Goal: Task Accomplishment & Management: Manage account settings

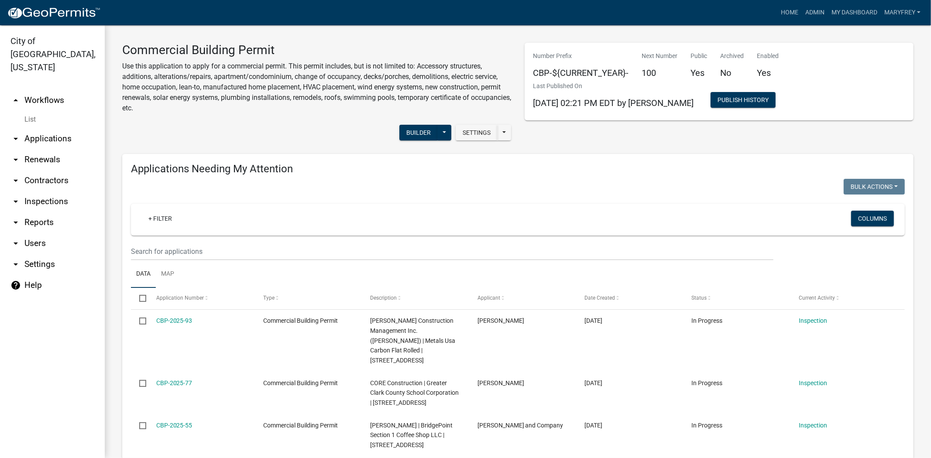
click at [64, 113] on link "List" at bounding box center [52, 119] width 105 height 17
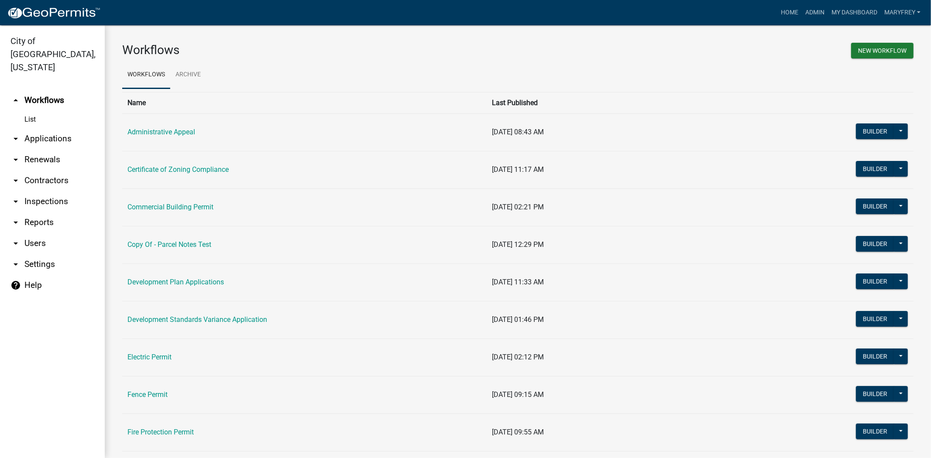
click at [62, 128] on link "arrow_drop_down Applications" at bounding box center [52, 138] width 105 height 21
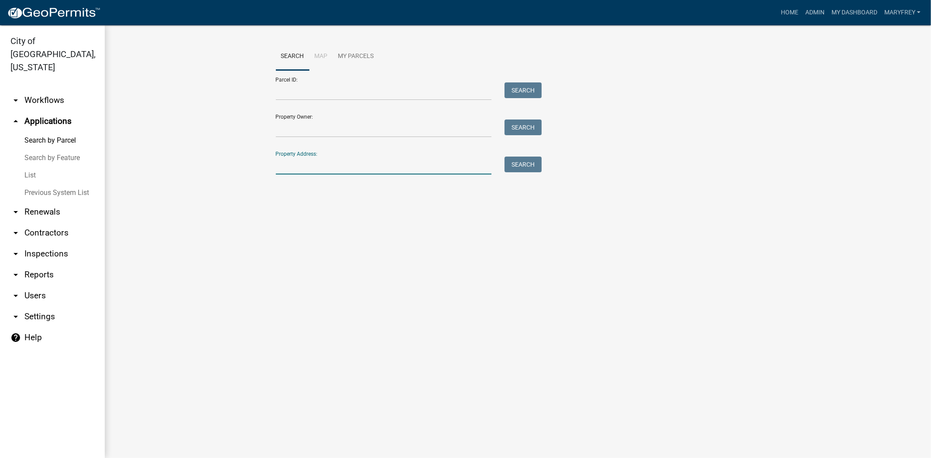
click at [317, 164] on input "Property Address:" at bounding box center [384, 166] width 216 height 18
type input "3719 HAMBURG PIKE"
click at [517, 168] on button "Search" at bounding box center [522, 165] width 37 height 16
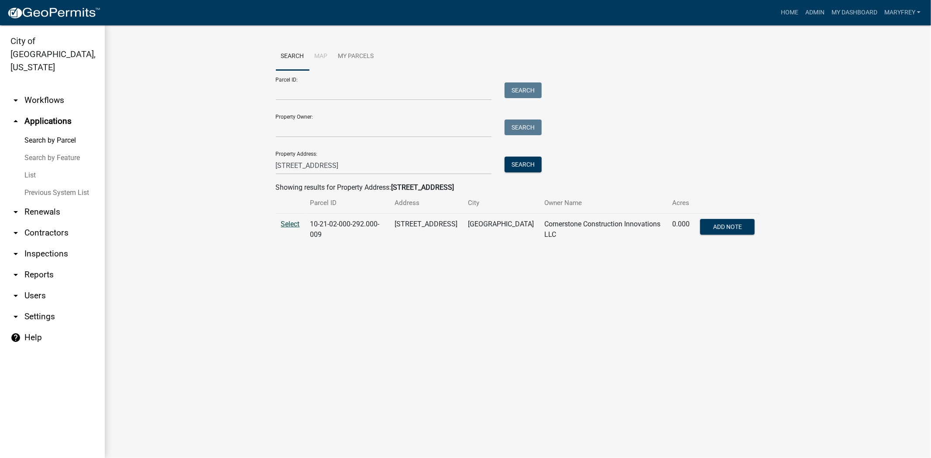
click at [287, 221] on span "Select" at bounding box center [290, 224] width 19 height 8
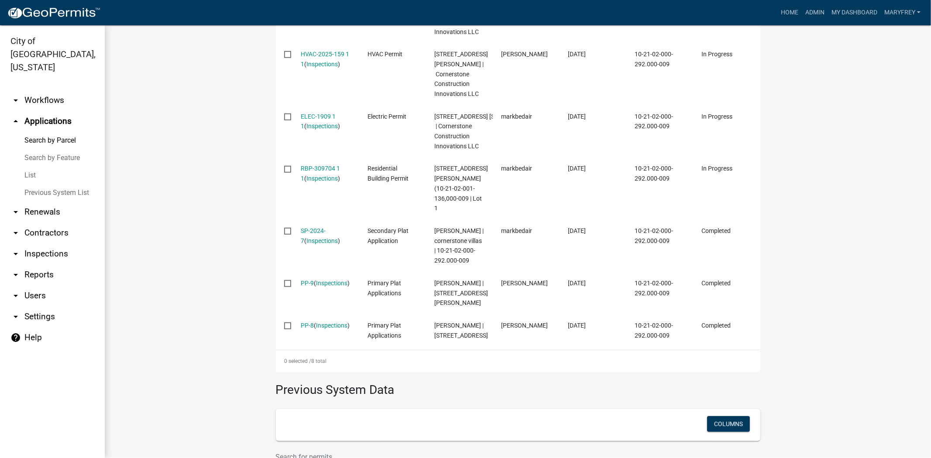
scroll to position [419, 0]
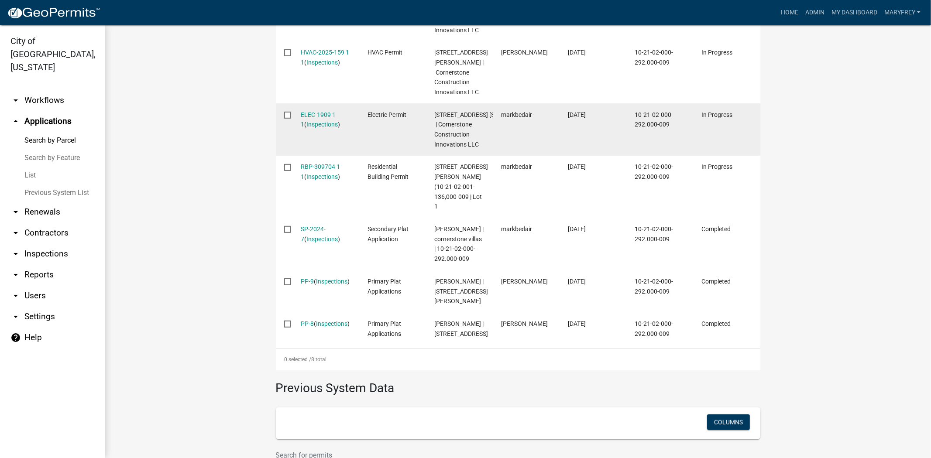
click at [307, 145] on datatable-body-cell "ELEC-1909 1 1 ( Inspections )" at bounding box center [325, 129] width 67 height 52
click at [308, 128] on link "ELEC-1909 1 1" at bounding box center [318, 119] width 35 height 17
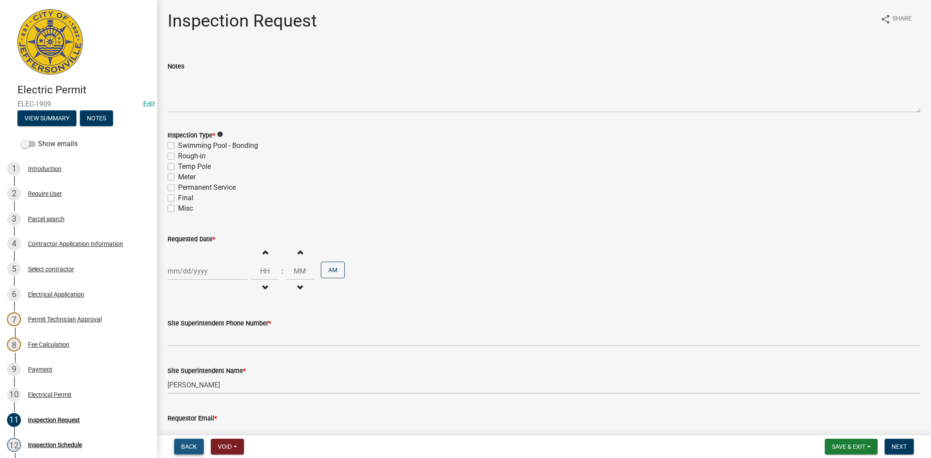
click at [188, 443] on span "Back" at bounding box center [189, 446] width 16 height 7
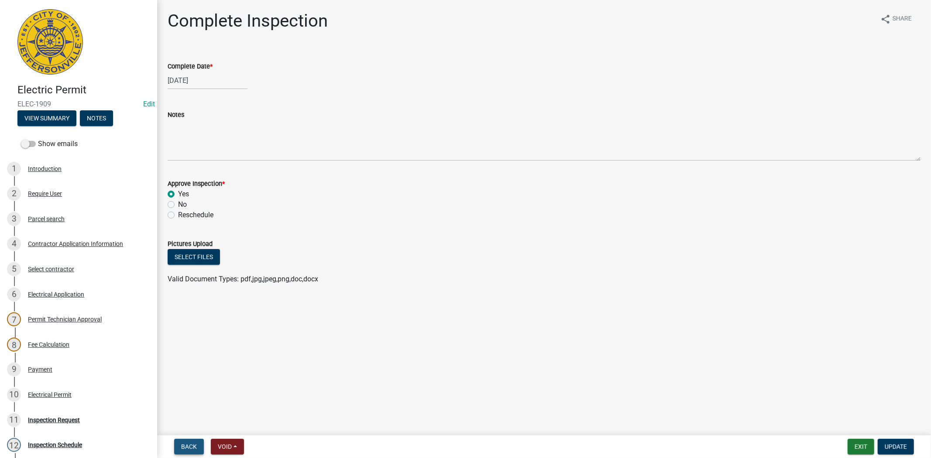
click at [187, 444] on span "Back" at bounding box center [189, 446] width 16 height 7
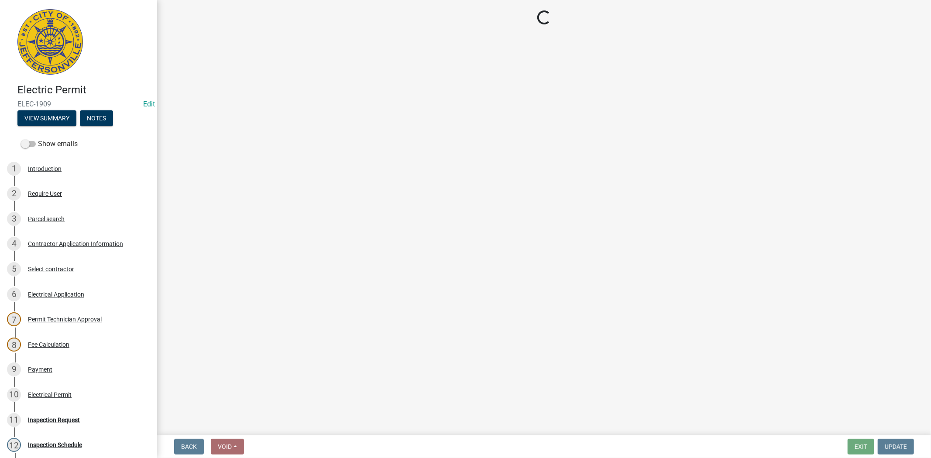
select select "36a8b8f0-2ef8-43e9-ae06-718f51af8d36"
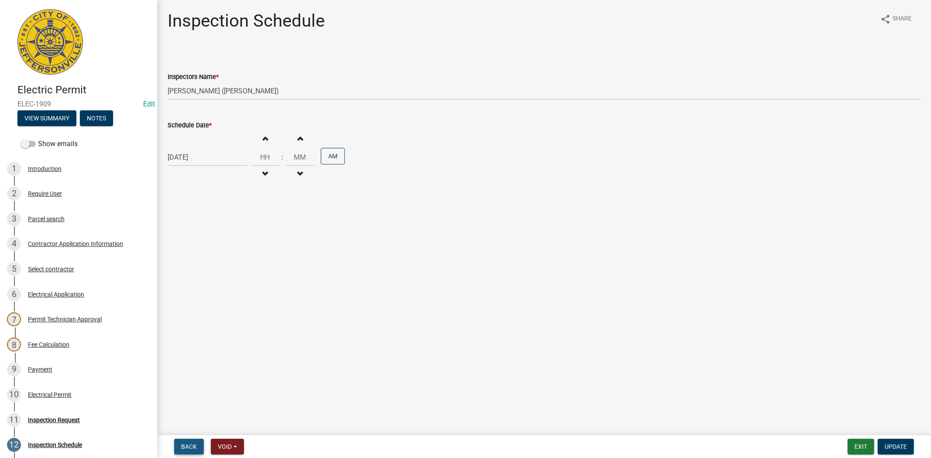
click at [187, 444] on span "Back" at bounding box center [189, 446] width 16 height 7
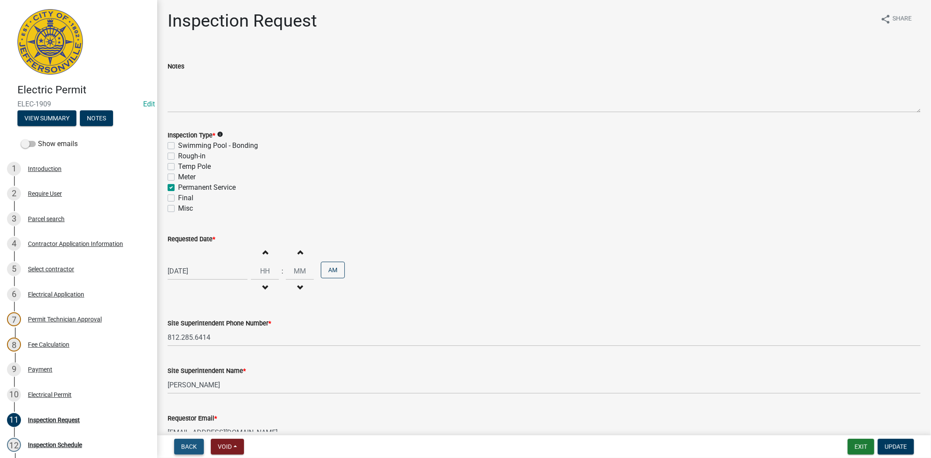
click at [187, 444] on span "Back" at bounding box center [189, 446] width 16 height 7
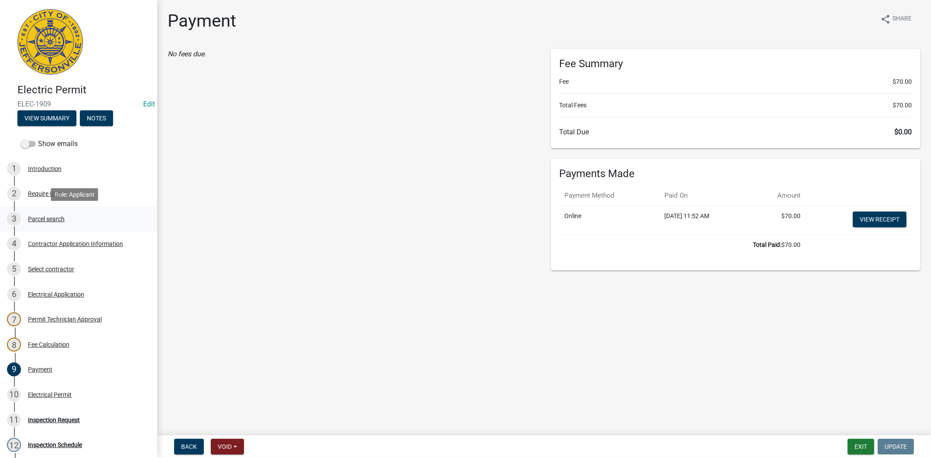
click at [54, 217] on div "Parcel search" at bounding box center [46, 219] width 37 height 6
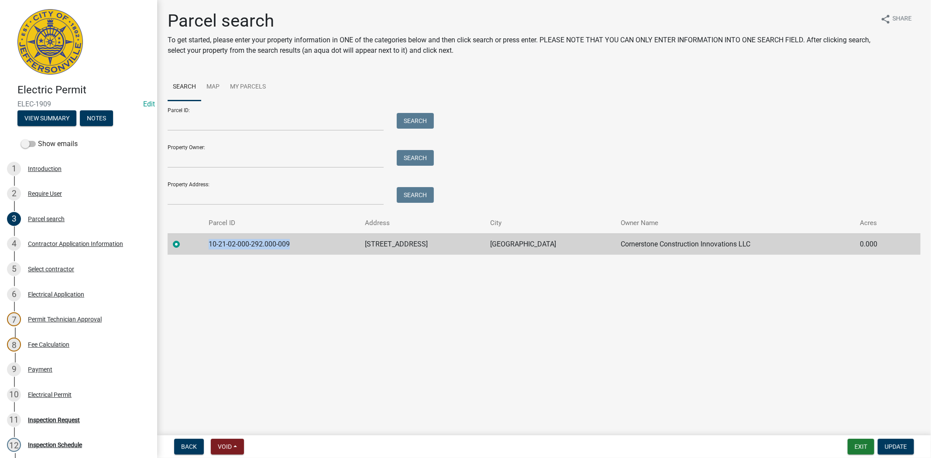
drag, startPoint x: 295, startPoint y: 246, endPoint x: 241, endPoint y: 249, distance: 54.2
click at [191, 248] on tr "10-21-02-000-292.000-009 3719 HAMBURG PIKE JEFFERSONVILLE Cornerstone Construct…" at bounding box center [544, 243] width 753 height 21
copy td "10-21-02-000-292.000-009"
click at [860, 447] on button "Exit" at bounding box center [860, 447] width 27 height 16
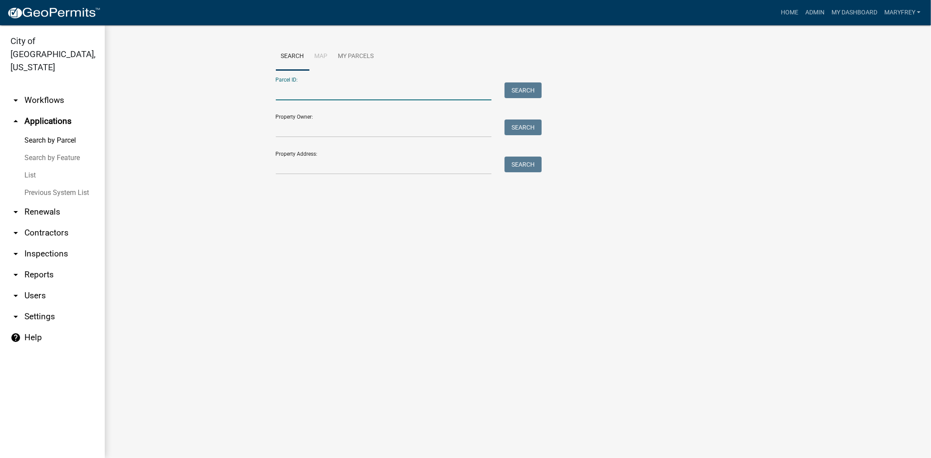
paste input "10-21-02-000-292.000-009"
type input "10-21-02-000-292.000-009"
click at [514, 89] on button "Search" at bounding box center [522, 90] width 37 height 16
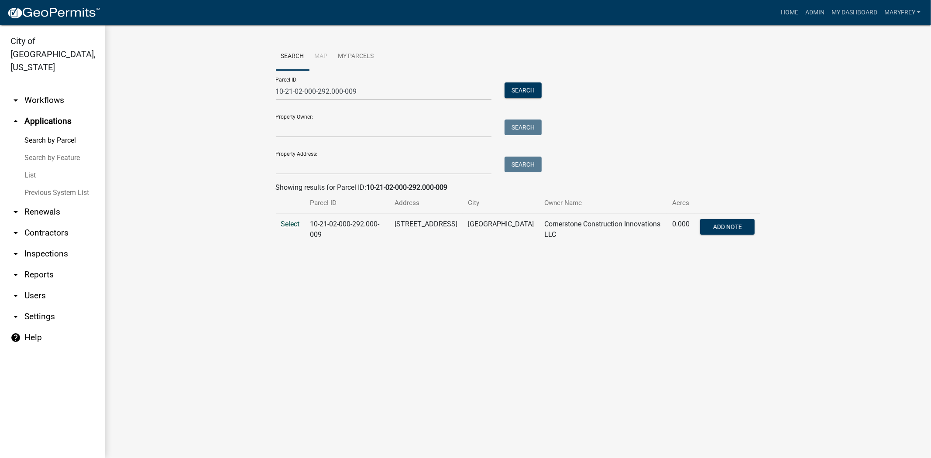
click at [288, 224] on span "Select" at bounding box center [290, 224] width 19 height 8
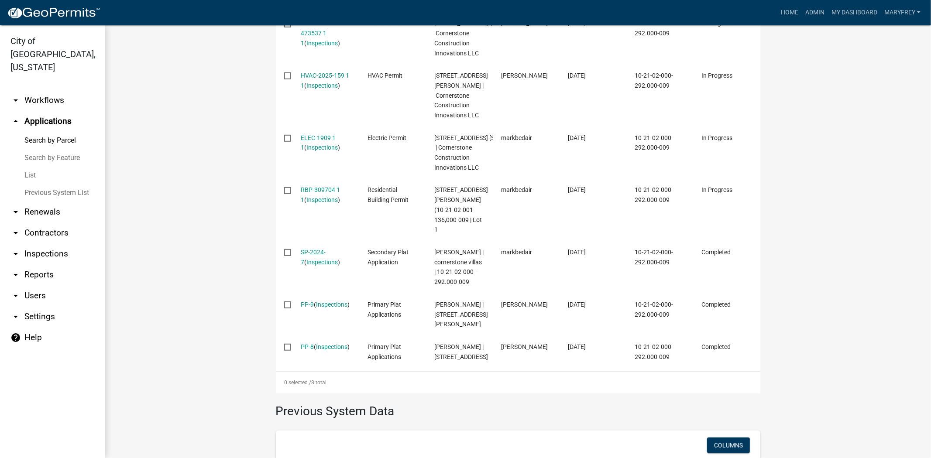
scroll to position [395, 0]
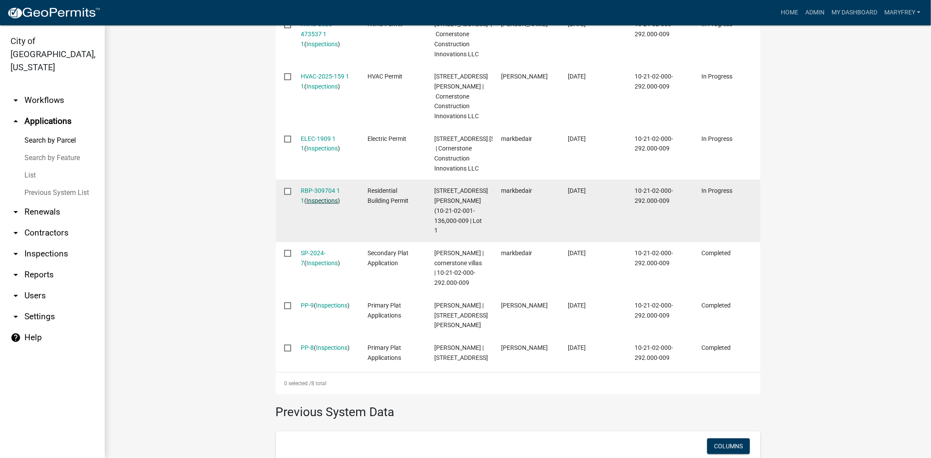
click at [306, 204] on link "Inspections" at bounding box center [321, 200] width 31 height 7
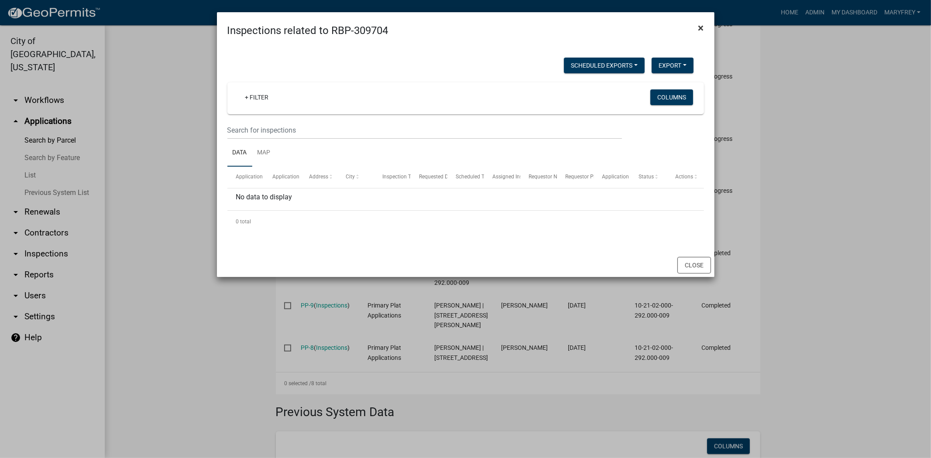
click at [695, 25] on button "×" at bounding box center [701, 28] width 20 height 24
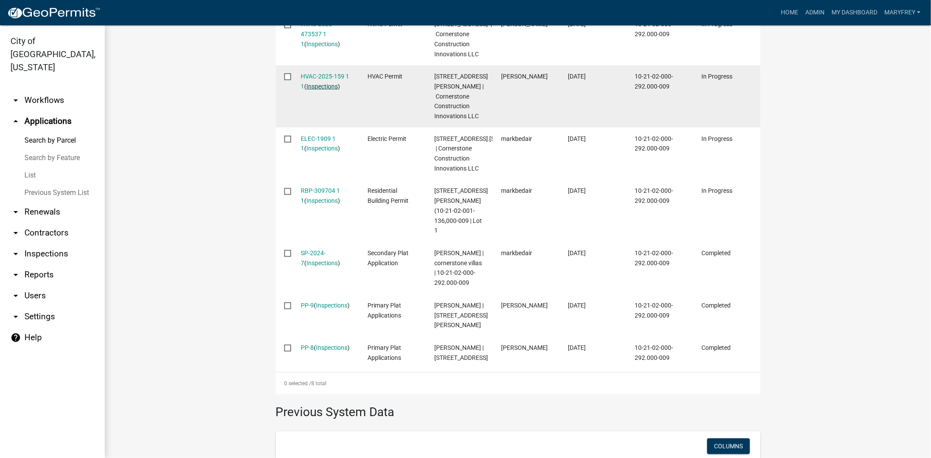
click at [317, 90] on link "Inspections" at bounding box center [321, 86] width 31 height 7
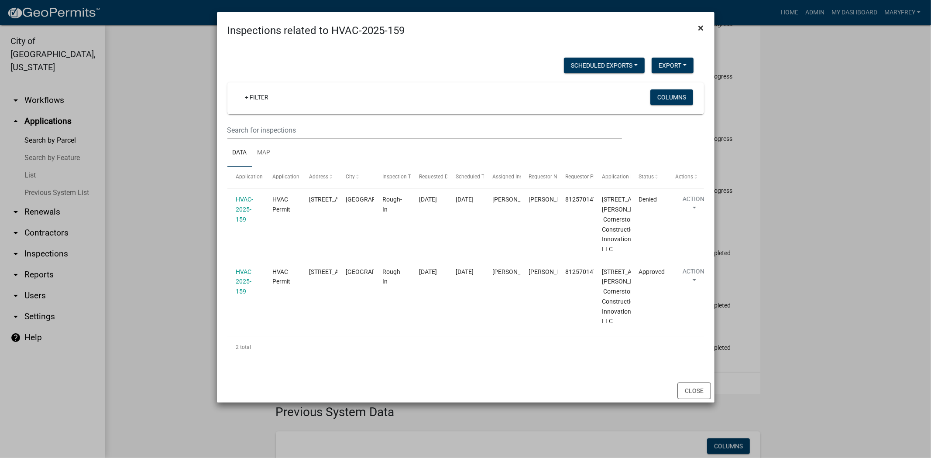
click at [698, 27] on span "×" at bounding box center [701, 28] width 6 height 12
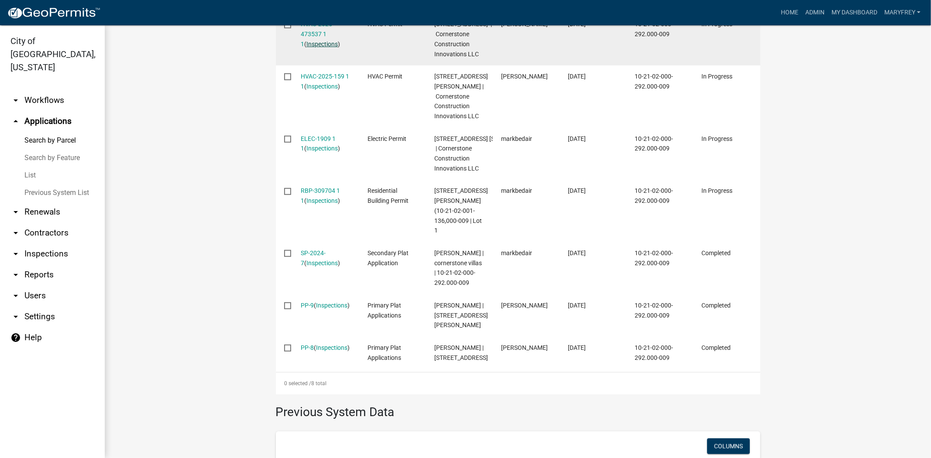
click at [312, 48] on link "Inspections" at bounding box center [321, 44] width 31 height 7
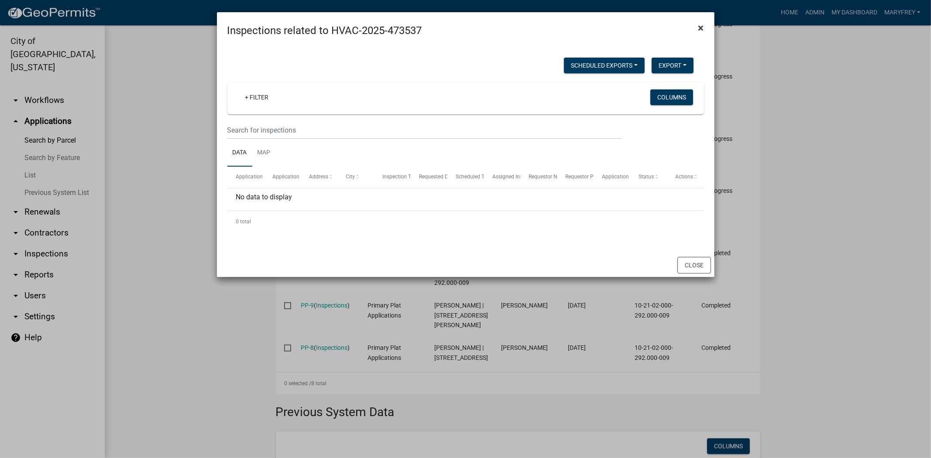
click at [704, 26] on button "×" at bounding box center [701, 28] width 20 height 24
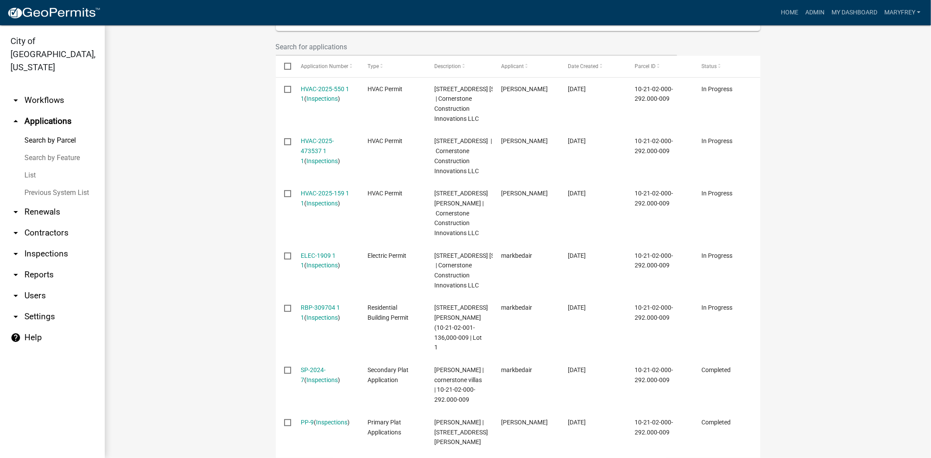
scroll to position [264, 0]
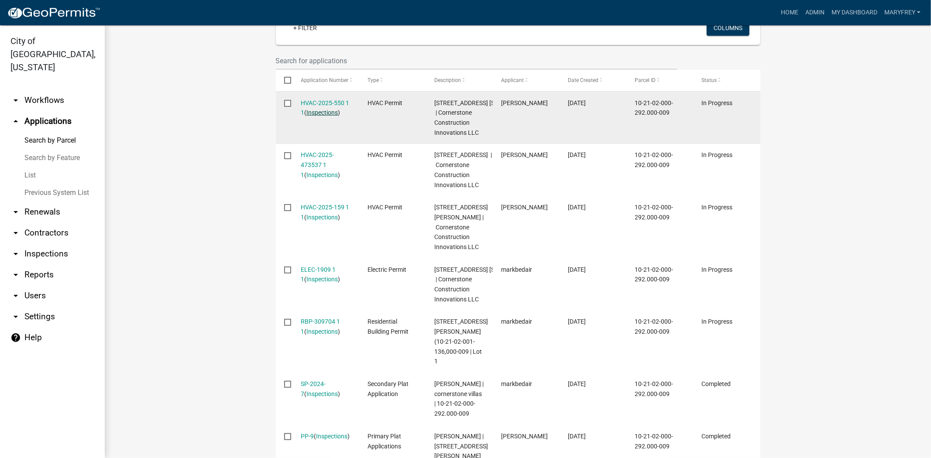
click at [310, 113] on link "Inspections" at bounding box center [321, 112] width 31 height 7
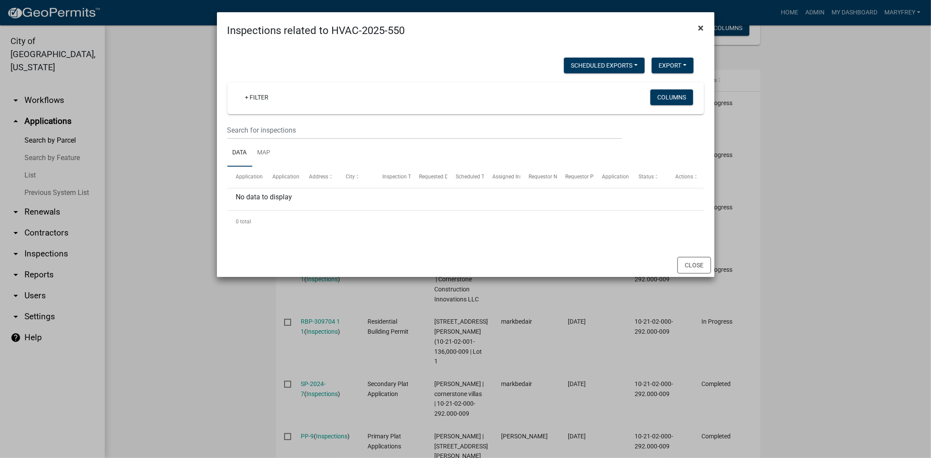
click at [701, 29] on span "×" at bounding box center [701, 28] width 6 height 12
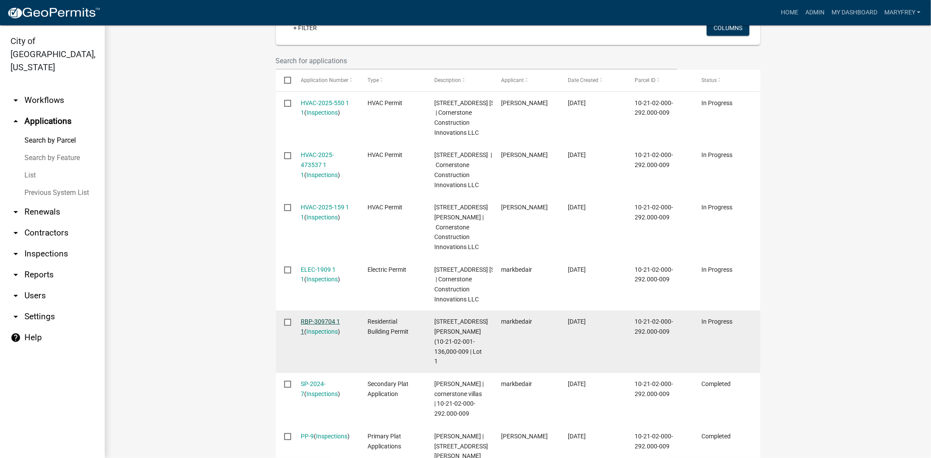
click at [326, 335] on link "RBP-309704 1 1" at bounding box center [320, 326] width 39 height 17
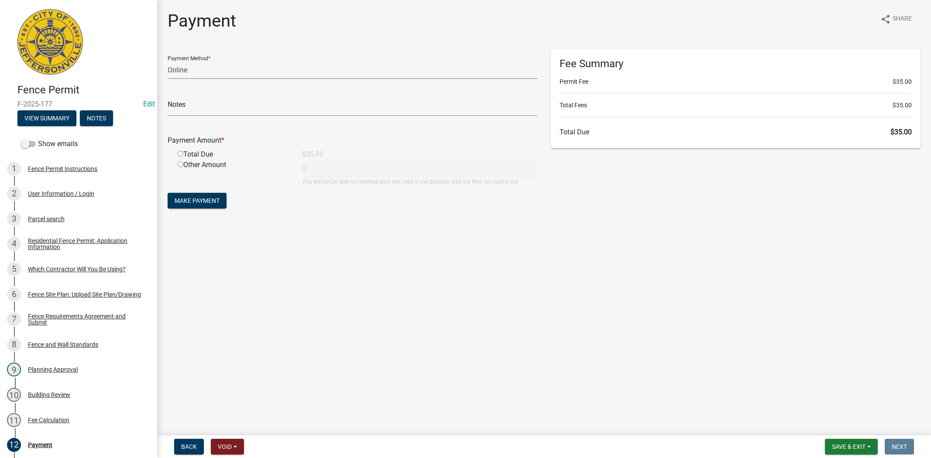
select select "3: 3"
click at [864, 445] on span "Save & Exit" at bounding box center [849, 446] width 34 height 7
click at [849, 423] on button "Save & Exit" at bounding box center [843, 424] width 70 height 21
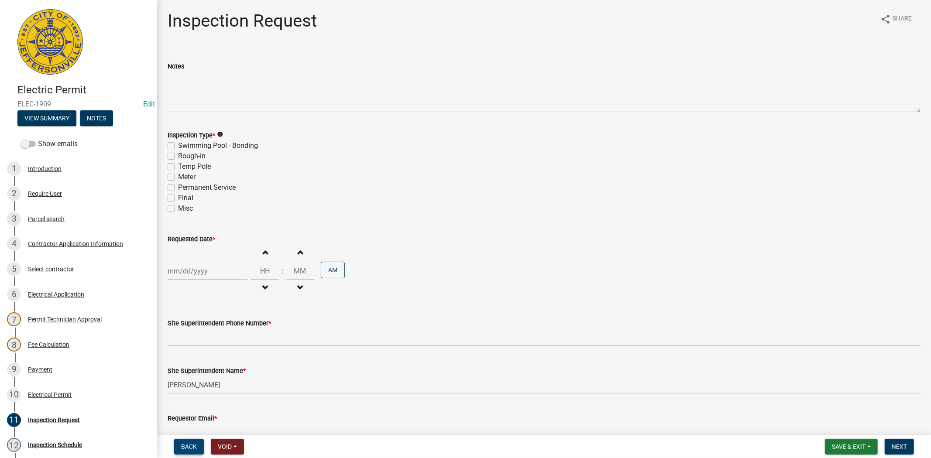
click at [185, 446] on span "Back" at bounding box center [189, 446] width 16 height 7
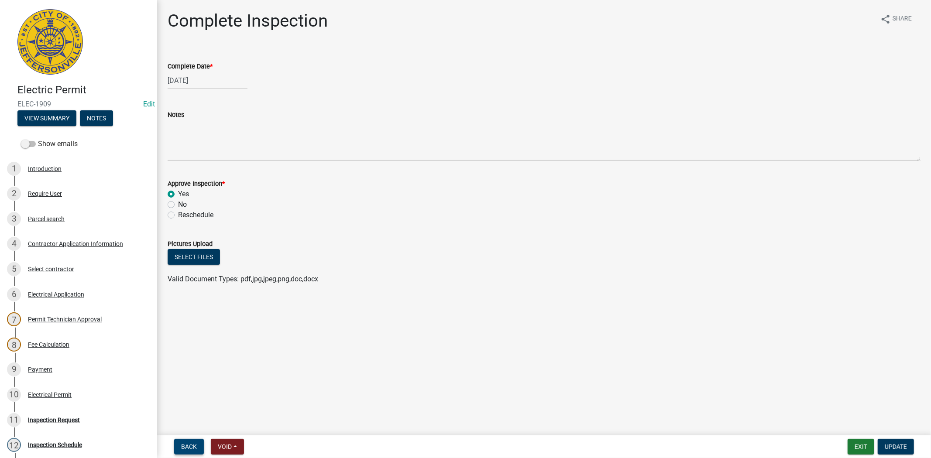
click at [185, 446] on span "Back" at bounding box center [189, 446] width 16 height 7
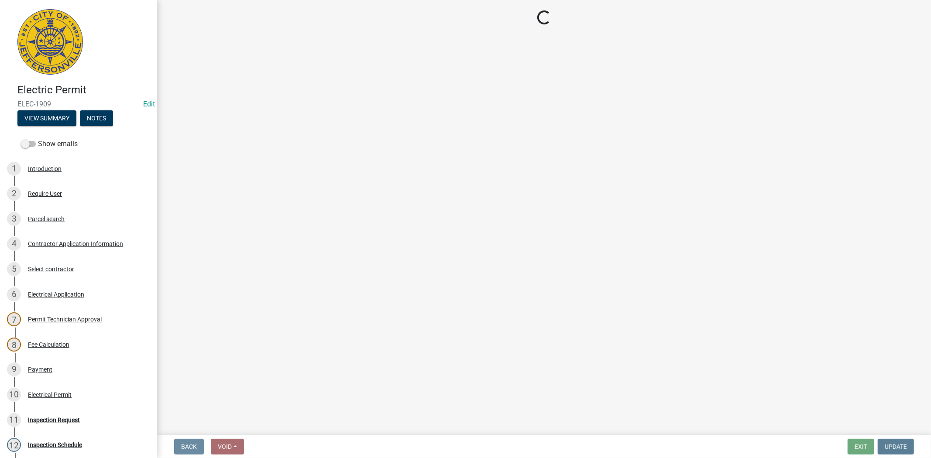
select select "36a8b8f0-2ef8-43e9-ae06-718f51af8d36"
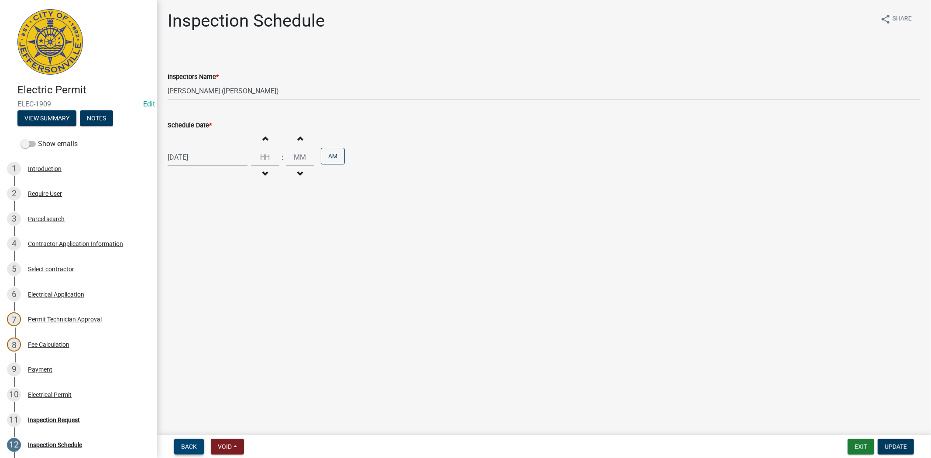
click at [185, 446] on span "Back" at bounding box center [189, 446] width 16 height 7
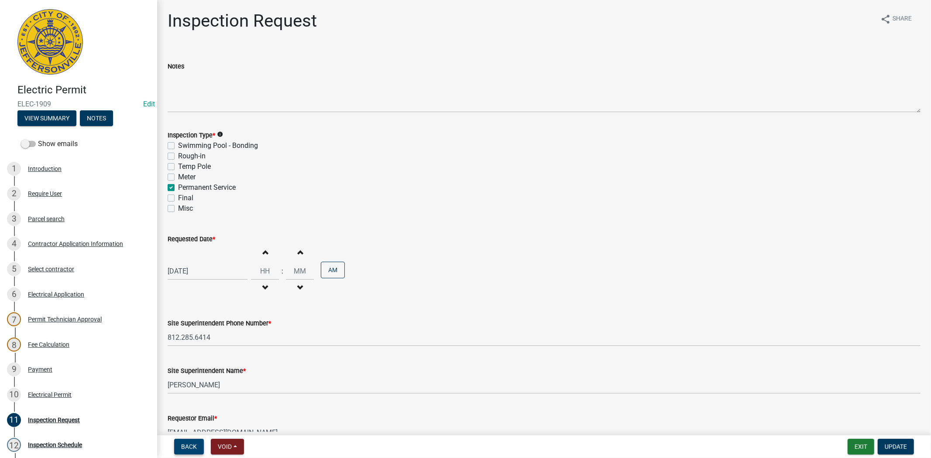
click at [185, 446] on span "Back" at bounding box center [189, 446] width 16 height 7
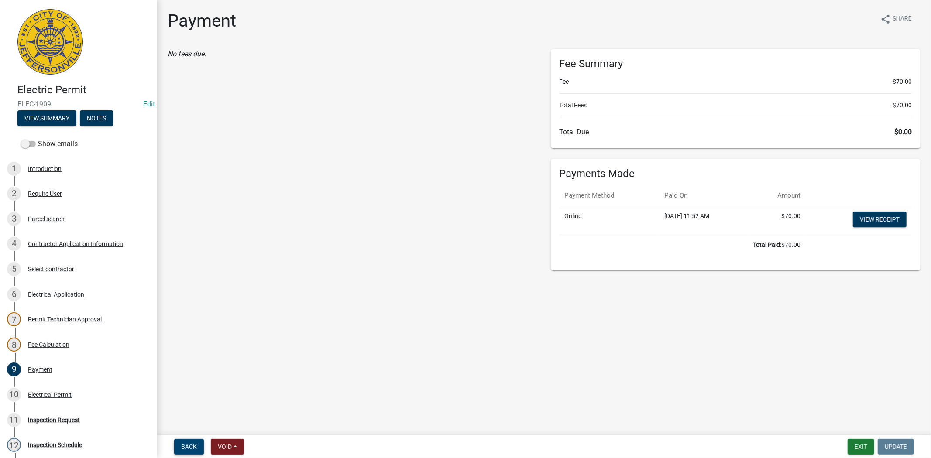
click at [185, 446] on span "Back" at bounding box center [189, 446] width 16 height 7
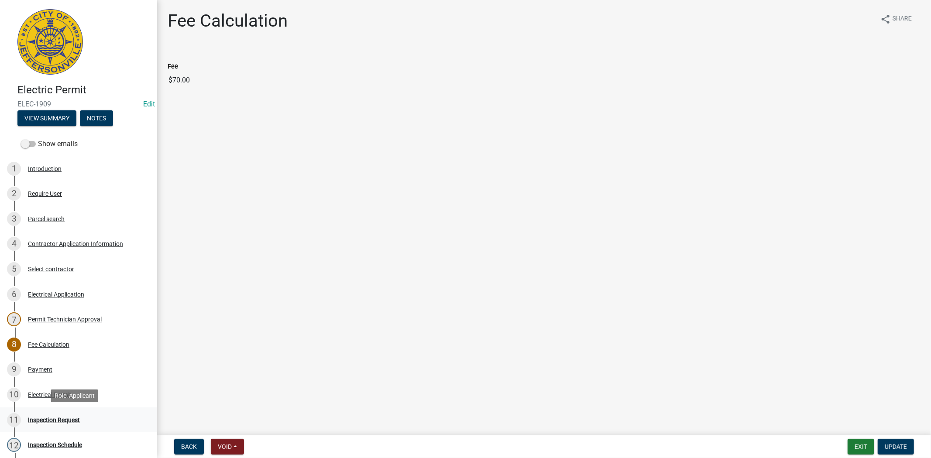
click at [71, 421] on div "Inspection Request" at bounding box center [54, 420] width 52 height 6
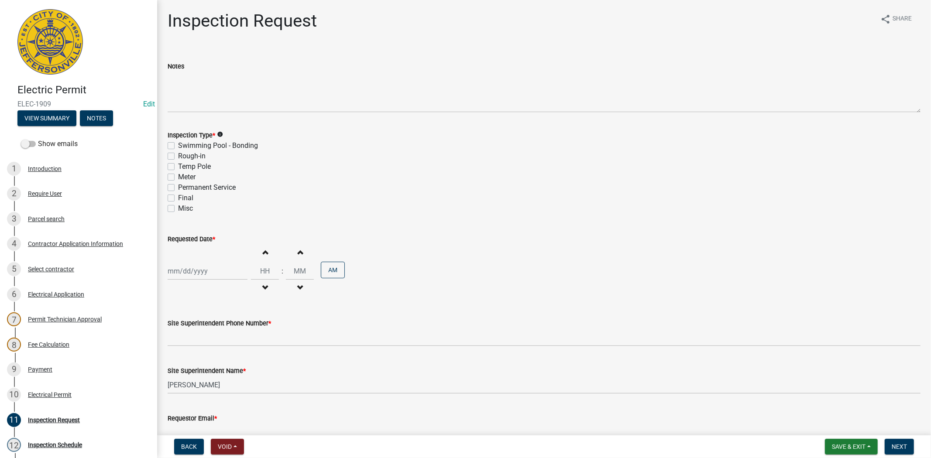
click at [178, 154] on label "Rough-in" at bounding box center [191, 156] width 27 height 10
click at [178, 154] on input "Rough-in" at bounding box center [181, 154] width 6 height 6
checkbox input "true"
checkbox input "false"
checkbox input "true"
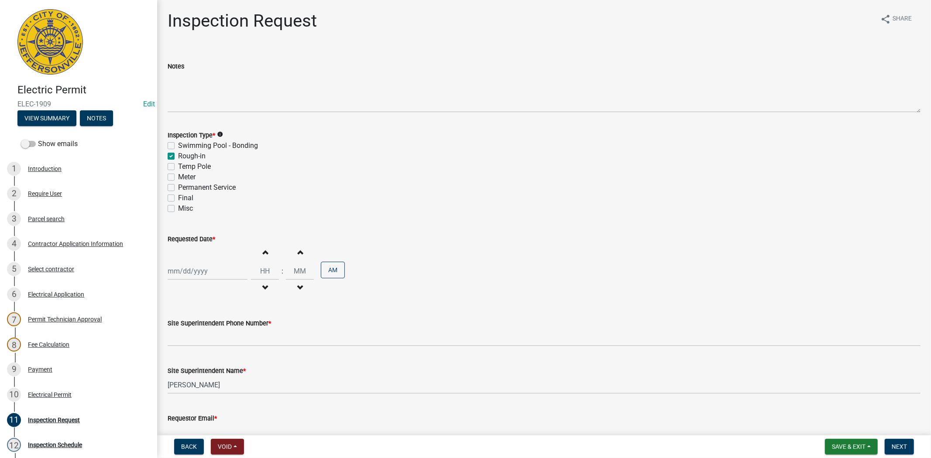
checkbox input "false"
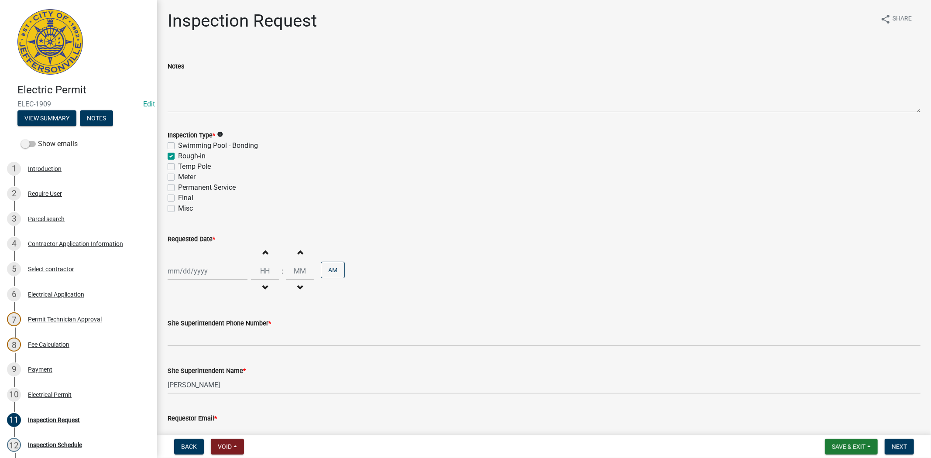
select select "9"
select select "2025"
click at [221, 272] on div "Jan Feb Mar Apr May Jun Jul Aug Sep Oct Nov Dec 1525 1526 1527 1528 1529 1530 1…" at bounding box center [208, 271] width 80 height 18
click at [179, 345] on div "15" at bounding box center [176, 346] width 14 height 14
type input "09/15/2025"
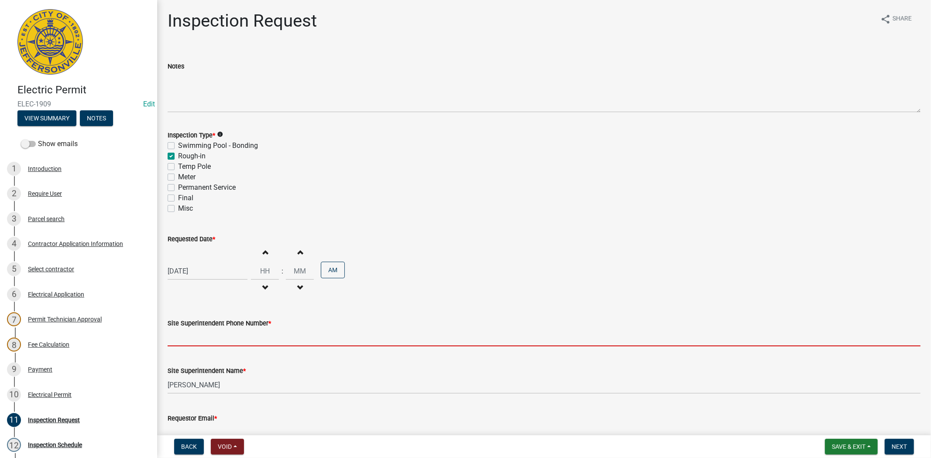
click at [182, 342] on input "Site Superintendent Phone Number *" at bounding box center [544, 338] width 753 height 18
type input "812.285.6414"
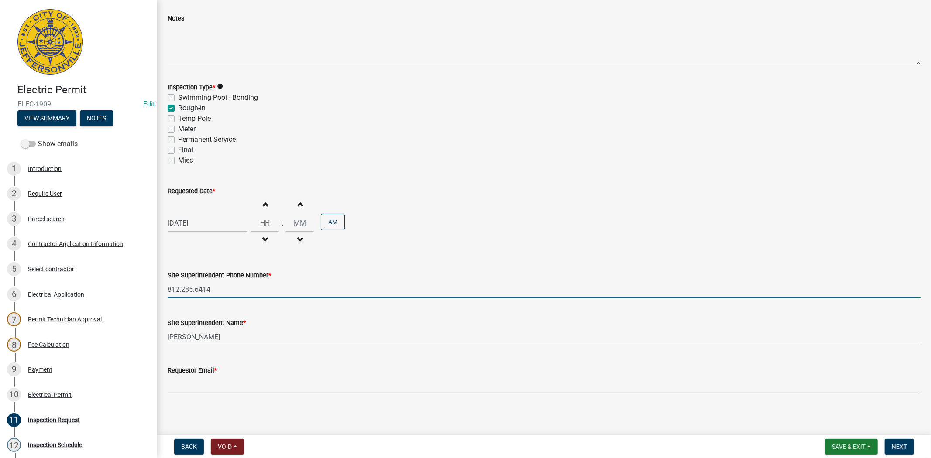
scroll to position [50, 0]
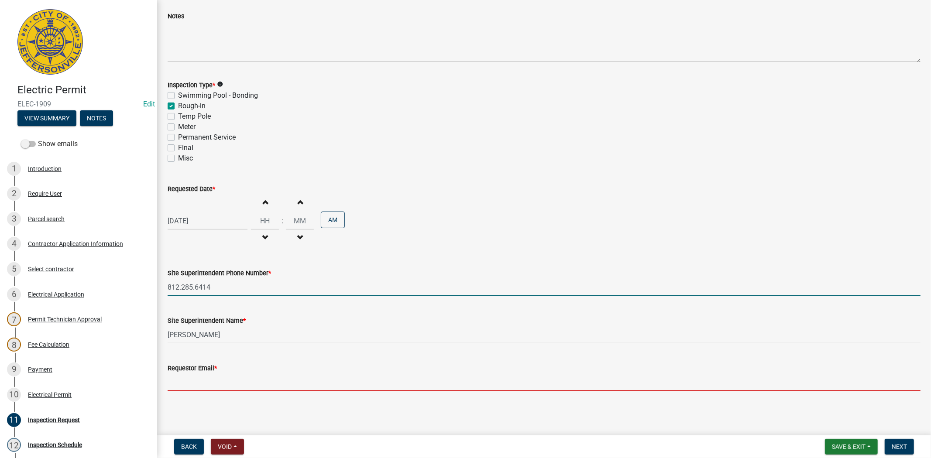
click at [190, 381] on input "Requestor Email *" at bounding box center [544, 382] width 753 height 18
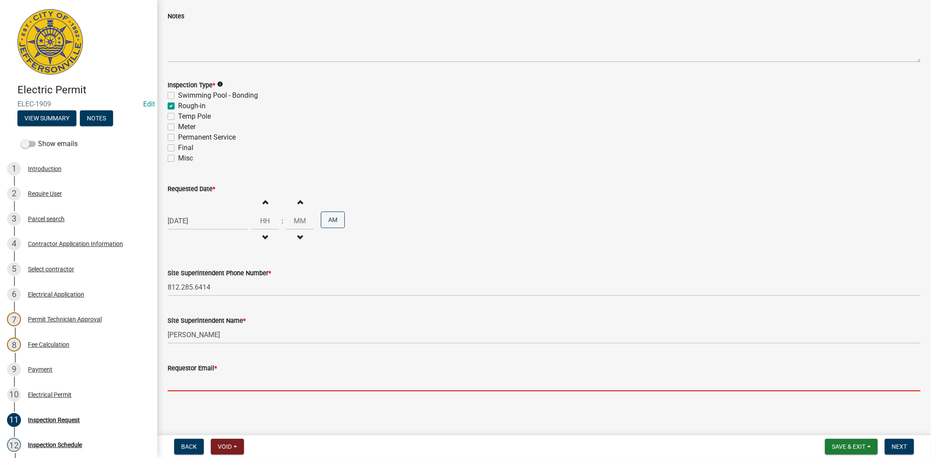
type input "mfrey@cityofjeff.net"
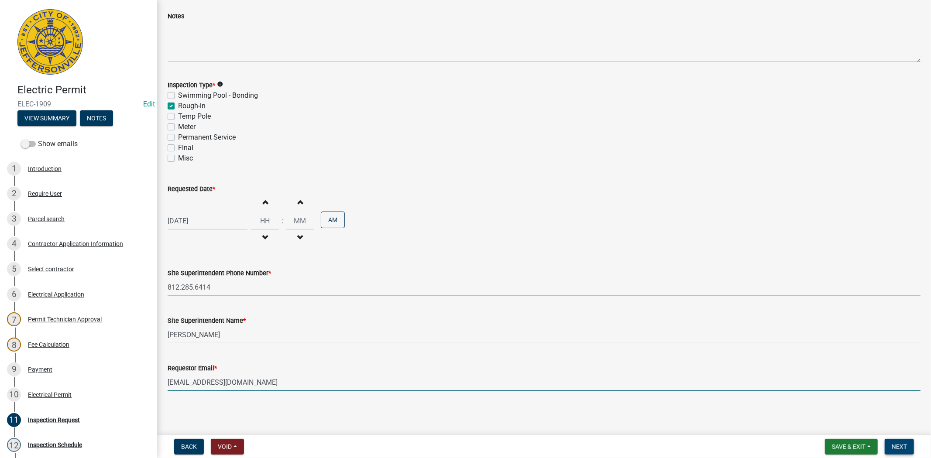
click at [895, 441] on button "Next" at bounding box center [898, 447] width 29 height 16
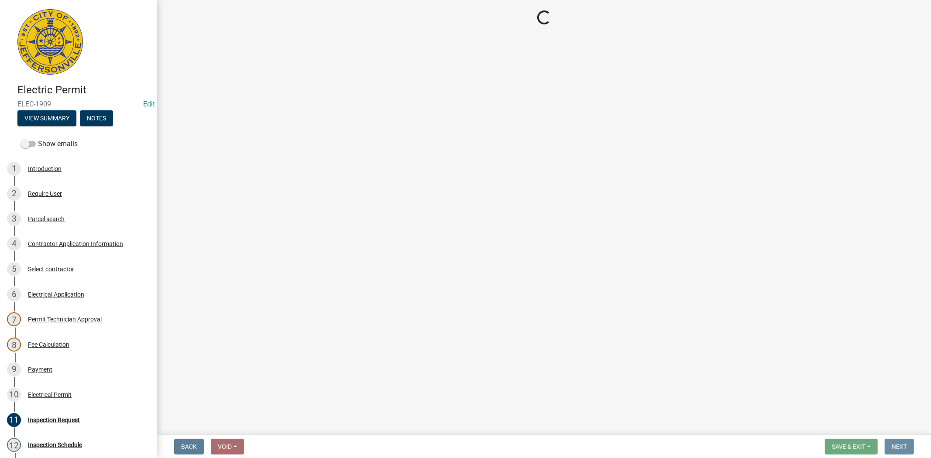
scroll to position [0, 0]
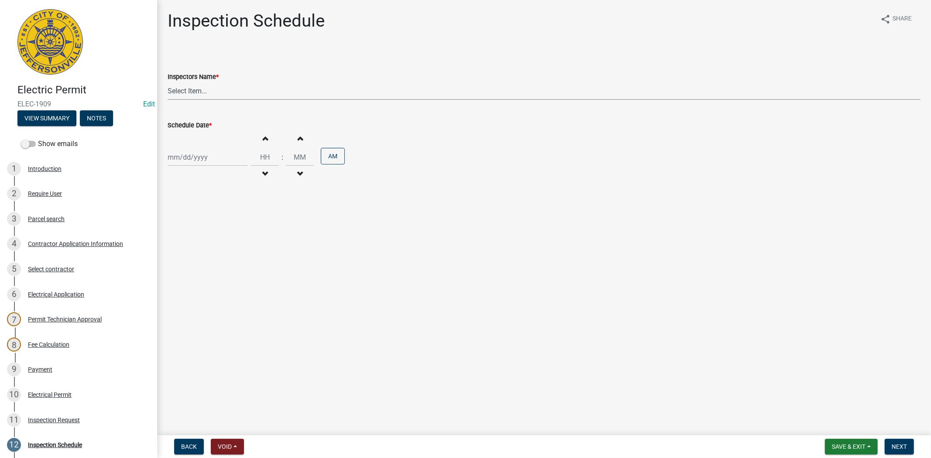
click at [225, 89] on select "Select Item... jramsey (Jeremy Ramsey) MaryFrey (Mary Frey) mkruer (Mike Kruer)…" at bounding box center [544, 91] width 753 height 18
select select "36a8b8f0-2ef8-43e9-ae06-718f51af8d36"
click at [168, 82] on select "Select Item... jramsey (Jeremy Ramsey) MaryFrey (Mary Frey) mkruer (Mike Kruer)…" at bounding box center [544, 91] width 753 height 18
click at [220, 159] on div at bounding box center [208, 157] width 80 height 18
select select "9"
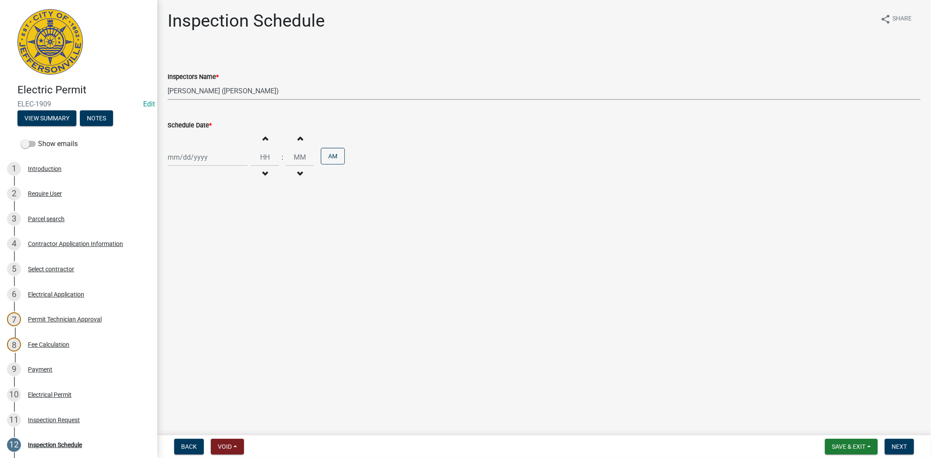
select select "2025"
click at [181, 232] on div "15" at bounding box center [176, 232] width 14 height 14
type input "09/15/2025"
click at [891, 444] on span "Next" at bounding box center [898, 446] width 15 height 7
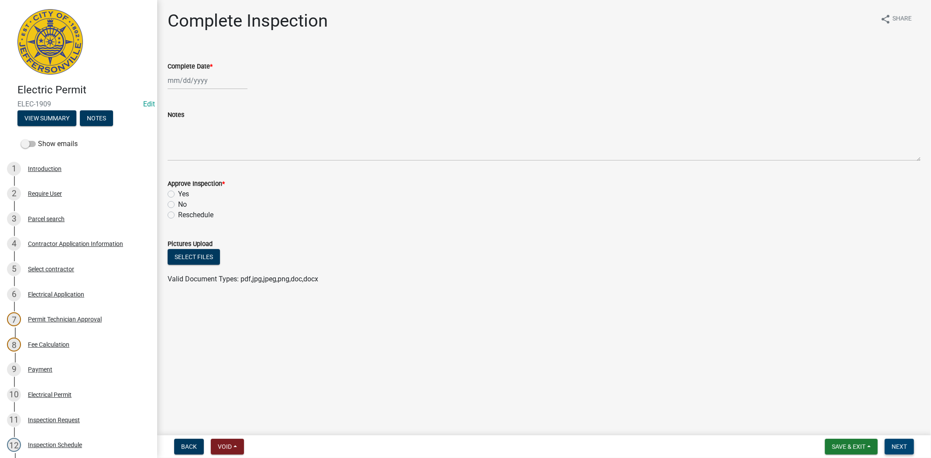
click at [892, 444] on span "Next" at bounding box center [898, 446] width 15 height 7
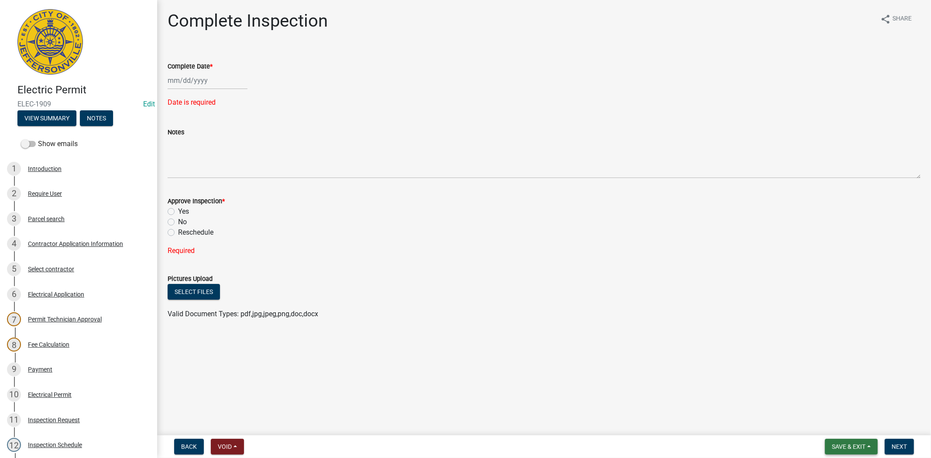
click at [859, 443] on span "Save & Exit" at bounding box center [849, 446] width 34 height 7
click at [849, 428] on button "Save & Exit" at bounding box center [843, 424] width 70 height 21
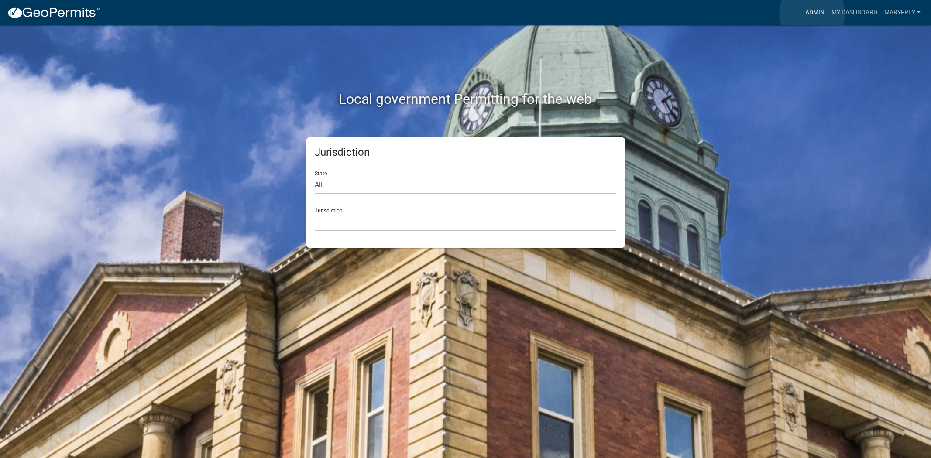
click at [812, 13] on link "Admin" at bounding box center [814, 12] width 26 height 17
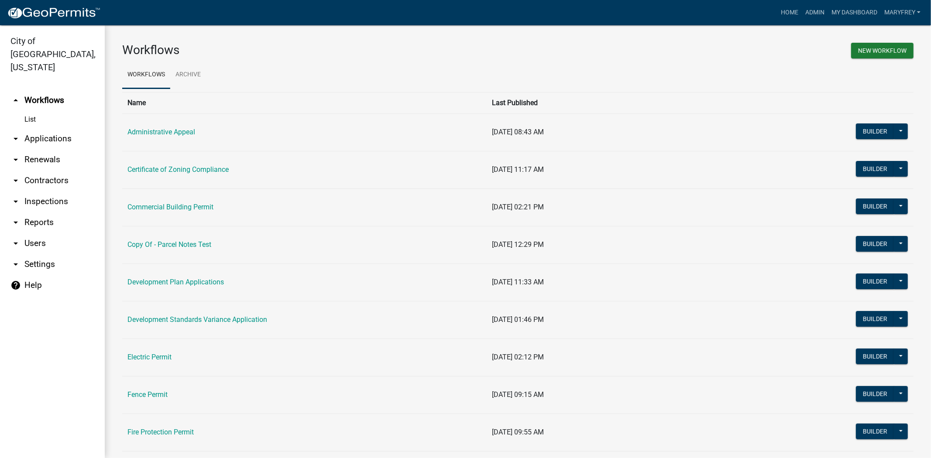
click at [57, 128] on link "arrow_drop_down Applications" at bounding box center [52, 138] width 105 height 21
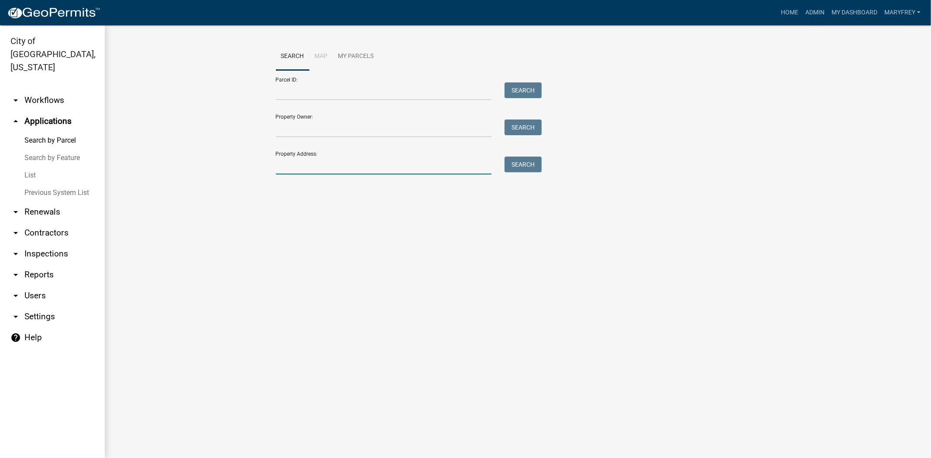
click at [291, 163] on input "Property Address:" at bounding box center [384, 166] width 216 height 18
type input "1612 [PERSON_NAME]"
click at [505, 158] on button "Search" at bounding box center [522, 165] width 37 height 16
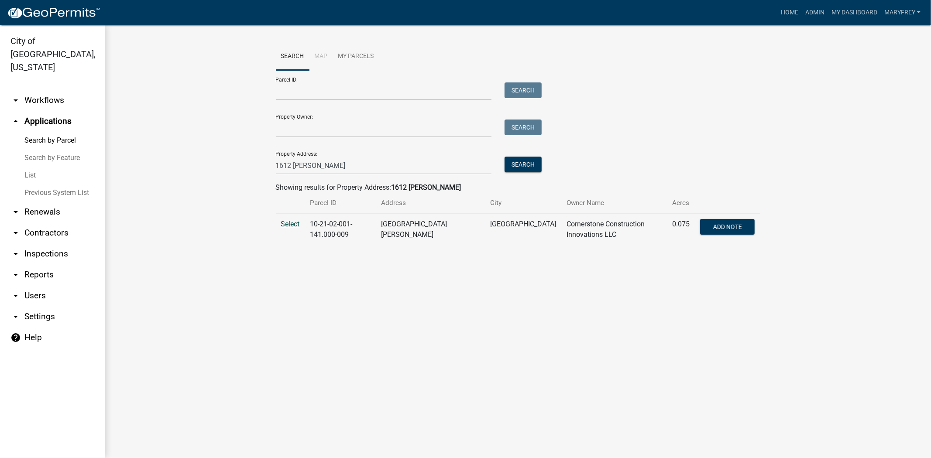
click at [286, 227] on span "Select" at bounding box center [290, 224] width 19 height 8
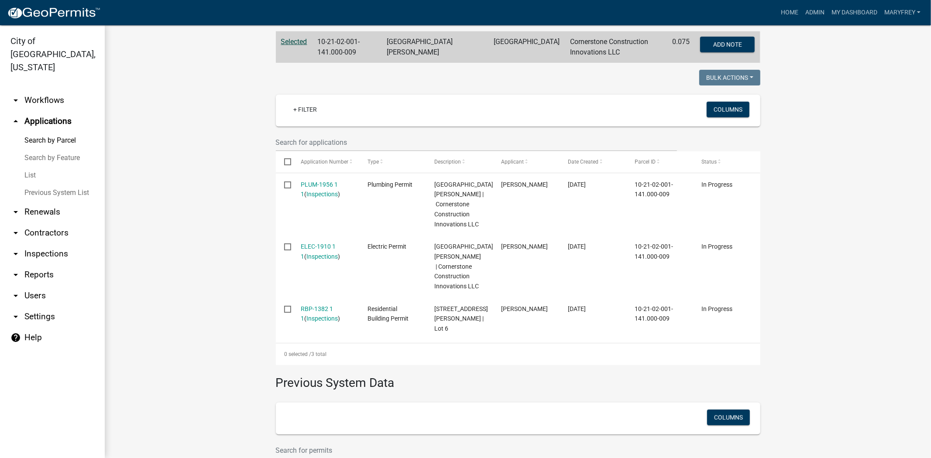
scroll to position [183, 0]
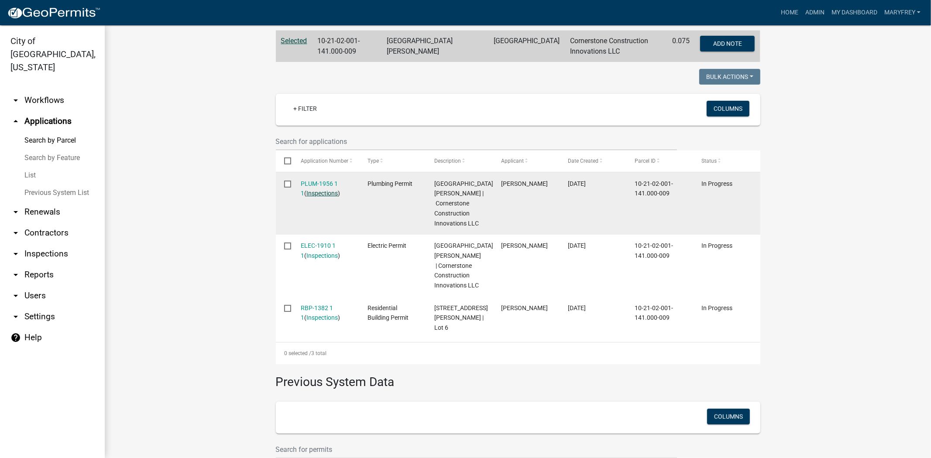
click at [308, 193] on link "Inspections" at bounding box center [321, 193] width 31 height 7
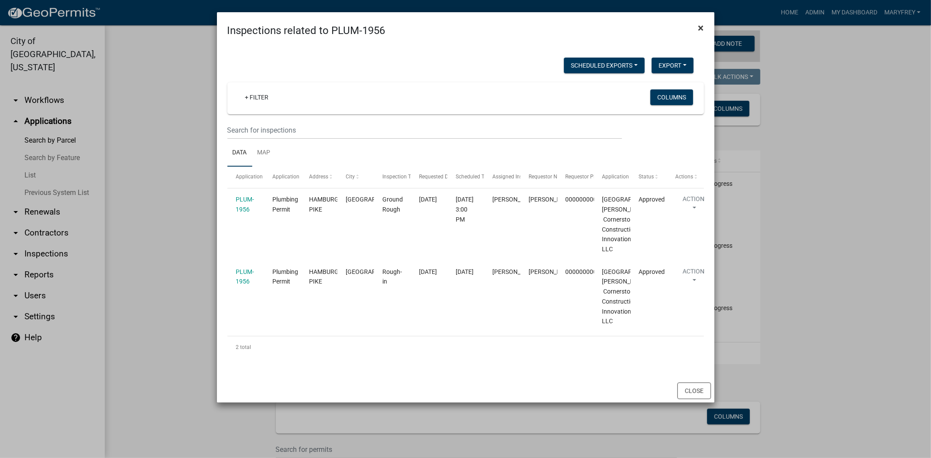
click at [695, 27] on button "×" at bounding box center [701, 28] width 20 height 24
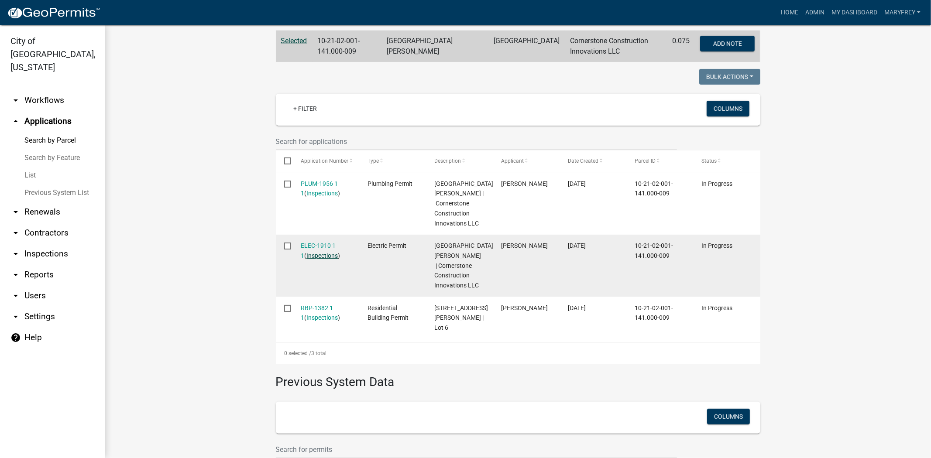
click at [320, 259] on link "Inspections" at bounding box center [321, 255] width 31 height 7
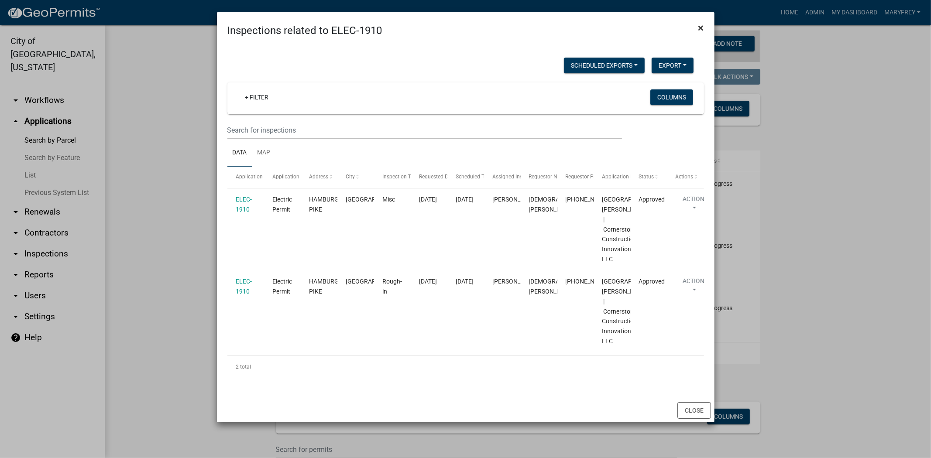
click at [698, 29] on span "×" at bounding box center [701, 28] width 6 height 12
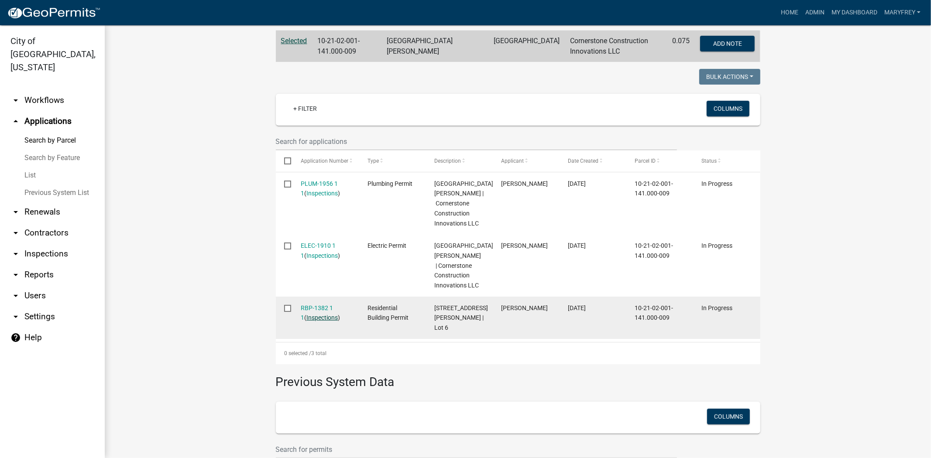
click at [317, 321] on link "Inspections" at bounding box center [321, 317] width 31 height 7
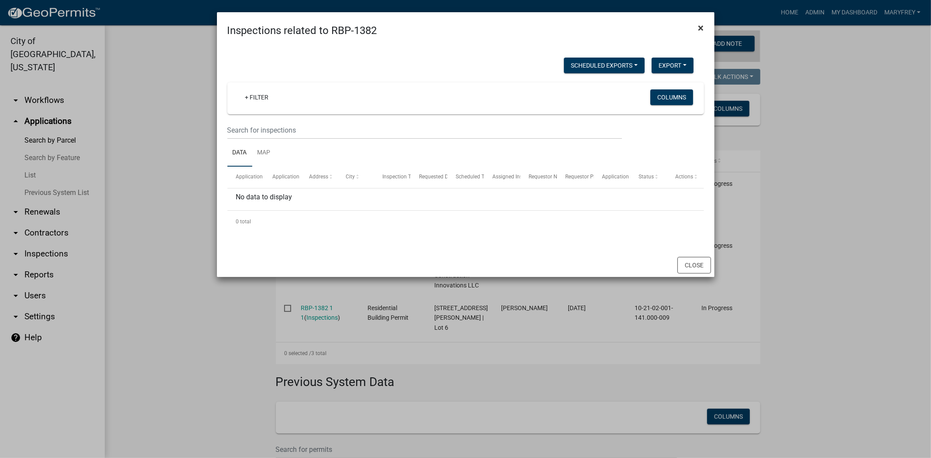
click at [700, 28] on span "×" at bounding box center [701, 28] width 6 height 12
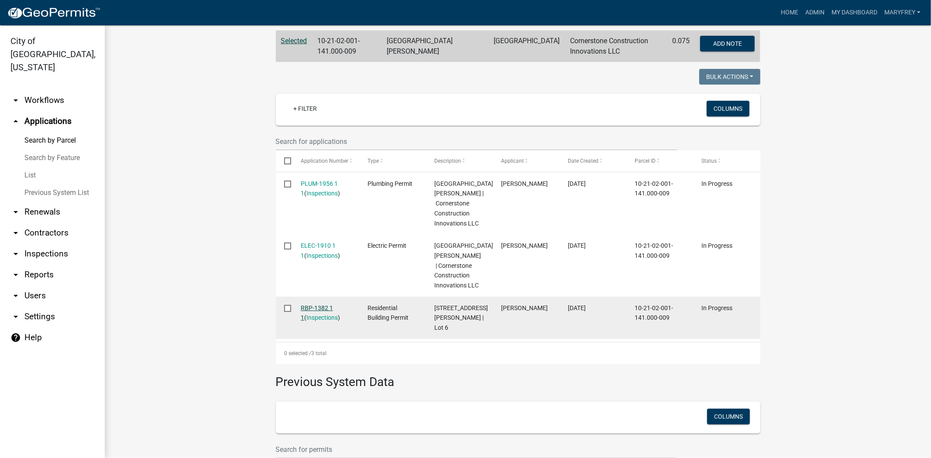
click at [308, 322] on link "RBP-1382 1 1" at bounding box center [317, 313] width 32 height 17
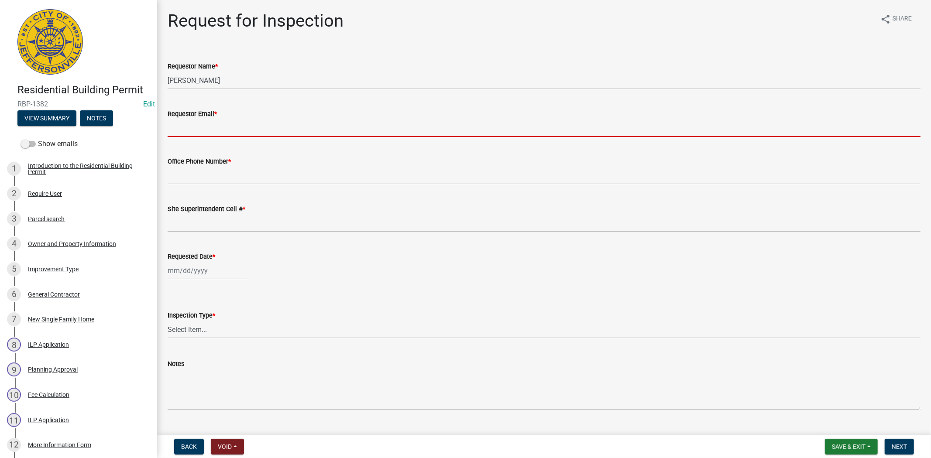
click at [207, 129] on input "Requestor Email *" at bounding box center [544, 128] width 753 height 18
type input "[EMAIL_ADDRESS][DOMAIN_NAME]"
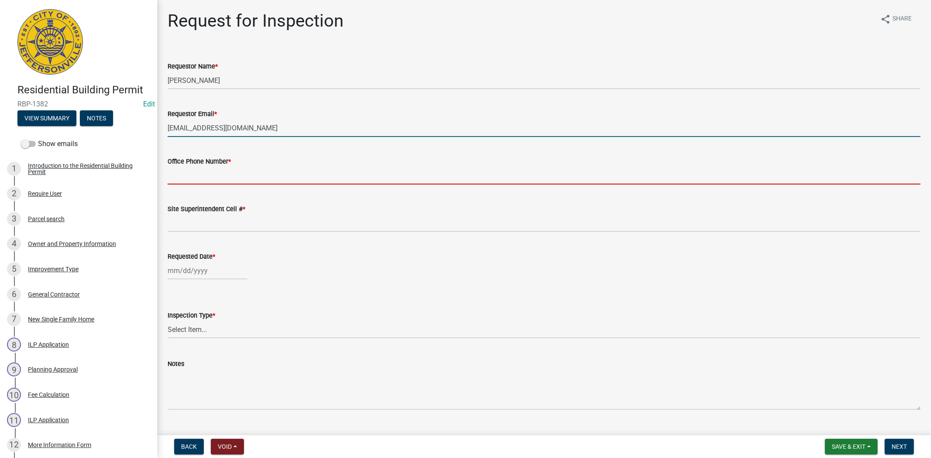
click at [212, 182] on input "Office Phone Number *" at bounding box center [544, 176] width 753 height 18
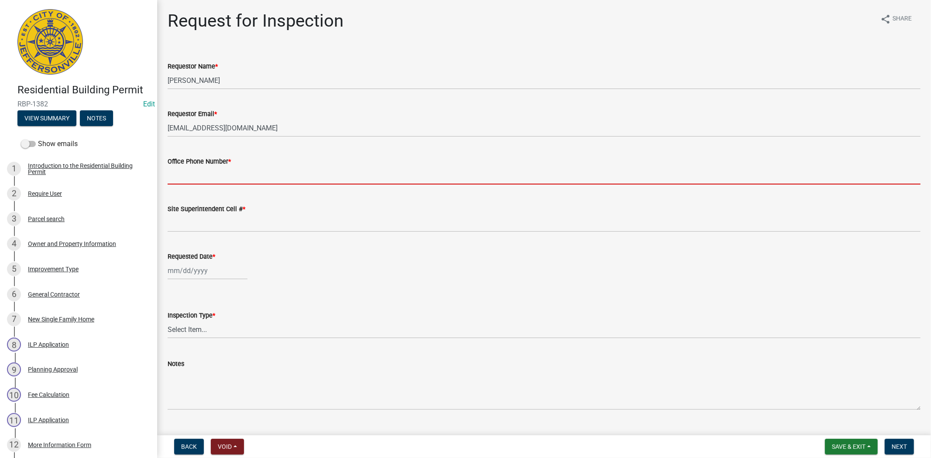
type input "812.285.6414"
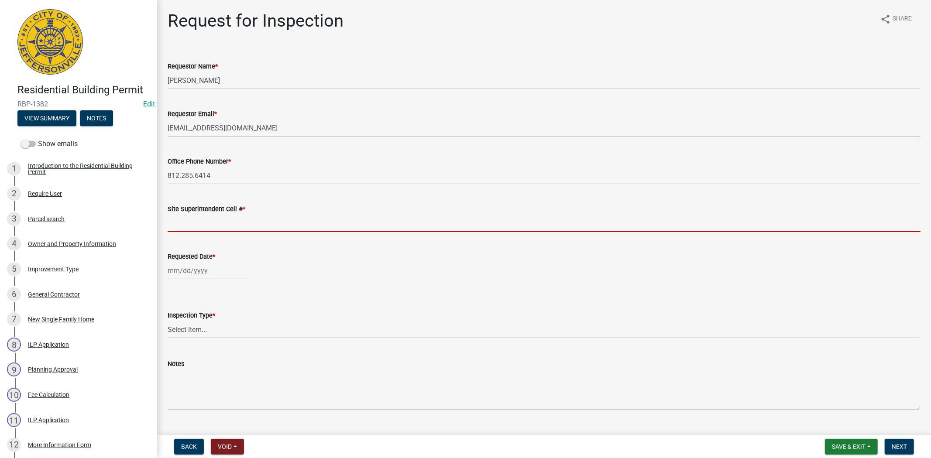
click at [198, 230] on input "Site Superintendent Cell # *" at bounding box center [544, 223] width 753 height 18
type input "812.285.6414"
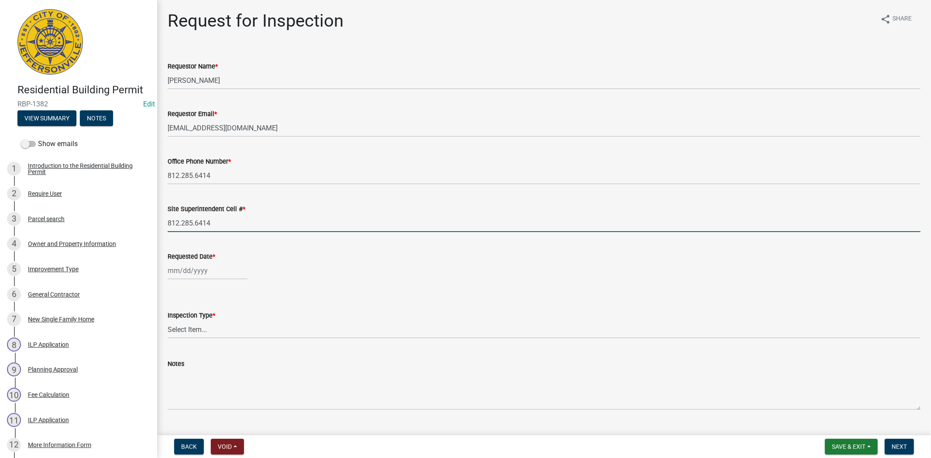
click at [222, 275] on div at bounding box center [208, 271] width 80 height 18
select select "9"
select select "2025"
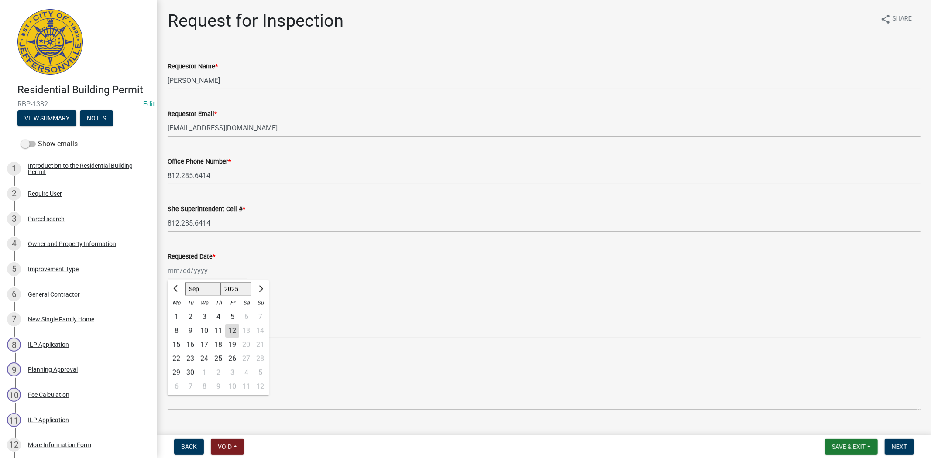
click at [178, 344] on div "15" at bounding box center [176, 345] width 14 height 14
type input "09/15/2025"
click at [184, 328] on select "Select Item... Footer Foundation Framing Final" at bounding box center [544, 330] width 753 height 18
click at [168, 321] on select "Select Item... Footer Foundation Framing Final" at bounding box center [544, 330] width 753 height 18
select select "cf00f61e-4b77-4892-83dd-df63e4708b2f"
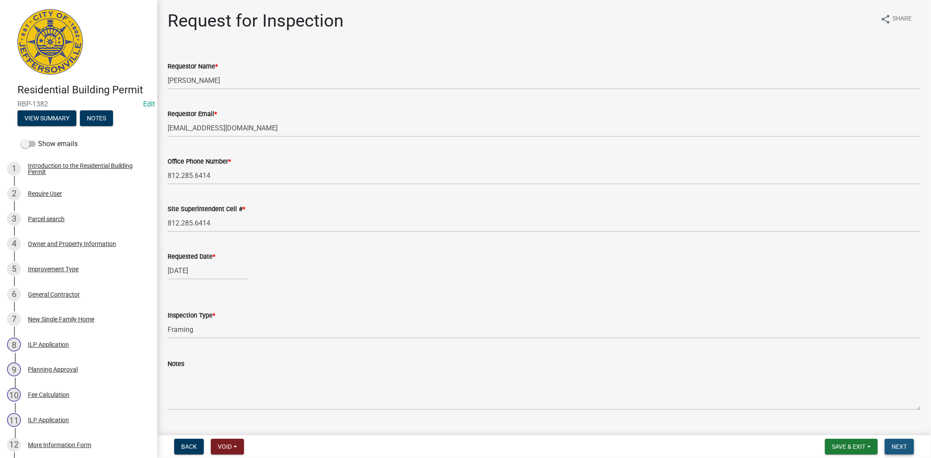
click at [899, 446] on span "Next" at bounding box center [898, 446] width 15 height 7
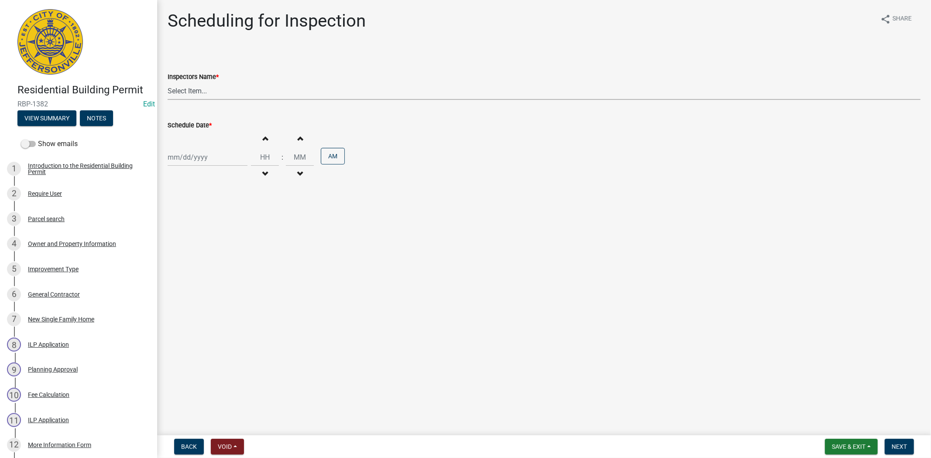
click at [228, 90] on select "Select Item... jramsey (Jeremy Ramsey) MaryFrey (Mary Frey) mkruer (Mike Kruer)…" at bounding box center [544, 91] width 753 height 18
select select "fdb3bcc6-ce93-4663-8a18-5c08884dd177"
click at [168, 82] on select "Select Item... jramsey (Jeremy Ramsey) MaryFrey (Mary Frey) mkruer (Mike Kruer)…" at bounding box center [544, 91] width 753 height 18
click at [219, 159] on div at bounding box center [208, 157] width 80 height 18
select select "9"
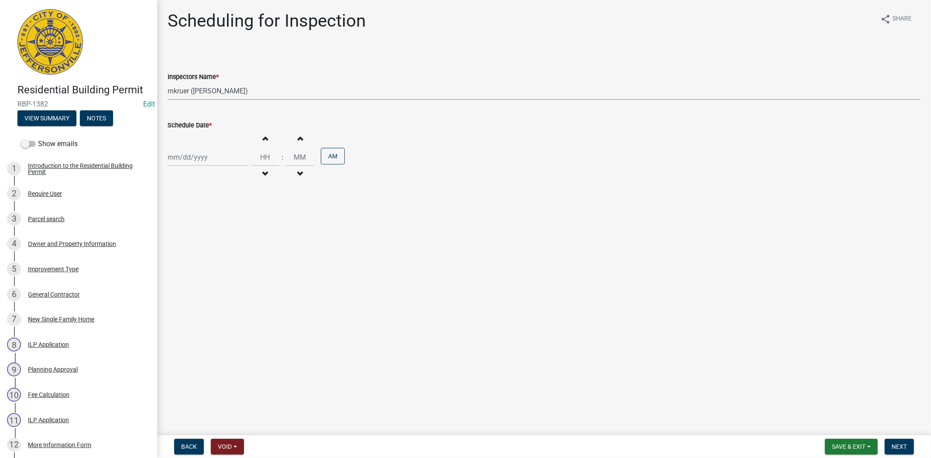
select select "2025"
click at [174, 232] on div "15" at bounding box center [176, 232] width 14 height 14
type input "09/15/2025"
click at [904, 447] on span "Next" at bounding box center [898, 446] width 15 height 7
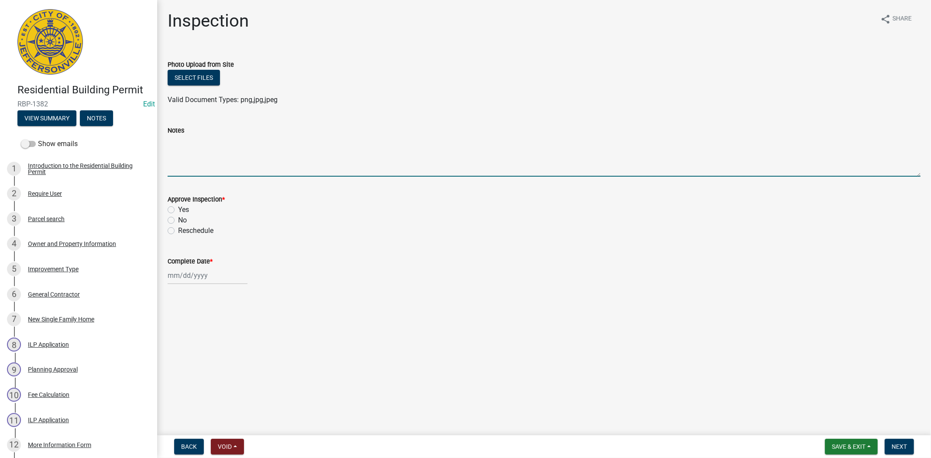
click at [191, 151] on textarea "Notes" at bounding box center [544, 156] width 753 height 41
type textarea "W"
type textarea "not sure all roughs have been done, i cant find the hvac"
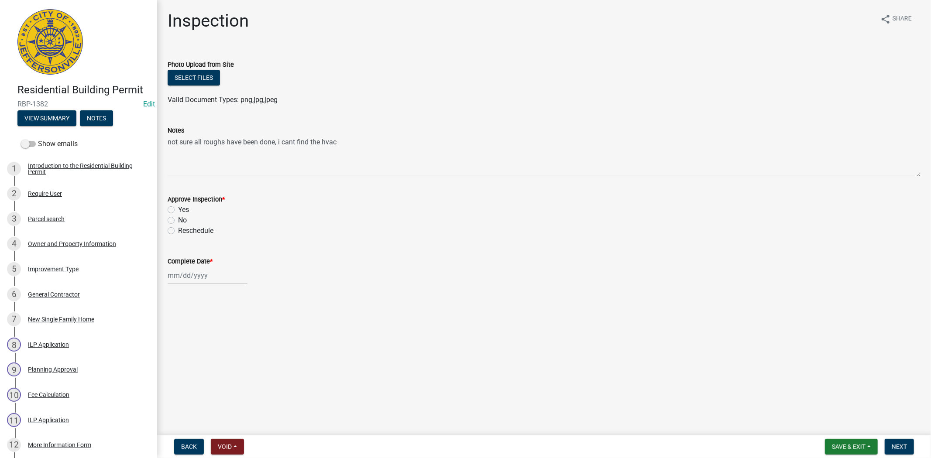
click at [886, 436] on nav "Back Void Withdraw Lock Expire Void Save & Exit Save Save & Exit Next" at bounding box center [543, 446] width 773 height 23
click at [889, 441] on button "Next" at bounding box center [898, 447] width 29 height 16
click at [896, 447] on span "Next" at bounding box center [898, 446] width 15 height 7
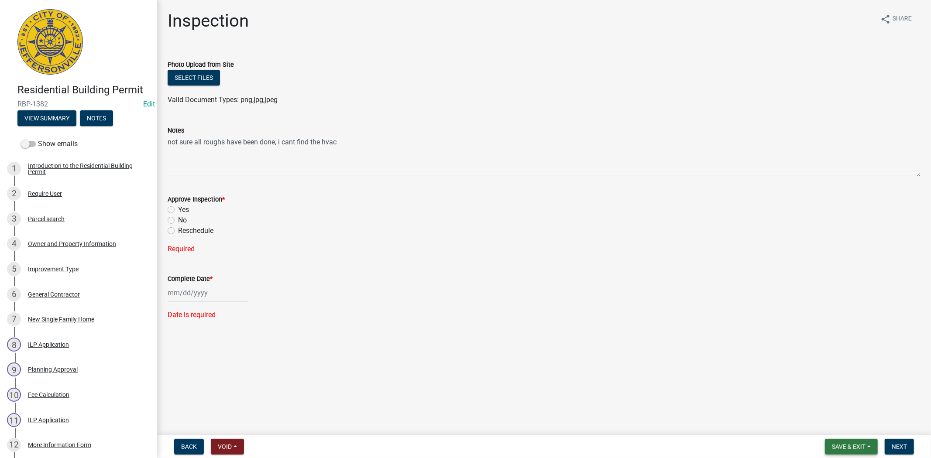
click at [857, 446] on span "Save & Exit" at bounding box center [849, 446] width 34 height 7
click at [849, 431] on button "Save & Exit" at bounding box center [843, 424] width 70 height 21
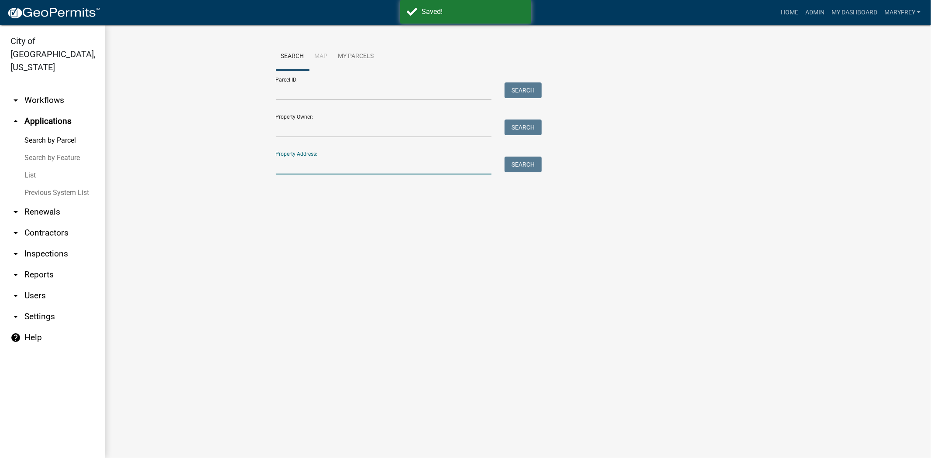
click at [295, 162] on input "Property Address:" at bounding box center [384, 166] width 216 height 18
type input "1614"
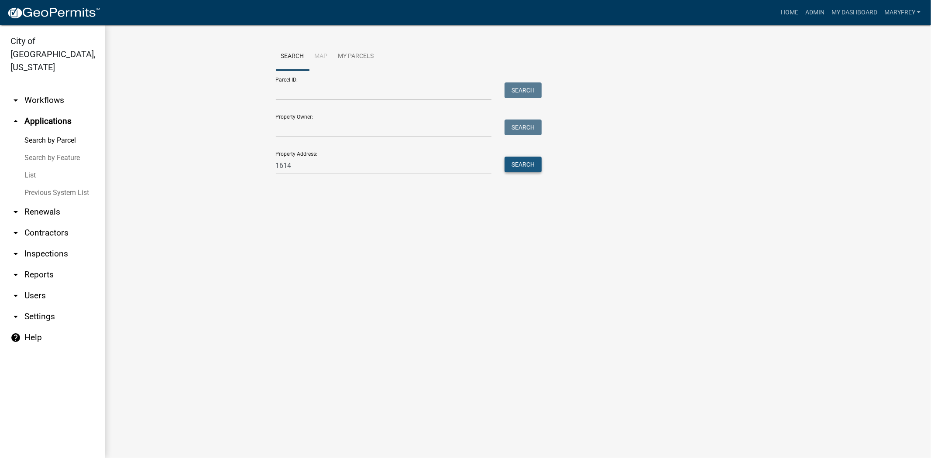
click at [521, 163] on button "Search" at bounding box center [522, 165] width 37 height 16
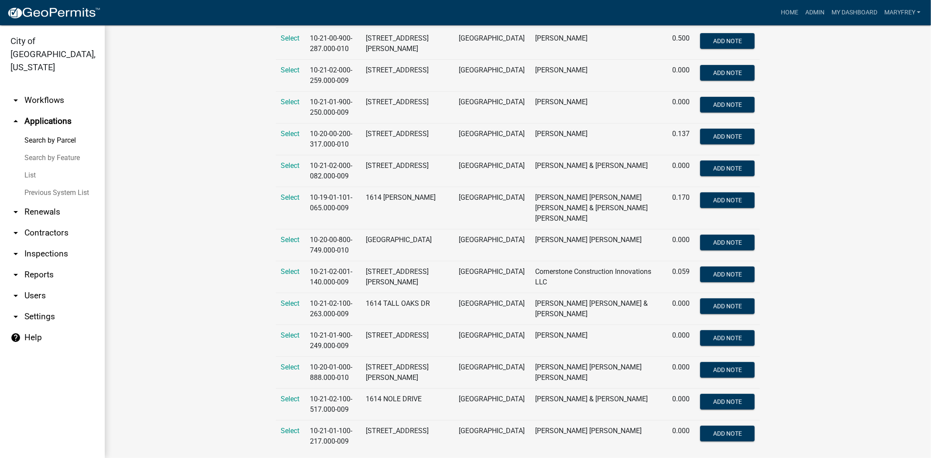
scroll to position [258, 0]
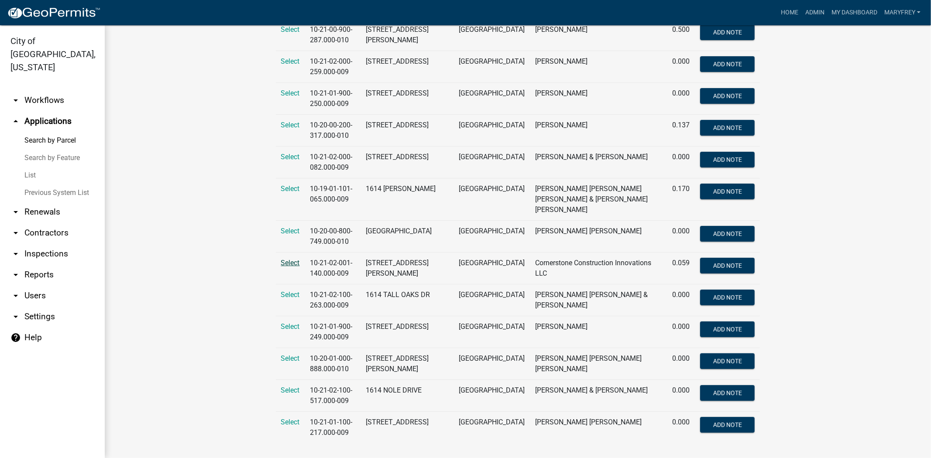
click at [288, 259] on span "Select" at bounding box center [290, 263] width 19 height 8
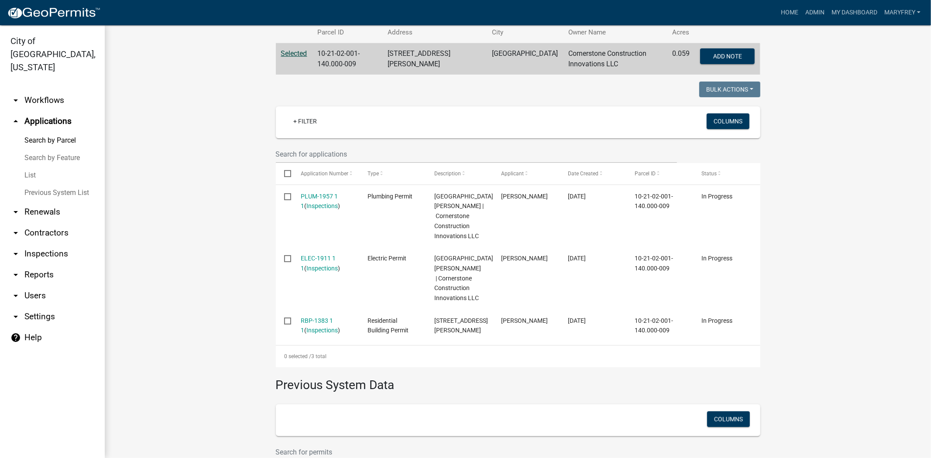
scroll to position [204, 0]
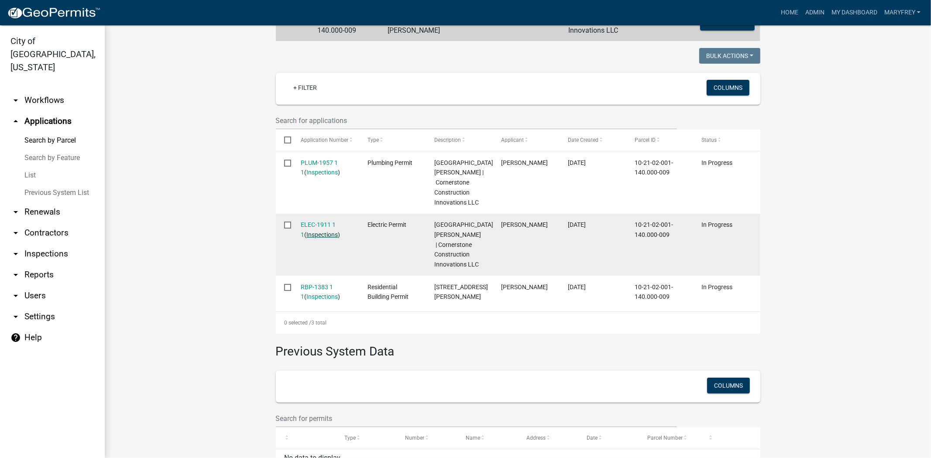
click at [317, 238] on link "Inspections" at bounding box center [321, 234] width 31 height 7
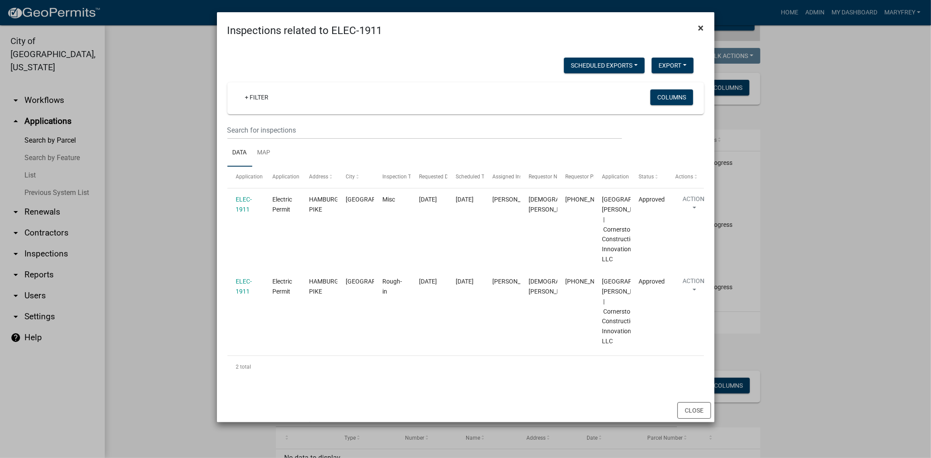
click at [698, 27] on span "×" at bounding box center [701, 28] width 6 height 12
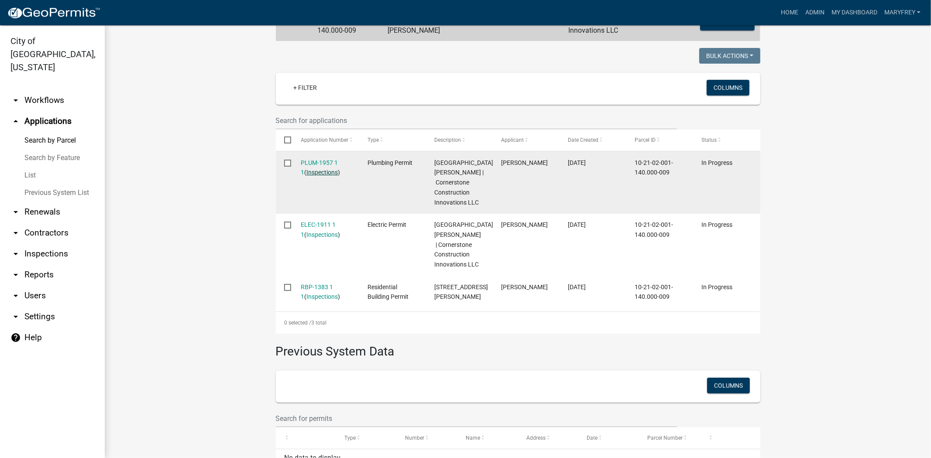
click at [315, 172] on link "Inspections" at bounding box center [321, 172] width 31 height 7
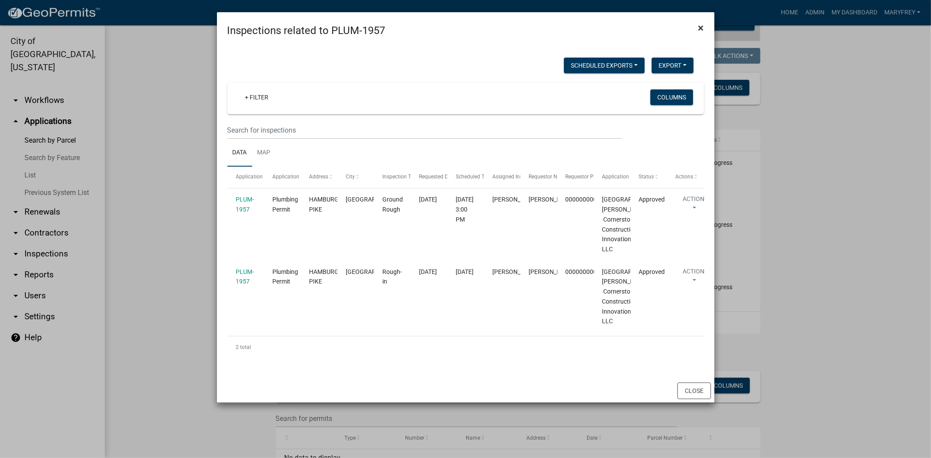
click at [698, 28] on span "×" at bounding box center [701, 28] width 6 height 12
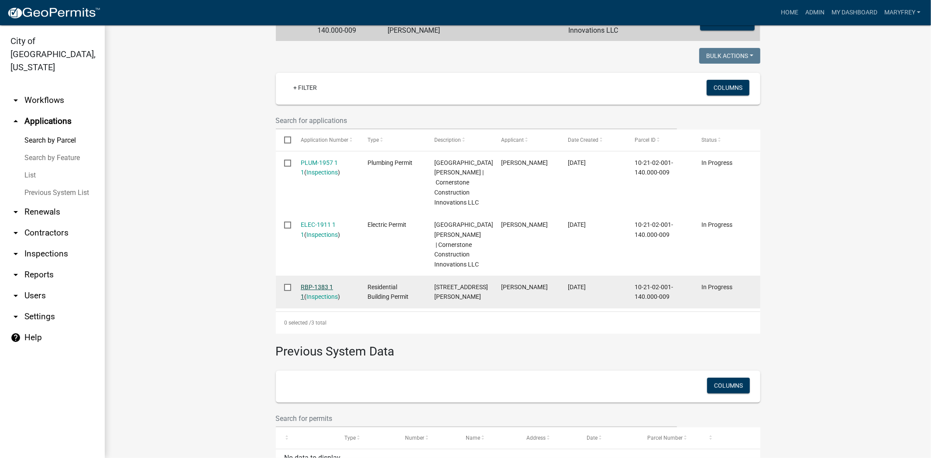
click at [301, 301] on link "RBP-1383 1 1" at bounding box center [317, 292] width 32 height 17
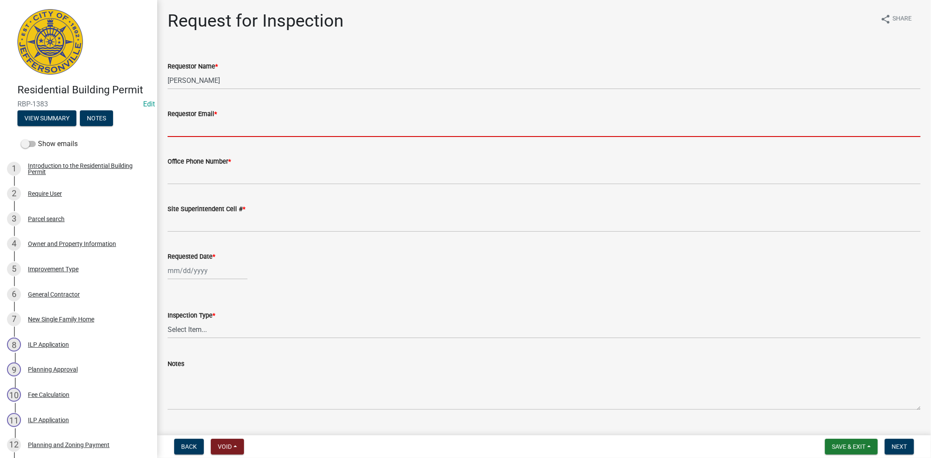
click at [200, 125] on input "Requestor Email *" at bounding box center [544, 128] width 753 height 18
type input "mfrey@cityofjeff.net"
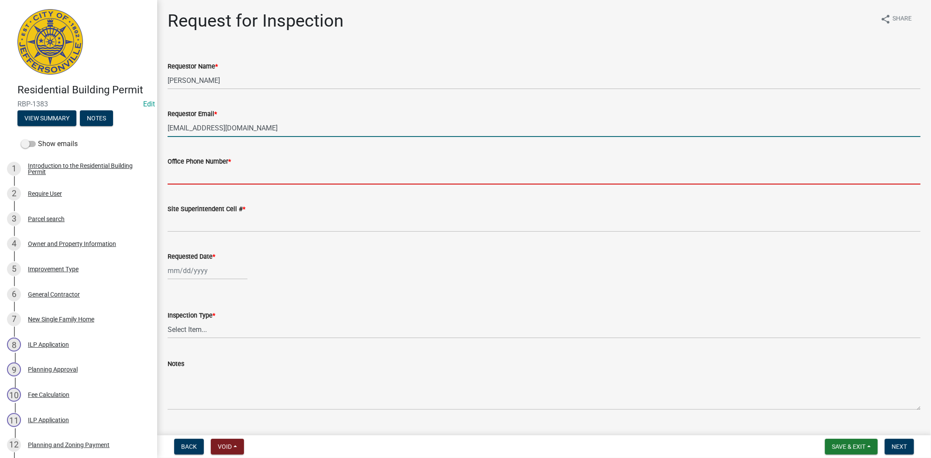
click at [206, 181] on input "Office Phone Number *" at bounding box center [544, 176] width 753 height 18
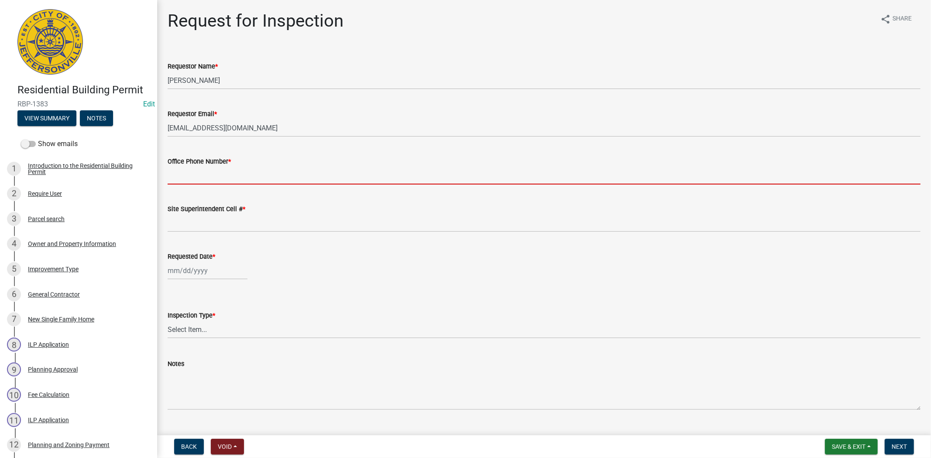
type input "812.285.6414"
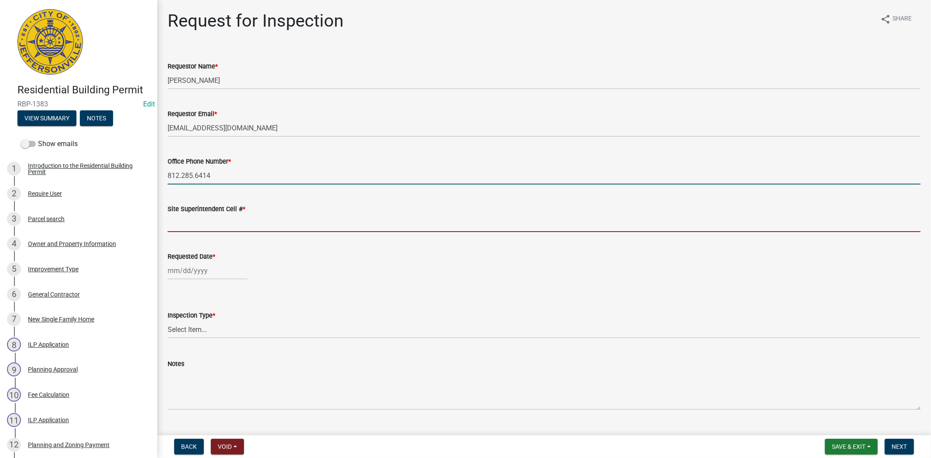
click at [198, 224] on input "Site Superintendent Cell # *" at bounding box center [544, 223] width 753 height 18
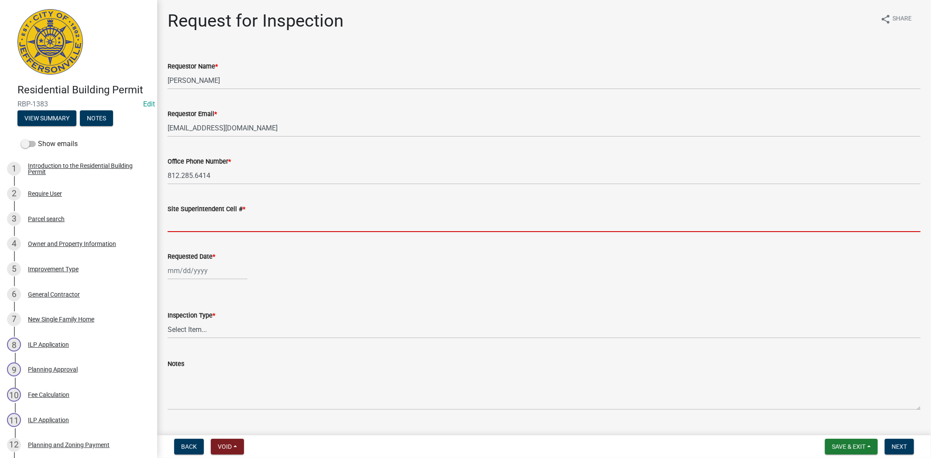
type input "812.285.6414"
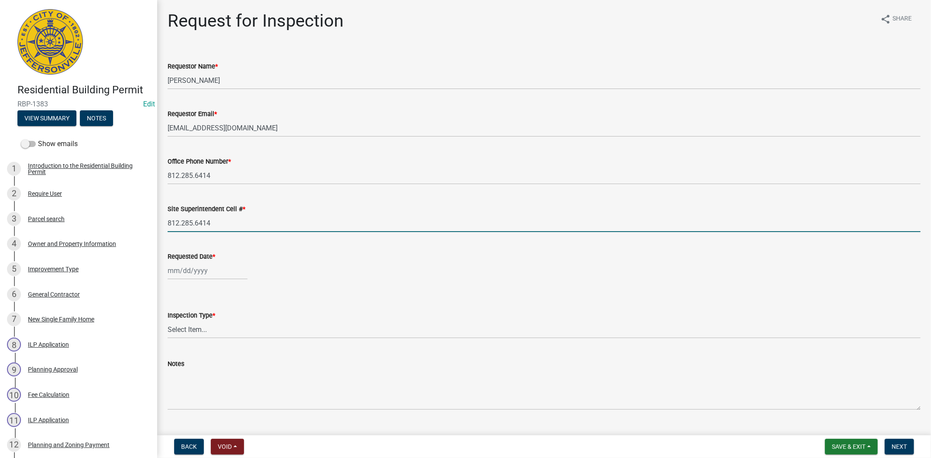
select select "9"
select select "2025"
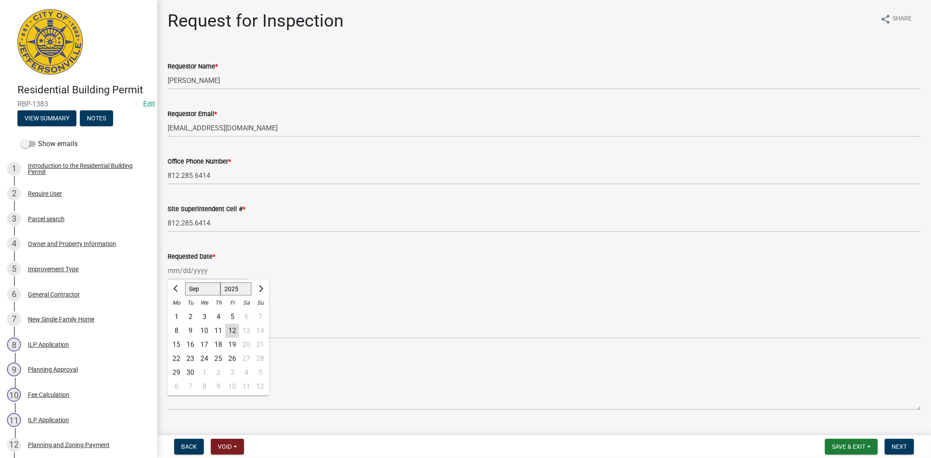
click at [204, 271] on div "Jan Feb Mar Apr May Jun Jul Aug Sep Oct Nov Dec 1525 1526 1527 1528 1529 1530 1…" at bounding box center [208, 271] width 80 height 18
click at [175, 341] on div "15" at bounding box center [176, 345] width 14 height 14
type input "[DATE]"
click at [185, 323] on select "Select Item... Footer Foundation Framing Final" at bounding box center [544, 330] width 753 height 18
click at [168, 321] on select "Select Item... Footer Foundation Framing Final" at bounding box center [544, 330] width 753 height 18
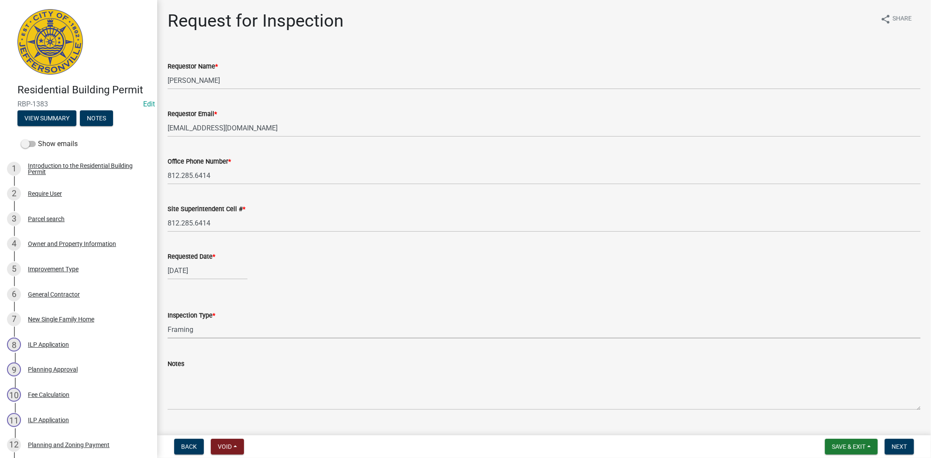
select select "cf00f61e-4b77-4892-83dd-df63e4708b2f"
click at [905, 443] on span "Next" at bounding box center [898, 446] width 15 height 7
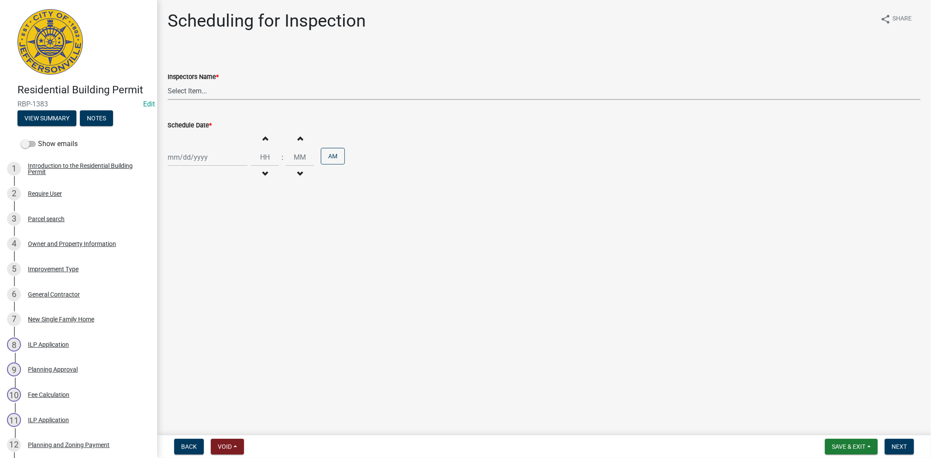
click at [222, 96] on select "Select Item... [PERSON_NAME] ([PERSON_NAME]) [PERSON_NAME] ([PERSON_NAME]) mkru…" at bounding box center [544, 91] width 753 height 18
select select "fdb3bcc6-ce93-4663-8a18-5c08884dd177"
click at [168, 82] on select "Select Item... [PERSON_NAME] ([PERSON_NAME]) [PERSON_NAME] ([PERSON_NAME]) mkru…" at bounding box center [544, 91] width 753 height 18
click at [216, 158] on div at bounding box center [208, 157] width 80 height 18
select select "9"
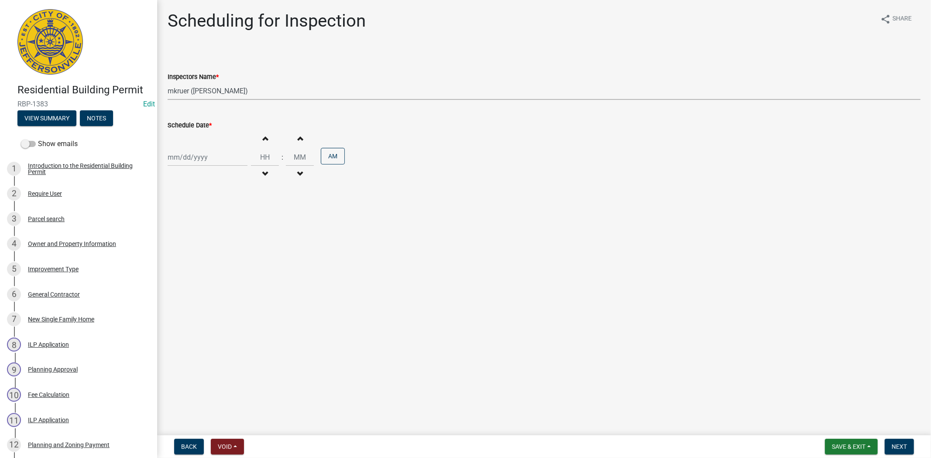
select select "2025"
click at [177, 229] on div "15" at bounding box center [176, 232] width 14 height 14
type input "[DATE]"
click at [890, 445] on button "Next" at bounding box center [898, 447] width 29 height 16
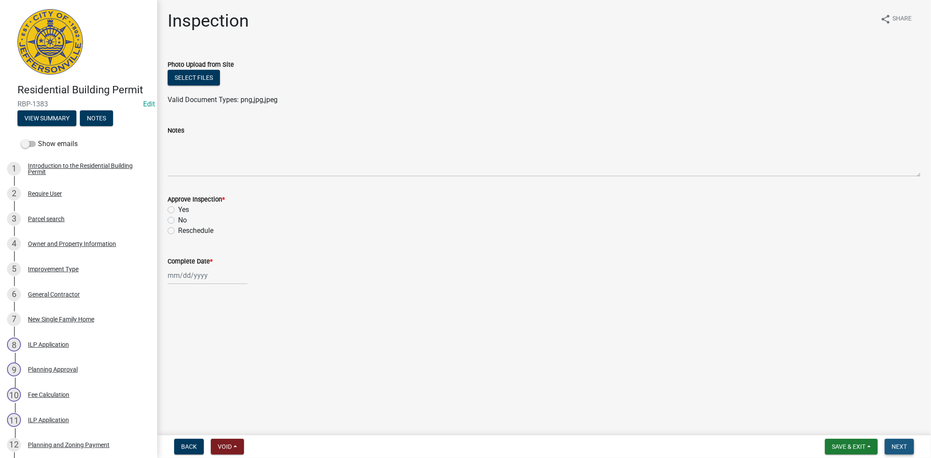
click at [900, 448] on span "Next" at bounding box center [898, 446] width 15 height 7
click at [846, 439] on button "Save & Exit" at bounding box center [851, 447] width 53 height 16
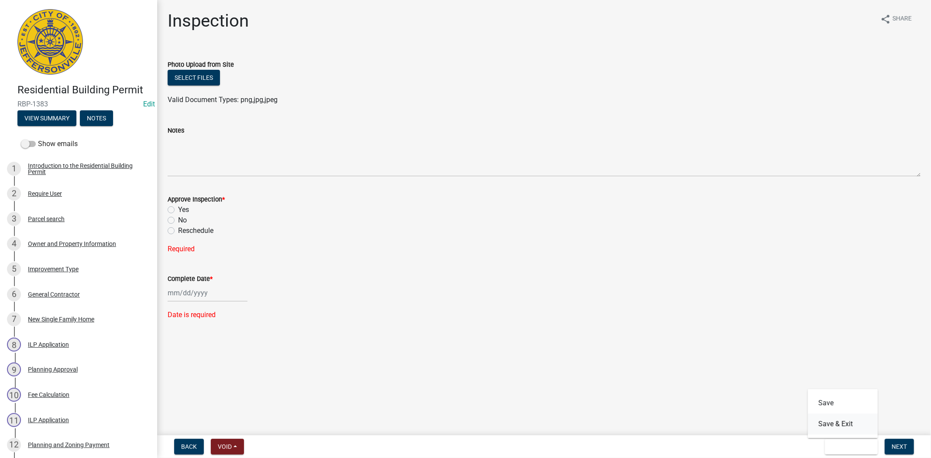
click at [836, 421] on button "Save & Exit" at bounding box center [843, 424] width 70 height 21
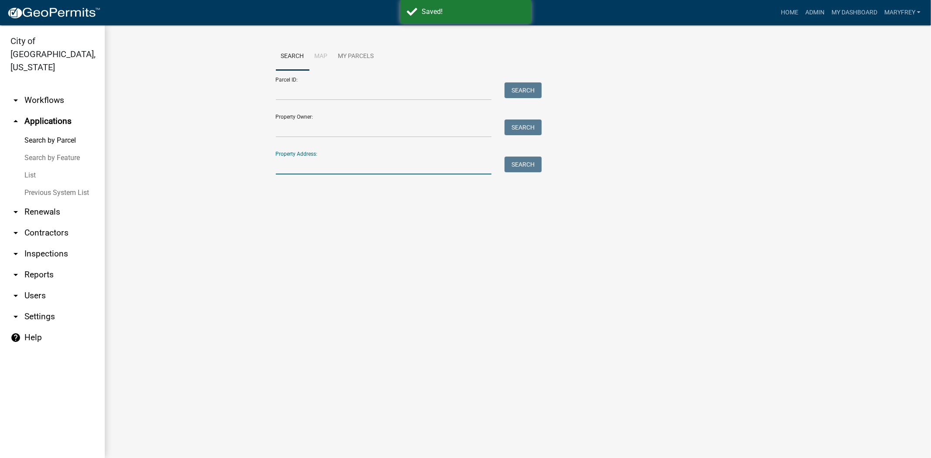
click at [307, 172] on input "Property Address:" at bounding box center [384, 166] width 216 height 18
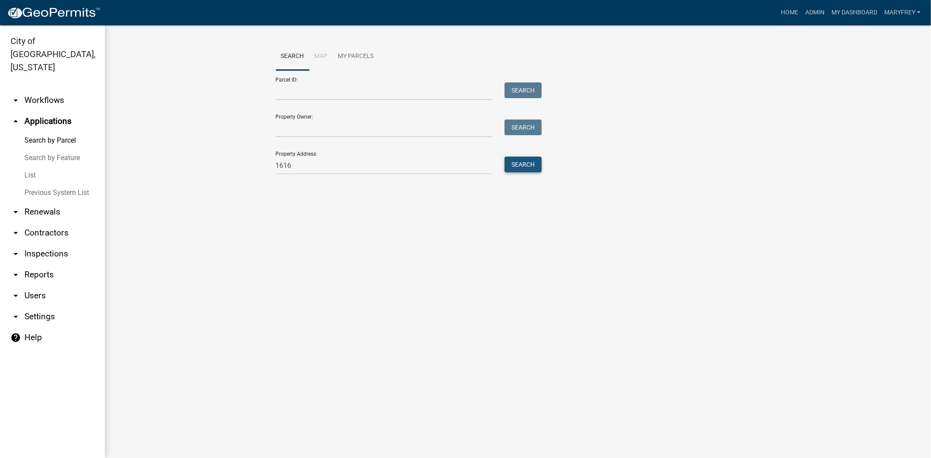
click at [510, 167] on button "Search" at bounding box center [522, 165] width 37 height 16
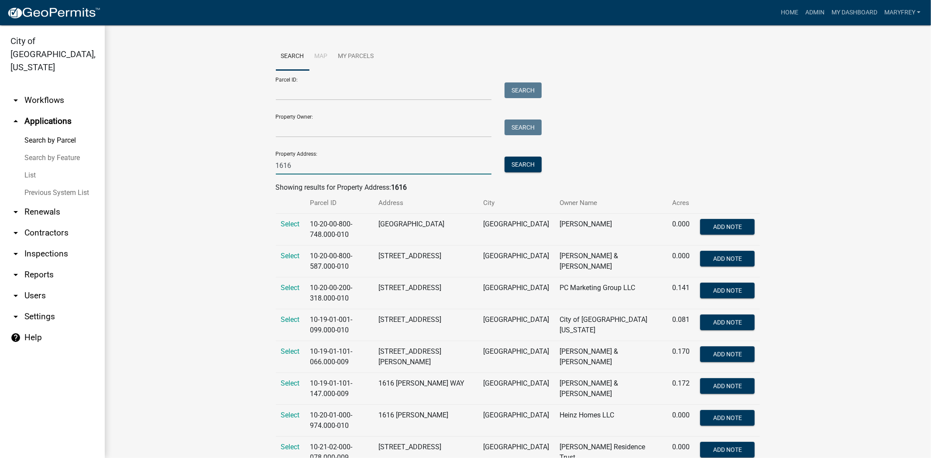
click at [307, 169] on input "1616" at bounding box center [384, 166] width 216 height 18
type input "1616 scott"
click at [525, 164] on button "Search" at bounding box center [522, 165] width 37 height 16
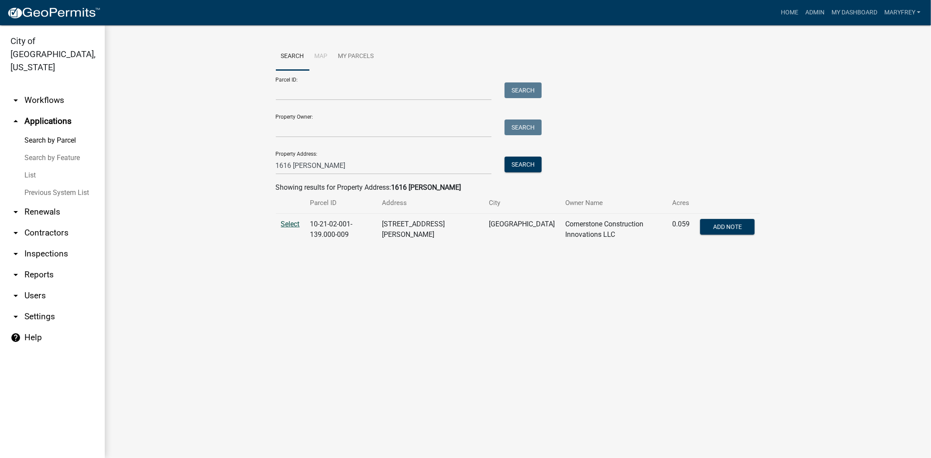
click at [286, 224] on span "Select" at bounding box center [290, 224] width 19 height 8
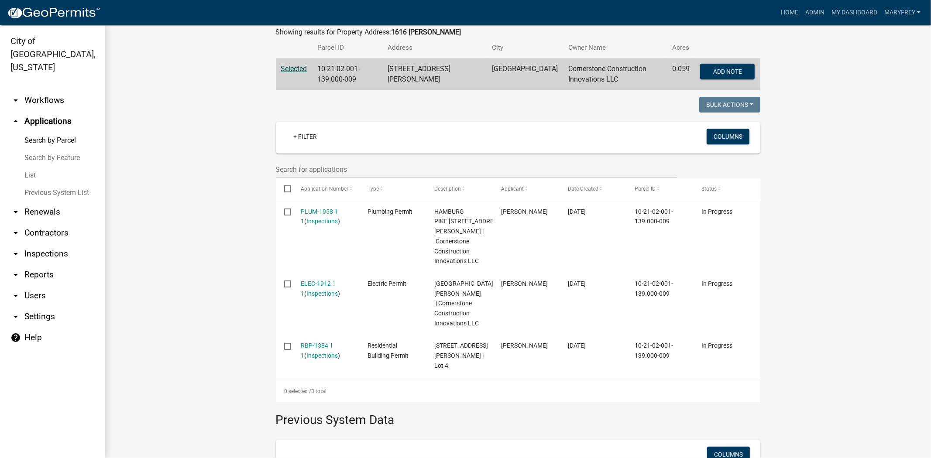
scroll to position [158, 0]
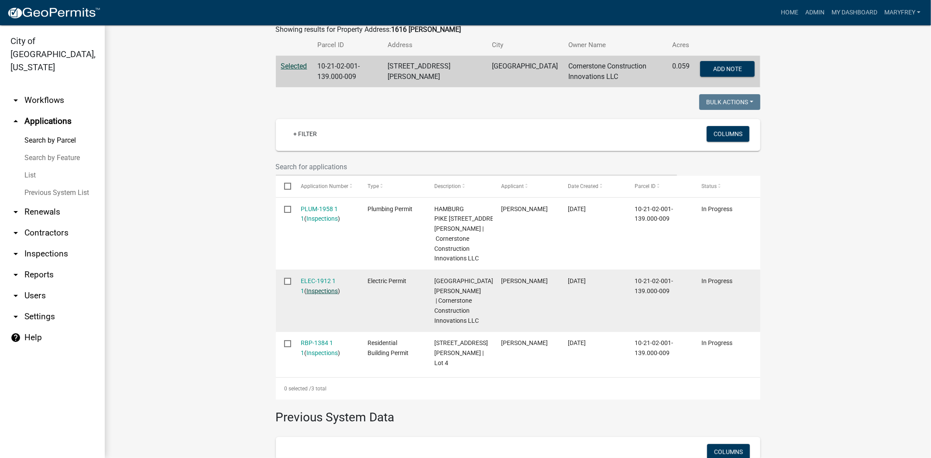
click at [312, 288] on link "Inspections" at bounding box center [321, 290] width 31 height 7
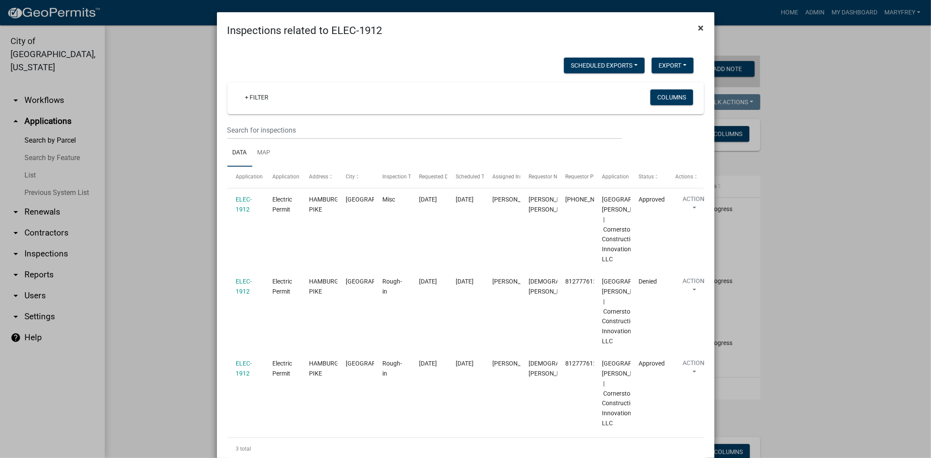
click at [699, 25] on span "×" at bounding box center [701, 28] width 6 height 12
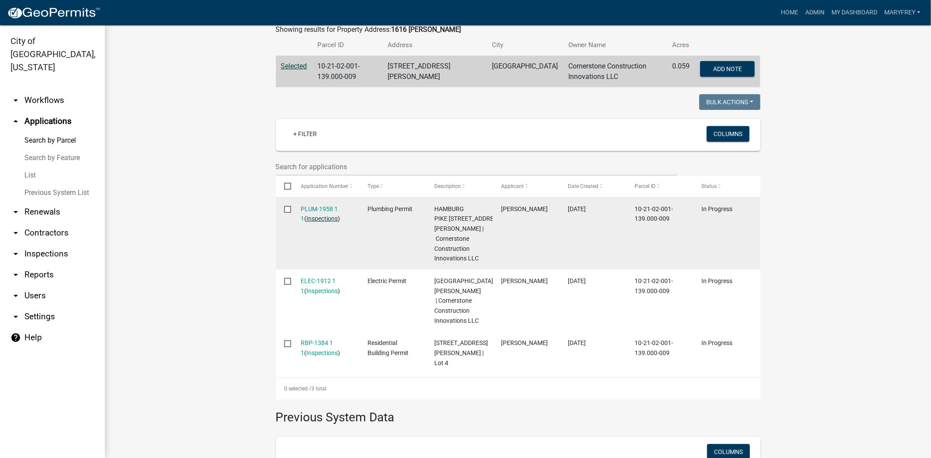
click at [314, 218] on link "Inspections" at bounding box center [321, 218] width 31 height 7
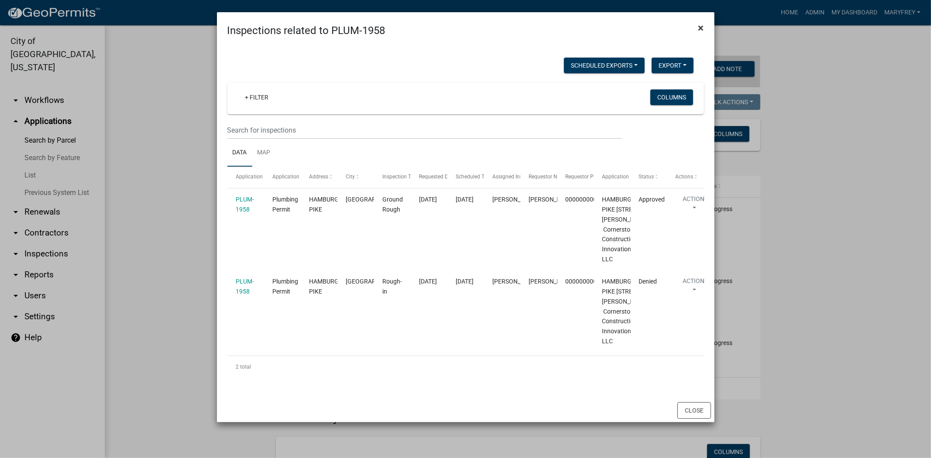
click at [698, 28] on span "×" at bounding box center [701, 28] width 6 height 12
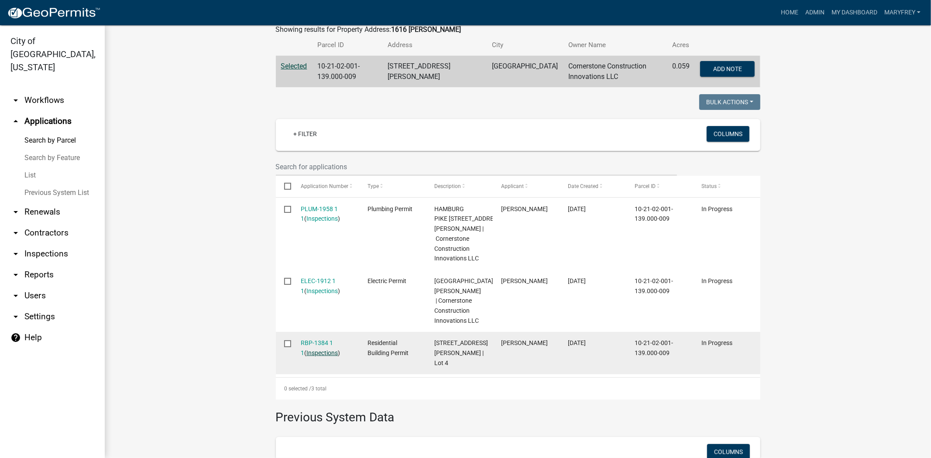
click at [317, 356] on link "Inspections" at bounding box center [321, 352] width 31 height 7
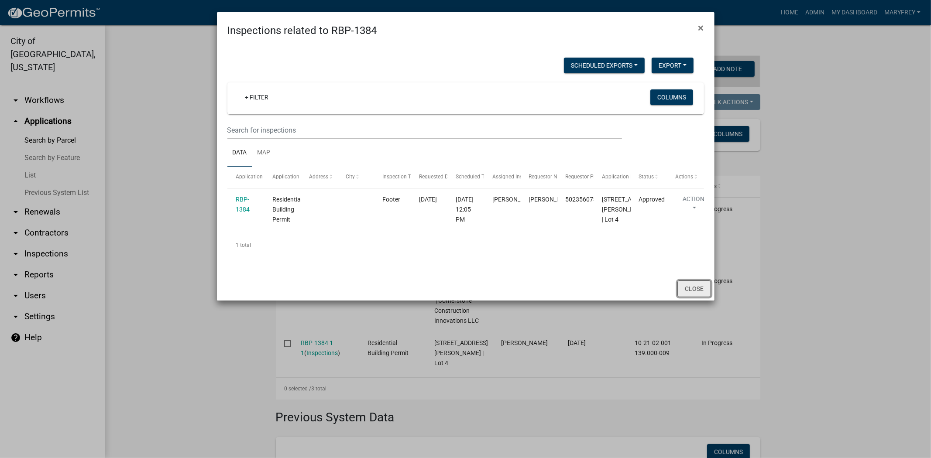
click at [687, 297] on button "Close" at bounding box center [694, 289] width 34 height 17
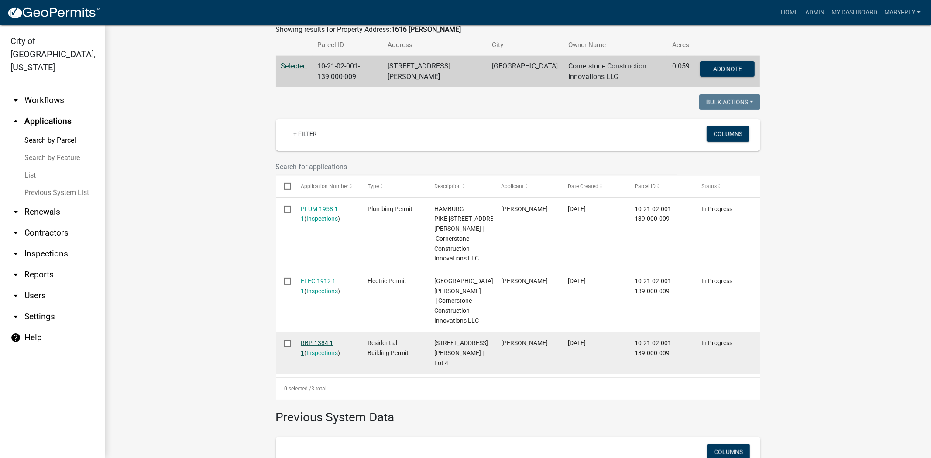
click at [306, 353] on link "RBP-1384 1 1" at bounding box center [317, 347] width 32 height 17
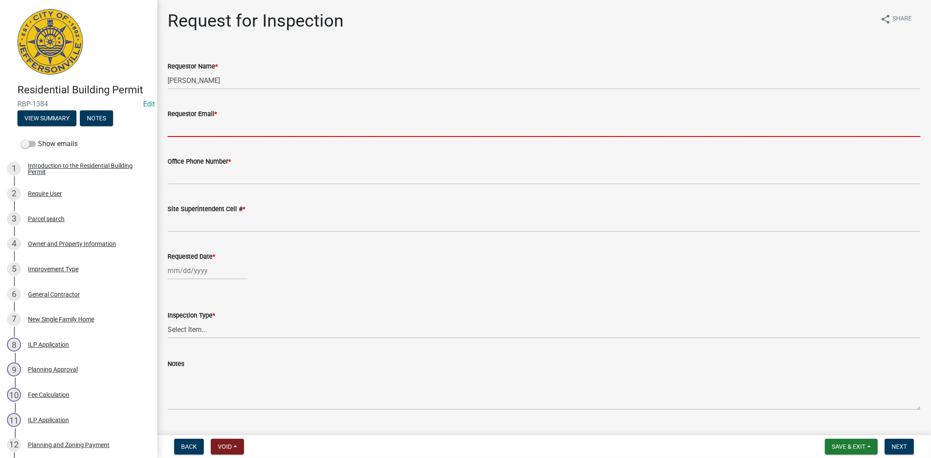
click at [199, 128] on input "Requestor Email *" at bounding box center [544, 128] width 753 height 18
type input "mfrey@cityofjeff.net"
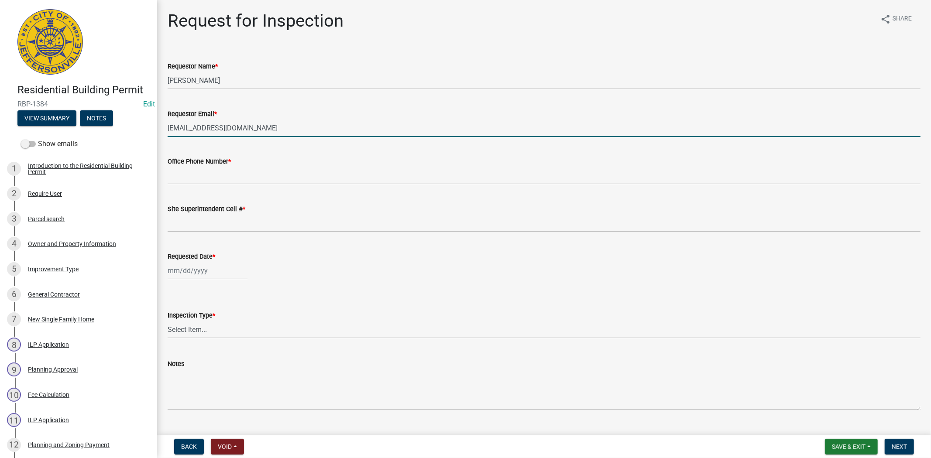
click at [212, 166] on div "Office Phone Number *" at bounding box center [544, 161] width 753 height 10
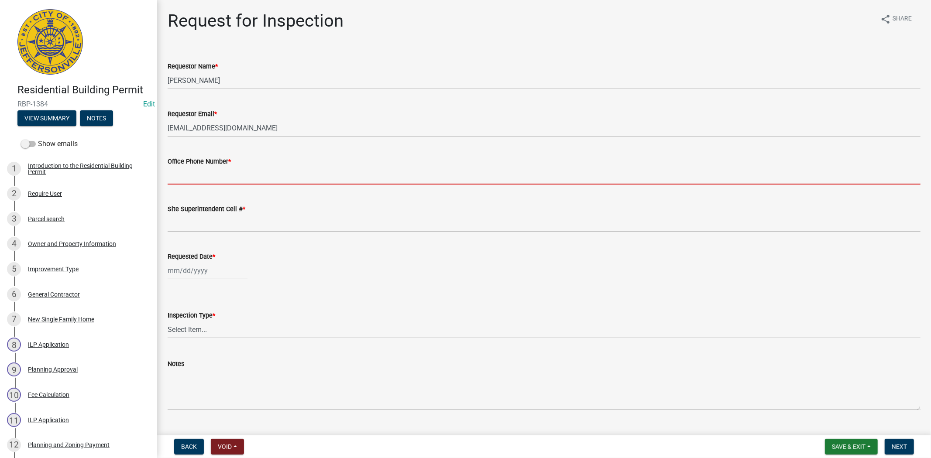
drag, startPoint x: 219, startPoint y: 176, endPoint x: 223, endPoint y: 180, distance: 5.6
click at [219, 176] on input "Office Phone Number *" at bounding box center [544, 176] width 753 height 18
type input "812.285.6414"
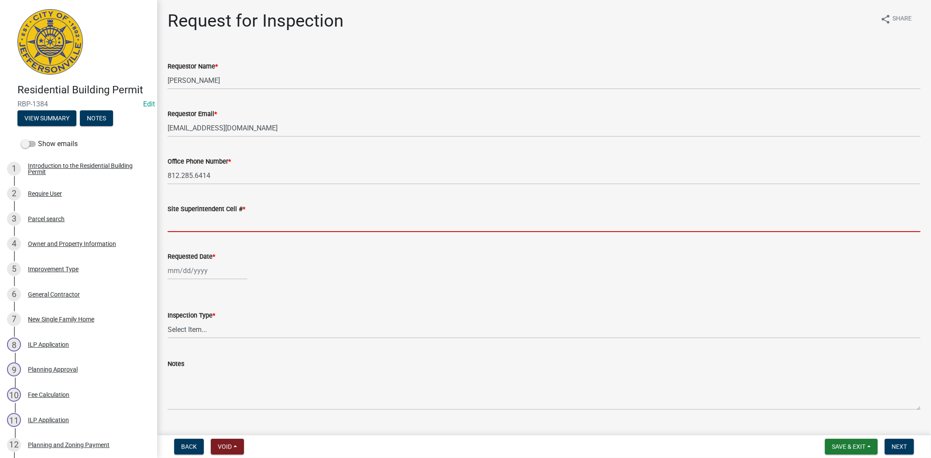
click at [216, 220] on input "Site Superintendent Cell # *" at bounding box center [544, 223] width 753 height 18
type input "812.285.6414"
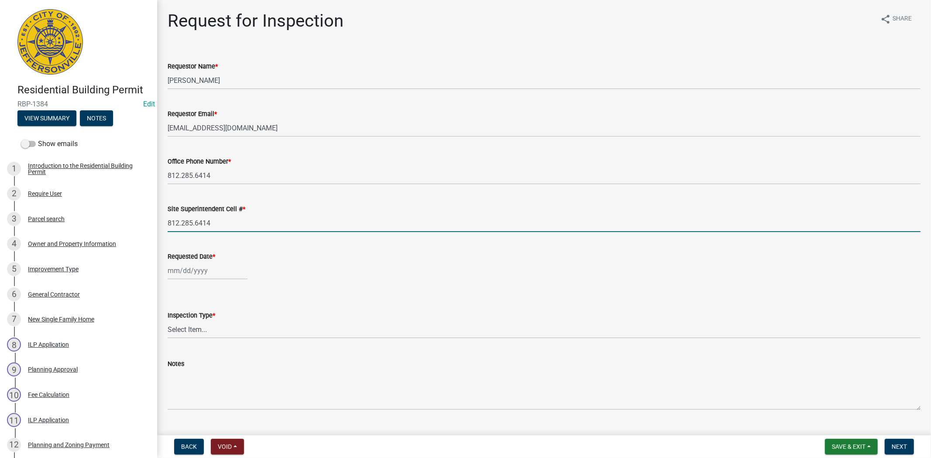
click at [212, 271] on div at bounding box center [208, 271] width 80 height 18
select select "9"
select select "2025"
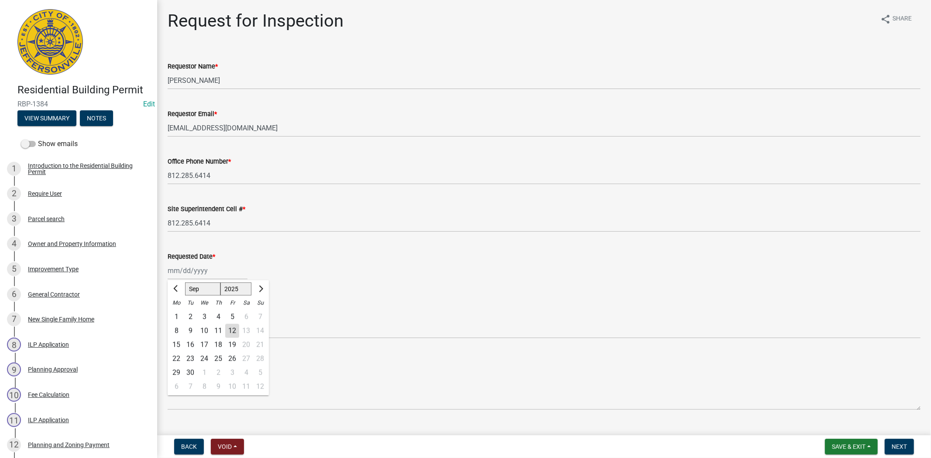
click at [178, 345] on div "15" at bounding box center [176, 345] width 14 height 14
type input "09/15/2025"
click at [185, 328] on select "Select Item... Footer Foundation Framing Final" at bounding box center [544, 330] width 753 height 18
click at [168, 321] on select "Select Item... Footer Foundation Framing Final" at bounding box center [544, 330] width 753 height 18
select select "cf00f61e-4b77-4892-83dd-df63e4708b2f"
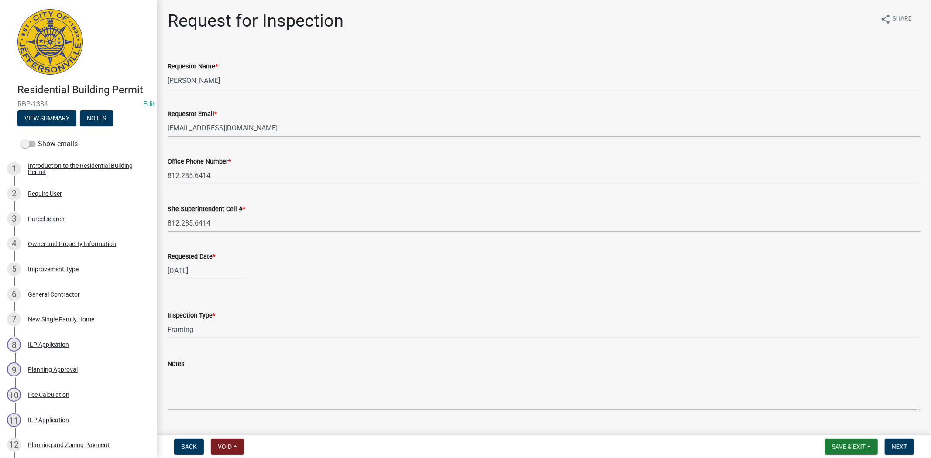
scroll to position [19, 0]
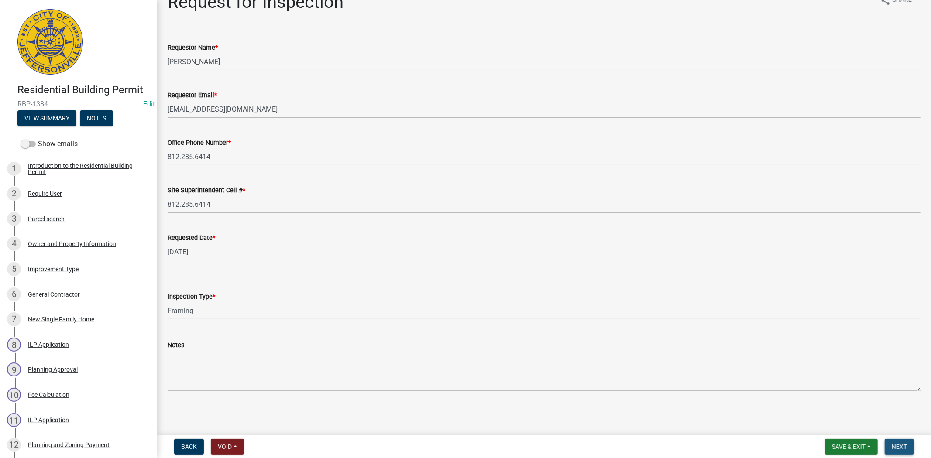
click at [899, 444] on span "Next" at bounding box center [898, 446] width 15 height 7
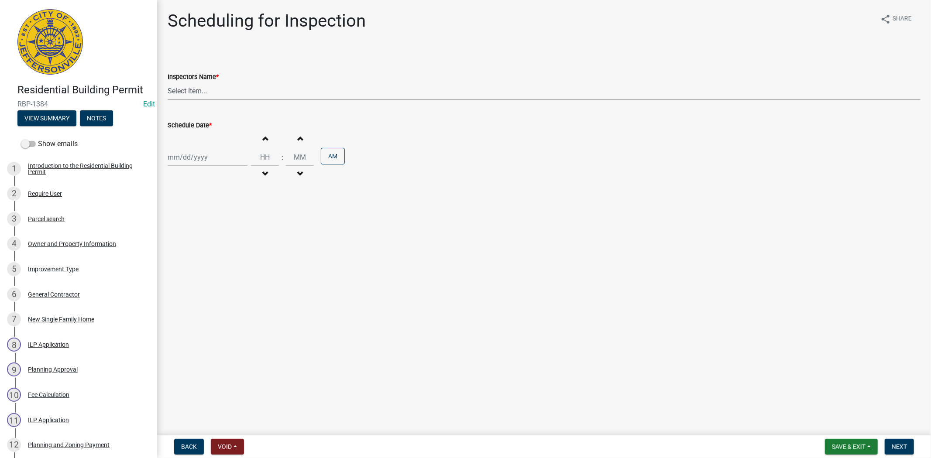
click at [215, 87] on select "Select Item... jramsey (Jeremy Ramsey) MaryFrey (Mary Frey) mkruer (Mike Kruer)…" at bounding box center [544, 91] width 753 height 18
select select "fdb3bcc6-ce93-4663-8a18-5c08884dd177"
click at [168, 82] on select "Select Item... jramsey (Jeremy Ramsey) MaryFrey (Mary Frey) mkruer (Mike Kruer)…" at bounding box center [544, 91] width 753 height 18
click at [214, 158] on div at bounding box center [208, 157] width 80 height 18
select select "9"
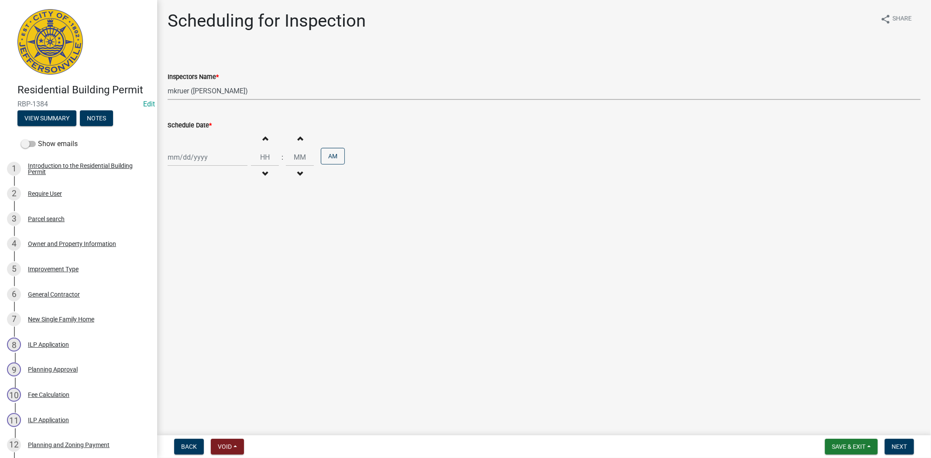
select select "2025"
click at [177, 229] on div "15" at bounding box center [176, 232] width 14 height 14
type input "[DATE]"
click at [904, 448] on span "Next" at bounding box center [898, 446] width 15 height 7
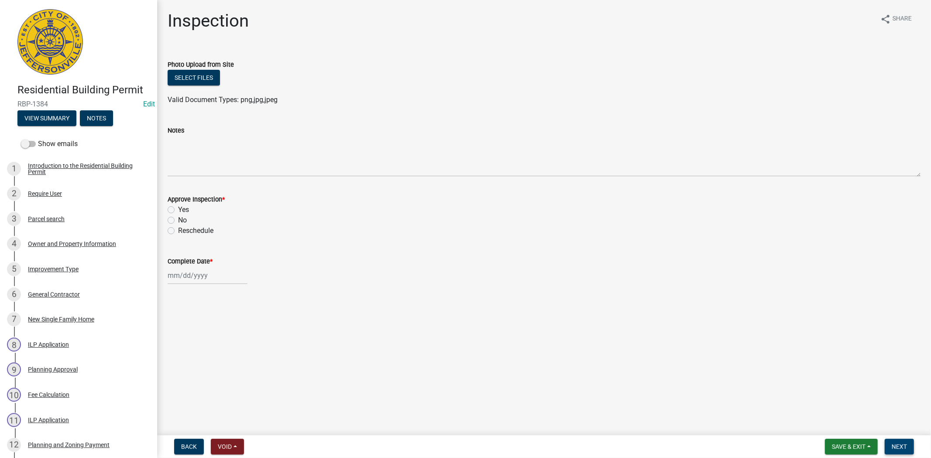
click at [902, 446] on span "Next" at bounding box center [898, 446] width 15 height 7
click at [843, 445] on span "Save & Exit" at bounding box center [849, 446] width 34 height 7
click at [838, 428] on button "Save & Exit" at bounding box center [843, 424] width 70 height 21
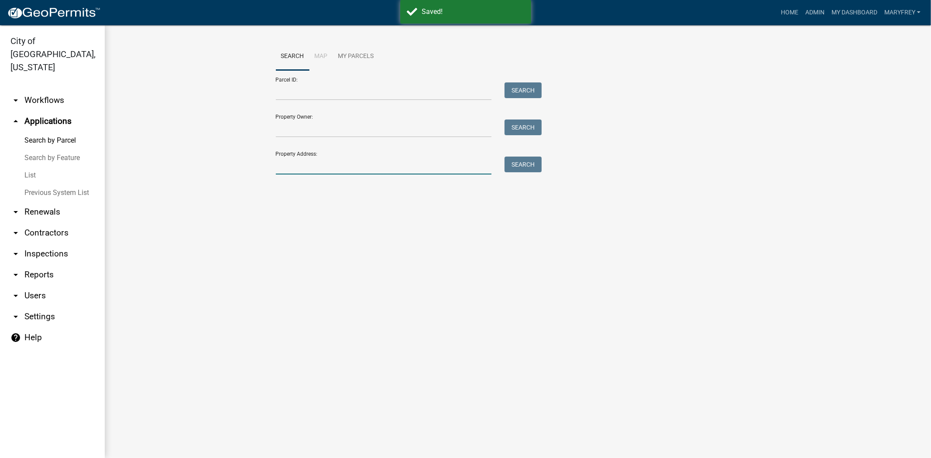
click at [300, 165] on input "Property Address:" at bounding box center [384, 166] width 216 height 18
type input "1618 scott"
click at [515, 163] on button "Search" at bounding box center [522, 165] width 37 height 16
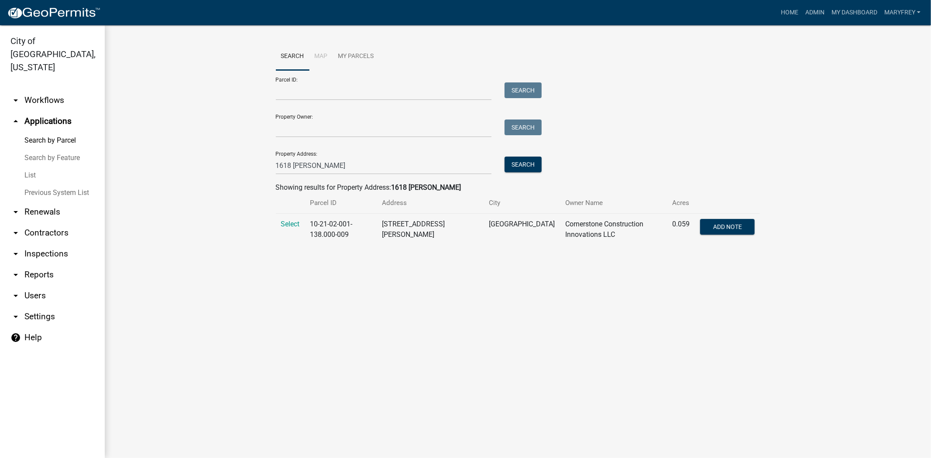
click at [276, 225] on td "Select" at bounding box center [290, 230] width 29 height 32
click at [282, 225] on span "Select" at bounding box center [290, 224] width 19 height 8
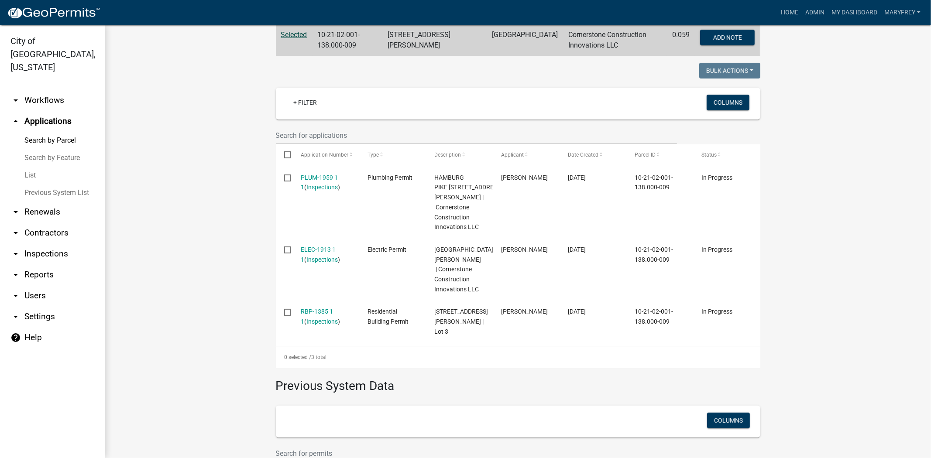
scroll to position [200, 0]
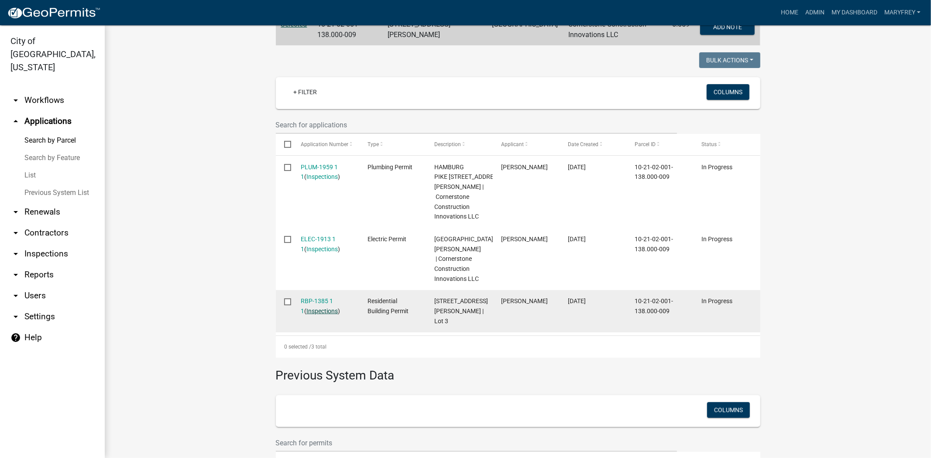
click at [309, 315] on link "Inspections" at bounding box center [321, 311] width 31 height 7
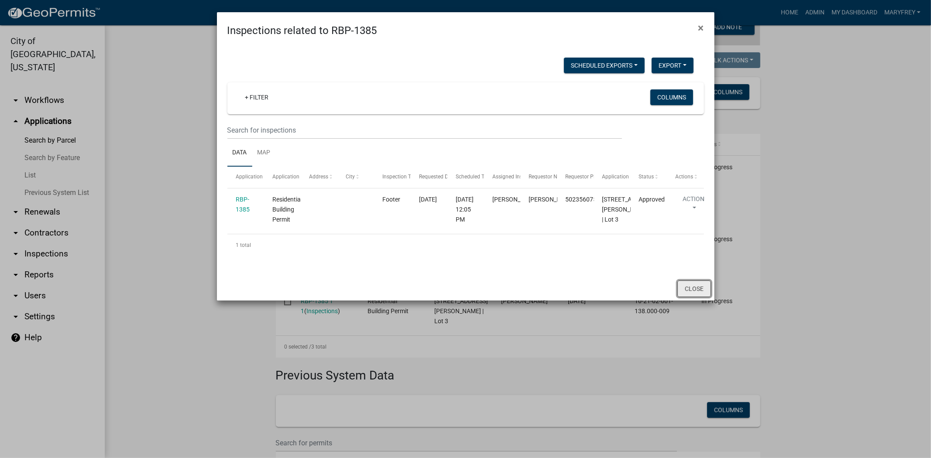
click at [691, 297] on button "Close" at bounding box center [694, 289] width 34 height 17
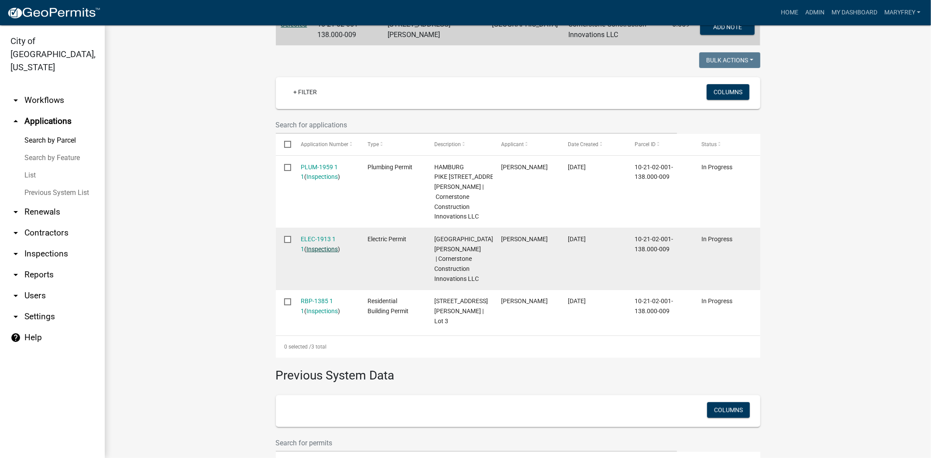
click at [323, 251] on link "Inspections" at bounding box center [321, 249] width 31 height 7
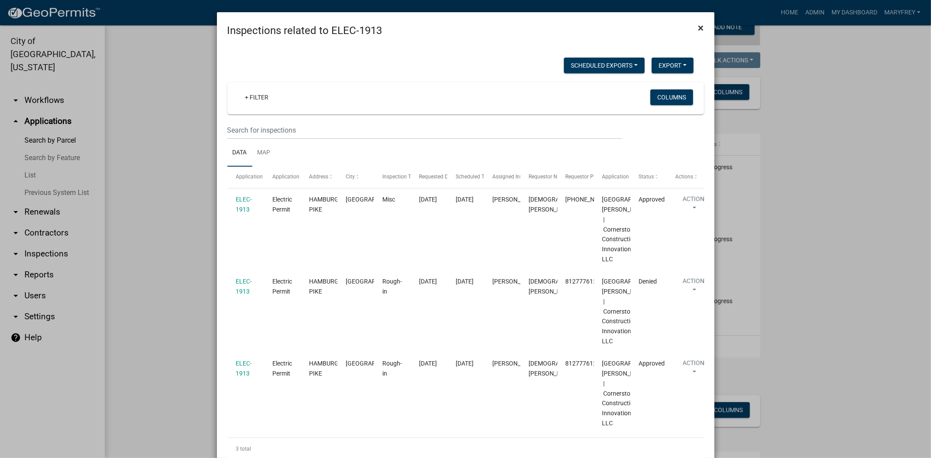
click at [694, 27] on button "×" at bounding box center [701, 28] width 20 height 24
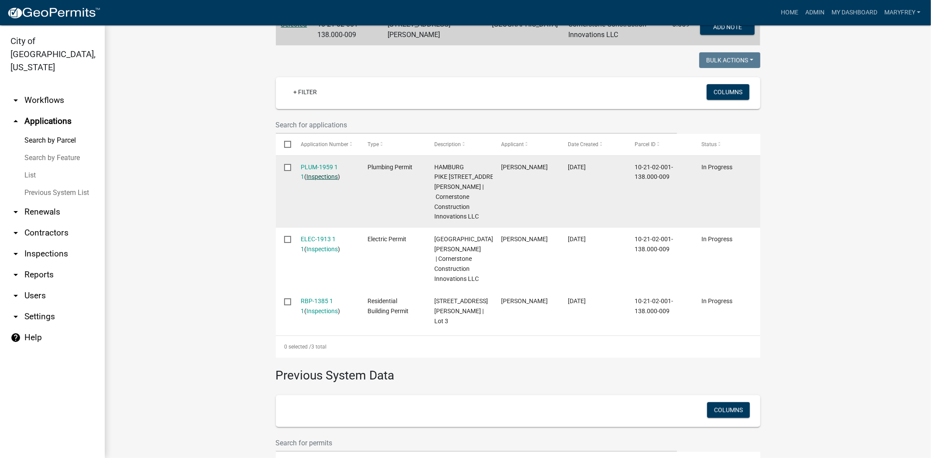
click at [330, 177] on div "PLUM-1959 1 1 ( Inspections )" at bounding box center [326, 172] width 50 height 20
click at [316, 180] on link "Inspections" at bounding box center [321, 176] width 31 height 7
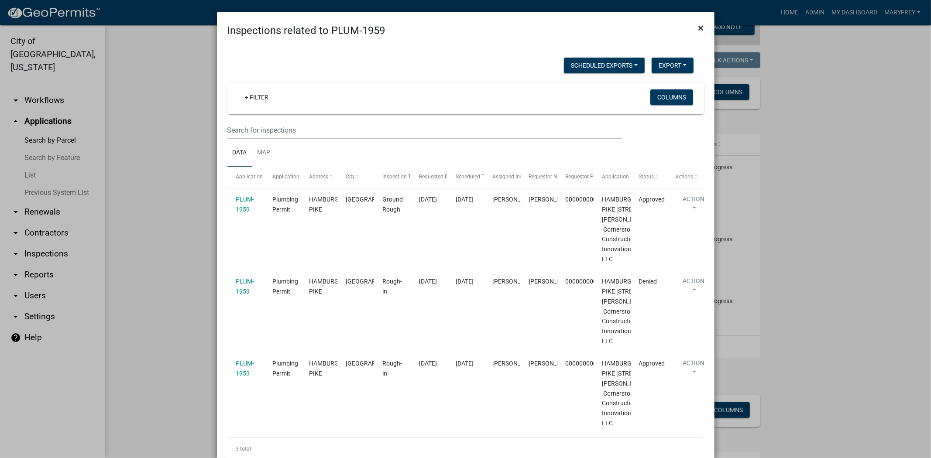
click at [699, 28] on span "×" at bounding box center [701, 28] width 6 height 12
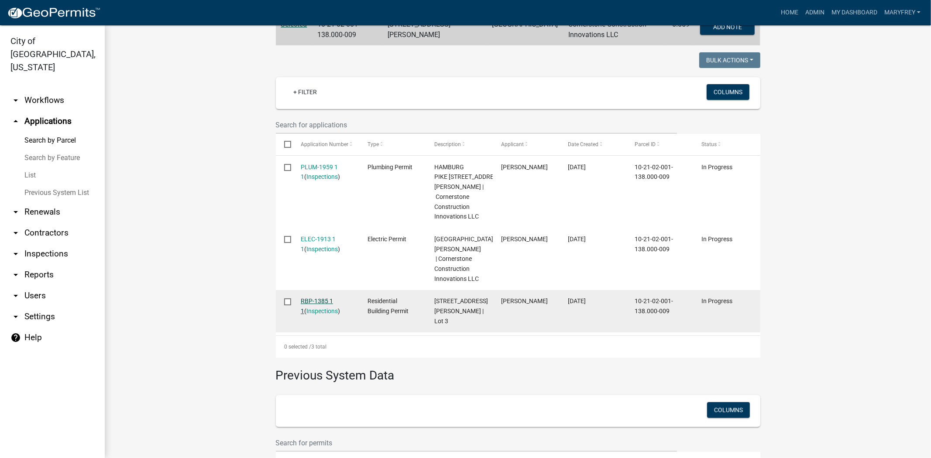
click at [306, 312] on link "RBP-1385 1 1" at bounding box center [317, 306] width 32 height 17
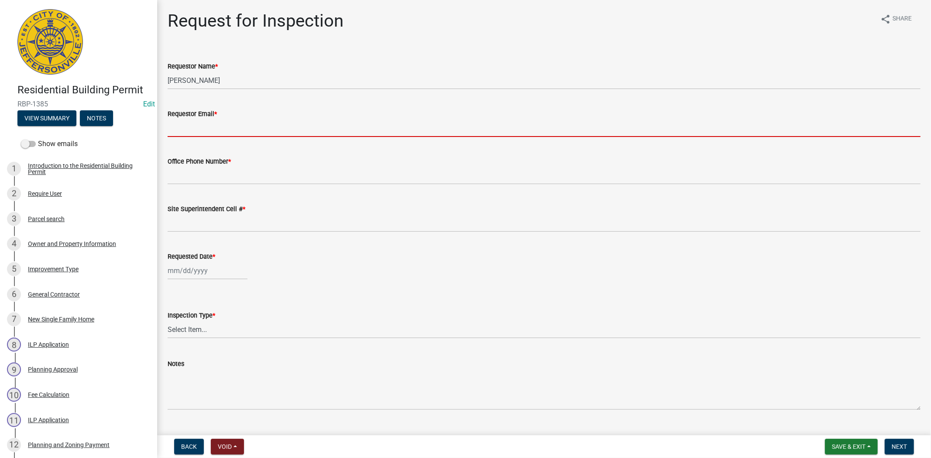
click at [220, 133] on input "Requestor Email *" at bounding box center [544, 128] width 753 height 18
type input "[EMAIL_ADDRESS][DOMAIN_NAME]"
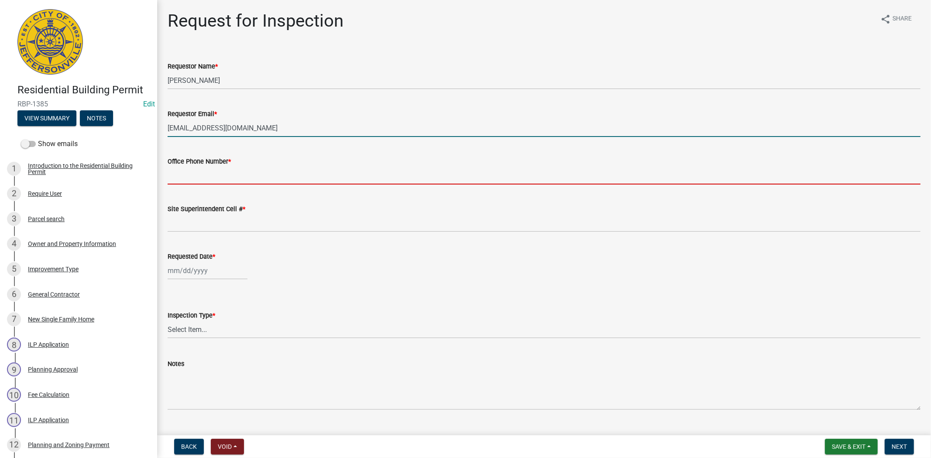
click at [222, 175] on input "Office Phone Number *" at bounding box center [544, 176] width 753 height 18
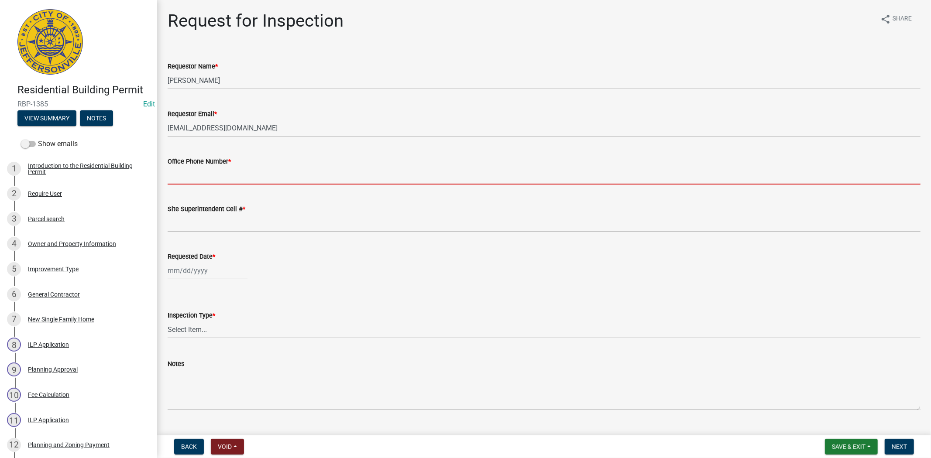
type input "812.285.6414"
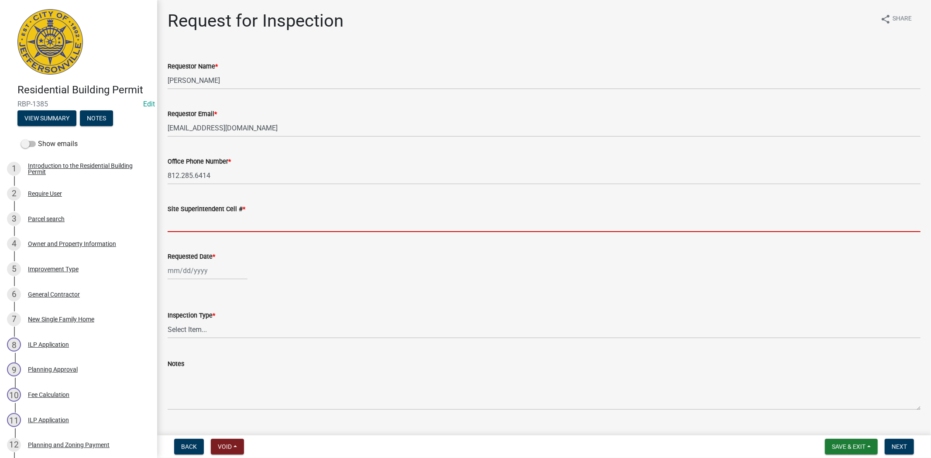
click at [194, 227] on input "Site Superintendent Cell # *" at bounding box center [544, 223] width 753 height 18
type input "812.285.6414"
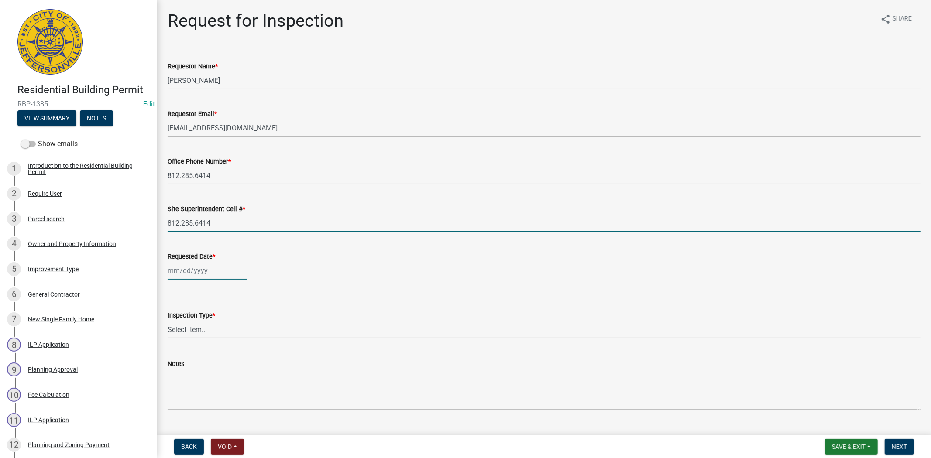
click at [212, 270] on div at bounding box center [208, 271] width 80 height 18
select select "9"
select select "2025"
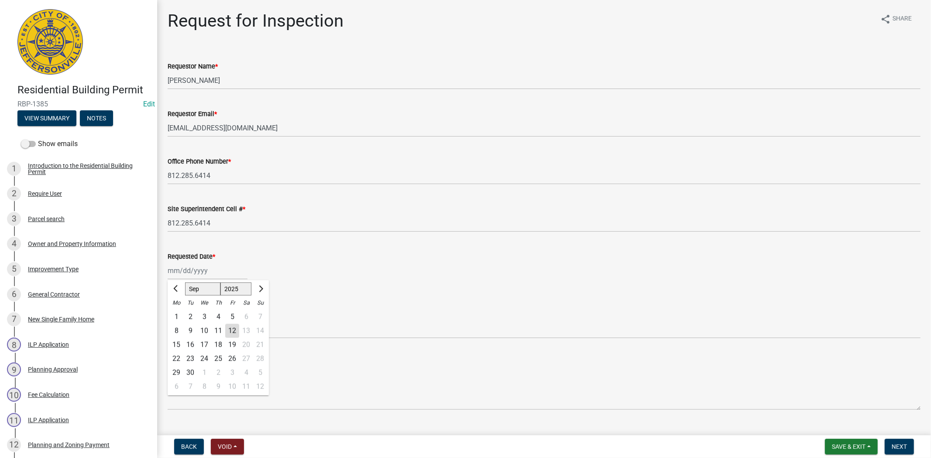
click at [176, 343] on div "15" at bounding box center [176, 345] width 14 height 14
type input "[DATE]"
click at [187, 327] on select "Select Item... Footer Foundation Framing Final" at bounding box center [544, 330] width 753 height 18
click at [168, 321] on select "Select Item... Footer Foundation Framing Final" at bounding box center [544, 330] width 753 height 18
select select "cf00f61e-4b77-4892-83dd-df63e4708b2f"
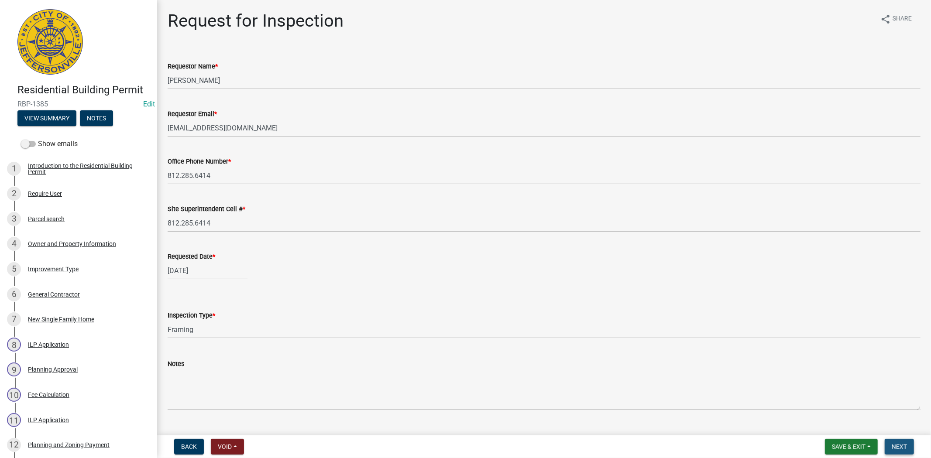
click at [898, 446] on span "Next" at bounding box center [898, 446] width 15 height 7
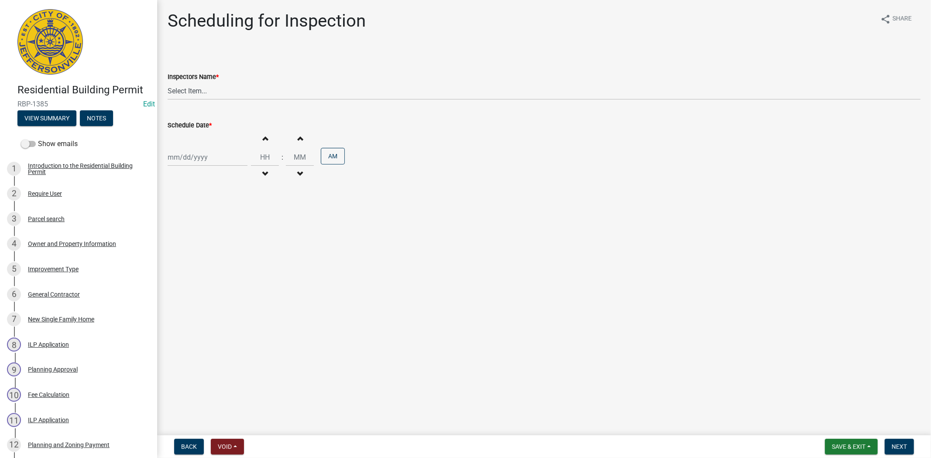
click at [207, 77] on label "Inspectors Name *" at bounding box center [193, 77] width 51 height 6
click at [207, 82] on select "Select Item... [PERSON_NAME] ([PERSON_NAME]) [PERSON_NAME] ([PERSON_NAME]) mkru…" at bounding box center [544, 91] width 753 height 18
click at [211, 86] on select "Select Item... [PERSON_NAME] ([PERSON_NAME]) [PERSON_NAME] ([PERSON_NAME]) mkru…" at bounding box center [544, 91] width 753 height 18
select select "fdb3bcc6-ce93-4663-8a18-5c08884dd177"
click at [168, 82] on select "Select Item... [PERSON_NAME] ([PERSON_NAME]) [PERSON_NAME] ([PERSON_NAME]) mkru…" at bounding box center [544, 91] width 753 height 18
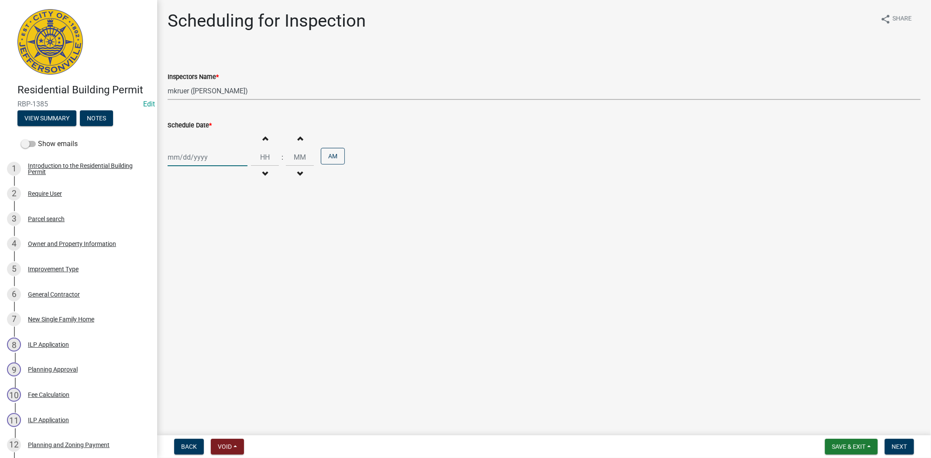
click at [220, 158] on div at bounding box center [208, 157] width 80 height 18
select select "9"
select select "2025"
click at [174, 232] on div "15" at bounding box center [176, 232] width 14 height 14
type input "[DATE]"
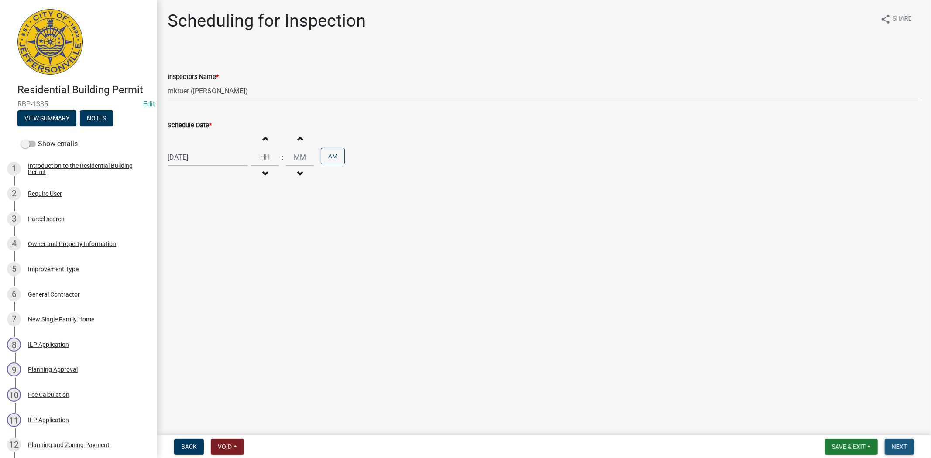
click at [901, 446] on span "Next" at bounding box center [898, 446] width 15 height 7
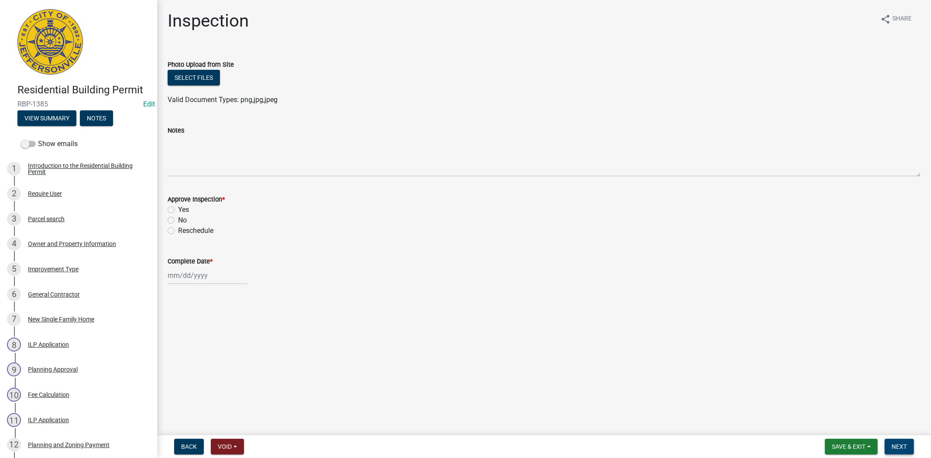
click at [904, 446] on span "Next" at bounding box center [898, 446] width 15 height 7
click at [856, 447] on span "Save & Exit" at bounding box center [849, 446] width 34 height 7
click at [844, 428] on button "Save & Exit" at bounding box center [843, 424] width 70 height 21
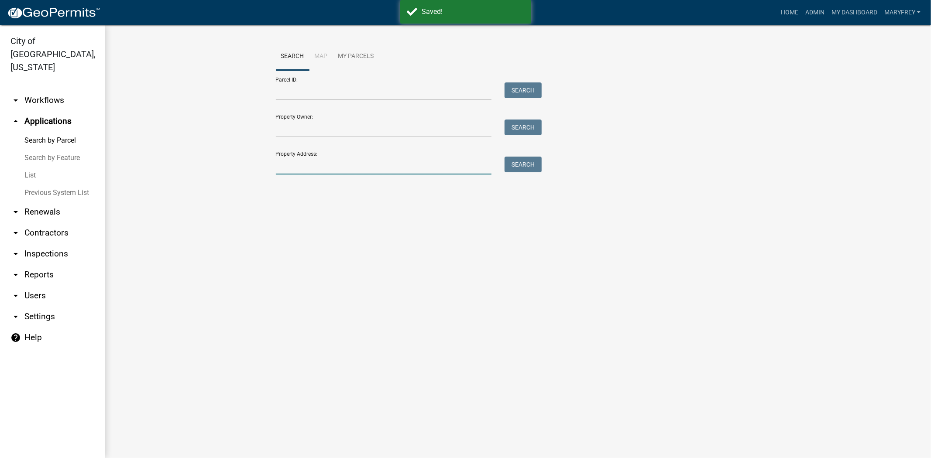
click at [310, 167] on input "Property Address:" at bounding box center [384, 166] width 216 height 18
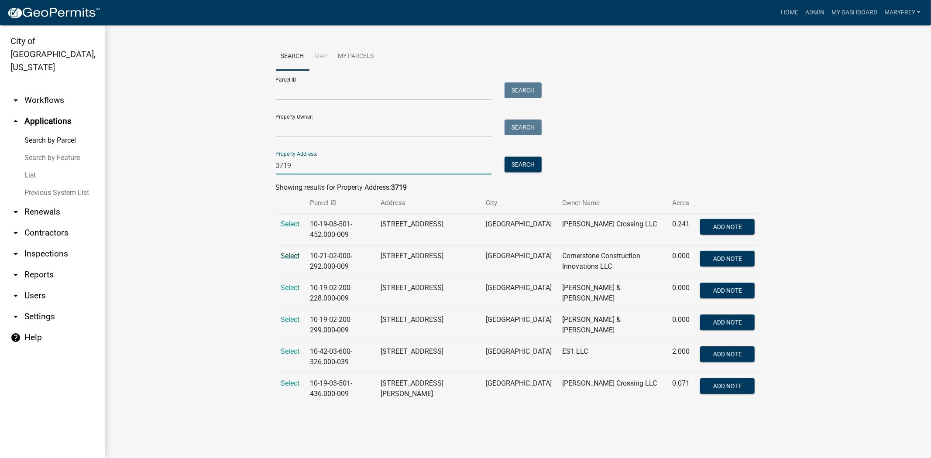
type input "3719"
click at [297, 256] on span "Select" at bounding box center [290, 256] width 19 height 8
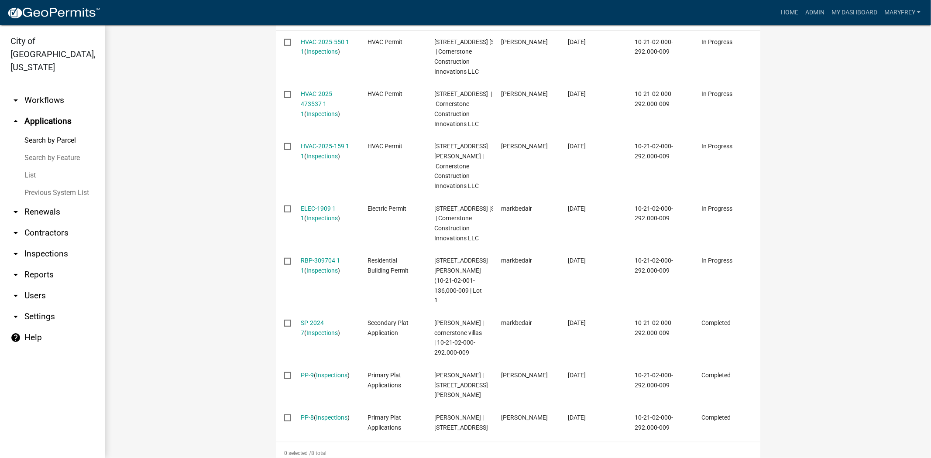
scroll to position [323, 0]
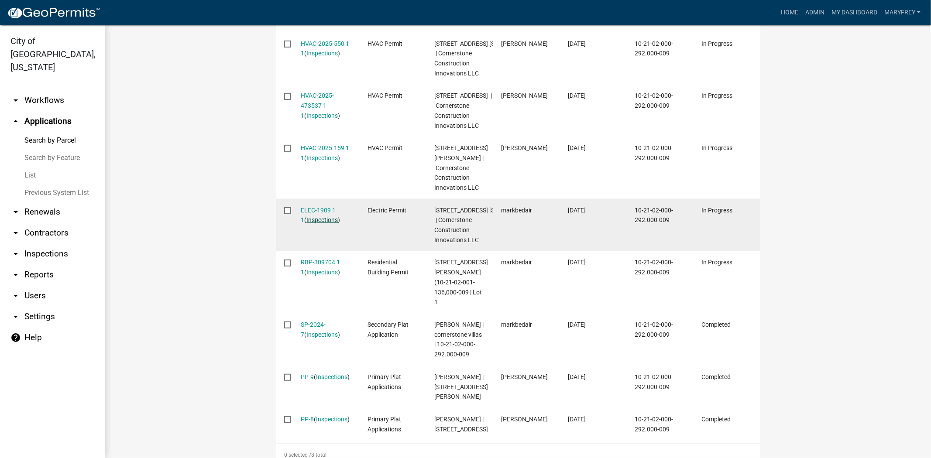
click at [314, 223] on link "Inspections" at bounding box center [321, 219] width 31 height 7
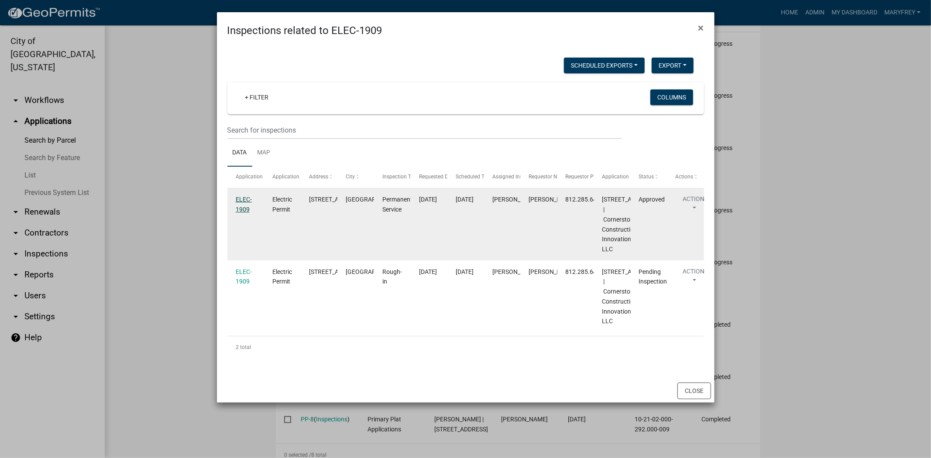
click at [237, 207] on link "ELEC-1909" at bounding box center [244, 204] width 16 height 17
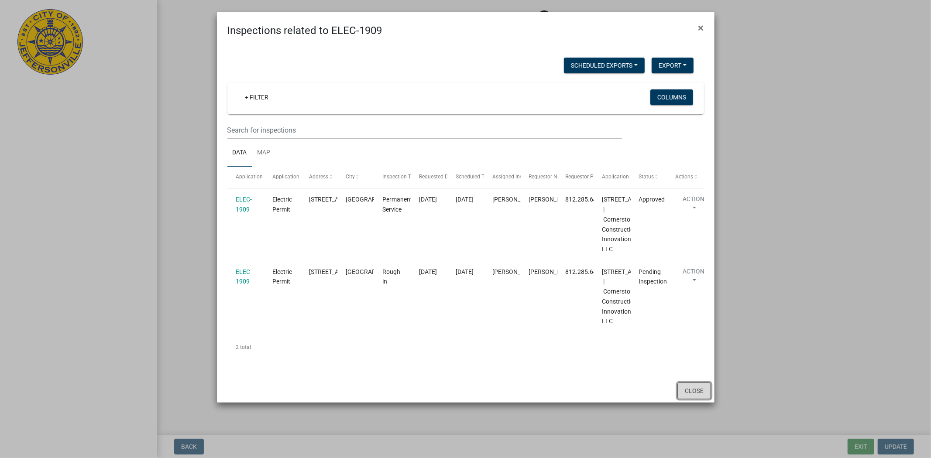
click at [692, 399] on button "Close" at bounding box center [694, 391] width 34 height 17
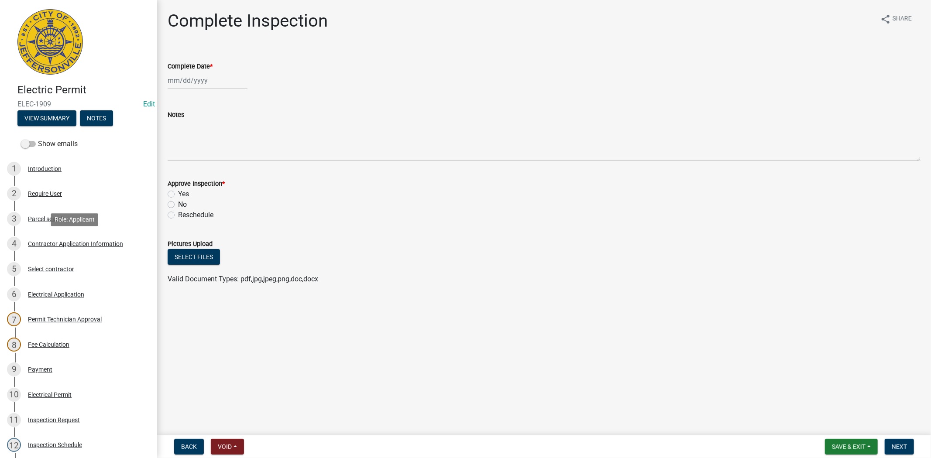
click at [78, 241] on div "Contractor Application Information" at bounding box center [75, 244] width 95 height 6
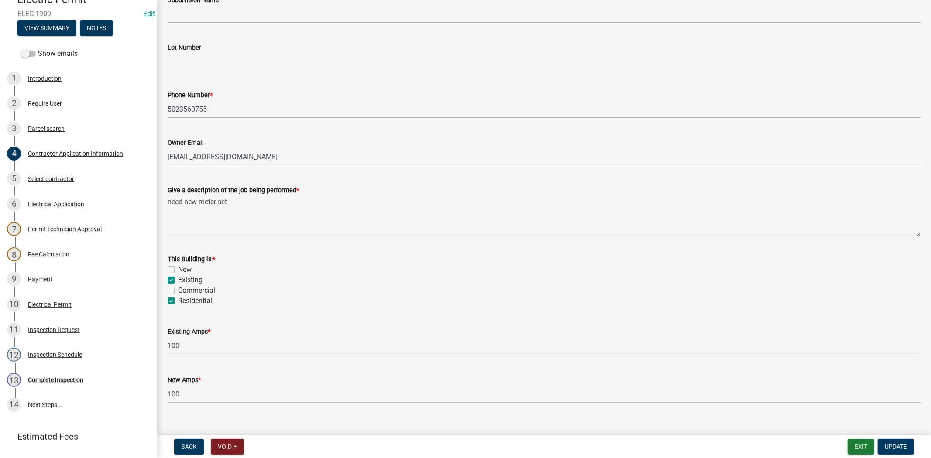
scroll to position [291, 0]
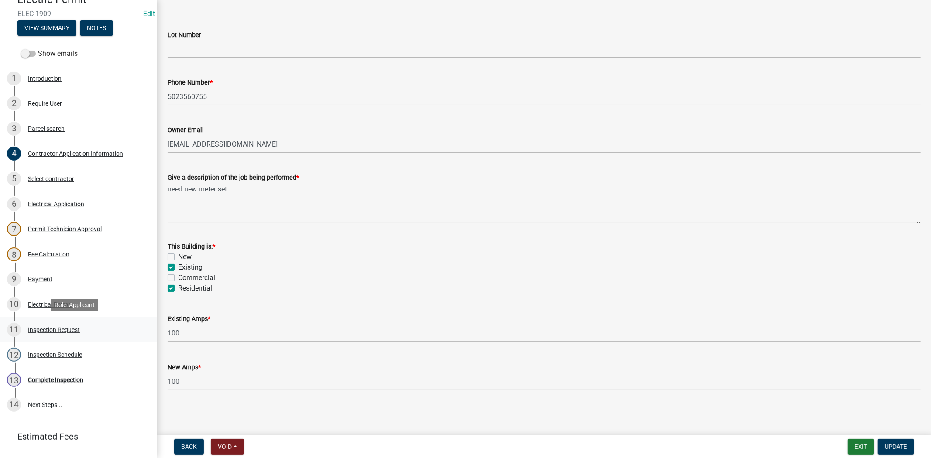
click at [55, 328] on div "Inspection Request" at bounding box center [54, 330] width 52 height 6
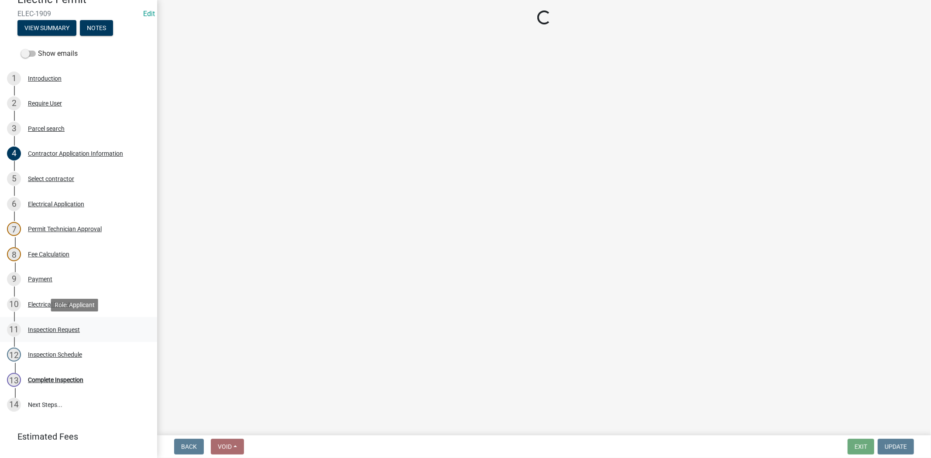
scroll to position [0, 0]
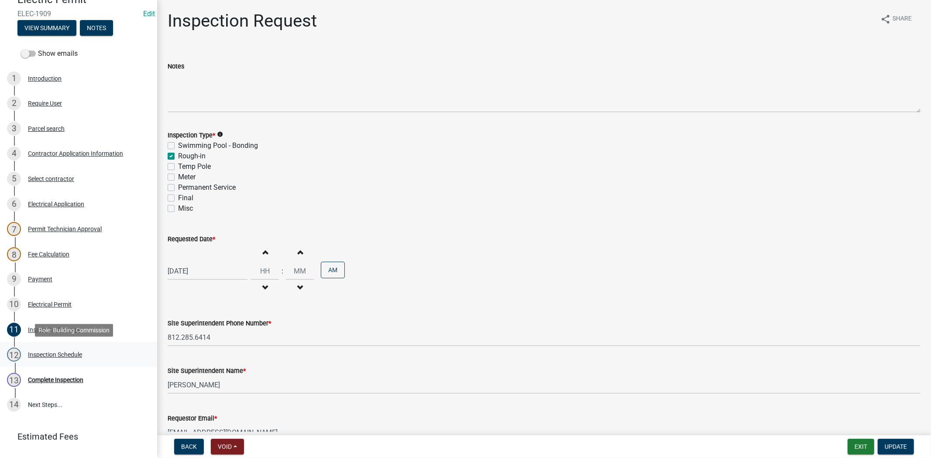
click at [41, 352] on div "Inspection Schedule" at bounding box center [55, 355] width 54 height 6
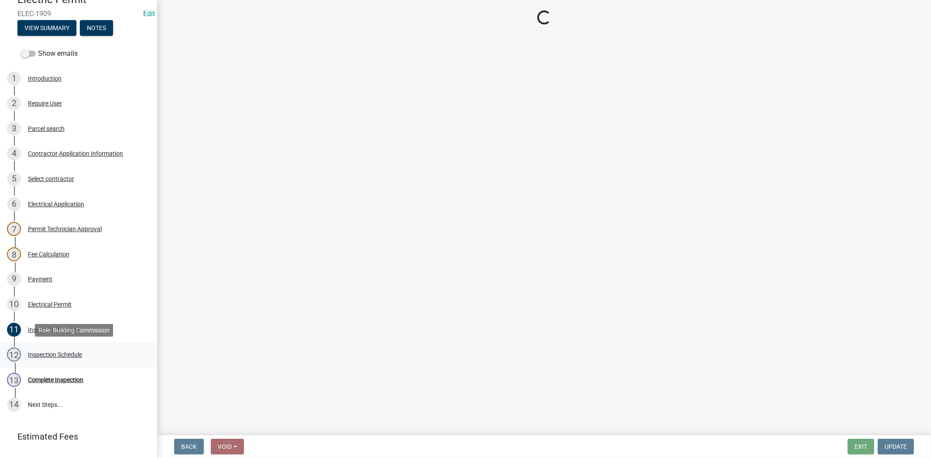
select select "36a8b8f0-2ef8-43e9-ae06-718f51af8d36"
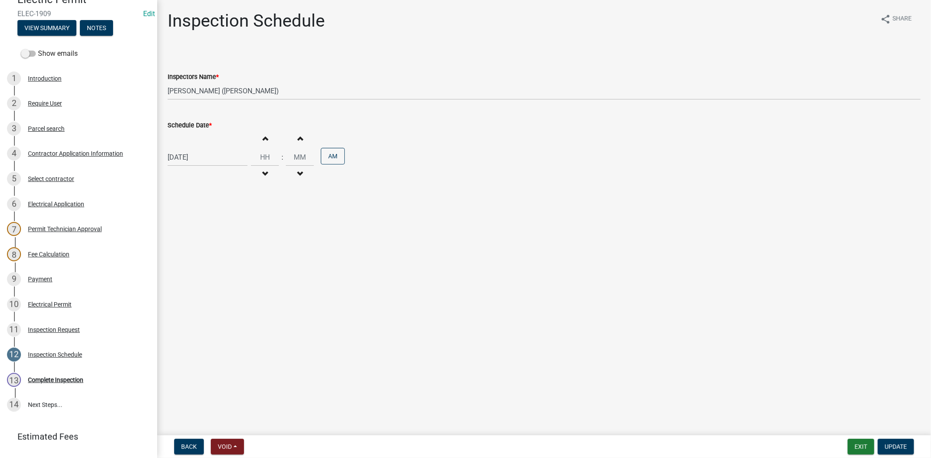
select select "9"
select select "2025"
drag, startPoint x: 214, startPoint y: 160, endPoint x: 168, endPoint y: 151, distance: 46.7
click at [168, 151] on input "[DATE]" at bounding box center [208, 157] width 80 height 18
type input "5"
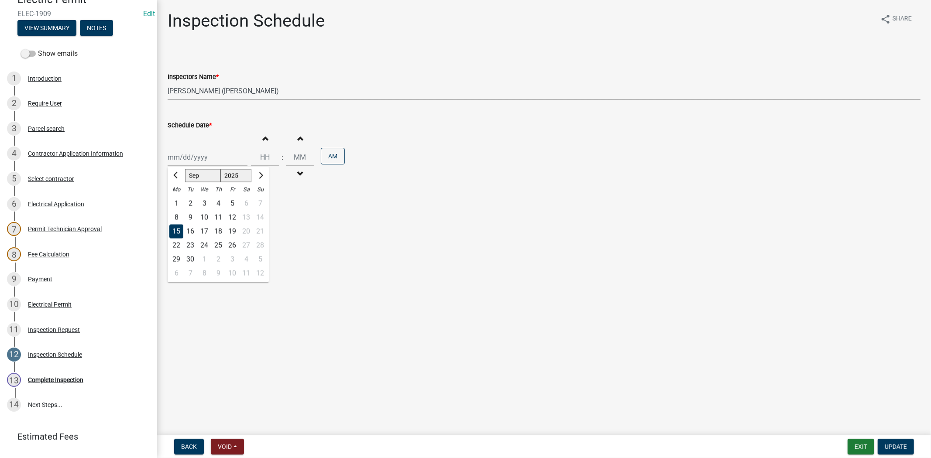
click at [248, 89] on select "Select Item... [PERSON_NAME] ([PERSON_NAME]) [PERSON_NAME] ([PERSON_NAME]) mkru…" at bounding box center [544, 91] width 753 height 18
click at [248, 86] on select "Select Item... [PERSON_NAME] ([PERSON_NAME]) [PERSON_NAME] ([PERSON_NAME]) mkru…" at bounding box center [544, 91] width 753 height 18
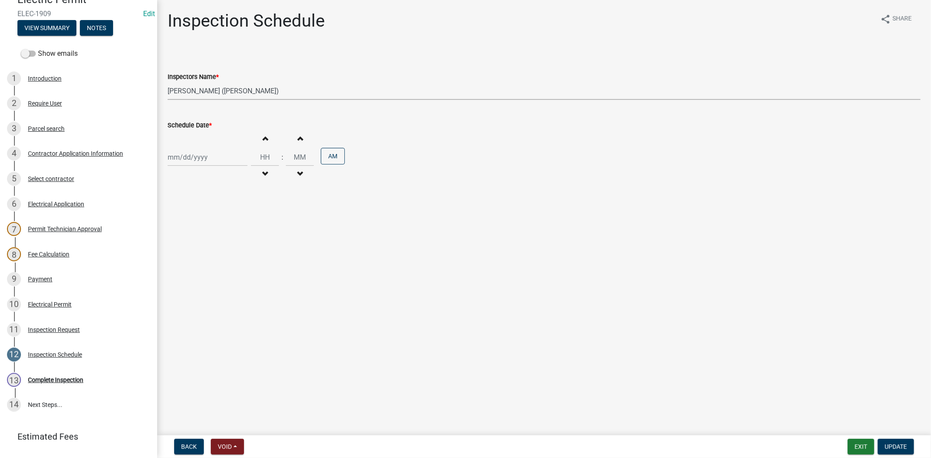
drag, startPoint x: 249, startPoint y: 89, endPoint x: 240, endPoint y: 89, distance: 8.3
click at [219, 89] on select "Select Item... [PERSON_NAME] ([PERSON_NAME]) [PERSON_NAME] ([PERSON_NAME]) mkru…" at bounding box center [544, 91] width 753 height 18
drag, startPoint x: 246, startPoint y: 89, endPoint x: 169, endPoint y: 89, distance: 77.2
click at [169, 89] on select "Select Item... [PERSON_NAME] ([PERSON_NAME]) [PERSON_NAME] ([PERSON_NAME]) mkru…" at bounding box center [544, 91] width 753 height 18
click at [857, 446] on button "Exit" at bounding box center [860, 447] width 27 height 16
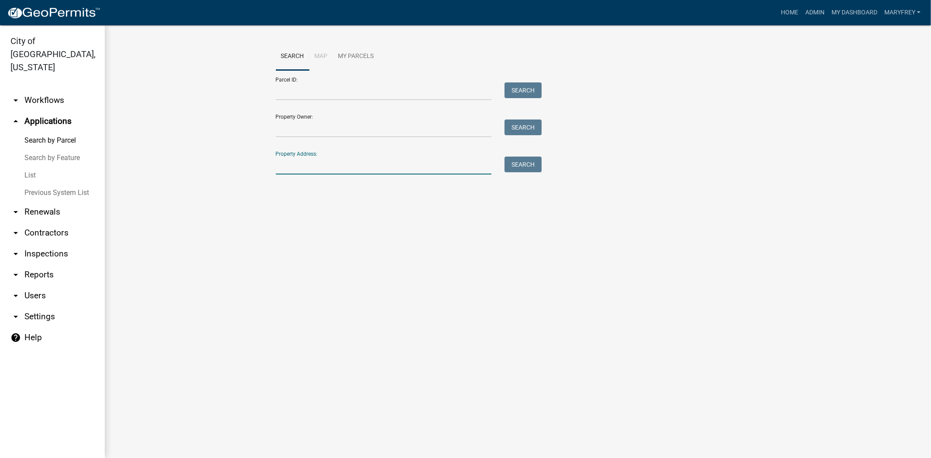
click at [297, 165] on input "Property Address:" at bounding box center [384, 166] width 216 height 18
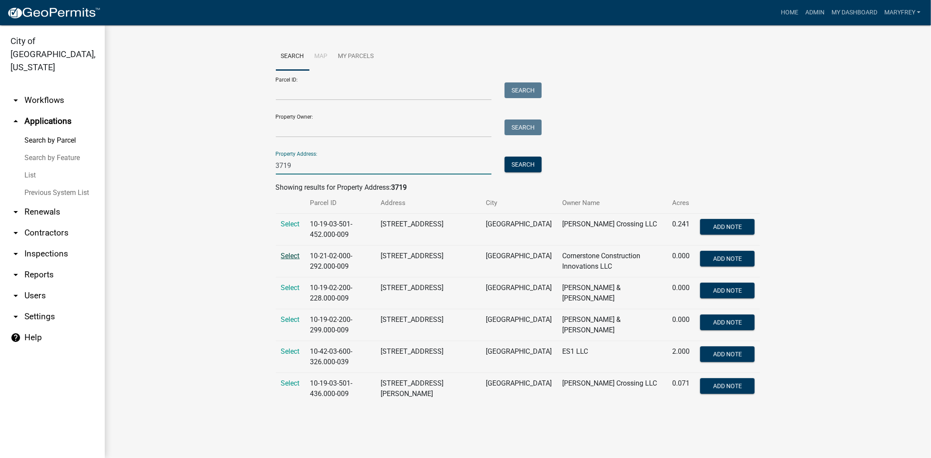
type input "3719"
click at [288, 255] on span "Select" at bounding box center [290, 256] width 19 height 8
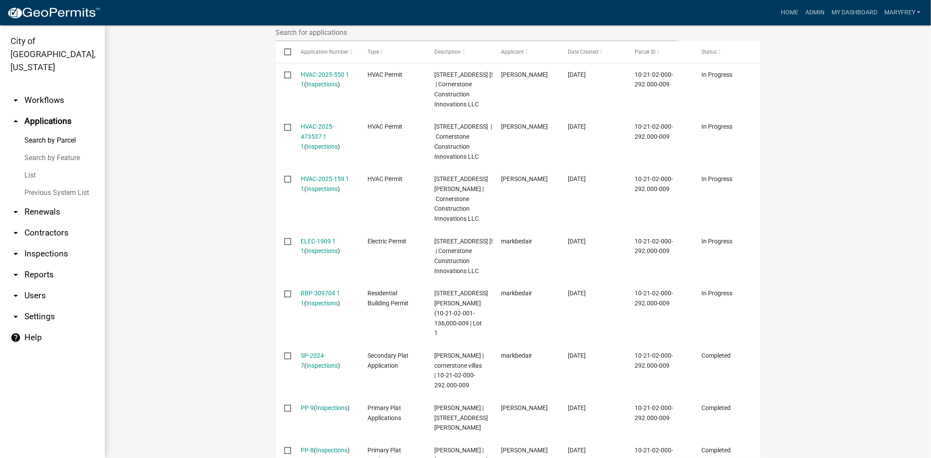
scroll to position [318, 0]
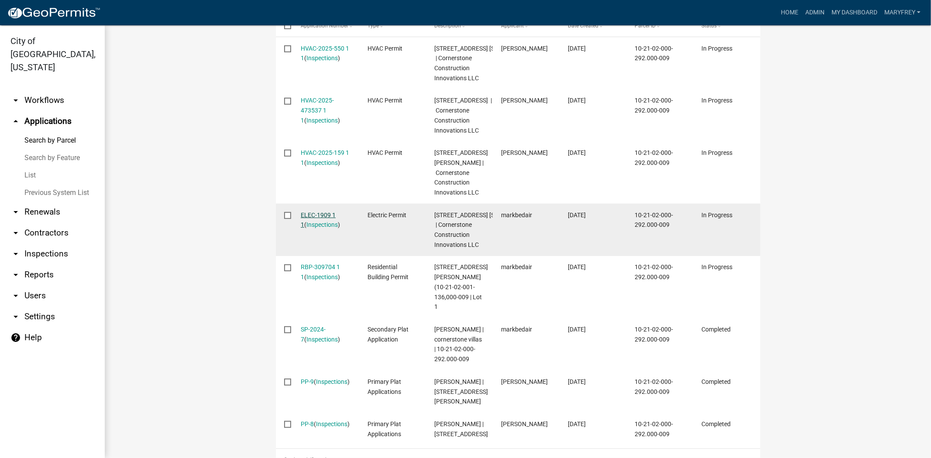
click at [306, 229] on link "ELEC-1909 1 1" at bounding box center [318, 220] width 35 height 17
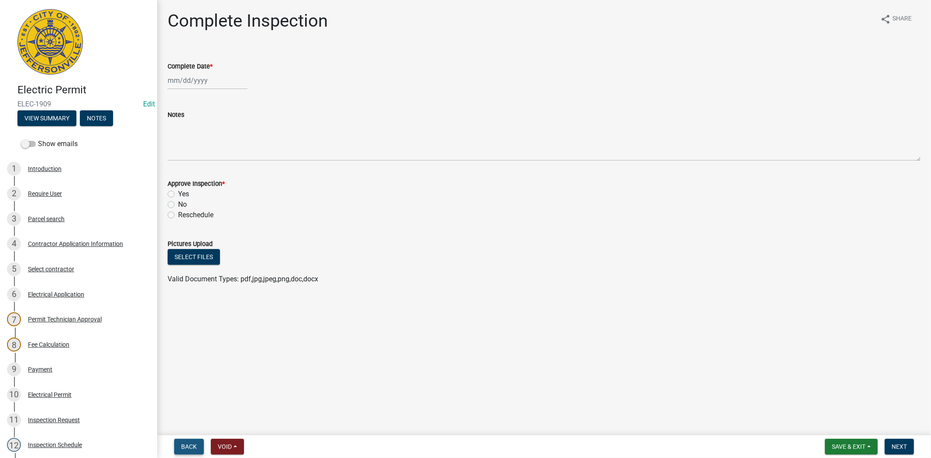
click at [181, 447] on span "Back" at bounding box center [189, 446] width 16 height 7
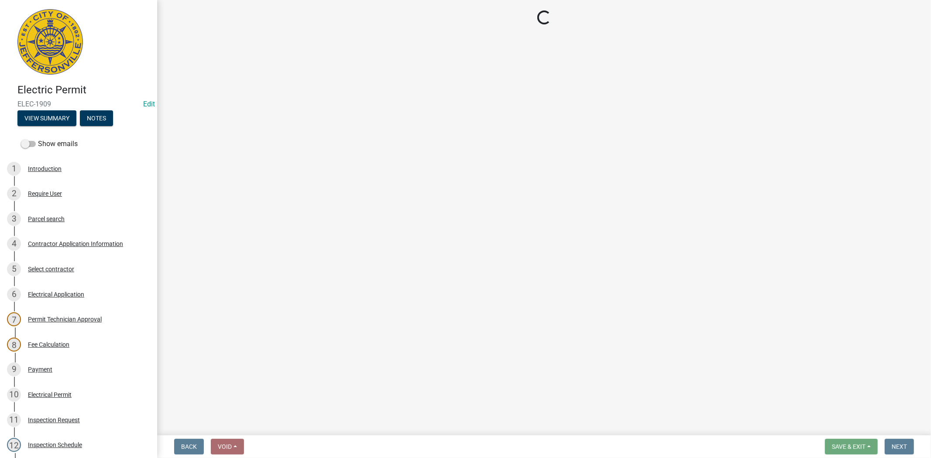
select select "36a8b8f0-2ef8-43e9-ae06-718f51af8d36"
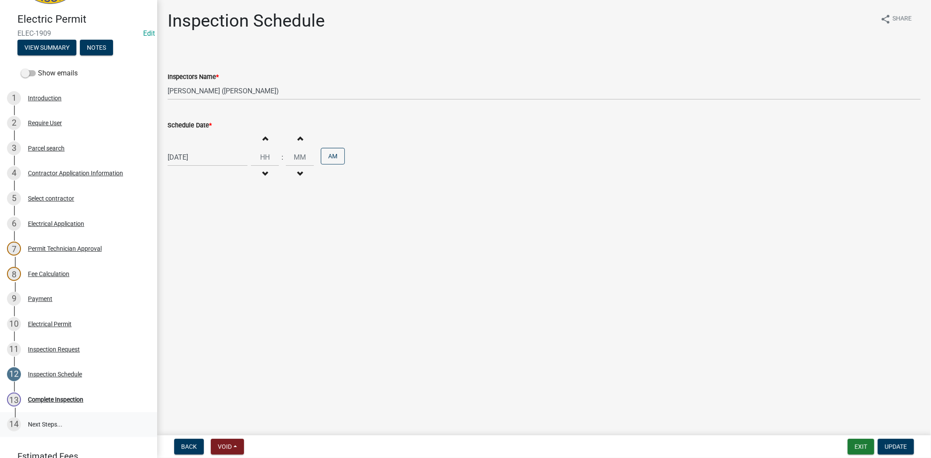
scroll to position [81, 0]
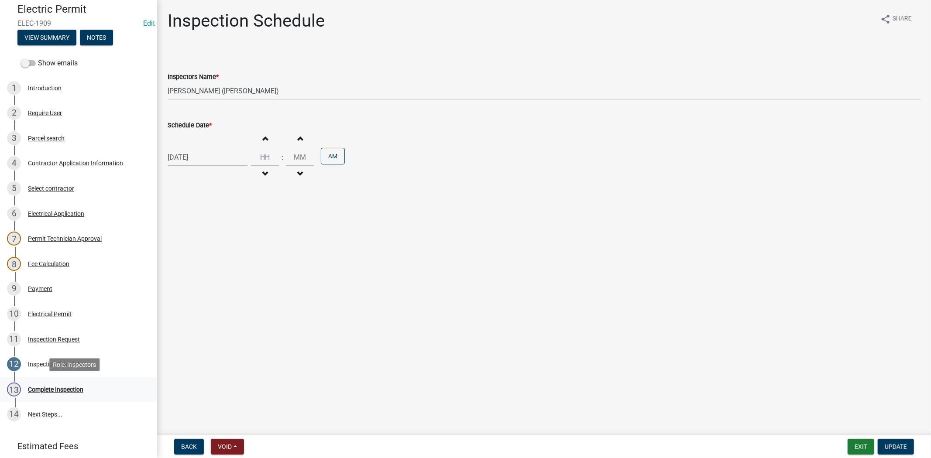
click at [64, 387] on div "Complete Inspection" at bounding box center [55, 390] width 55 height 6
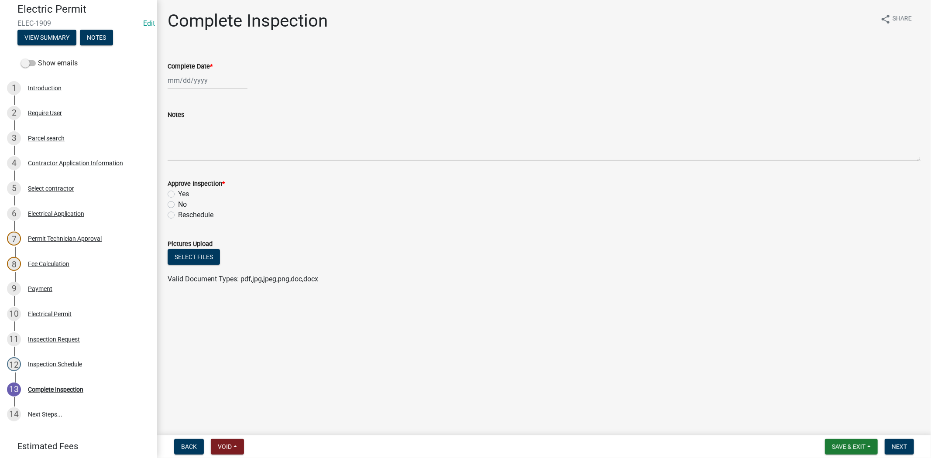
click at [178, 217] on label "Reschedule" at bounding box center [195, 215] width 35 height 10
click at [178, 216] on input "Reschedule" at bounding box center [181, 213] width 6 height 6
radio input "true"
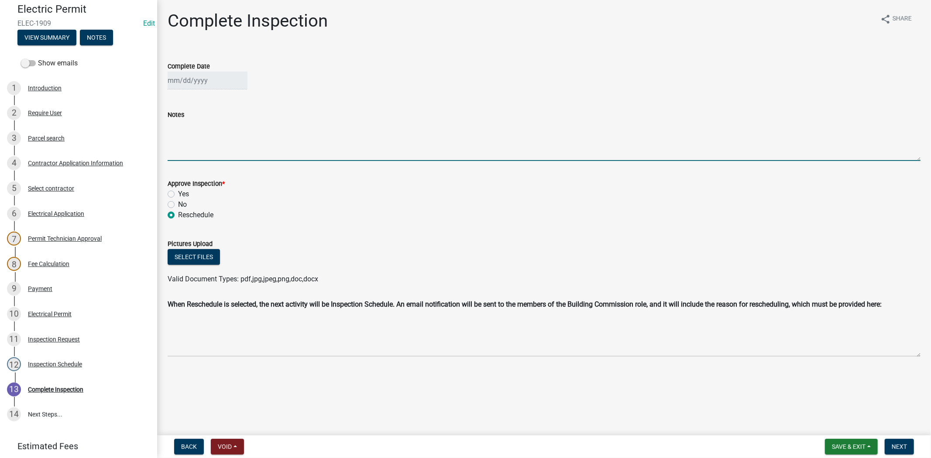
click at [195, 137] on textarea "Notes" at bounding box center [544, 140] width 753 height 41
type textarea "accidently scheduled"
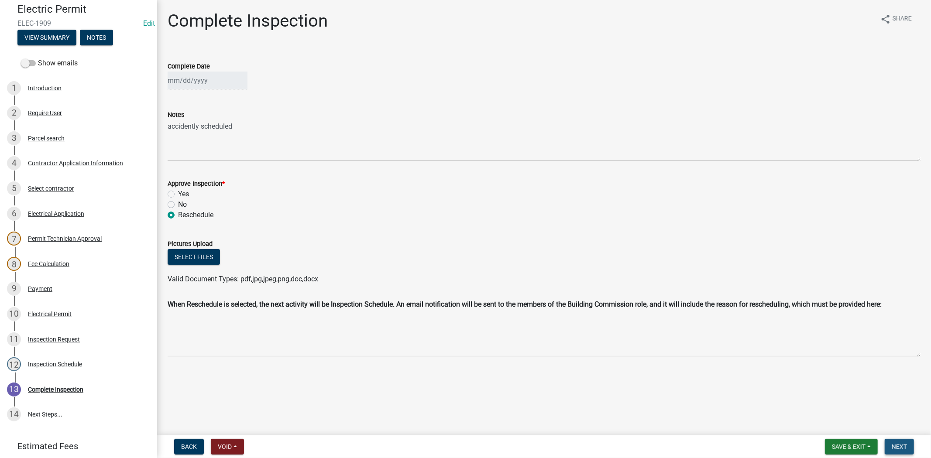
click at [897, 447] on span "Next" at bounding box center [898, 446] width 15 height 7
click at [856, 446] on span "Save & Exit" at bounding box center [849, 446] width 34 height 7
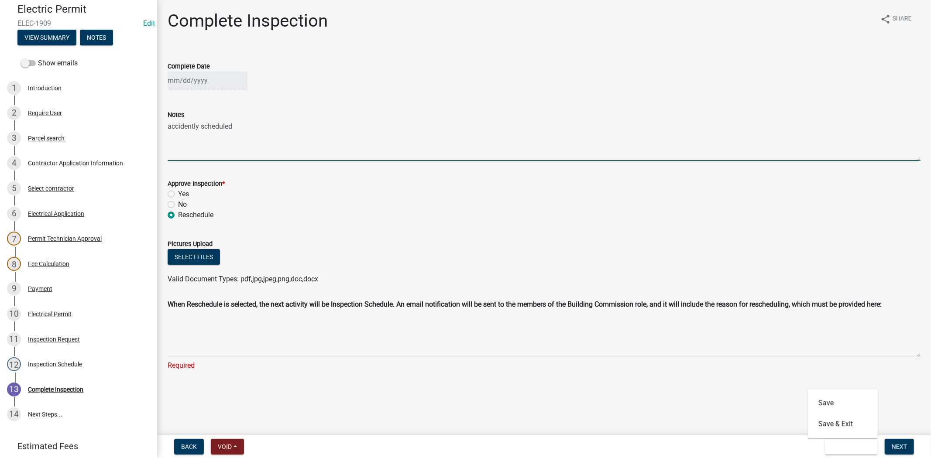
drag, startPoint x: 216, startPoint y: 128, endPoint x: 156, endPoint y: 131, distance: 60.3
click at [156, 131] on div "Electric Permit ELEC-1909 Edit View Summary Notes Show emails 1 Introduction 2 …" at bounding box center [465, 229] width 931 height 458
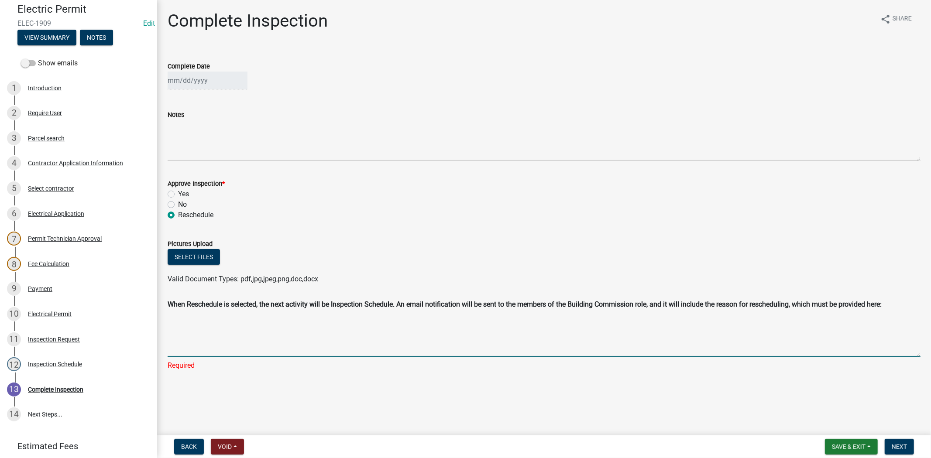
paste textarea "accidently scheduled"
type textarea "accidently scheduled"
click at [902, 441] on button "Next" at bounding box center [898, 447] width 29 height 16
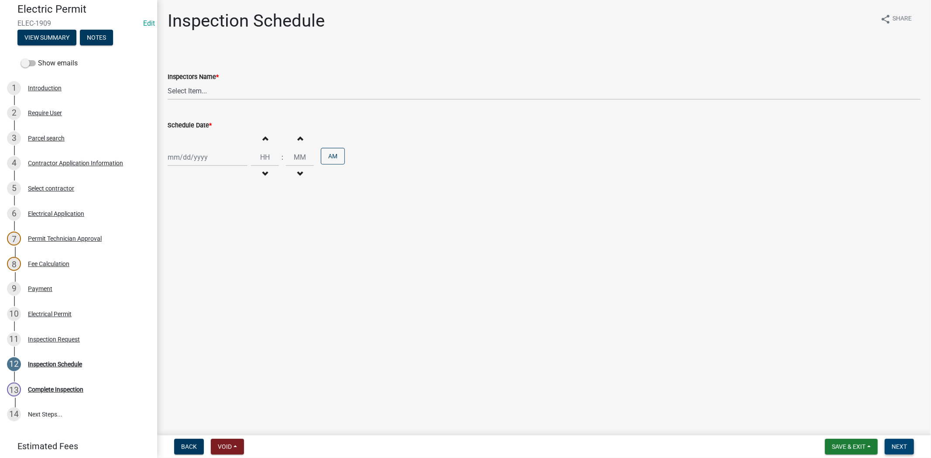
click at [899, 445] on span "Next" at bounding box center [898, 446] width 15 height 7
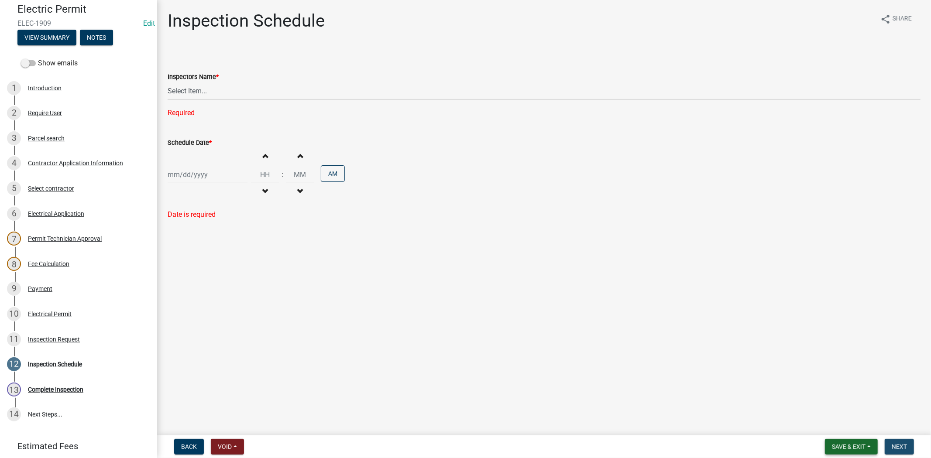
click at [838, 448] on span "Save & Exit" at bounding box center [849, 446] width 34 height 7
click at [841, 427] on button "Save & Exit" at bounding box center [843, 424] width 70 height 21
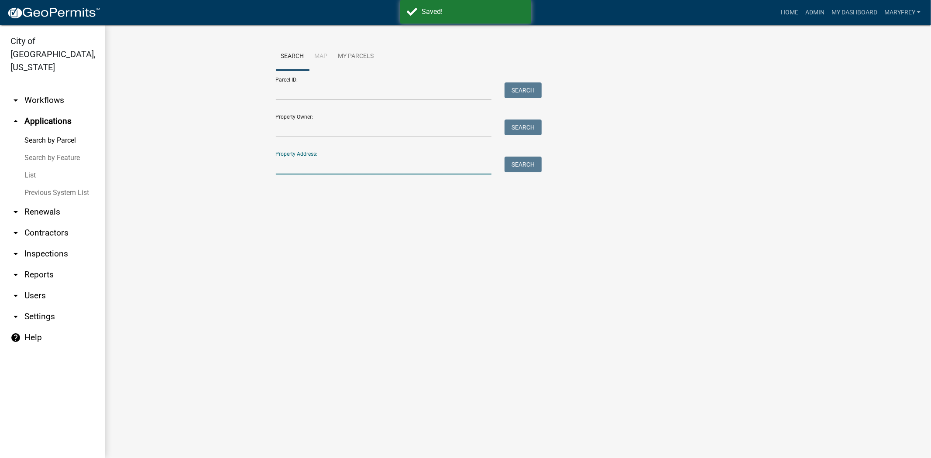
click at [294, 170] on input "Property Address:" at bounding box center [384, 166] width 216 height 18
type input "3719"
click at [523, 163] on button "Search" at bounding box center [522, 165] width 37 height 16
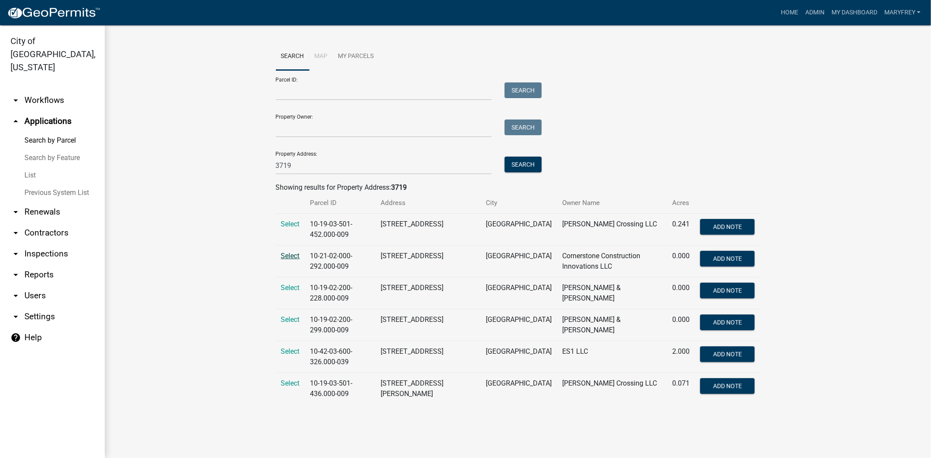
click at [286, 256] on span "Select" at bounding box center [290, 256] width 19 height 8
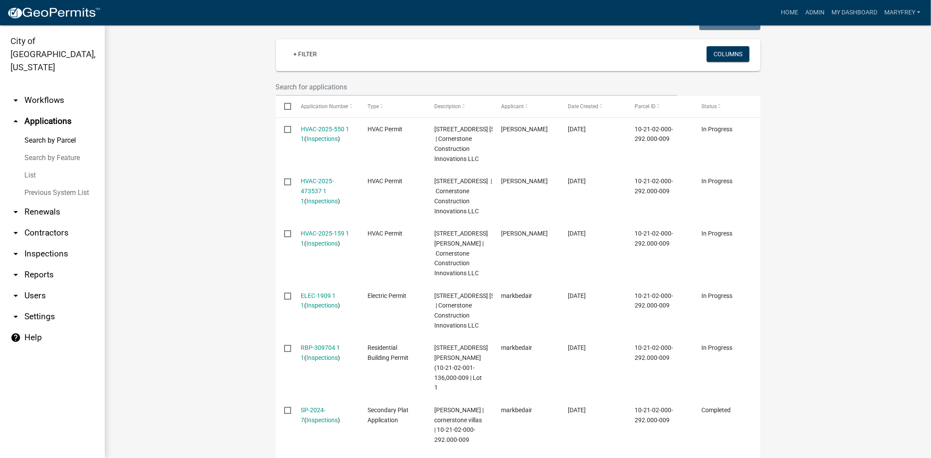
scroll to position [244, 0]
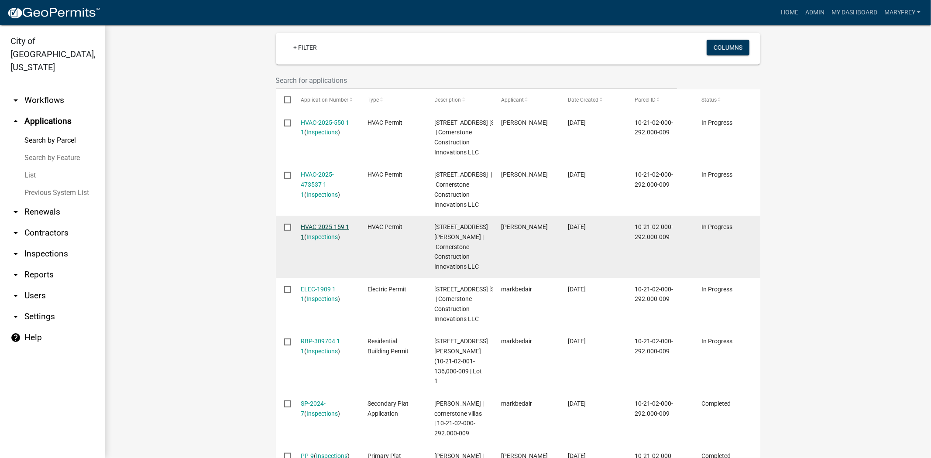
click at [315, 240] on link "HVAC-2025-159 1 1" at bounding box center [325, 231] width 48 height 17
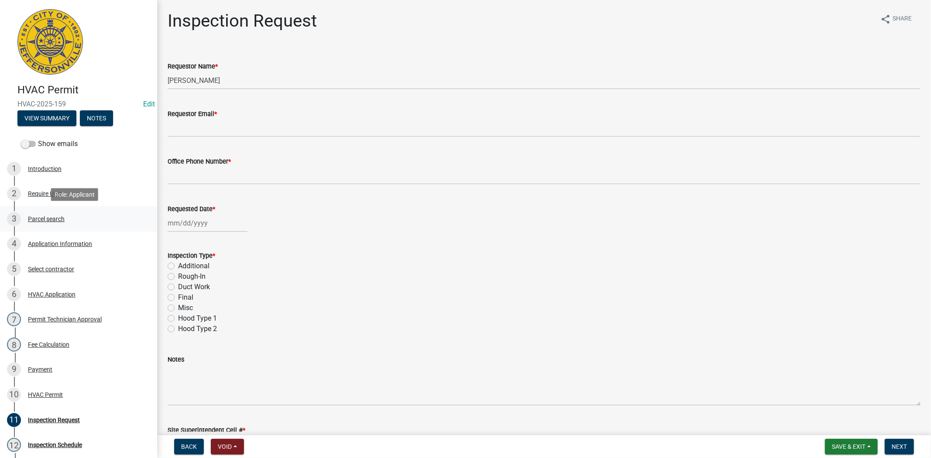
click at [54, 220] on div "Parcel search" at bounding box center [46, 219] width 37 height 6
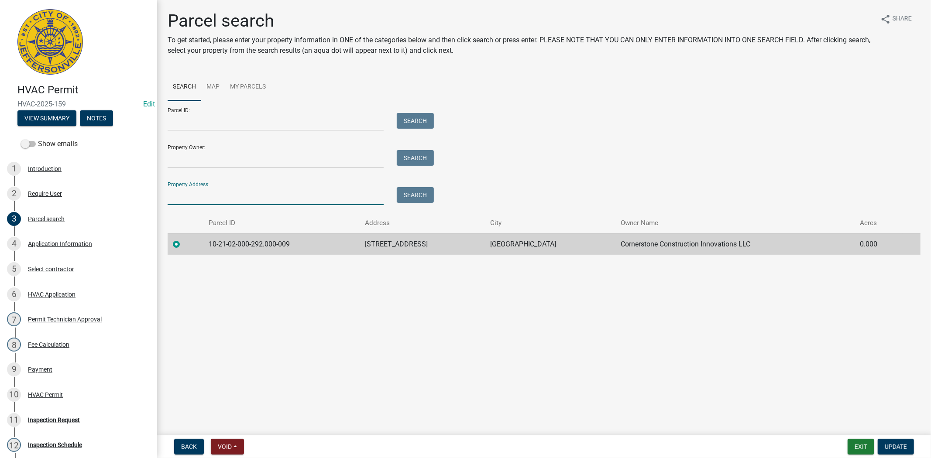
click at [195, 202] on input "Property Address:" at bounding box center [276, 196] width 216 height 18
type input "1618"
click at [411, 192] on button "Search" at bounding box center [415, 195] width 37 height 16
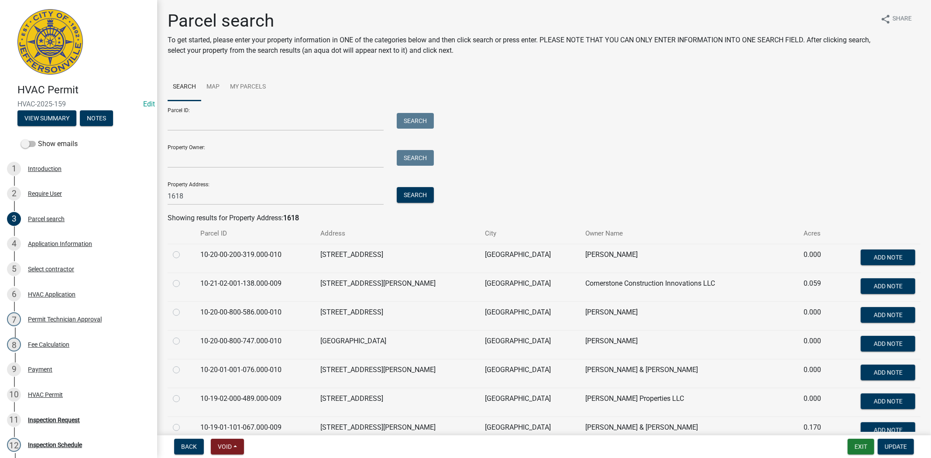
click at [183, 278] on label at bounding box center [183, 278] width 0 height 0
click at [183, 284] on input "radio" at bounding box center [186, 281] width 6 height 6
radio input "true"
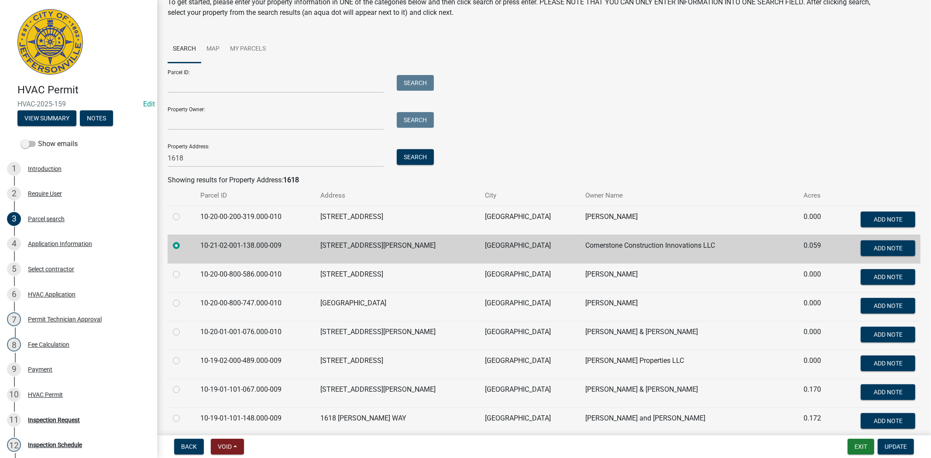
scroll to position [41, 0]
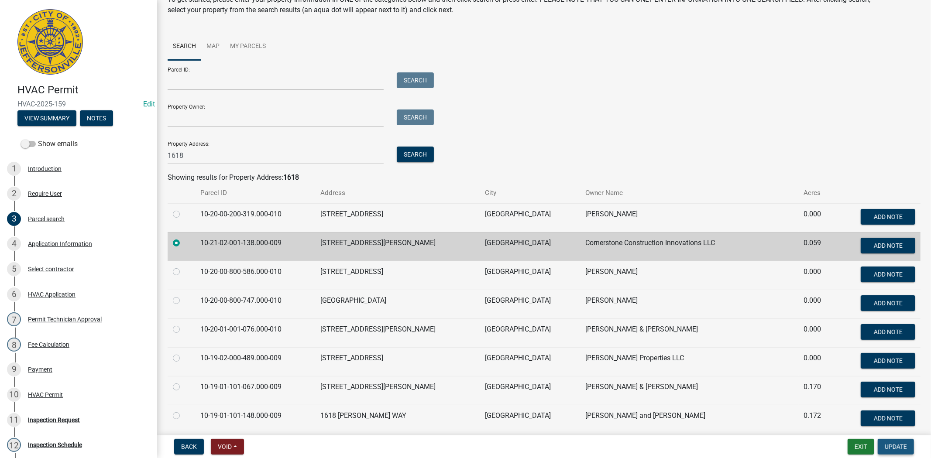
click at [892, 445] on span "Update" at bounding box center [895, 446] width 22 height 7
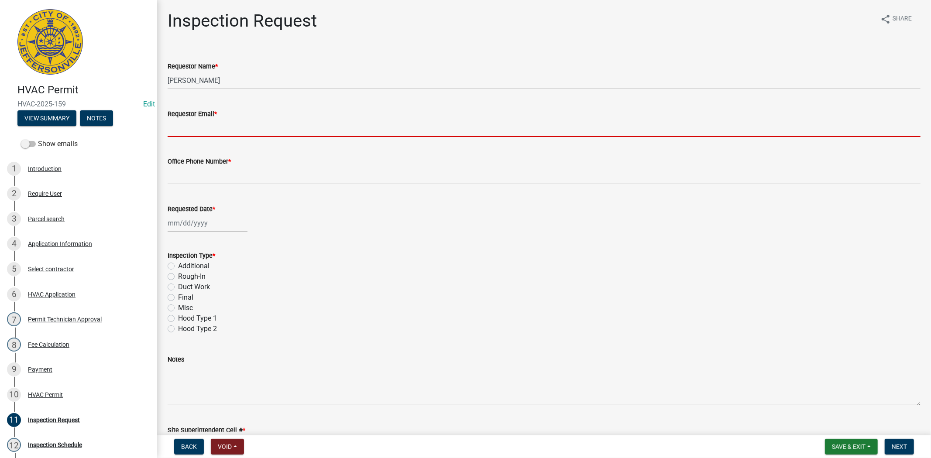
click at [209, 125] on input "Requestor Email *" at bounding box center [544, 128] width 753 height 18
type input "[EMAIL_ADDRESS][DOMAIN_NAME]"
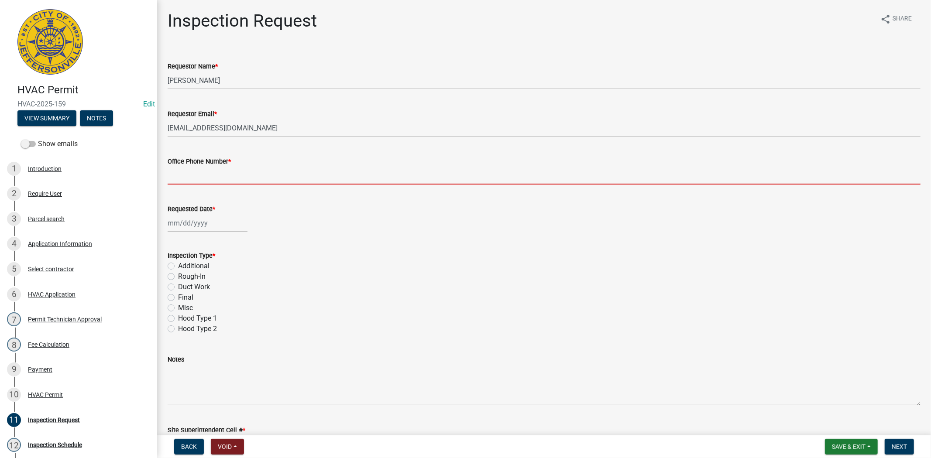
click at [197, 175] on input "Office Phone Number *" at bounding box center [544, 176] width 753 height 18
type input "812.285.6414"
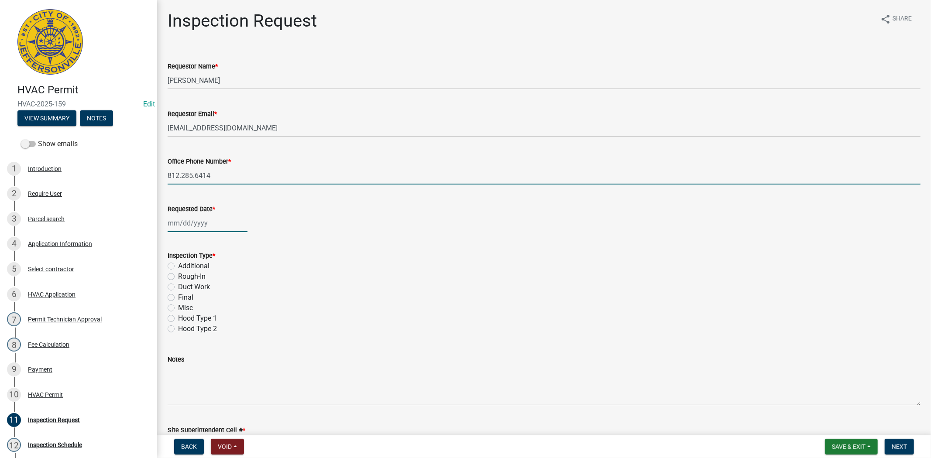
click at [206, 221] on div at bounding box center [208, 223] width 80 height 18
select select "9"
select select "2025"
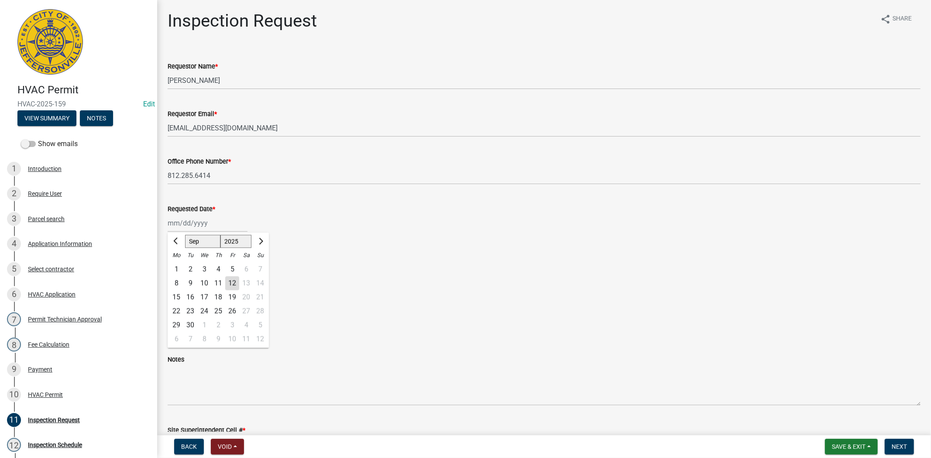
click at [178, 293] on div "15" at bounding box center [176, 297] width 14 height 14
type input "[DATE]"
click at [178, 274] on label "Rough-In" at bounding box center [191, 276] width 27 height 10
click at [178, 274] on input "Rough-In" at bounding box center [181, 274] width 6 height 6
radio input "true"
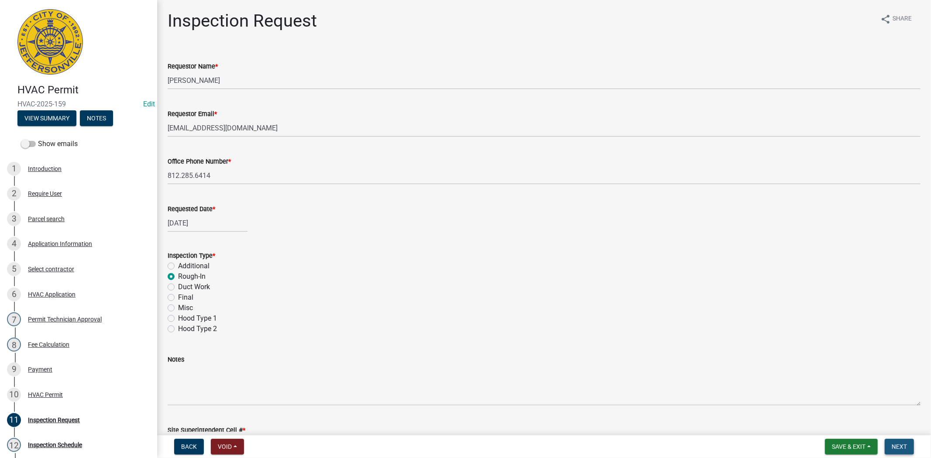
click at [895, 451] on button "Next" at bounding box center [898, 447] width 29 height 16
click at [903, 445] on span "Next" at bounding box center [898, 446] width 15 height 7
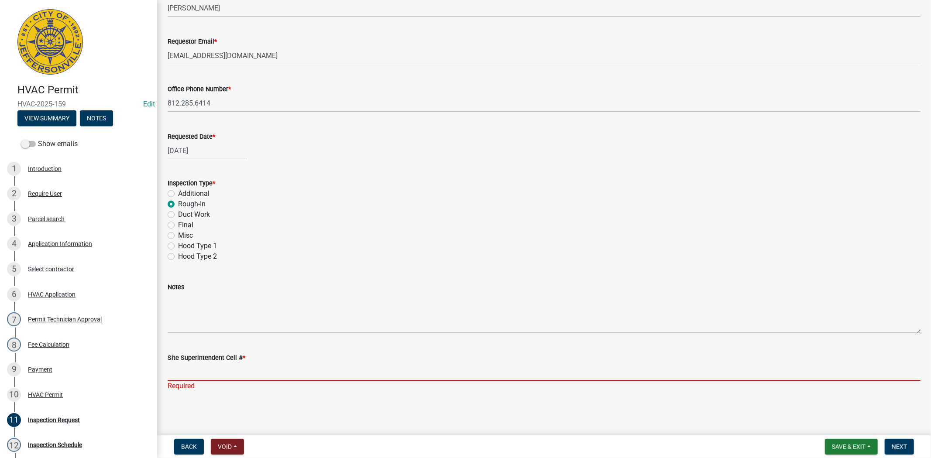
click at [192, 373] on input "Site Superintendent Cell # *" at bounding box center [544, 372] width 753 height 18
type input "812.285.6414"
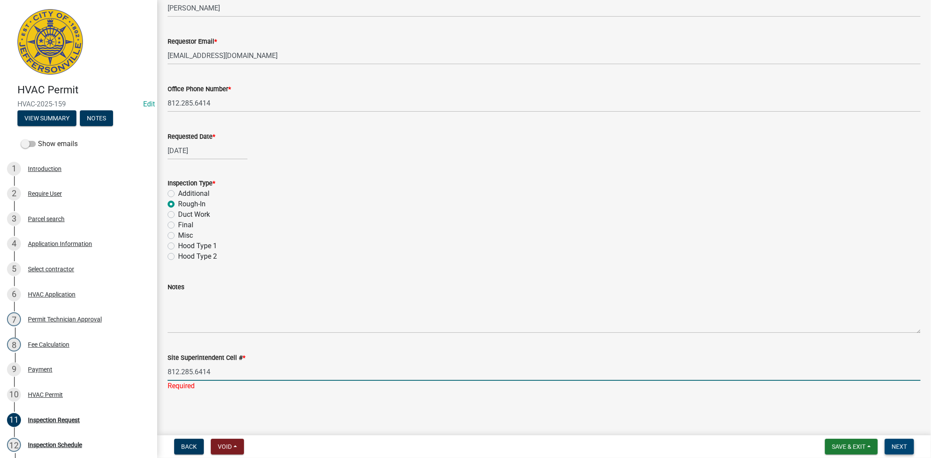
click at [907, 440] on button "Next" at bounding box center [898, 447] width 29 height 16
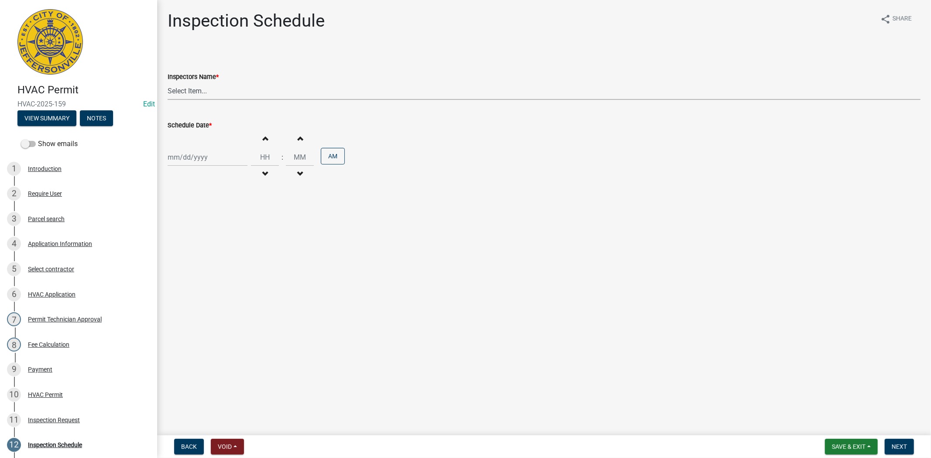
click at [215, 88] on select "Select Item... [PERSON_NAME] ([PERSON_NAME]) [PERSON_NAME] ([PERSON_NAME]) mkru…" at bounding box center [544, 91] width 753 height 18
select select "13c97fbc-c819-4cee-844a-0db3d3c4db95"
click at [168, 82] on select "Select Item... [PERSON_NAME] ([PERSON_NAME]) [PERSON_NAME] ([PERSON_NAME]) mkru…" at bounding box center [544, 91] width 753 height 18
click at [224, 156] on div at bounding box center [208, 157] width 80 height 18
select select "9"
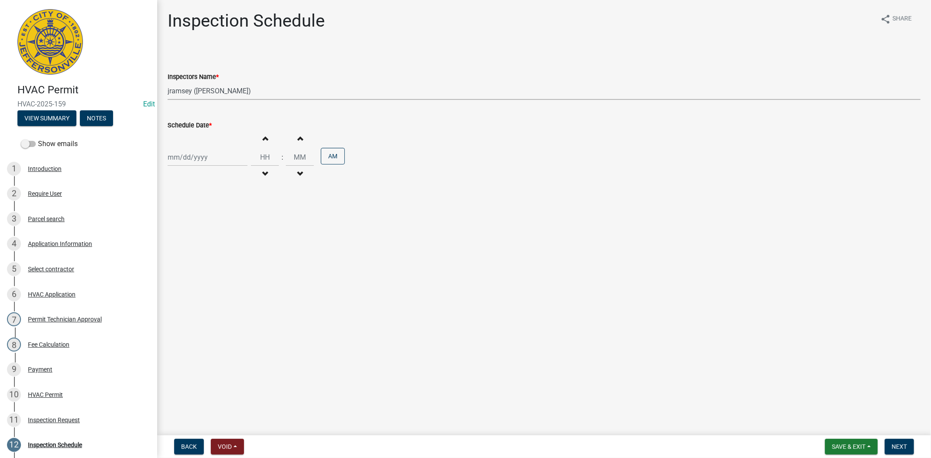
select select "2025"
click at [177, 233] on div "15" at bounding box center [176, 232] width 14 height 14
type input "[DATE]"
click at [891, 443] on span "Next" at bounding box center [898, 446] width 15 height 7
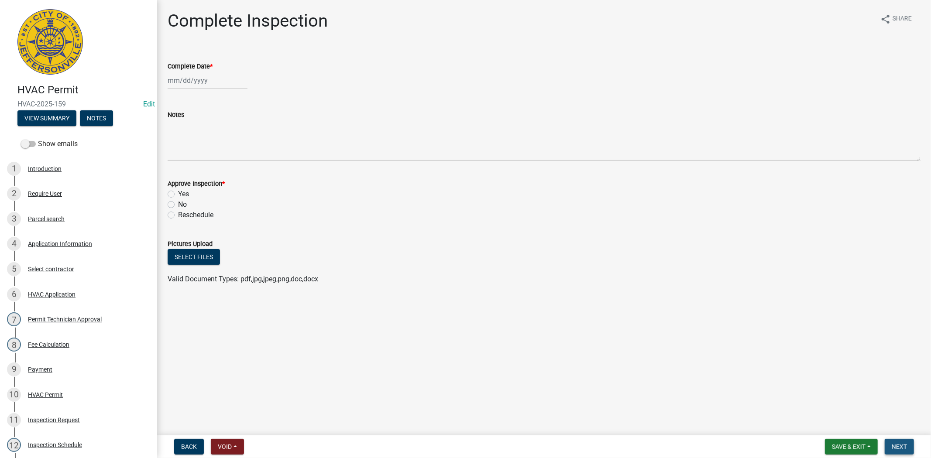
click at [897, 447] on span "Next" at bounding box center [898, 446] width 15 height 7
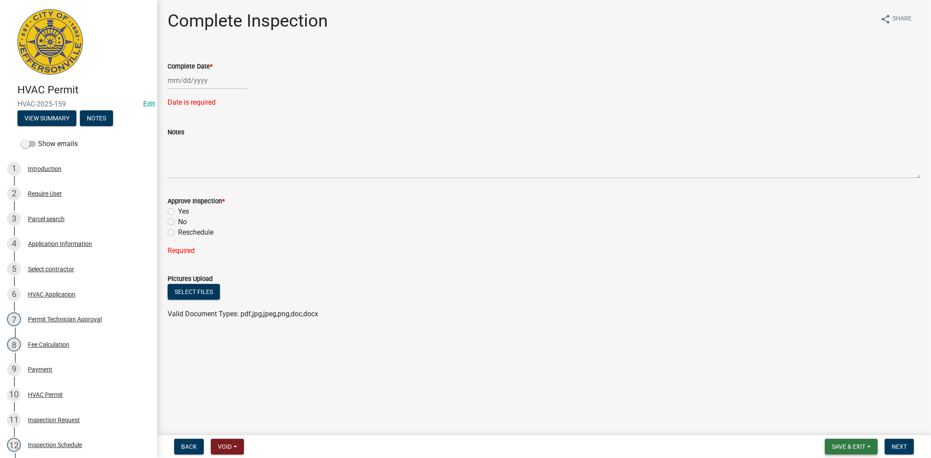
drag, startPoint x: 856, startPoint y: 451, endPoint x: 852, endPoint y: 447, distance: 5.3
click at [855, 451] on button "Save & Exit" at bounding box center [851, 447] width 53 height 16
click at [831, 424] on button "Save & Exit" at bounding box center [843, 424] width 70 height 21
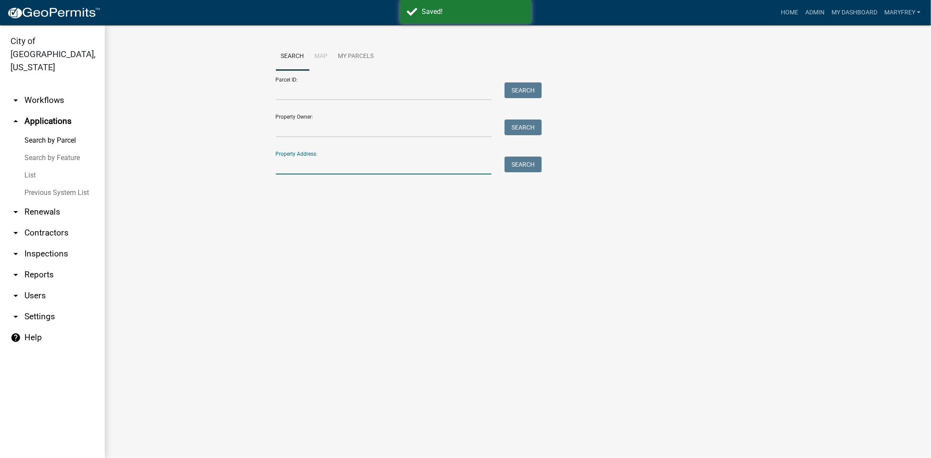
click at [284, 166] on input "Property Address:" at bounding box center [384, 166] width 216 height 18
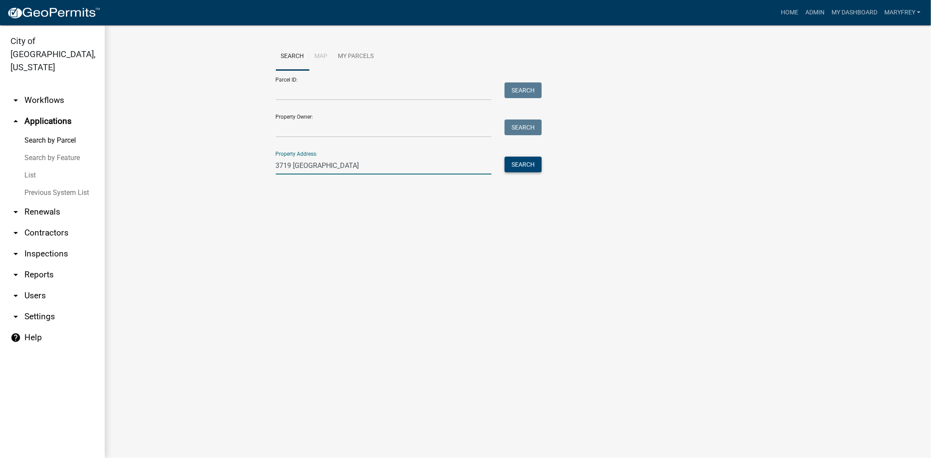
type input "3719 hamburg"
click at [520, 168] on button "Search" at bounding box center [522, 165] width 37 height 16
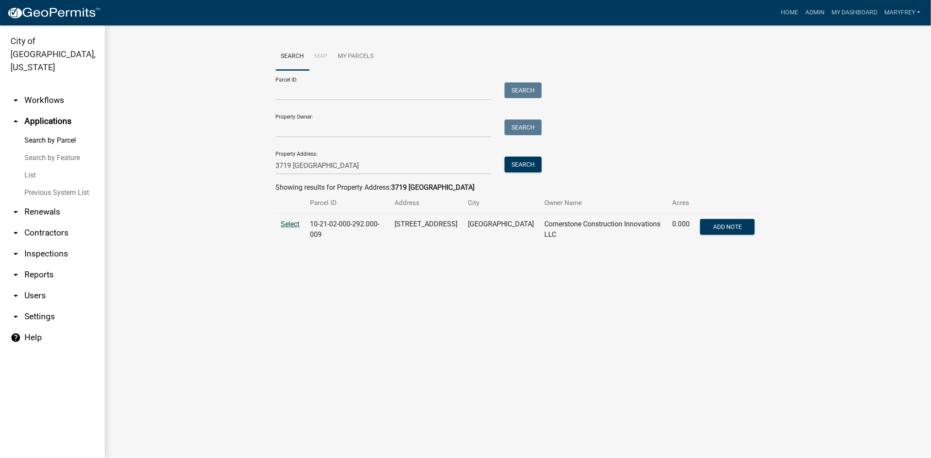
click at [285, 228] on span "Select" at bounding box center [290, 224] width 19 height 8
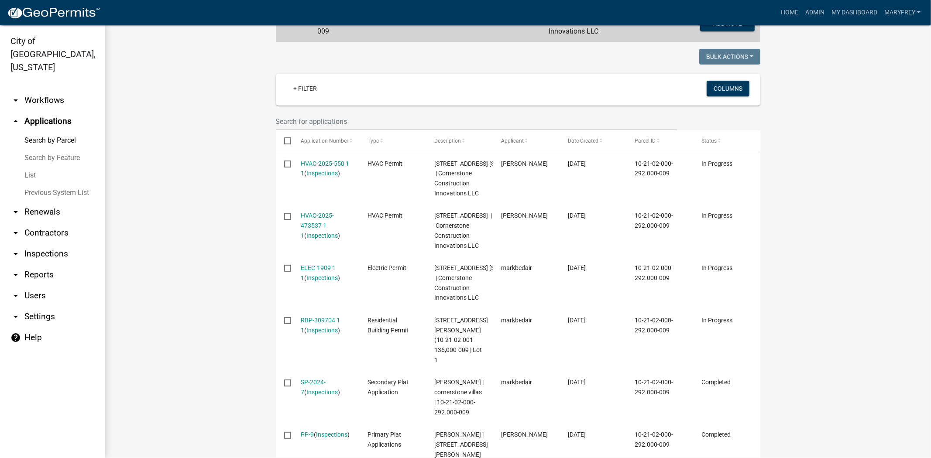
scroll to position [204, 0]
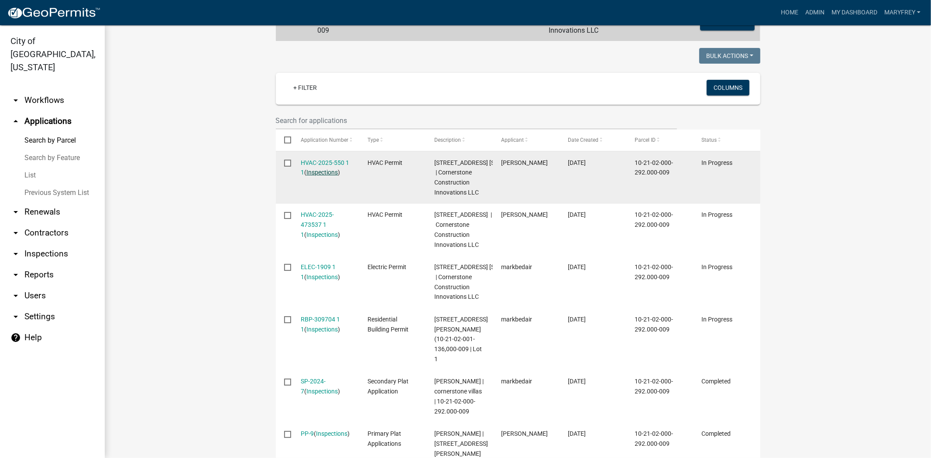
click at [319, 172] on link "Inspections" at bounding box center [321, 172] width 31 height 7
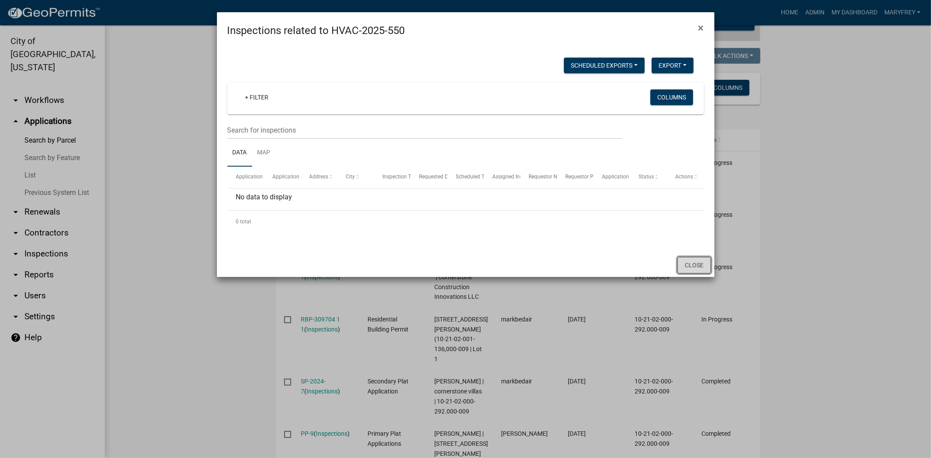
click at [688, 267] on button "Close" at bounding box center [694, 265] width 34 height 17
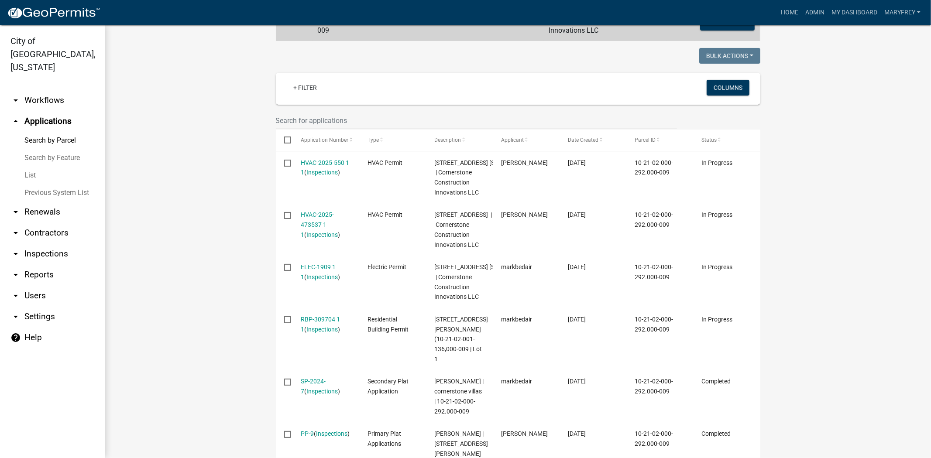
click at [53, 90] on link "arrow_drop_down Workflows" at bounding box center [52, 100] width 105 height 21
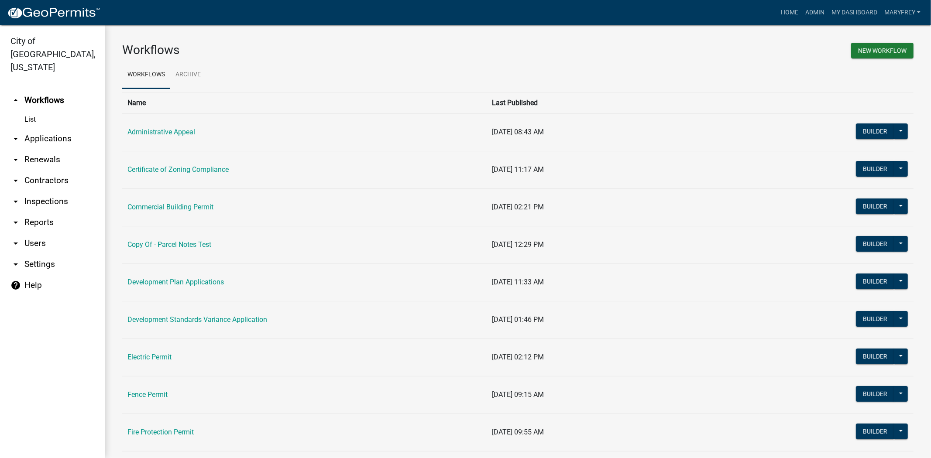
click at [59, 129] on link "arrow_drop_down Applications" at bounding box center [52, 138] width 105 height 21
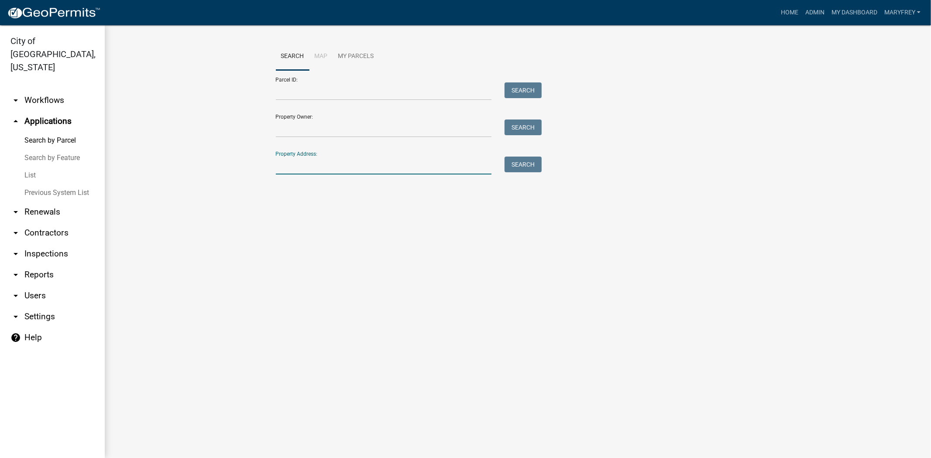
click at [287, 167] on input "Property Address:" at bounding box center [384, 166] width 216 height 18
type input "3515 evergreen"
click at [528, 159] on button "Search" at bounding box center [522, 165] width 37 height 16
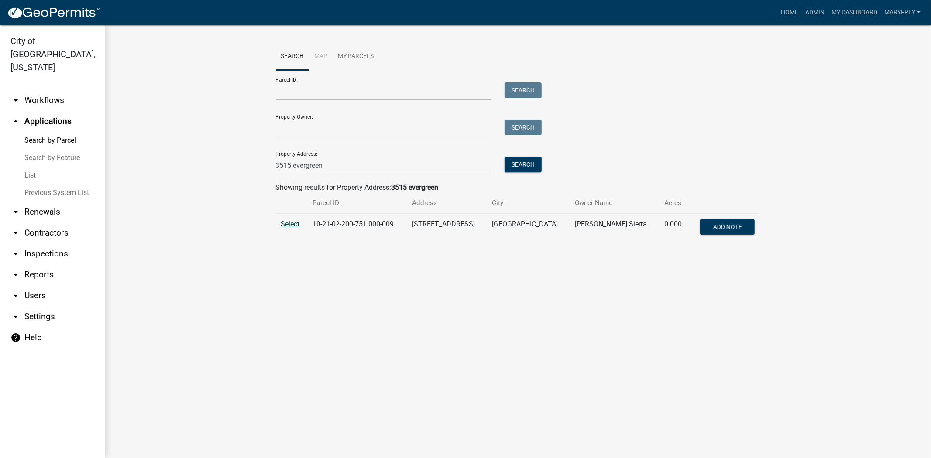
click at [286, 223] on span "Select" at bounding box center [290, 224] width 19 height 8
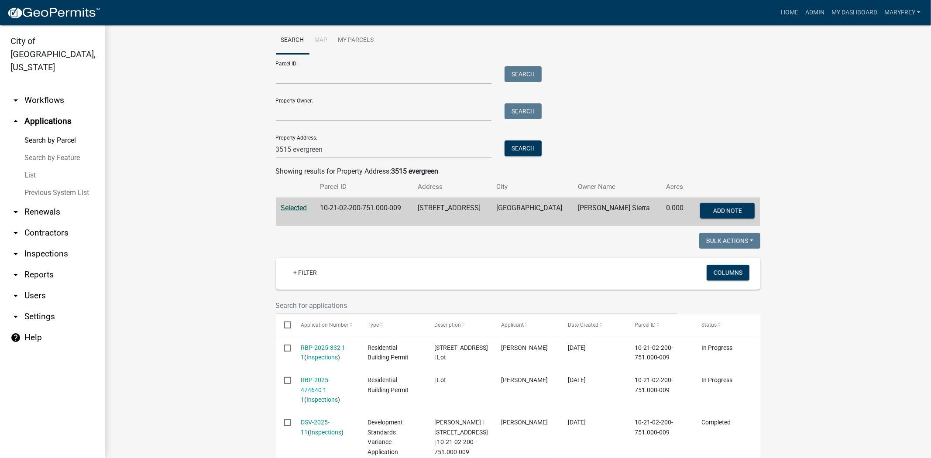
scroll to position [11, 0]
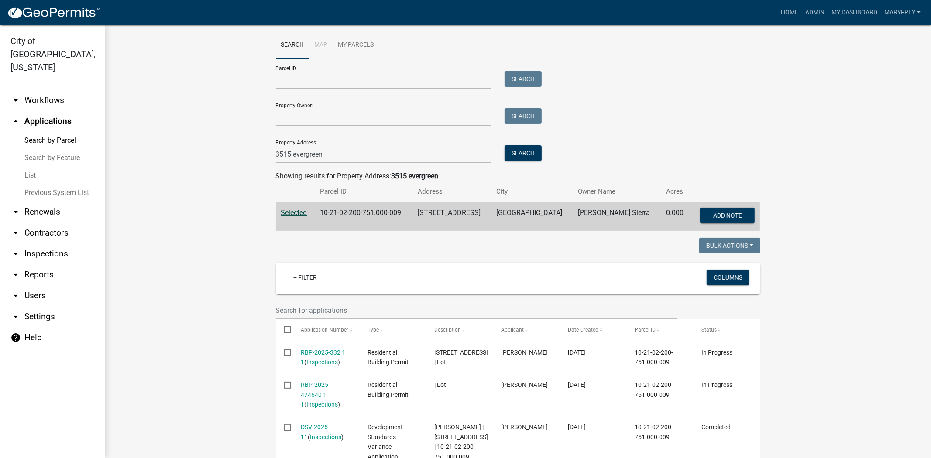
click at [50, 90] on link "arrow_drop_down Workflows" at bounding box center [52, 100] width 105 height 21
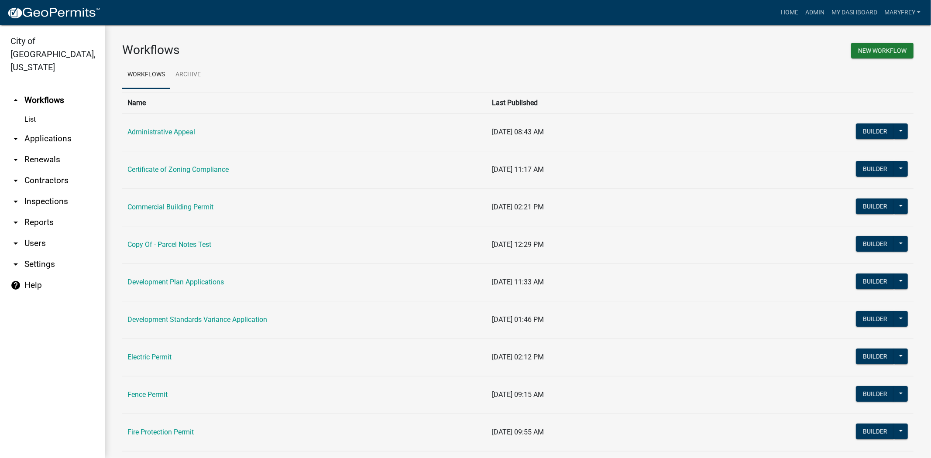
click at [40, 191] on link "arrow_drop_down Inspections" at bounding box center [52, 201] width 105 height 21
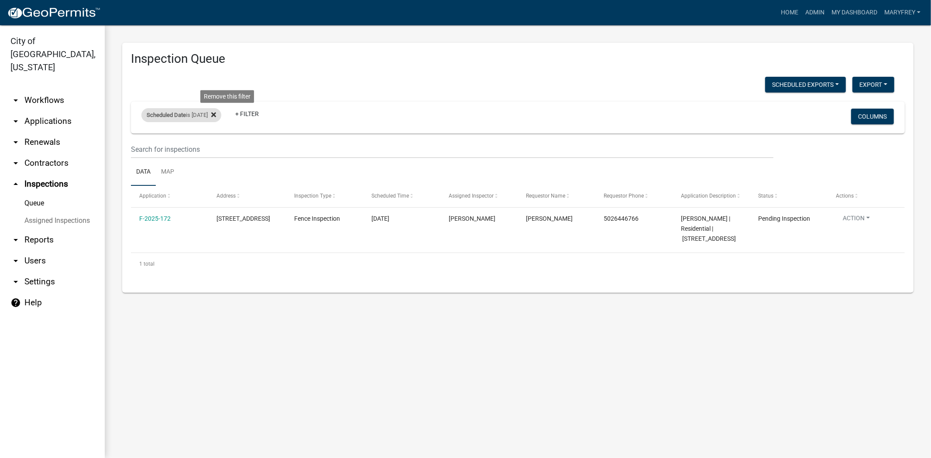
click at [216, 115] on icon at bounding box center [213, 114] width 5 height 5
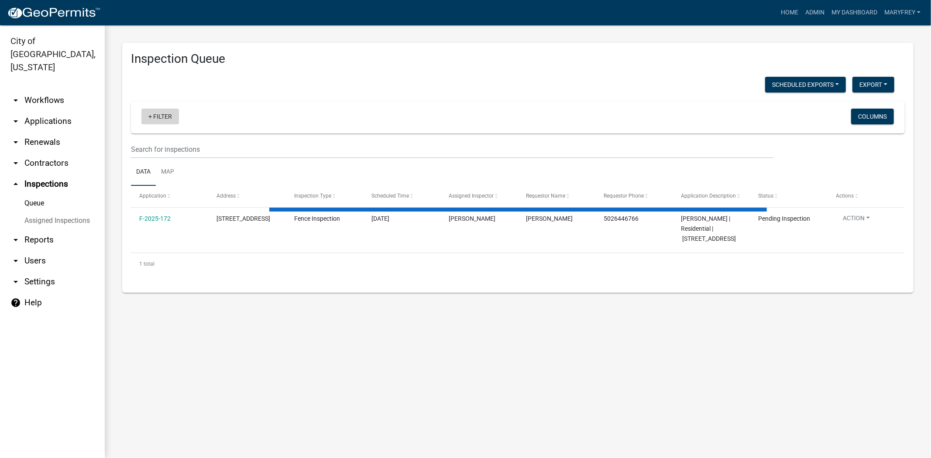
click at [150, 115] on link "+ Filter" at bounding box center [160, 117] width 38 height 16
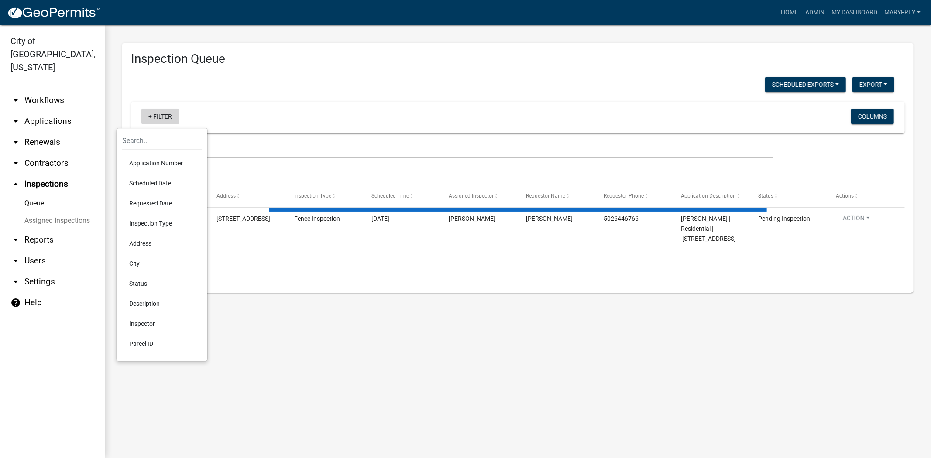
select select "3: 100"
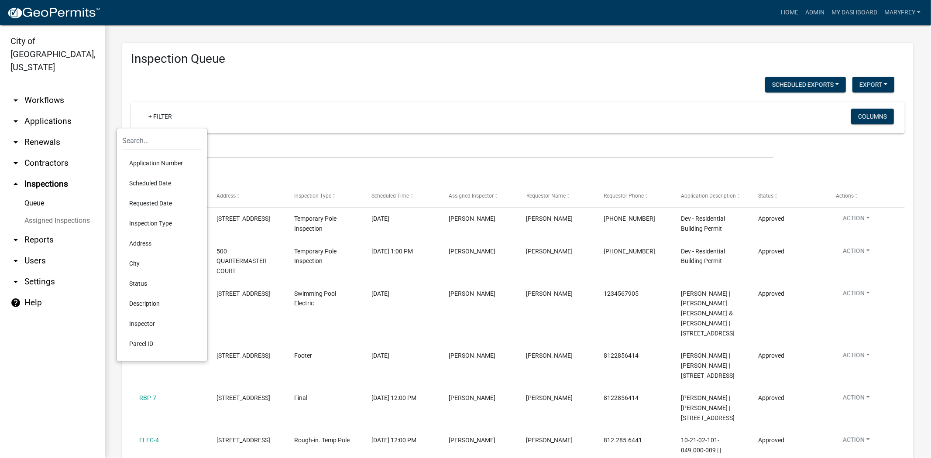
click at [145, 183] on li "Scheduled Date" at bounding box center [162, 183] width 80 height 20
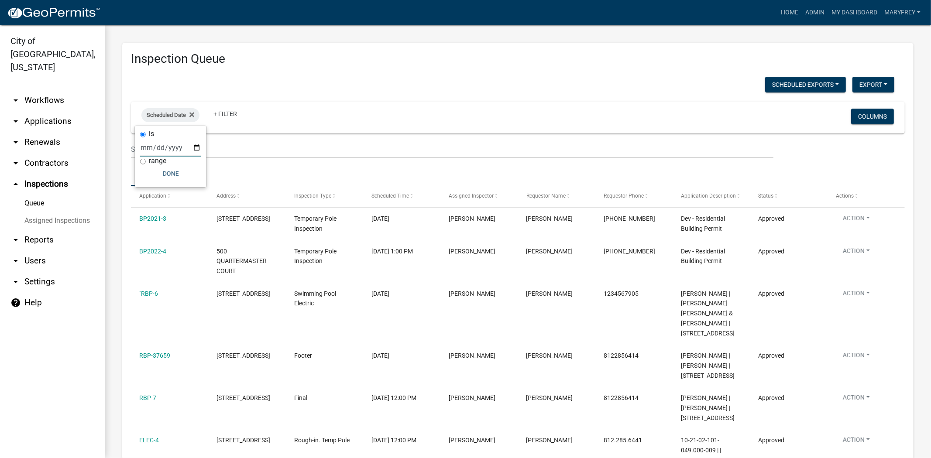
click at [195, 146] on input "date" at bounding box center [170, 148] width 61 height 18
type input "2025-09-15"
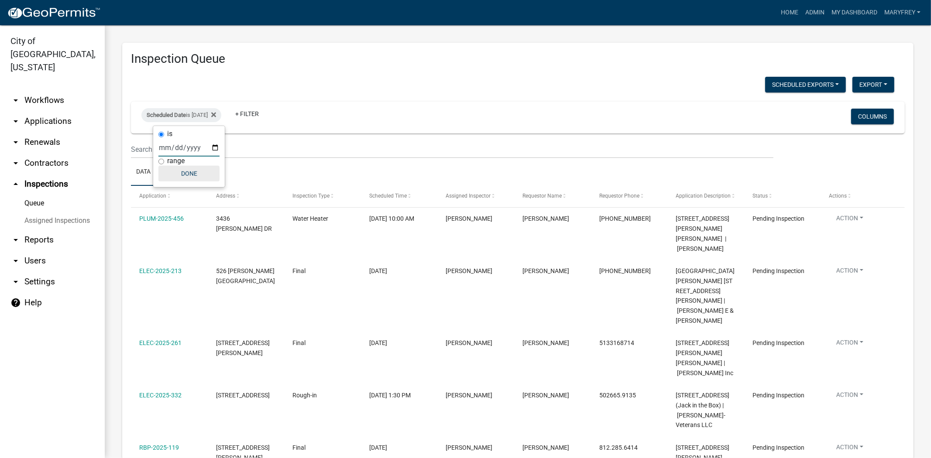
click at [189, 176] on button "Done" at bounding box center [188, 174] width 61 height 16
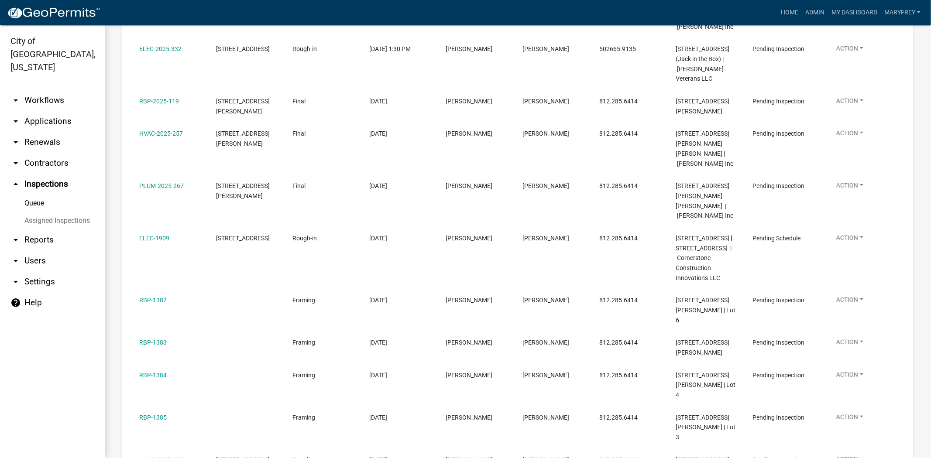
scroll to position [347, 0]
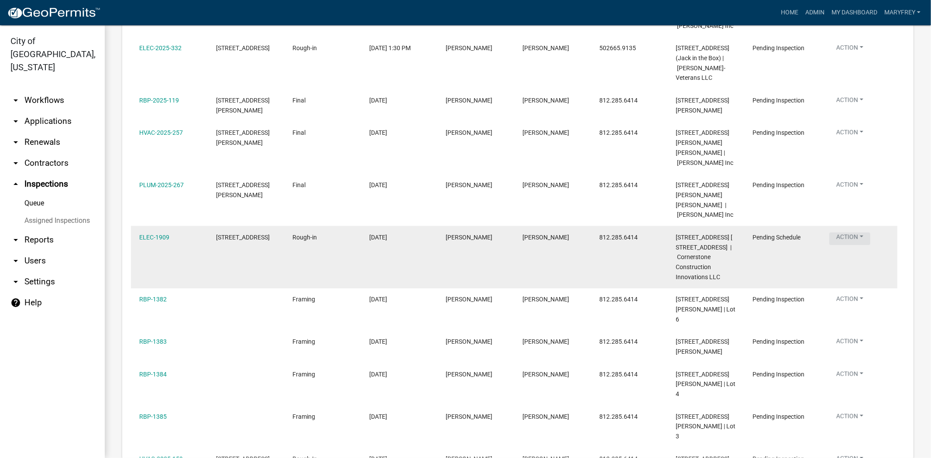
click at [862, 233] on button "Action" at bounding box center [849, 239] width 41 height 13
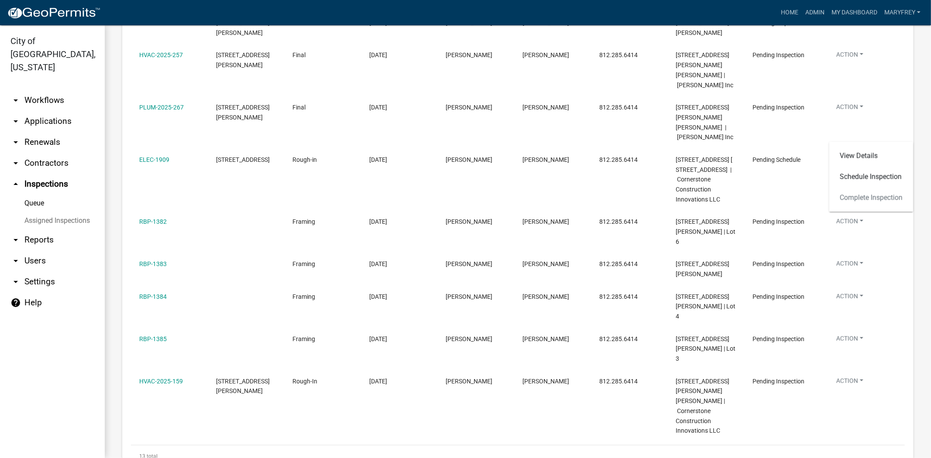
scroll to position [433, 0]
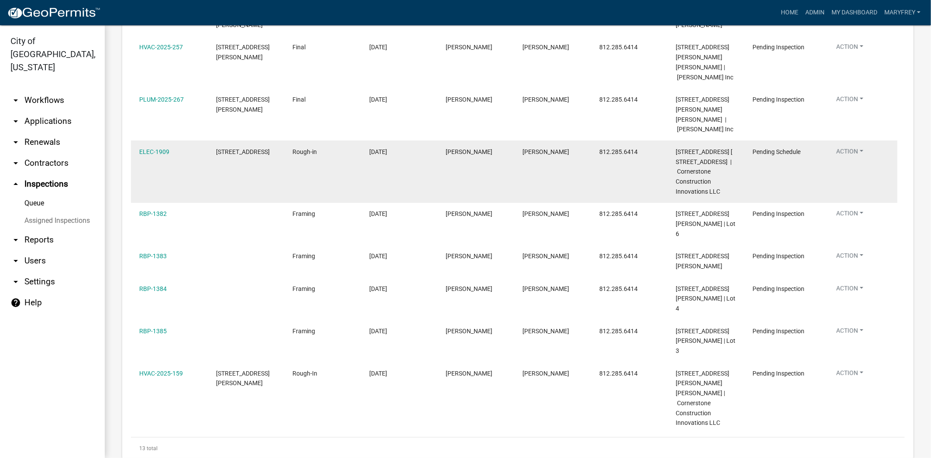
click at [859, 147] on button "Action" at bounding box center [849, 153] width 41 height 13
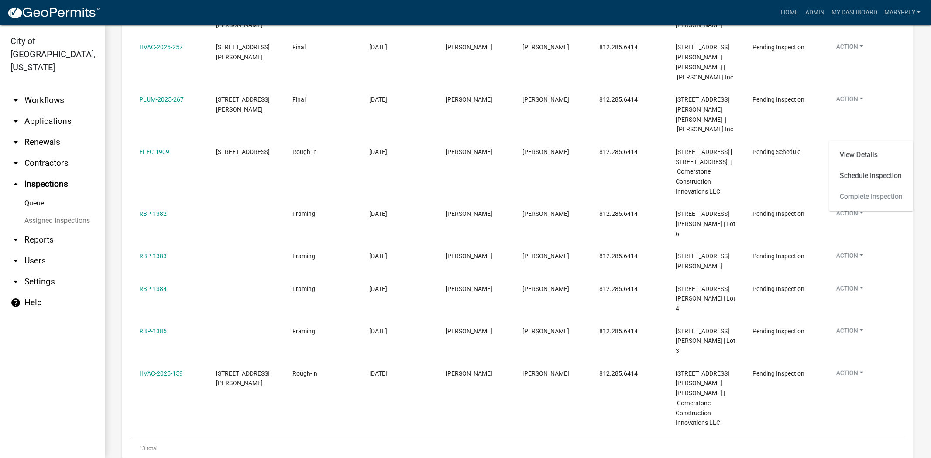
click at [854, 193] on div "View Details Schedule Inspection Complete Inspection" at bounding box center [871, 176] width 84 height 70
click at [856, 175] on link "Schedule Inspection" at bounding box center [871, 175] width 84 height 21
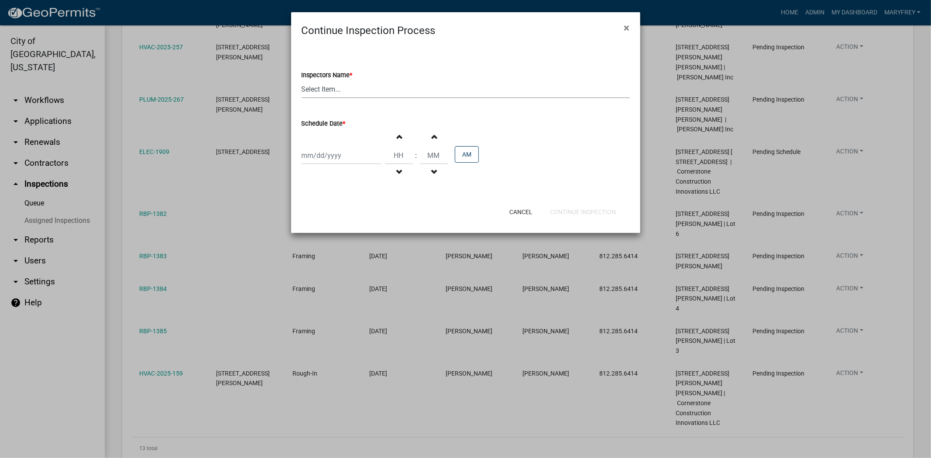
click at [361, 88] on select "Select Item... [PERSON_NAME] ([PERSON_NAME]) [PERSON_NAME] ([PERSON_NAME]) mkru…" at bounding box center [465, 89] width 328 height 18
select select "303915b7-36ca-4ffc-8caf-399139e274d5"
click at [301, 80] on select "Select Item... [PERSON_NAME] ([PERSON_NAME]) [PERSON_NAME] ([PERSON_NAME]) mkru…" at bounding box center [465, 89] width 328 height 18
click at [359, 157] on div at bounding box center [341, 156] width 80 height 18
select select "9"
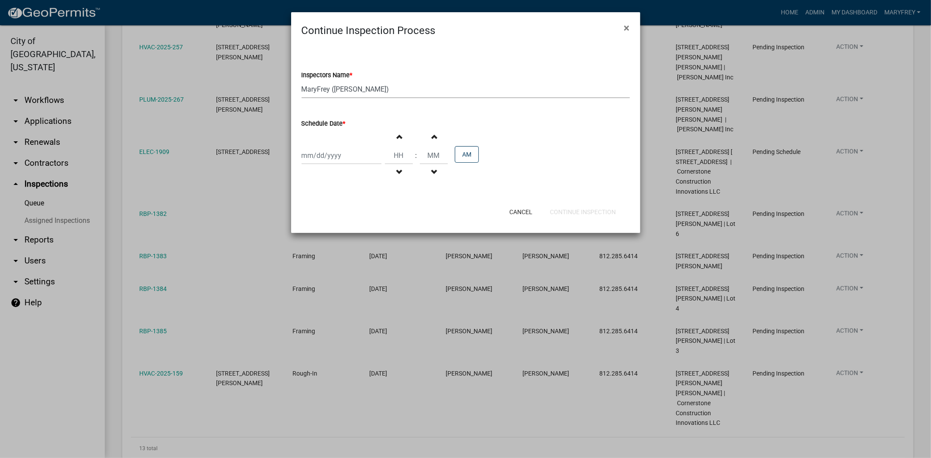
select select "2025"
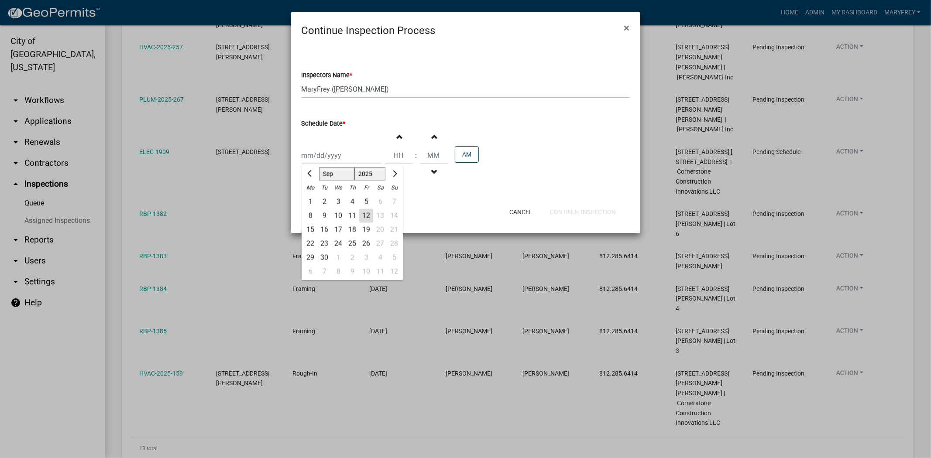
click at [364, 216] on div "12" at bounding box center [366, 216] width 14 height 14
type input "09/12/2025"
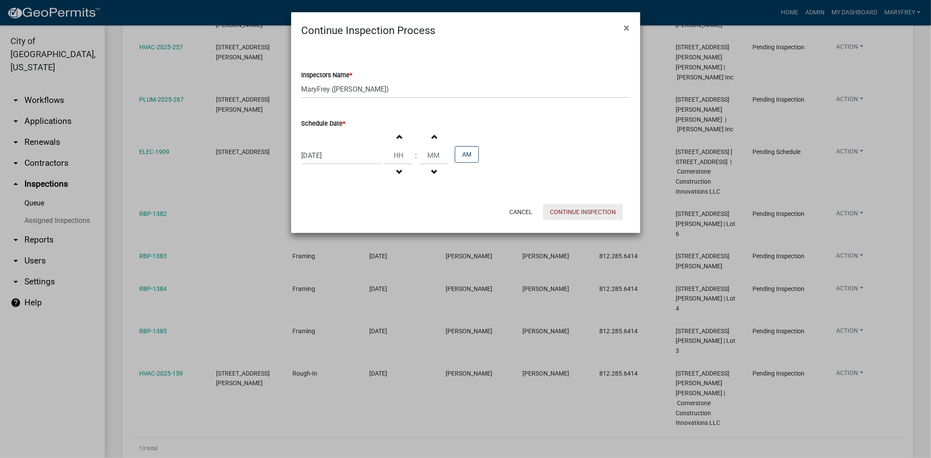
click at [572, 212] on button "Continue Inspection" at bounding box center [583, 212] width 80 height 16
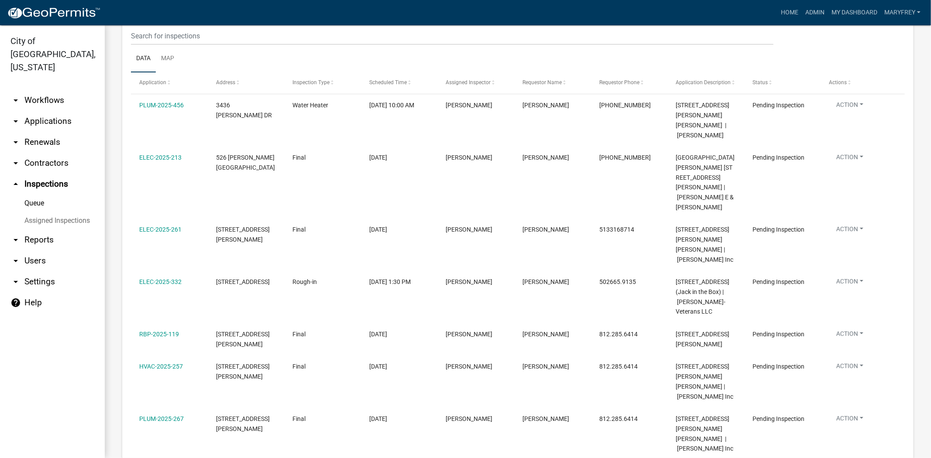
scroll to position [47, 0]
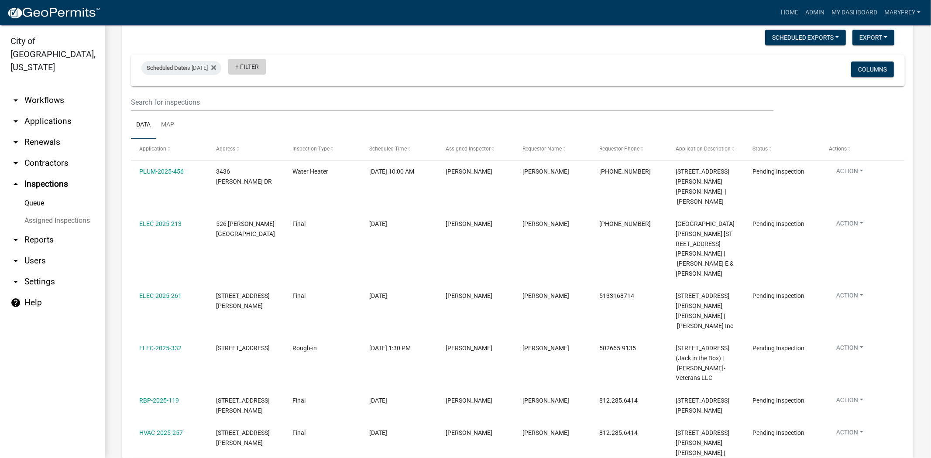
click at [248, 64] on link "+ Filter" at bounding box center [247, 67] width 38 height 16
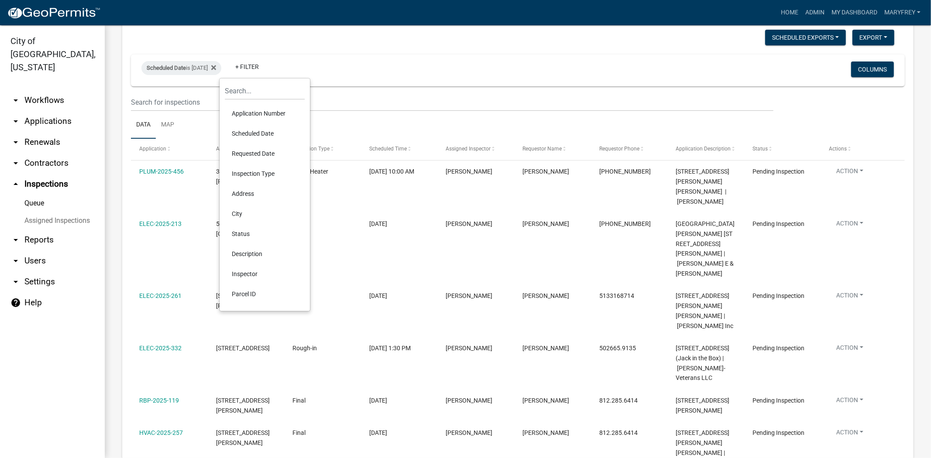
click at [251, 133] on li "Scheduled Date" at bounding box center [265, 133] width 80 height 20
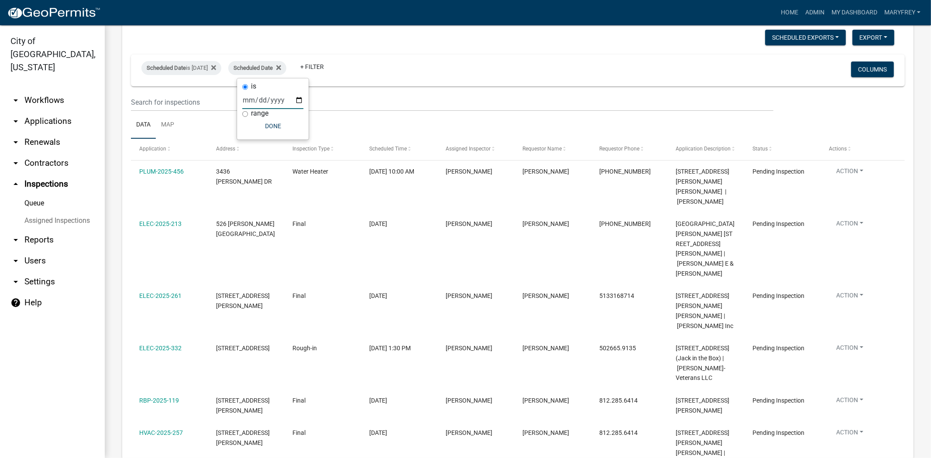
click at [297, 99] on input "date" at bounding box center [272, 100] width 61 height 18
type input "2025-09-12"
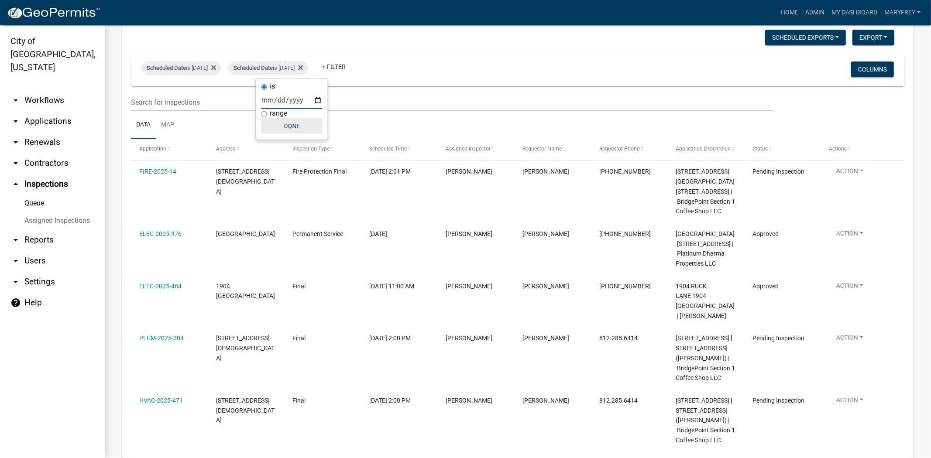
click at [286, 127] on button "Done" at bounding box center [291, 126] width 61 height 16
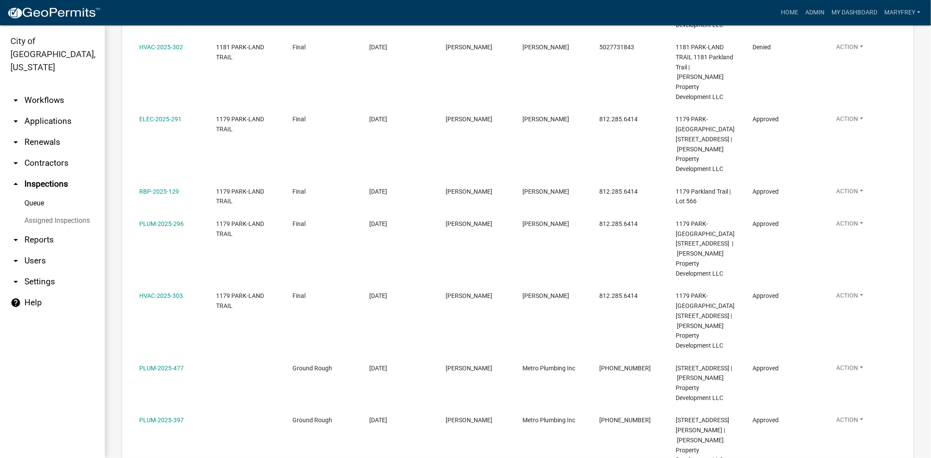
scroll to position [2038, 0]
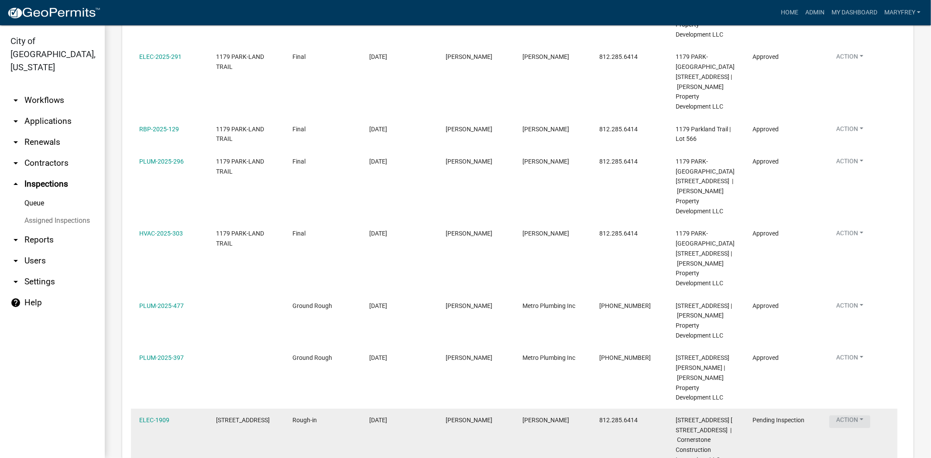
click at [860, 415] on button "Action" at bounding box center [849, 421] width 41 height 13
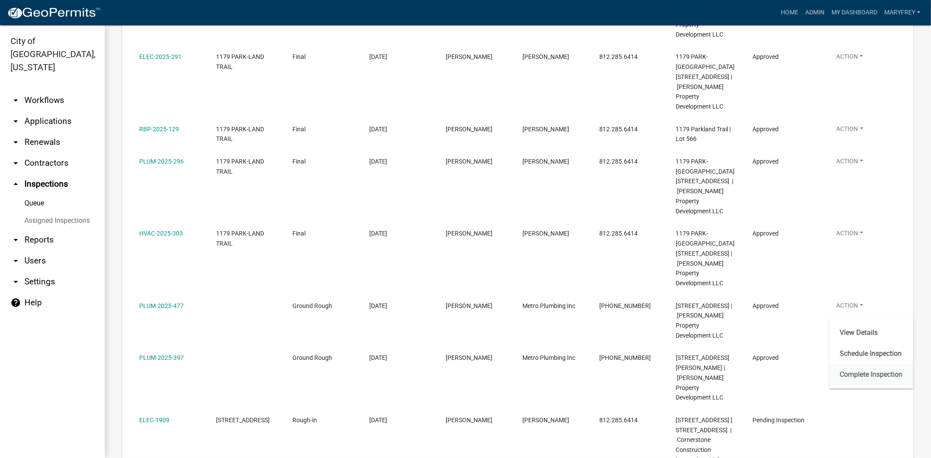
click at [860, 376] on link "Complete Inspection" at bounding box center [871, 374] width 84 height 21
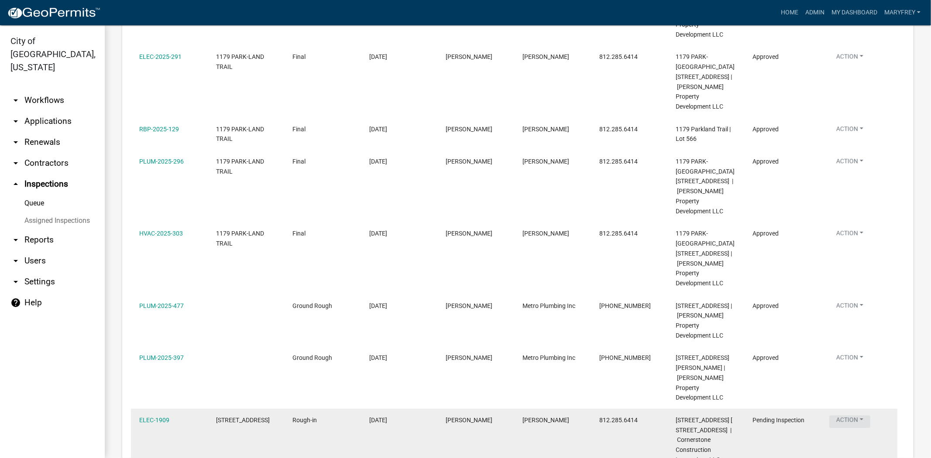
click at [857, 415] on button "Action" at bounding box center [849, 421] width 41 height 13
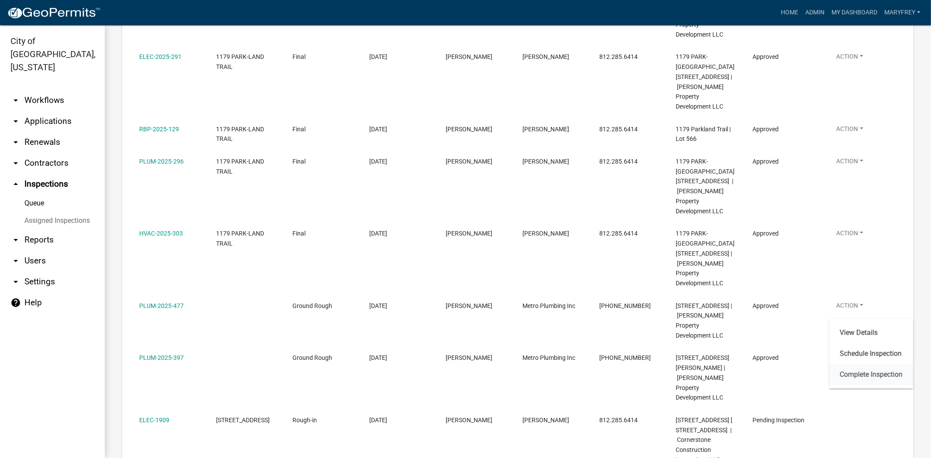
click at [857, 373] on link "Complete Inspection" at bounding box center [871, 374] width 84 height 21
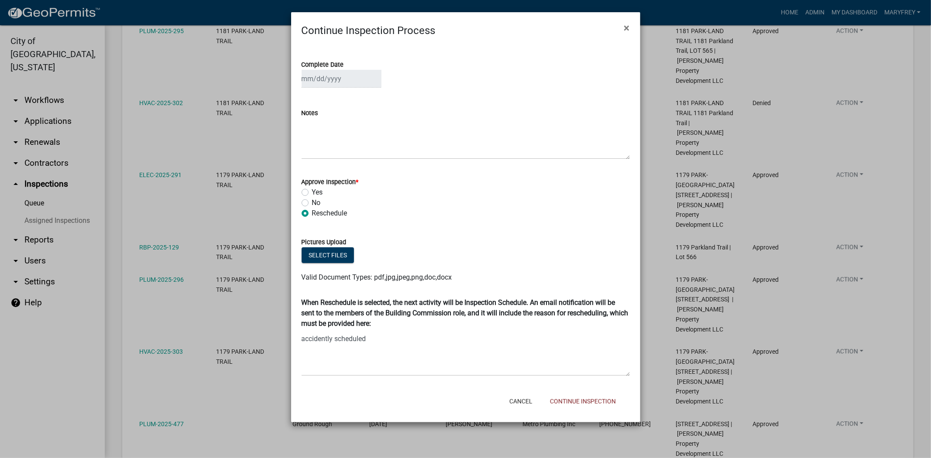
scroll to position [1917, 0]
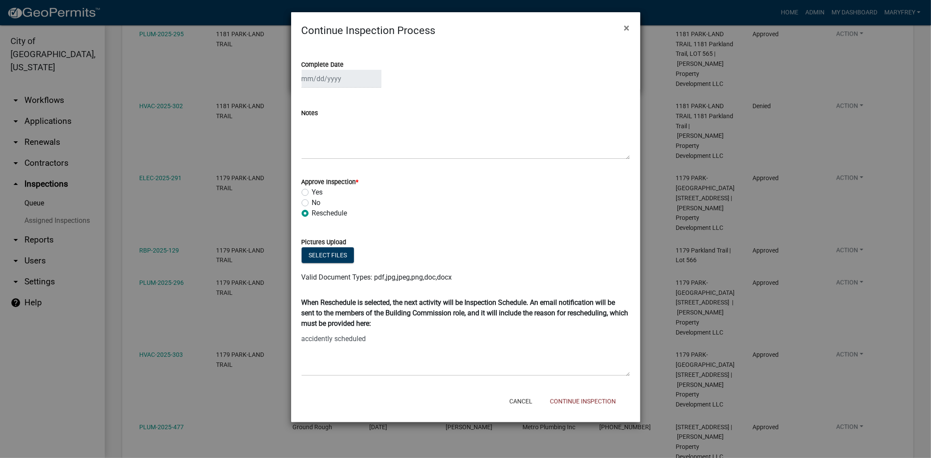
click at [312, 201] on label "No" at bounding box center [316, 203] width 9 height 10
click at [312, 201] on input "No" at bounding box center [315, 201] width 6 height 6
radio input "true"
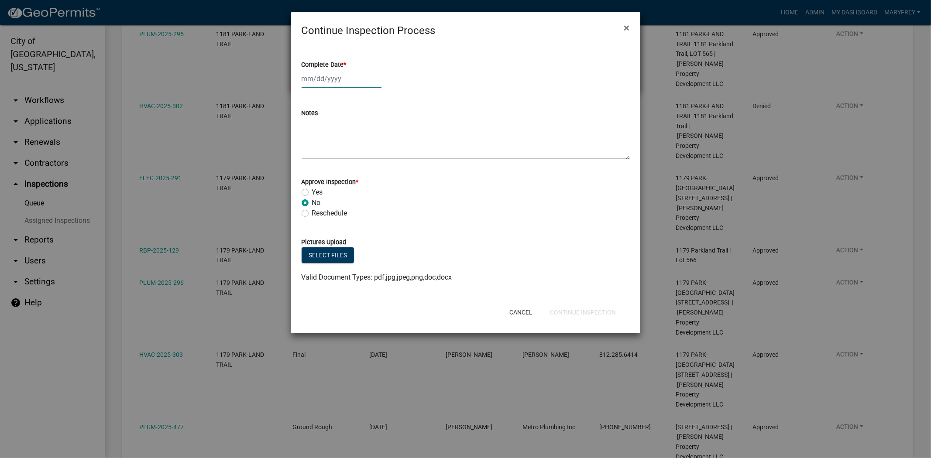
click at [341, 79] on div at bounding box center [341, 79] width 80 height 18
select select "9"
select select "2025"
click at [368, 139] on div "12" at bounding box center [366, 139] width 14 height 14
type input "09/12/2025"
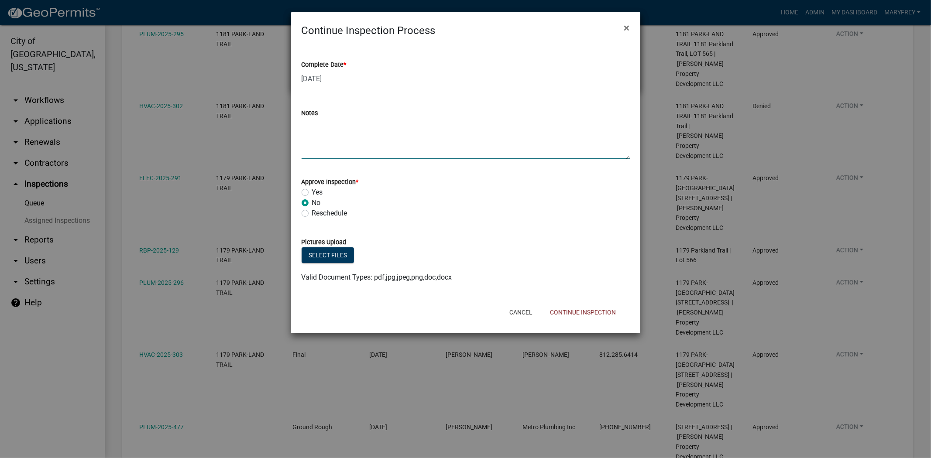
click at [312, 136] on textarea "Notes" at bounding box center [465, 138] width 328 height 41
type textarea "accidently scheduled"
click at [598, 308] on button "Continue Inspection" at bounding box center [583, 313] width 80 height 16
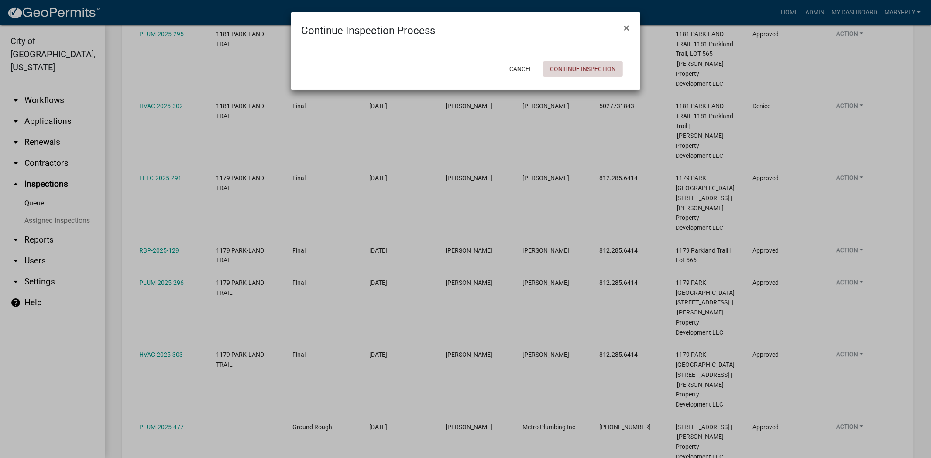
click at [567, 71] on button "Continue Inspection" at bounding box center [583, 69] width 80 height 16
click at [591, 66] on button "Continue Inspection" at bounding box center [583, 69] width 80 height 16
click at [592, 66] on button "Continue Inspection" at bounding box center [583, 69] width 80 height 16
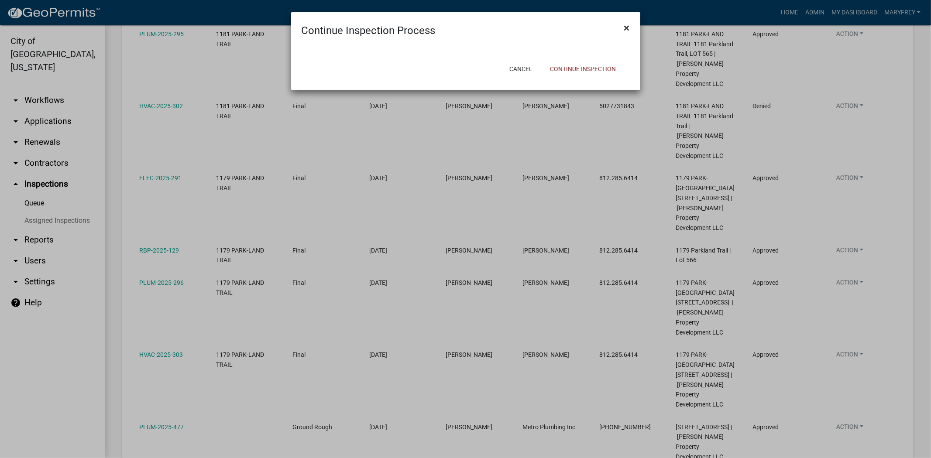
click at [629, 29] on span "×" at bounding box center [627, 28] width 6 height 12
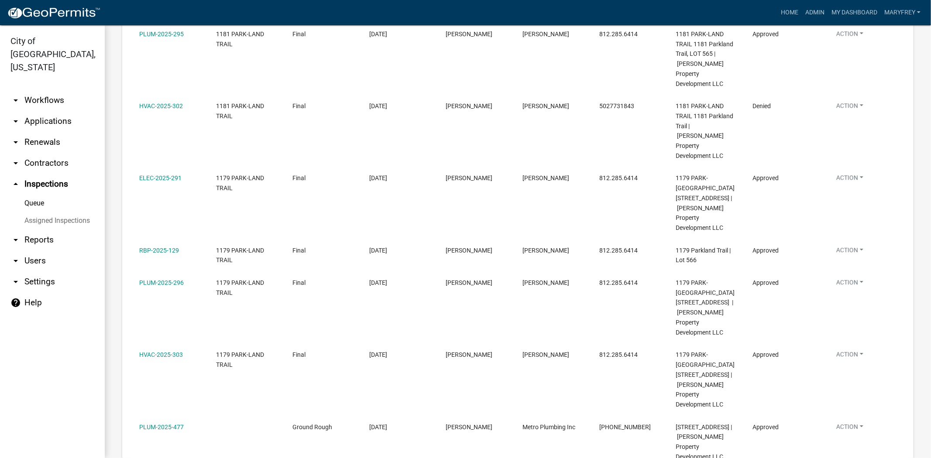
click at [53, 111] on link "arrow_drop_down Applications" at bounding box center [52, 121] width 105 height 21
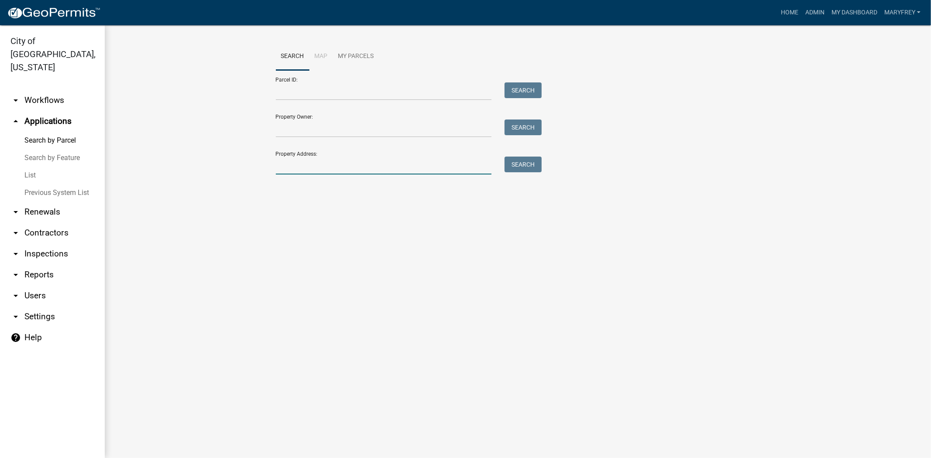
click at [283, 166] on input "Property Address:" at bounding box center [384, 166] width 216 height 18
type input "3719 hamburg"
click at [524, 164] on button "Search" at bounding box center [522, 165] width 37 height 16
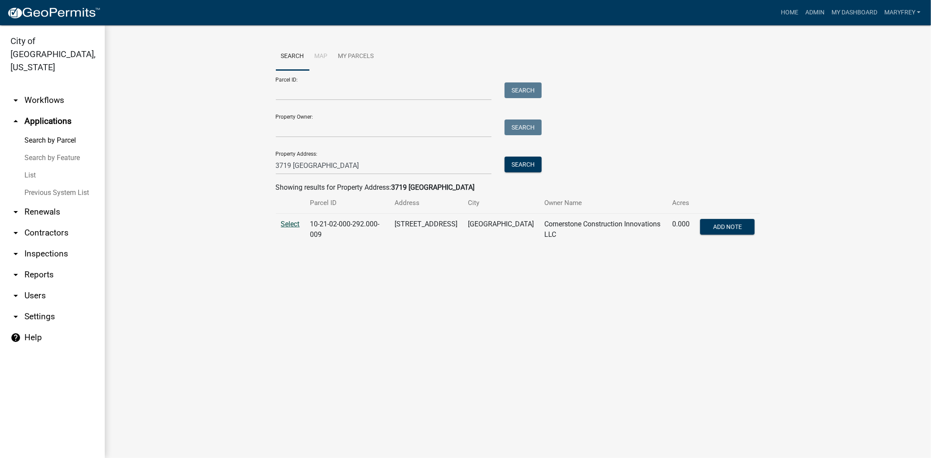
click at [290, 226] on span "Select" at bounding box center [290, 224] width 19 height 8
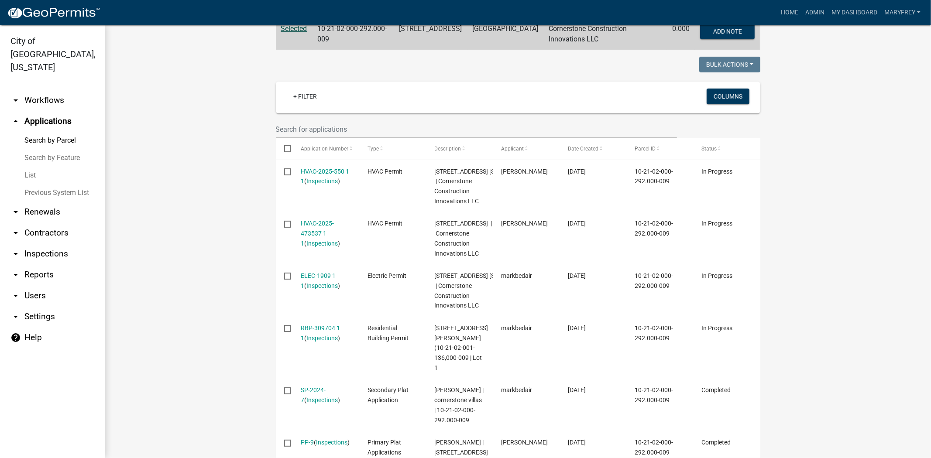
scroll to position [164, 0]
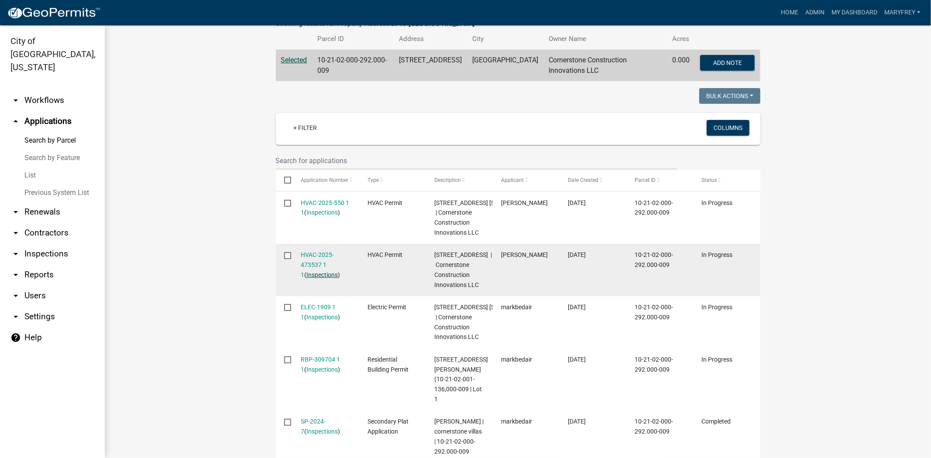
click at [312, 278] on link "Inspections" at bounding box center [321, 274] width 31 height 7
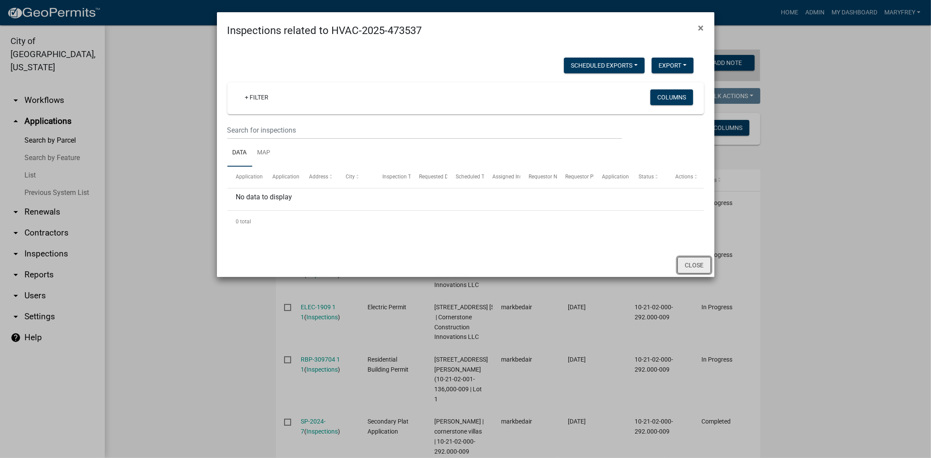
click at [686, 267] on button "Close" at bounding box center [694, 265] width 34 height 17
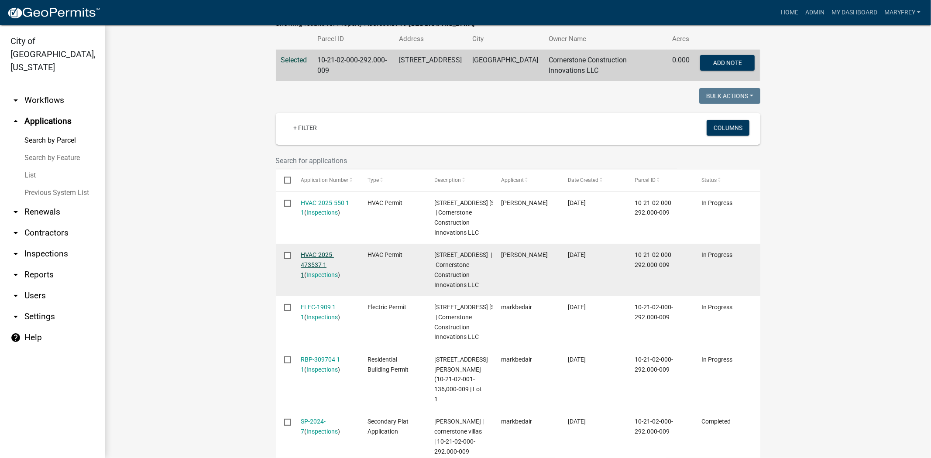
click at [314, 277] on link "HVAC-2025-473537 1 1" at bounding box center [317, 264] width 33 height 27
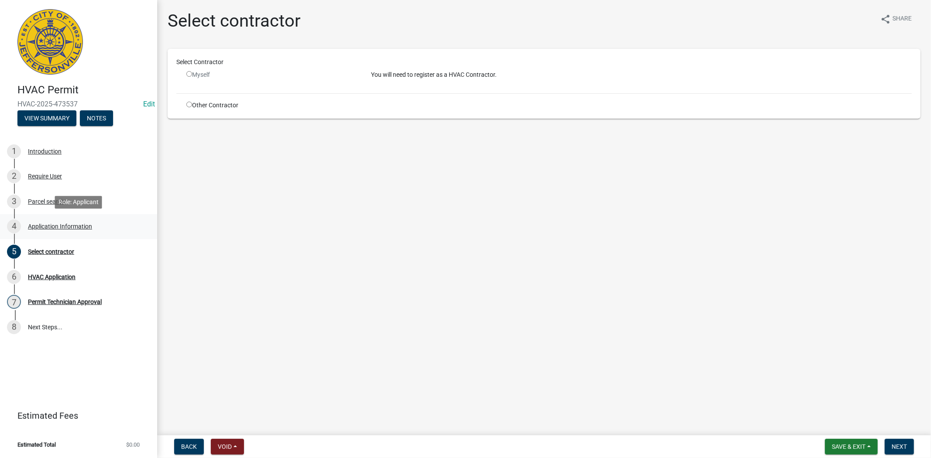
click at [63, 224] on div "Application Information" at bounding box center [60, 226] width 64 height 6
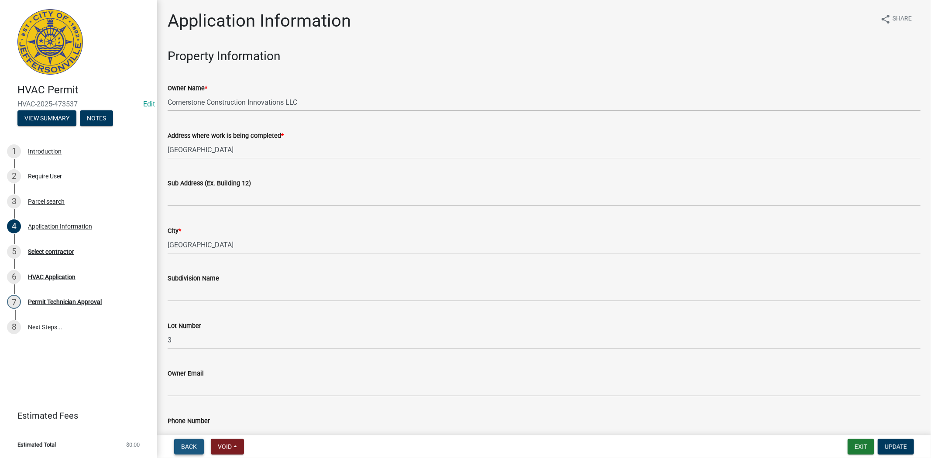
click at [195, 444] on span "Back" at bounding box center [189, 446] width 16 height 7
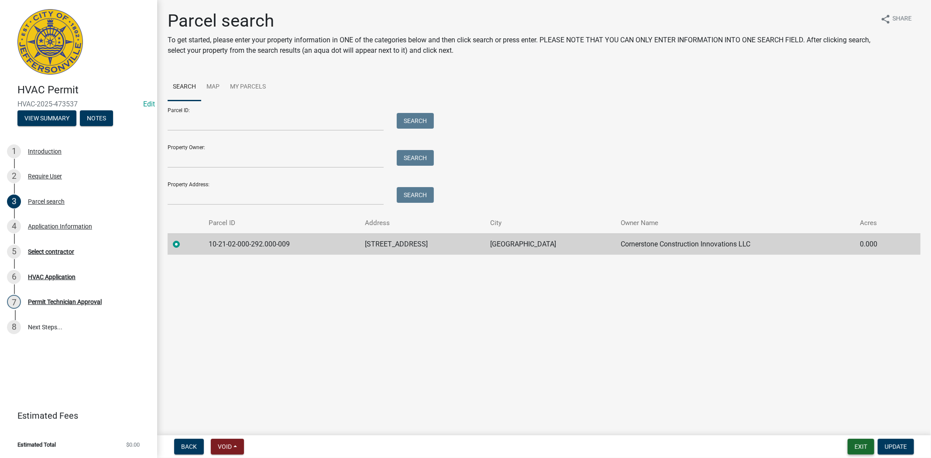
click at [856, 447] on button "Exit" at bounding box center [860, 447] width 27 height 16
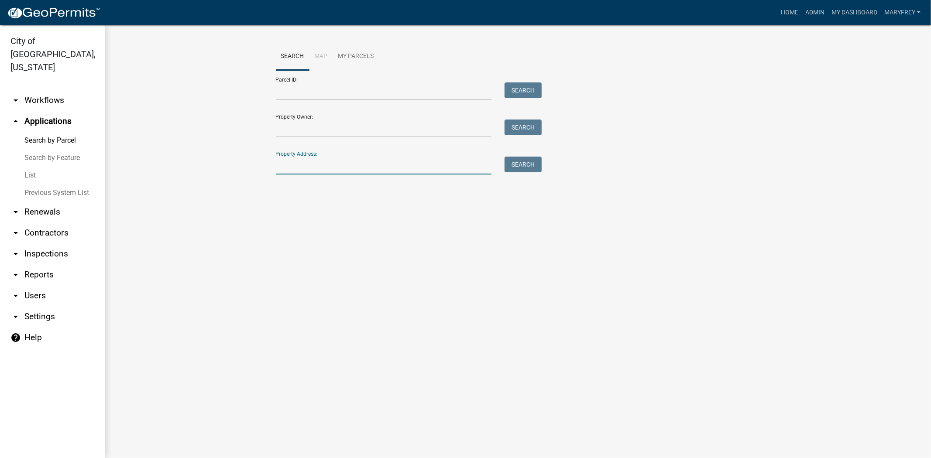
click at [302, 166] on input "Property Address:" at bounding box center [384, 166] width 216 height 18
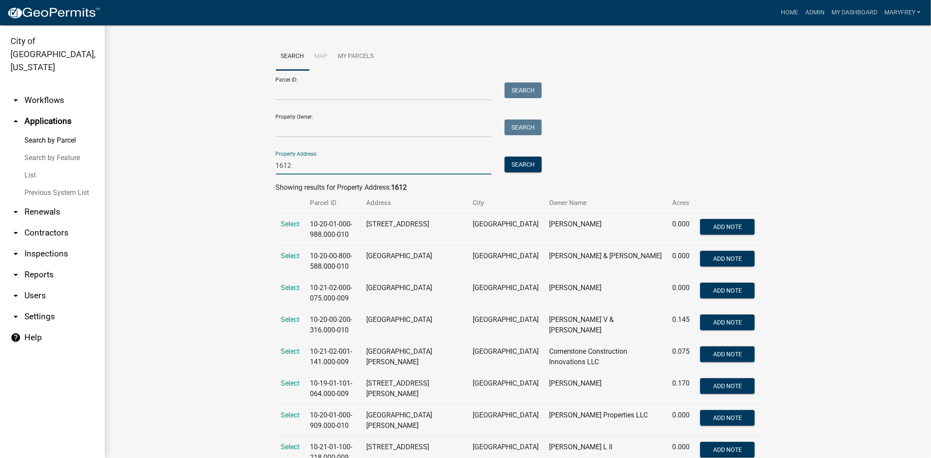
click at [302, 164] on input "1612" at bounding box center [384, 166] width 216 height 18
click at [505, 167] on button "Search" at bounding box center [522, 165] width 37 height 16
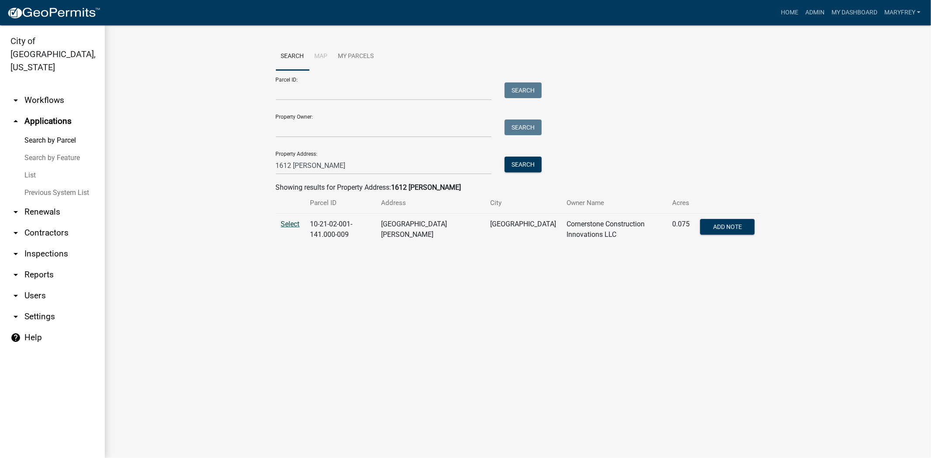
click at [282, 223] on span "Select" at bounding box center [290, 224] width 19 height 8
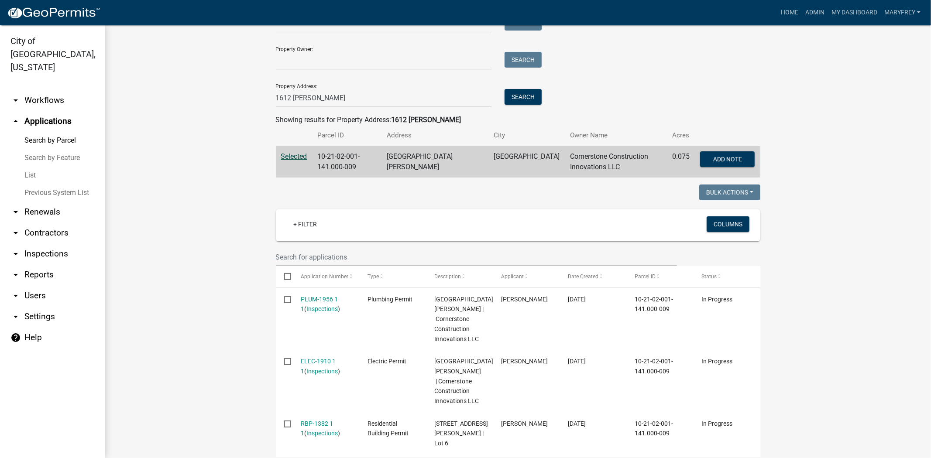
scroll to position [53, 0]
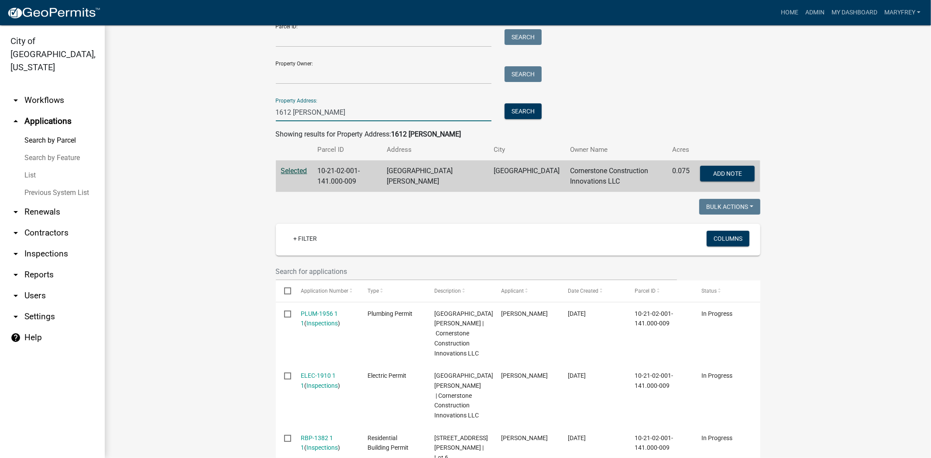
drag, startPoint x: 315, startPoint y: 120, endPoint x: 229, endPoint y: 112, distance: 87.2
click at [229, 112] on wm-workflow-application-search-view "Search Map My Parcels Parcel ID: Search Property Owner: Search Property Address…" at bounding box center [517, 322] width 791 height 664
type input "3719 HAMBURG PIKE"
click at [527, 113] on button "Search" at bounding box center [522, 111] width 37 height 16
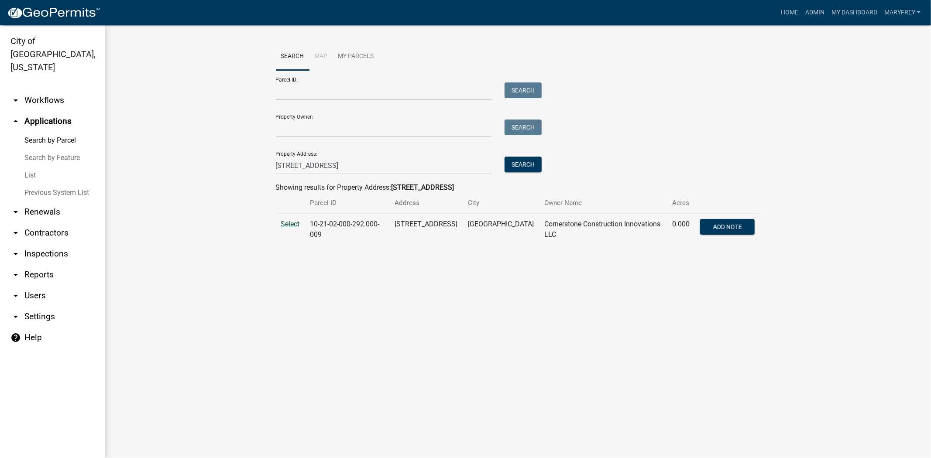
click at [287, 222] on span "Select" at bounding box center [290, 224] width 19 height 8
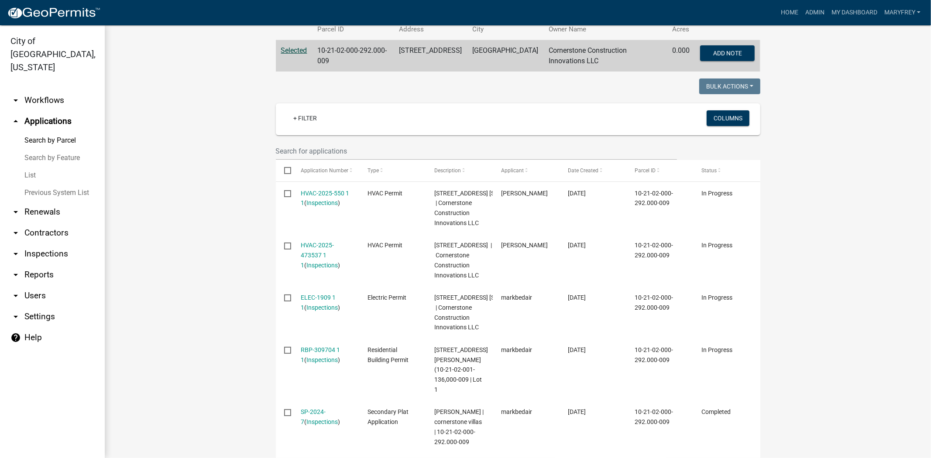
scroll to position [182, 0]
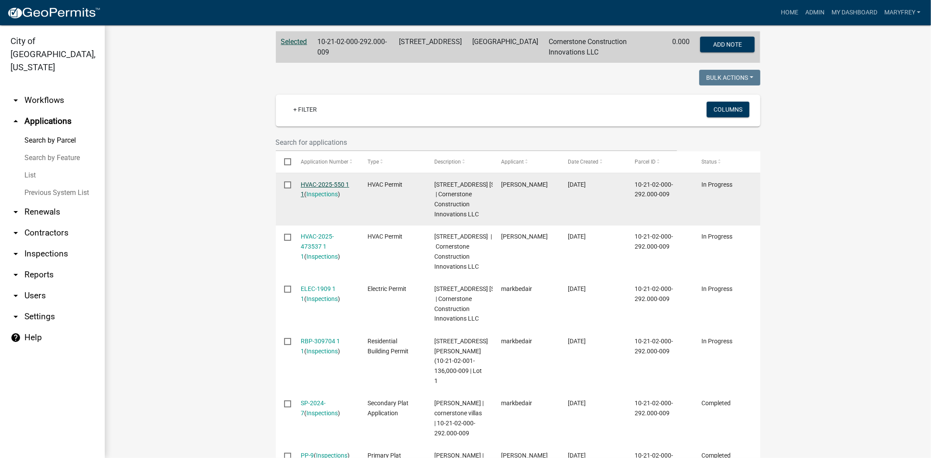
click at [324, 185] on link "HVAC-2025-550 1 1" at bounding box center [325, 189] width 48 height 17
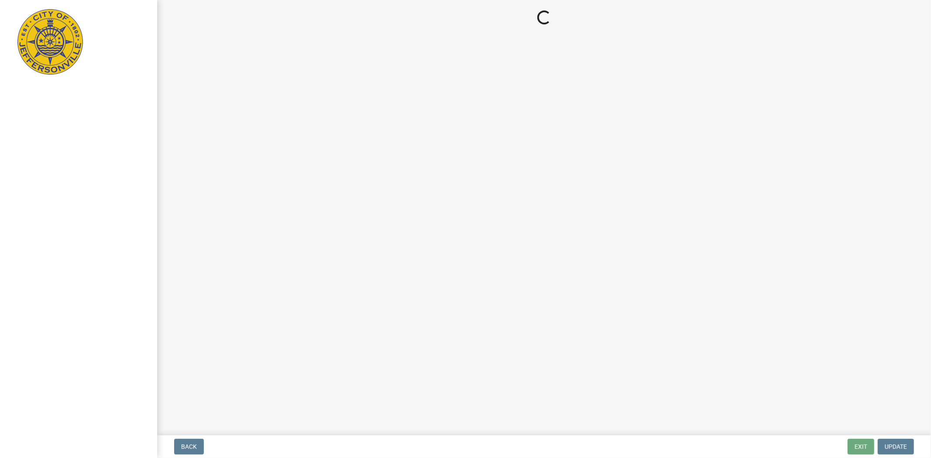
select select "3: 3"
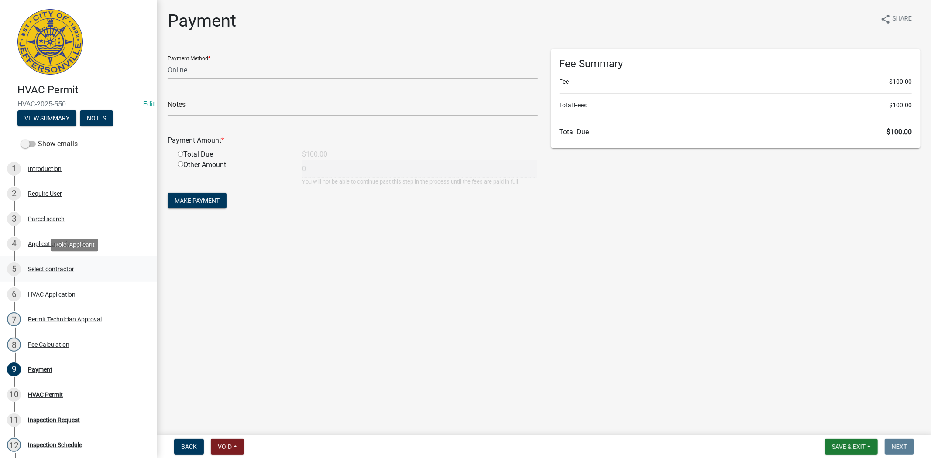
click at [50, 266] on div "Select contractor" at bounding box center [51, 269] width 46 height 6
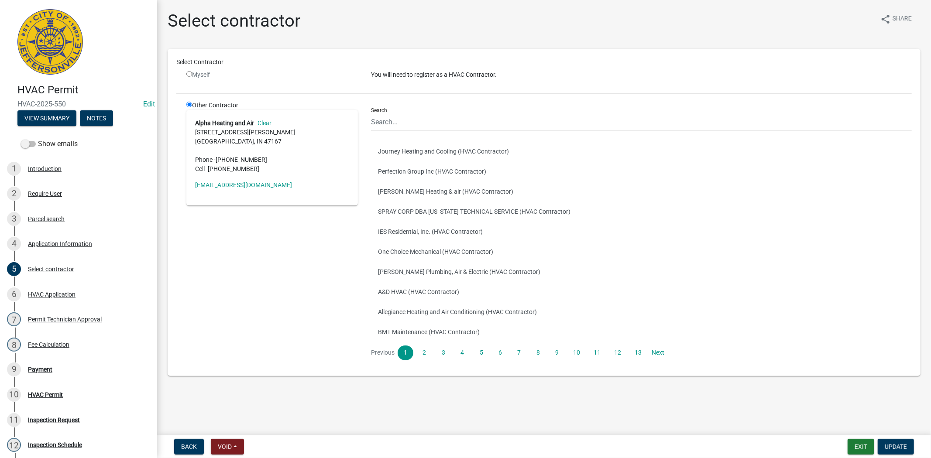
drag, startPoint x: 289, startPoint y: 184, endPoint x: 190, endPoint y: 187, distance: 98.6
click at [190, 187] on div "Alpha Heating and Air Clear 4461 N Cox Ferry Rd salem, IN 47167 Phone - (812) 5…" at bounding box center [271, 158] width 171 height 96
copy link "alphaheatingandair19@gmail.com"
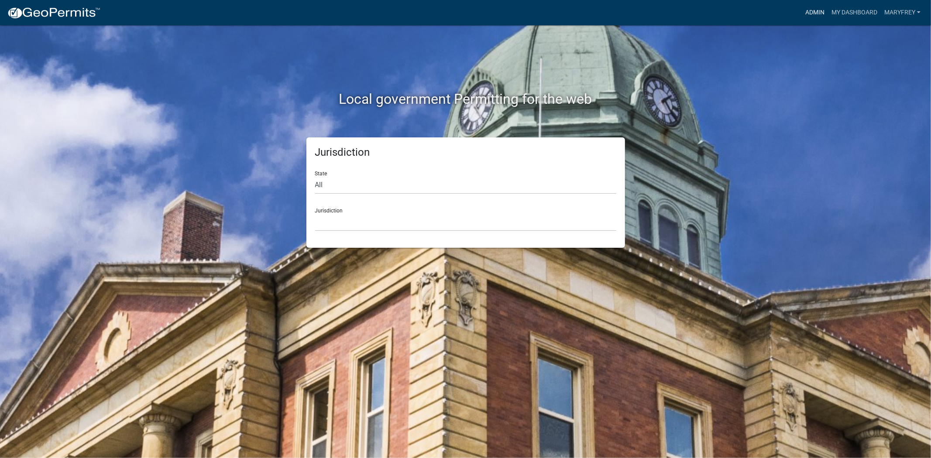
click at [818, 10] on link "Admin" at bounding box center [814, 12] width 26 height 17
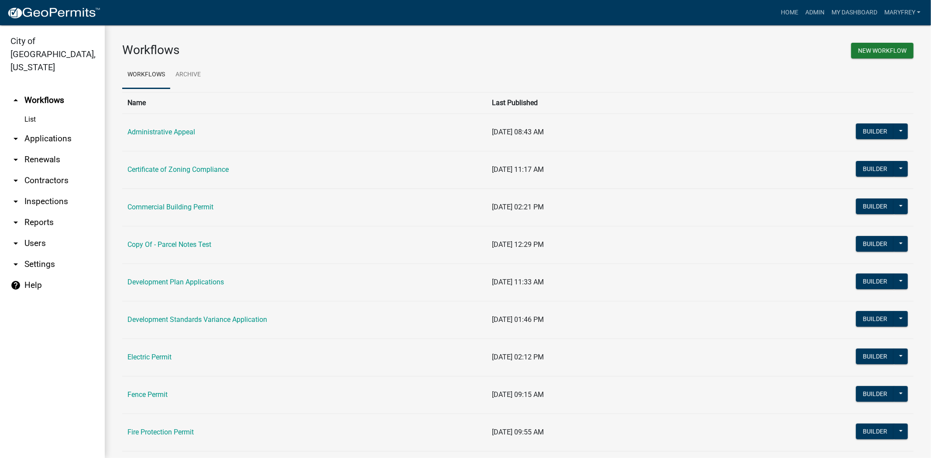
click at [54, 128] on link "arrow_drop_down Applications" at bounding box center [52, 138] width 105 height 21
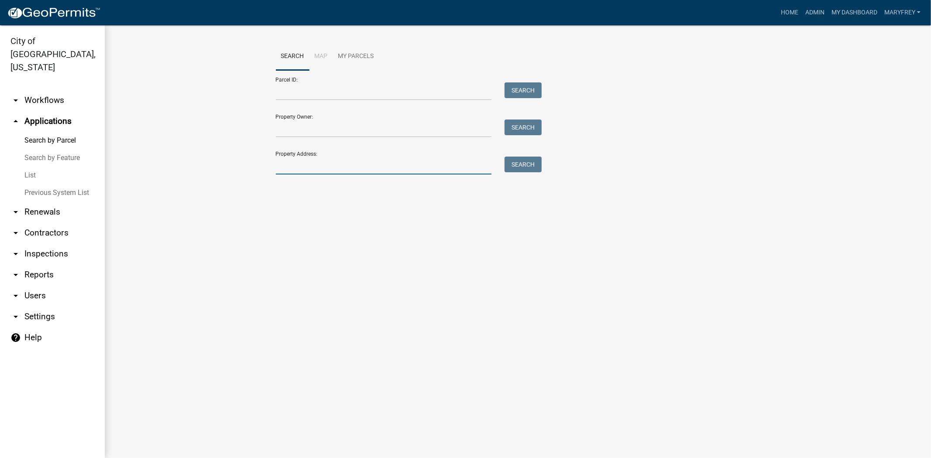
click at [281, 169] on input "Property Address:" at bounding box center [384, 166] width 216 height 18
drag, startPoint x: 318, startPoint y: 172, endPoint x: 293, endPoint y: 167, distance: 26.3
click at [293, 167] on input "1619 schoot" at bounding box center [384, 166] width 216 height 18
click at [529, 163] on button "Search" at bounding box center [522, 165] width 37 height 16
drag, startPoint x: 315, startPoint y: 165, endPoint x: 256, endPoint y: 170, distance: 59.1
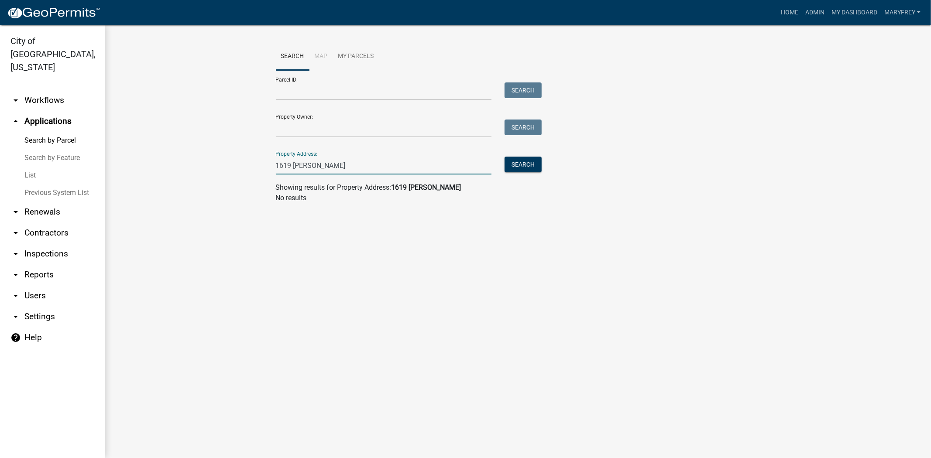
click at [256, 170] on wm-workflow-application-search-view "Search Map My Parcels Parcel ID: Search Property Owner: Search Property Address…" at bounding box center [517, 127] width 791 height 168
click at [527, 164] on button "Search" at bounding box center [522, 165] width 37 height 16
drag, startPoint x: 304, startPoint y: 165, endPoint x: 201, endPoint y: 167, distance: 102.5
click at [201, 167] on wm-workflow-application-search-view "Search Map My Parcels Parcel ID: Search Property Owner: Search Property Address…" at bounding box center [517, 127] width 791 height 168
type input "[GEOGRAPHIC_DATA]"
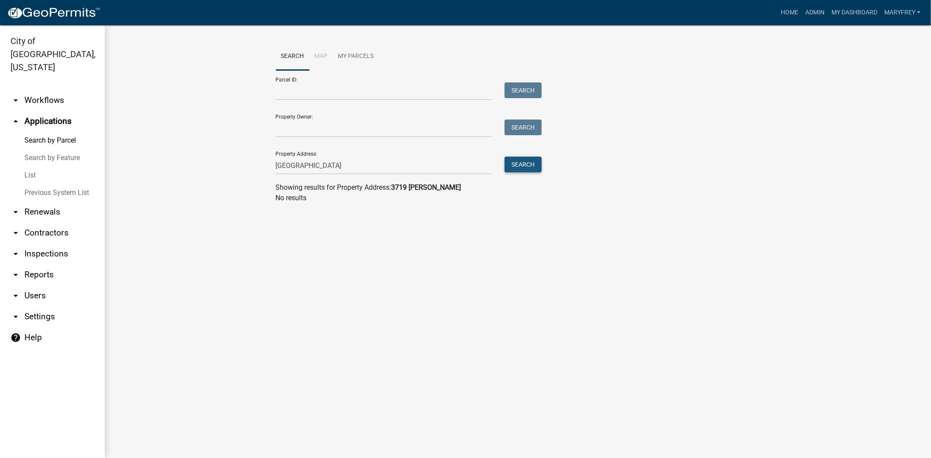
click at [533, 160] on button "Search" at bounding box center [522, 165] width 37 height 16
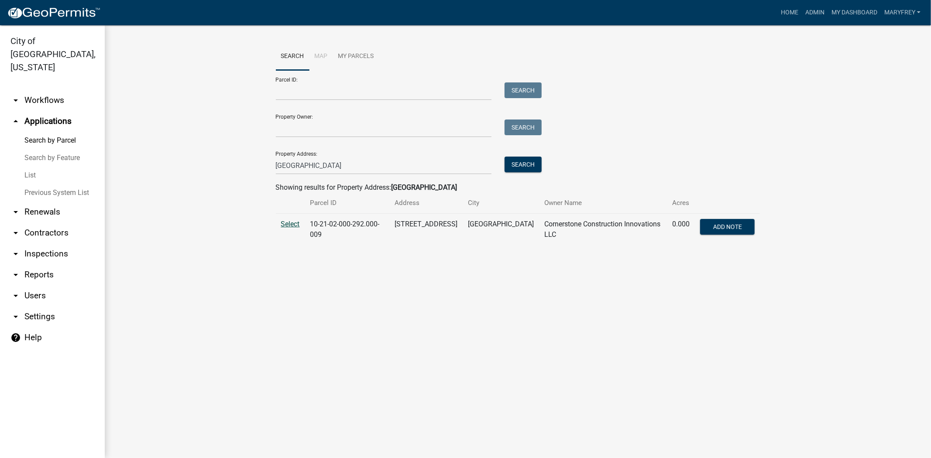
click at [281, 222] on span "Select" at bounding box center [290, 224] width 19 height 8
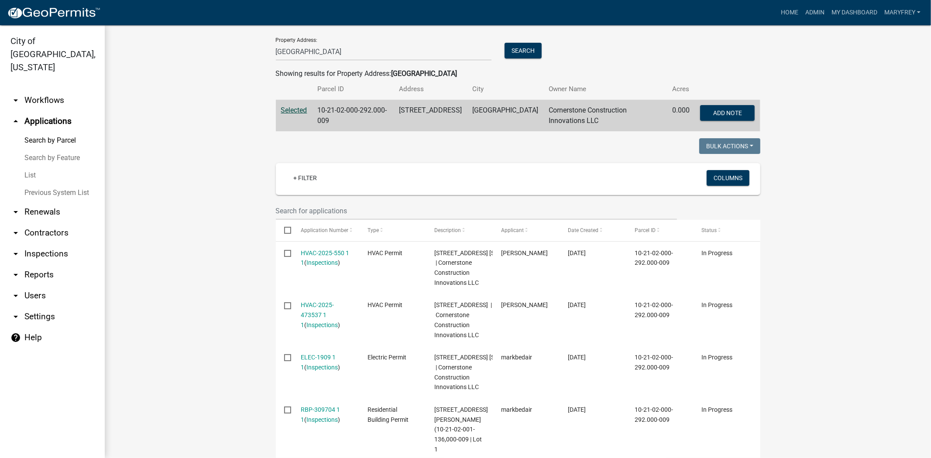
scroll to position [171, 0]
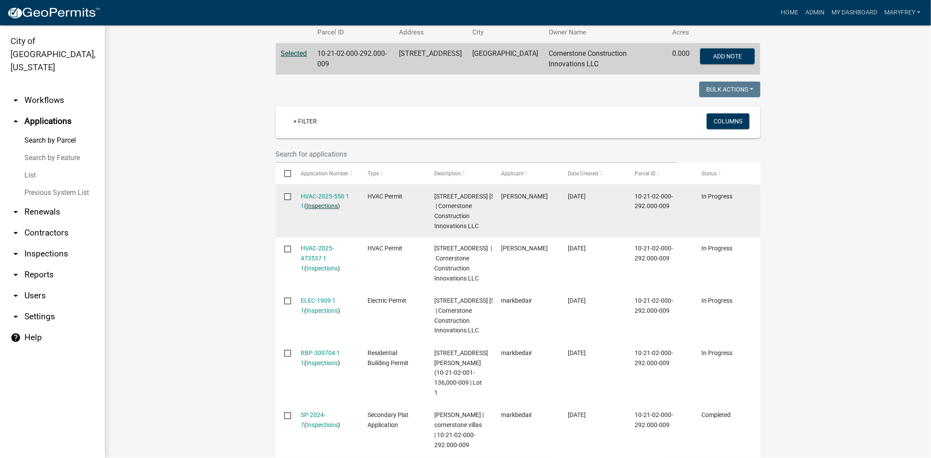
click at [324, 208] on link "Inspections" at bounding box center [321, 205] width 31 height 7
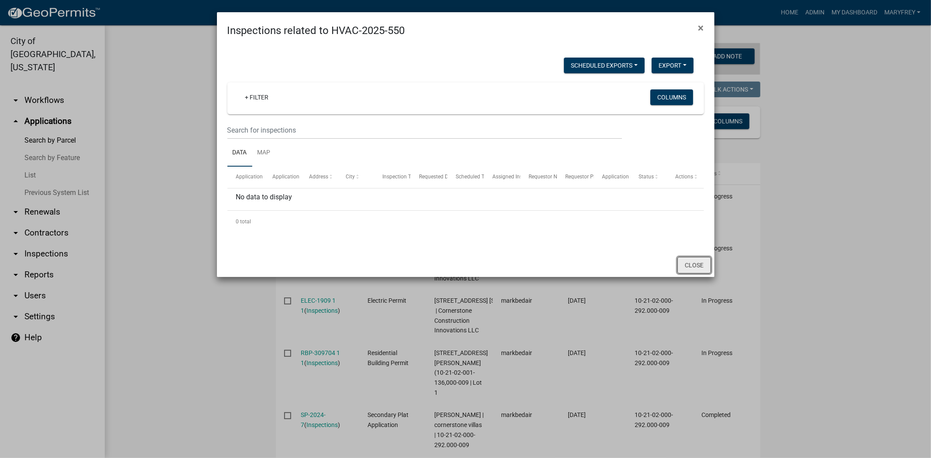
click at [702, 272] on button "Close" at bounding box center [694, 265] width 34 height 17
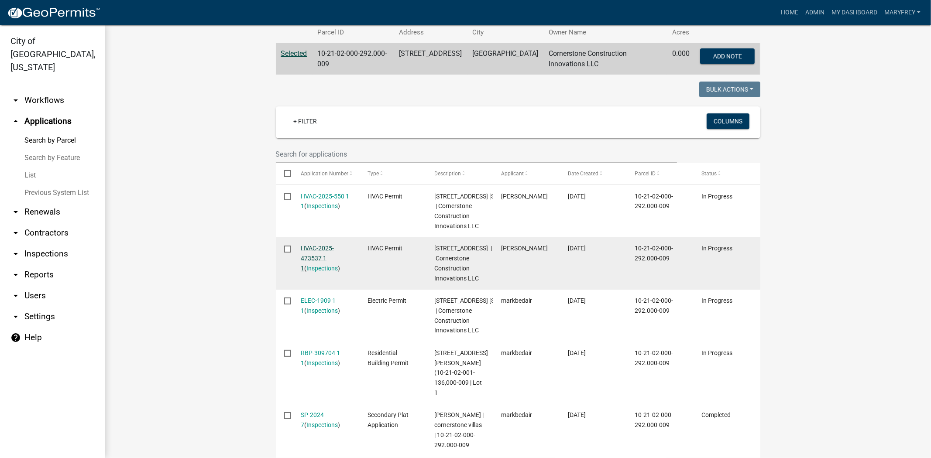
click at [309, 269] on link "HVAC-2025-473537 1 1" at bounding box center [317, 258] width 33 height 27
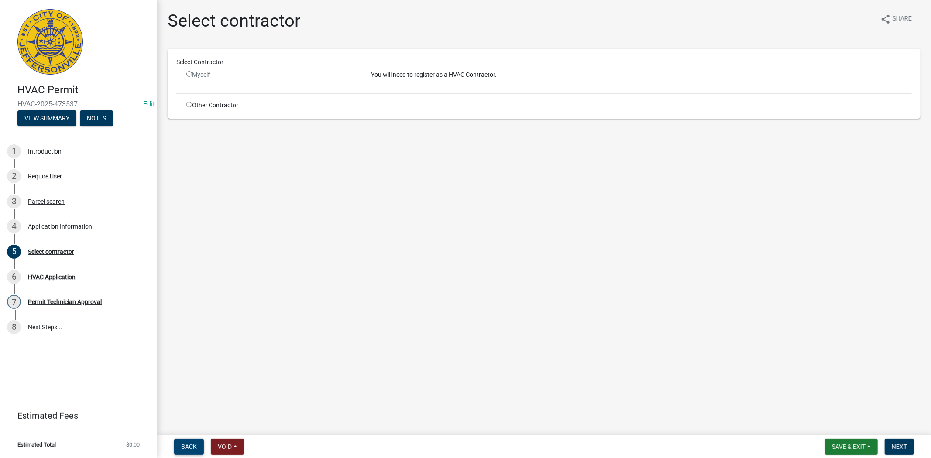
click at [179, 443] on button "Back" at bounding box center [189, 447] width 30 height 16
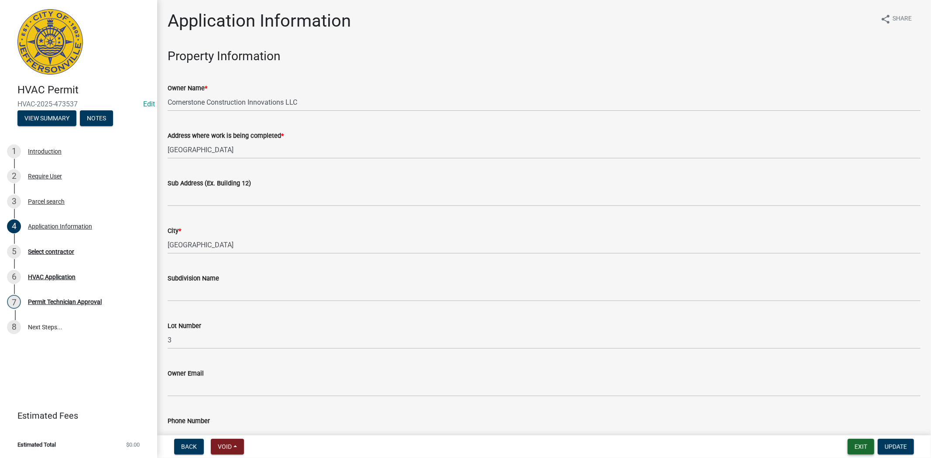
click at [865, 448] on button "Exit" at bounding box center [860, 447] width 27 height 16
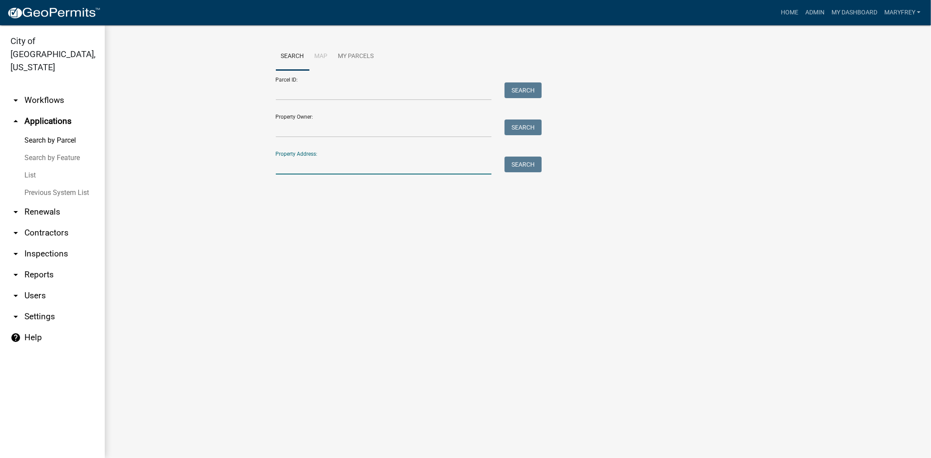
click at [295, 169] on input "Property Address:" at bounding box center [384, 166] width 216 height 18
type input "1618 scott"
click at [534, 163] on button "Search" at bounding box center [522, 165] width 37 height 16
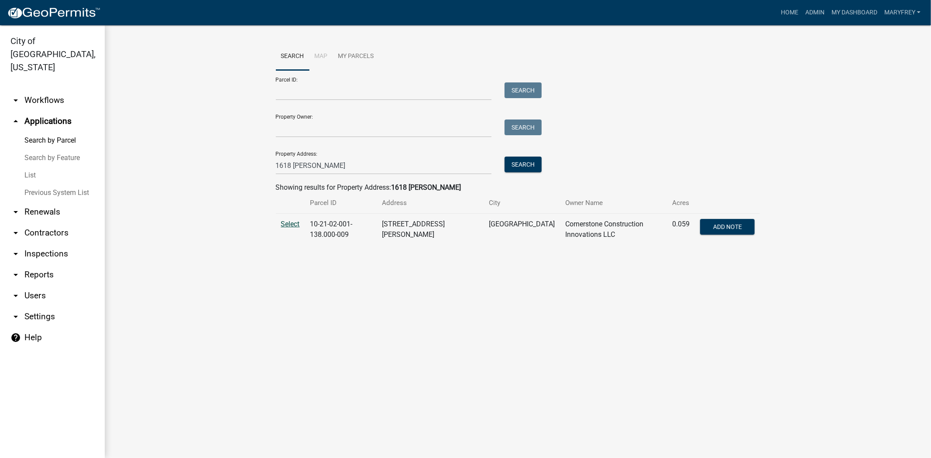
click at [290, 223] on span "Select" at bounding box center [290, 224] width 19 height 8
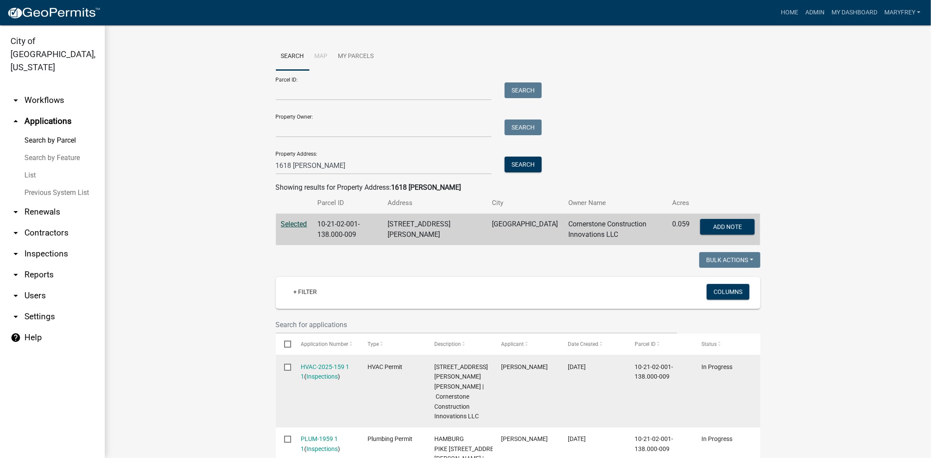
click at [508, 370] on div "Orin Phillip Bennett" at bounding box center [526, 367] width 50 height 10
click at [320, 362] on div "HVAC-2025-159 1 1 ( Inspections )" at bounding box center [326, 372] width 50 height 20
click at [316, 365] on link "HVAC-2025-159 1 1" at bounding box center [325, 371] width 48 height 17
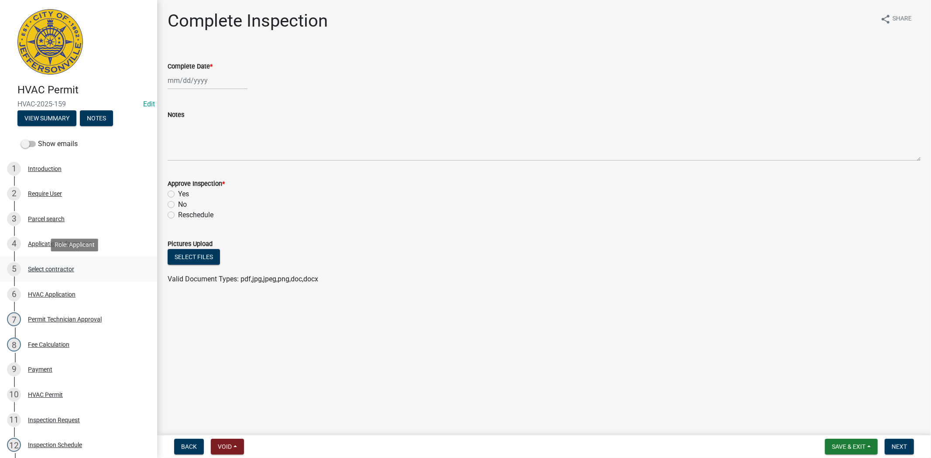
click at [68, 270] on div "Select contractor" at bounding box center [51, 269] width 46 height 6
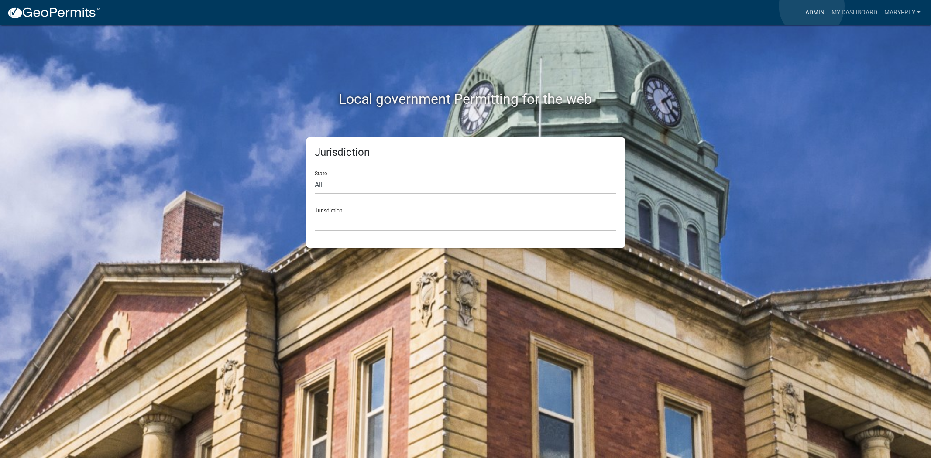
click at [811, 11] on link "Admin" at bounding box center [814, 12] width 26 height 17
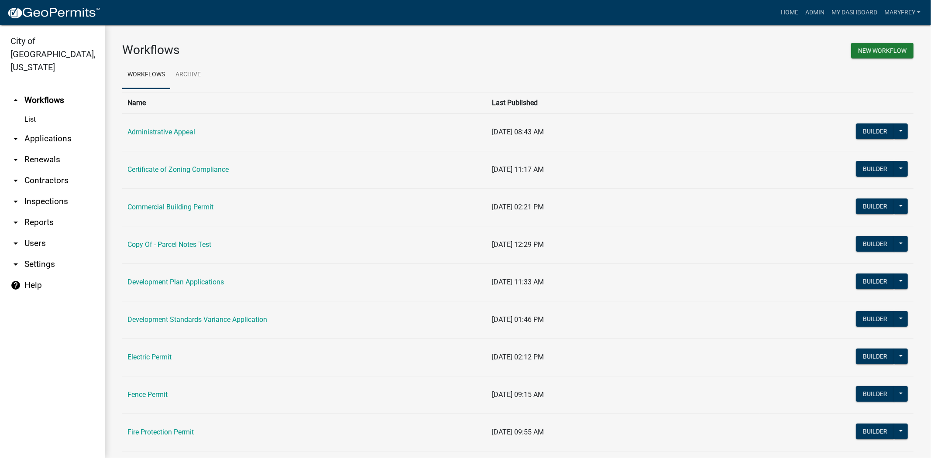
click at [34, 128] on link "arrow_drop_down Applications" at bounding box center [52, 138] width 105 height 21
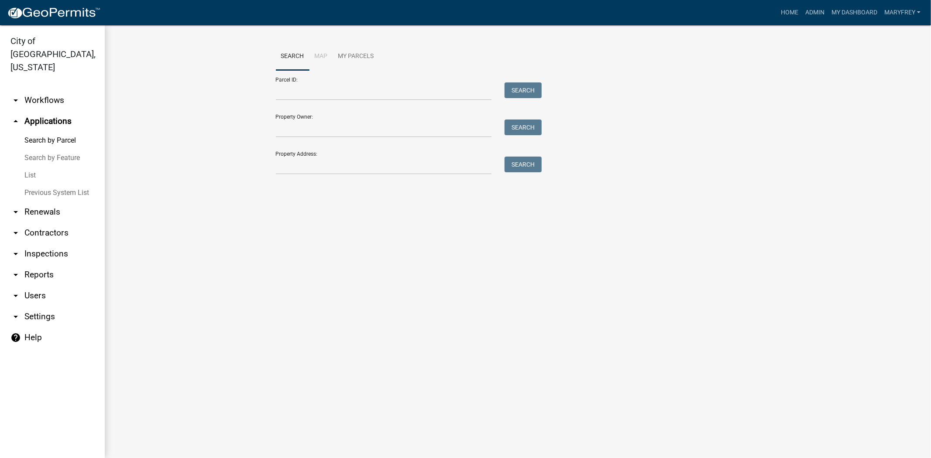
click at [49, 90] on link "arrow_drop_down Workflows" at bounding box center [52, 100] width 105 height 21
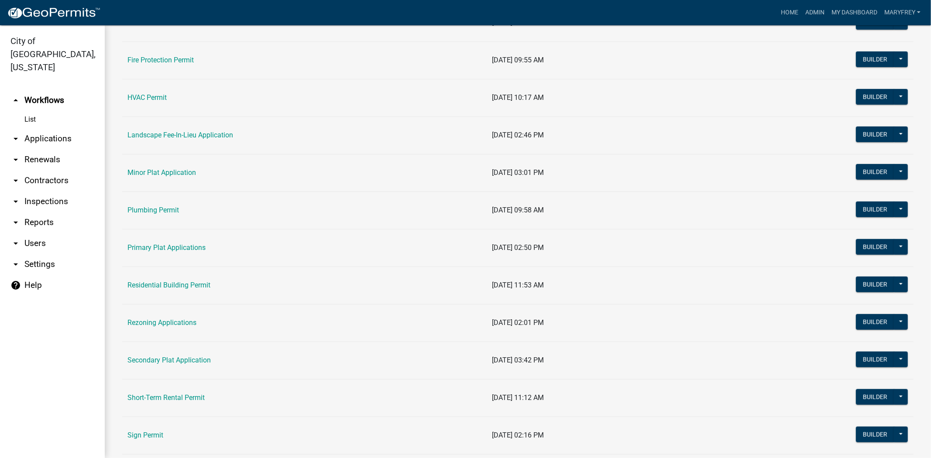
scroll to position [384, 0]
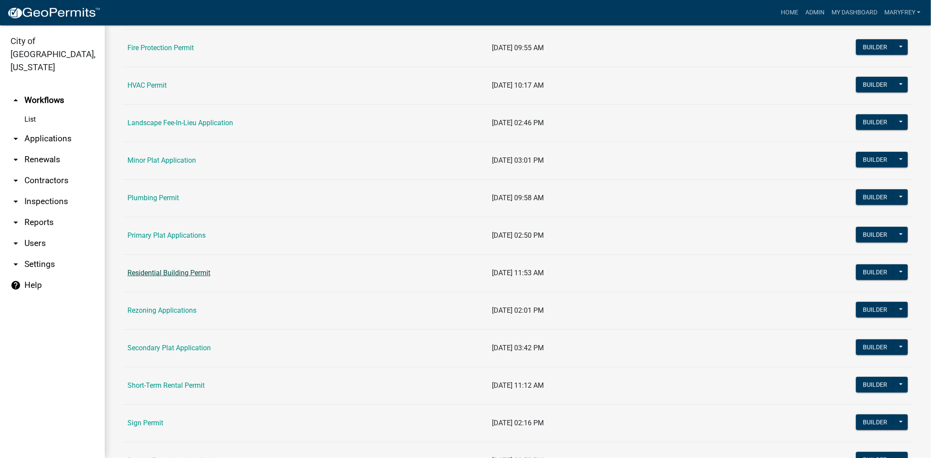
click at [164, 275] on link "Residential Building Permit" at bounding box center [168, 273] width 83 height 8
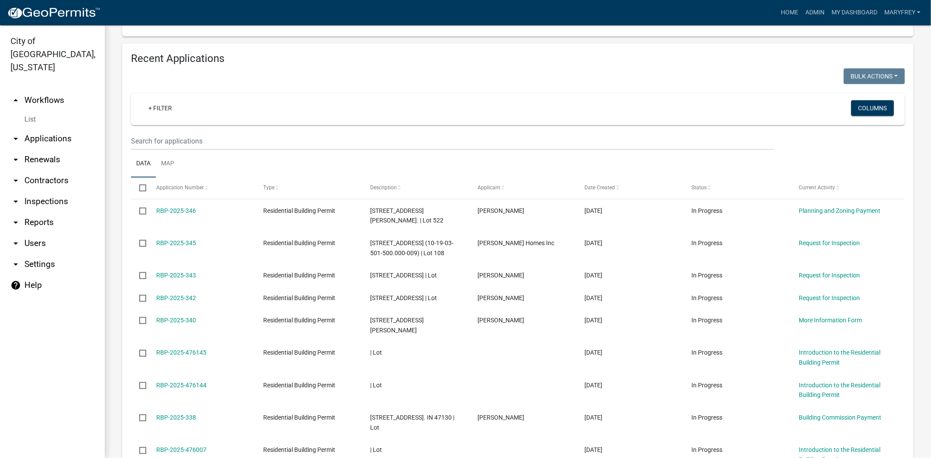
scroll to position [654, 0]
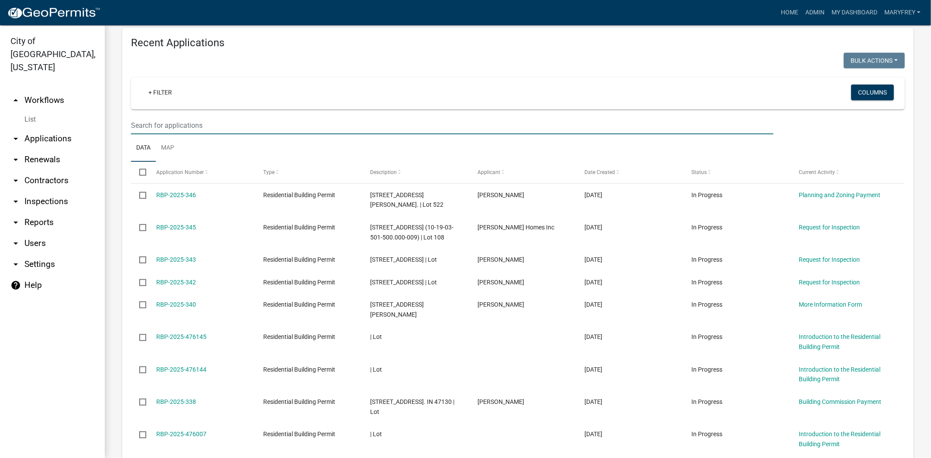
click at [142, 116] on input "text" at bounding box center [452, 125] width 642 height 18
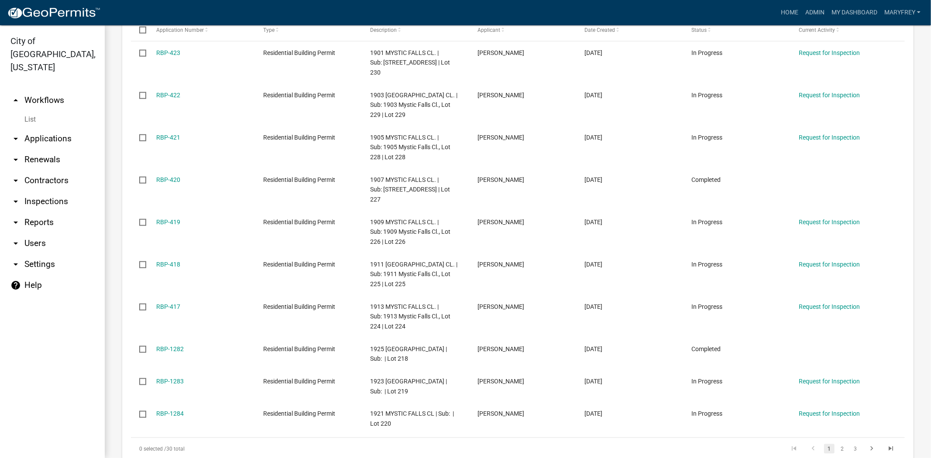
scroll to position [819, 0]
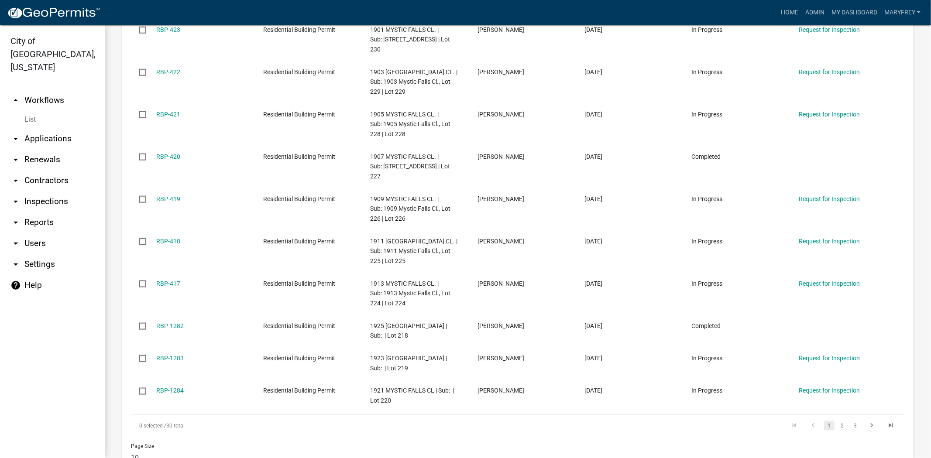
type input "mystic falls"
drag, startPoint x: 50, startPoint y: 81, endPoint x: 41, endPoint y: 110, distance: 29.8
click at [50, 90] on link "arrow_drop_up Workflows" at bounding box center [52, 100] width 105 height 21
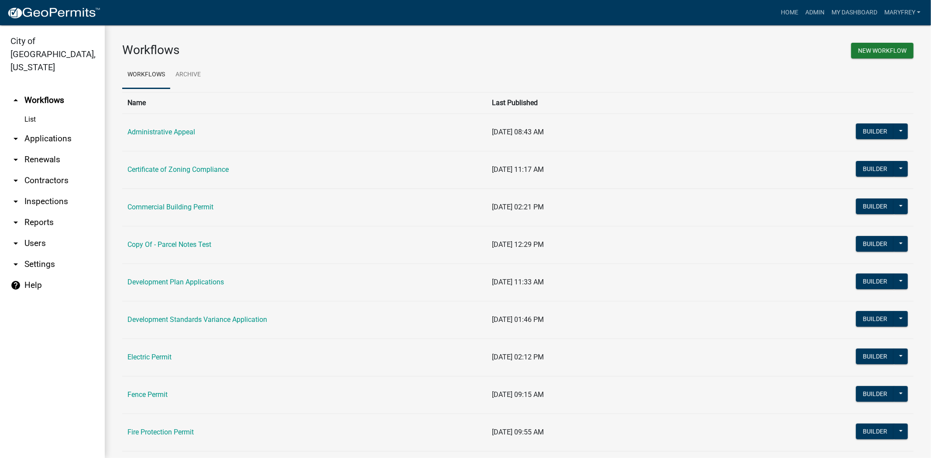
click at [41, 128] on link "arrow_drop_down Applications" at bounding box center [52, 138] width 105 height 21
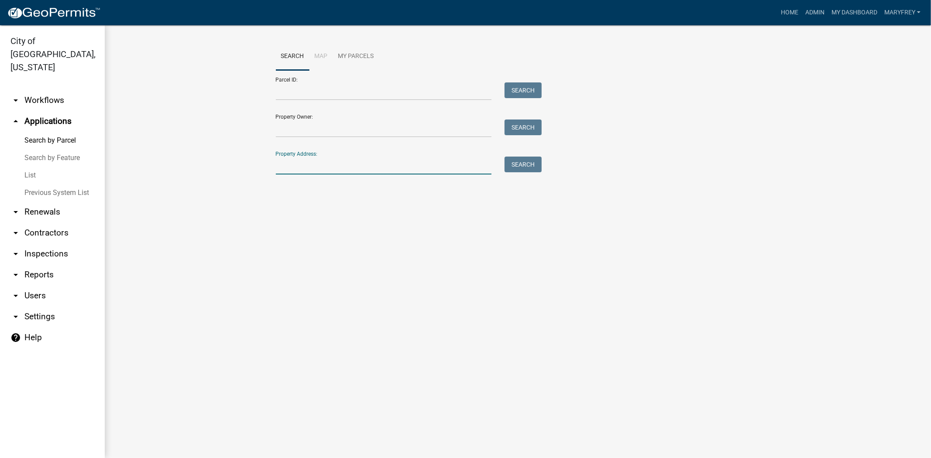
click at [305, 169] on input "Property Address:" at bounding box center [384, 166] width 216 height 18
type input "1921 mystic"
click at [520, 163] on button "Search" at bounding box center [522, 165] width 37 height 16
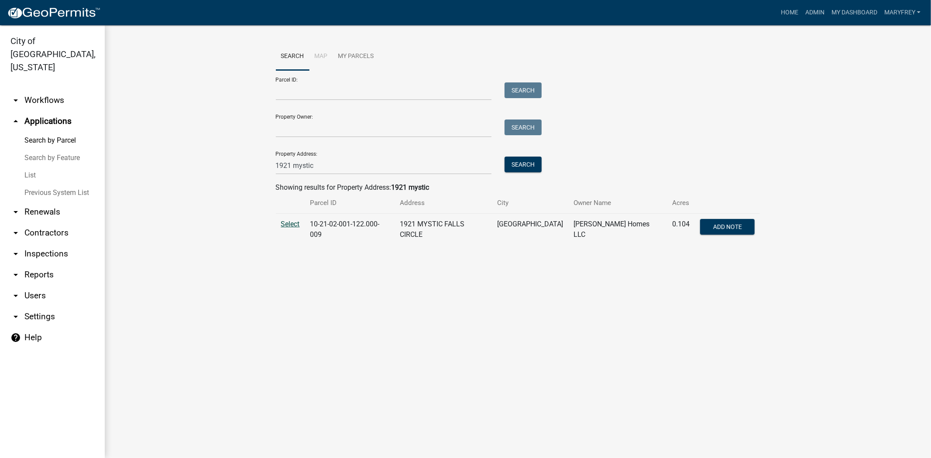
click at [294, 222] on span "Select" at bounding box center [290, 224] width 19 height 8
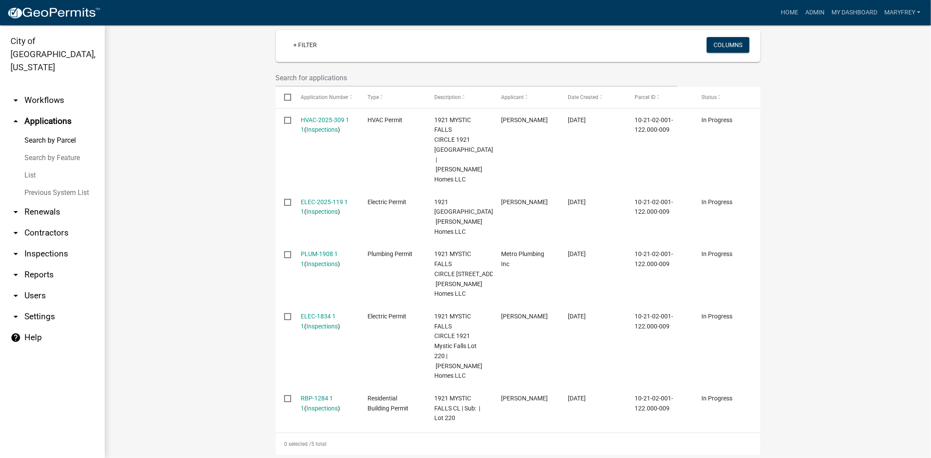
scroll to position [278, 0]
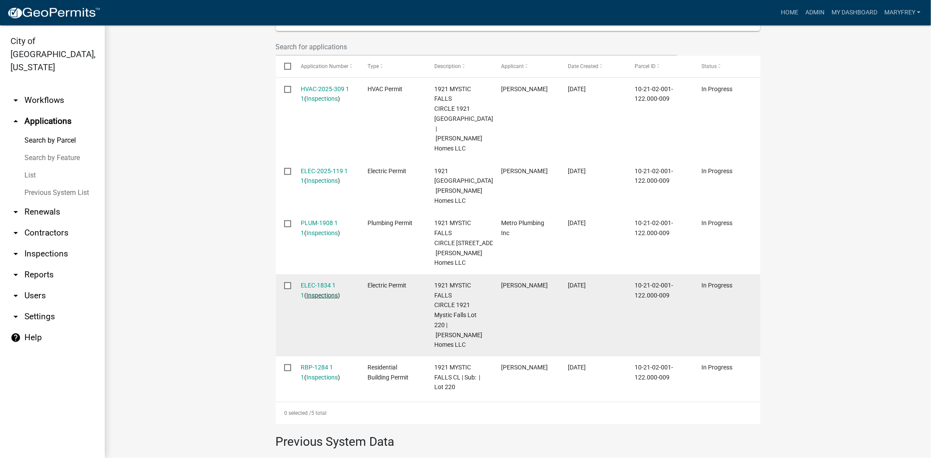
click at [312, 292] on link "Inspections" at bounding box center [321, 295] width 31 height 7
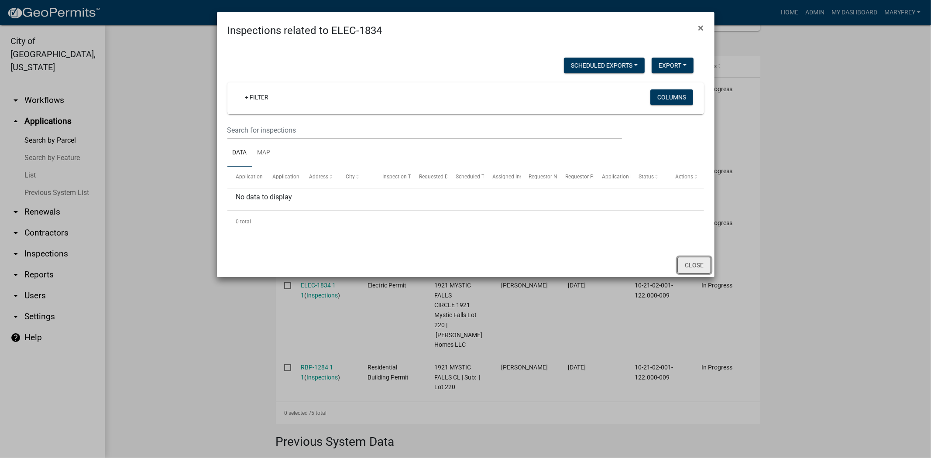
click at [688, 262] on button "Close" at bounding box center [694, 265] width 34 height 17
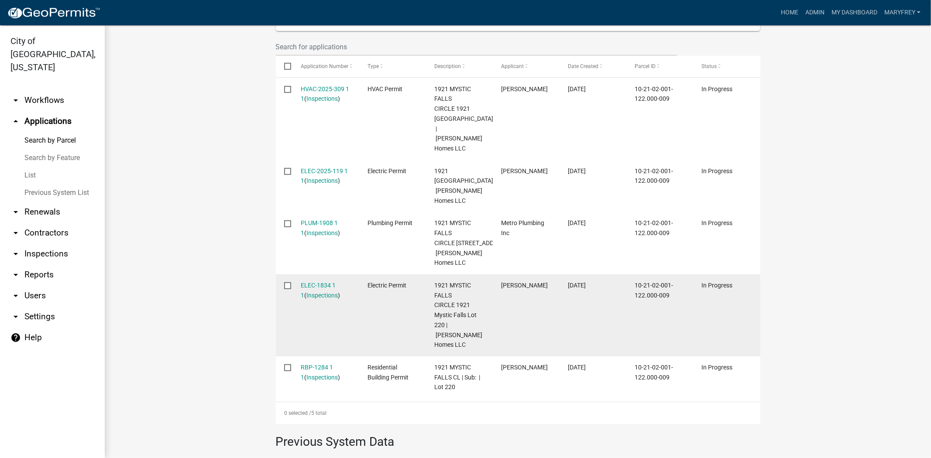
click at [285, 282] on input "checkbox" at bounding box center [287, 285] width 6 height 6
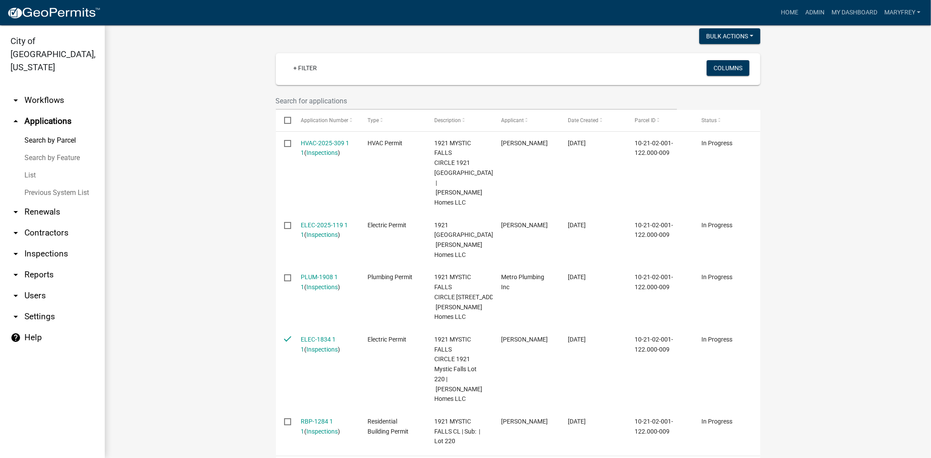
scroll to position [202, 0]
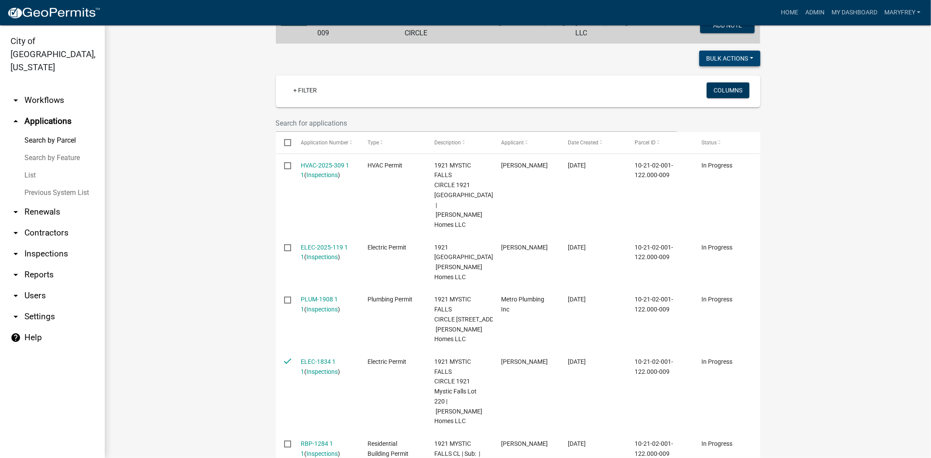
click at [747, 51] on button "Bulk Actions" at bounding box center [729, 59] width 61 height 16
click at [704, 140] on button "Withdraw" at bounding box center [725, 143] width 70 height 21
checkbox input "false"
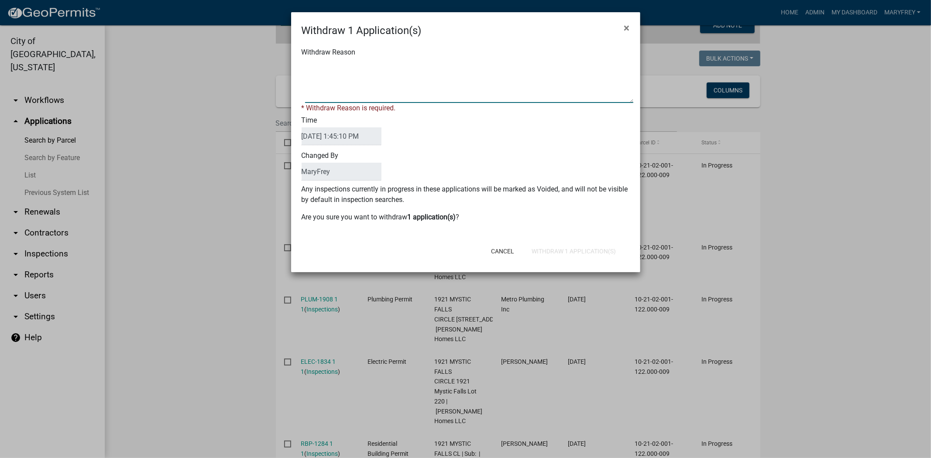
click at [374, 90] on textarea "Withdraw Reason" at bounding box center [469, 81] width 328 height 44
type textarea "2 permits"
click at [583, 250] on div "Cancel Withdraw 1 Application(s)" at bounding box center [522, 251] width 215 height 23
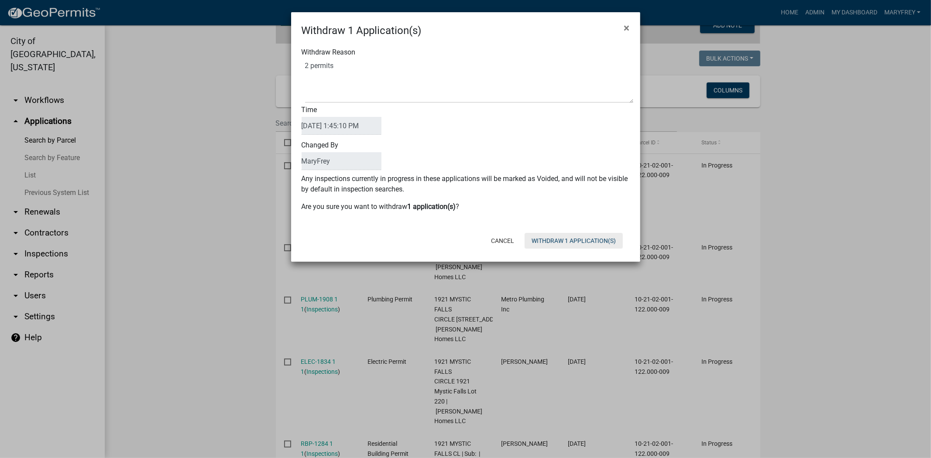
click at [583, 245] on button "Withdraw 1 Application(s)" at bounding box center [573, 241] width 98 height 16
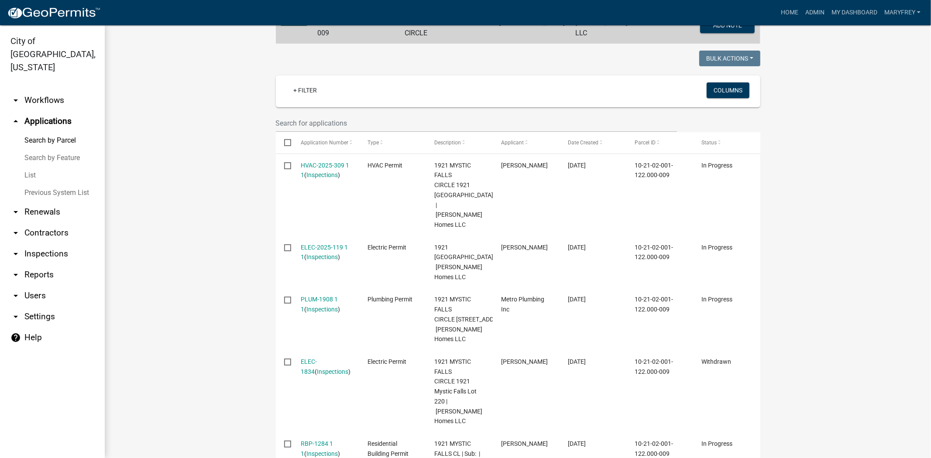
click at [49, 90] on link "arrow_drop_down Workflows" at bounding box center [52, 100] width 105 height 21
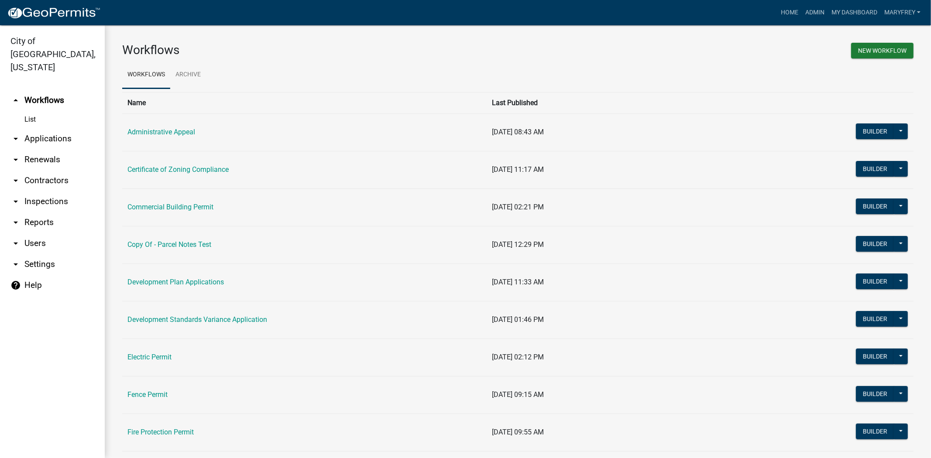
click at [54, 128] on link "arrow_drop_down Applications" at bounding box center [52, 138] width 105 height 21
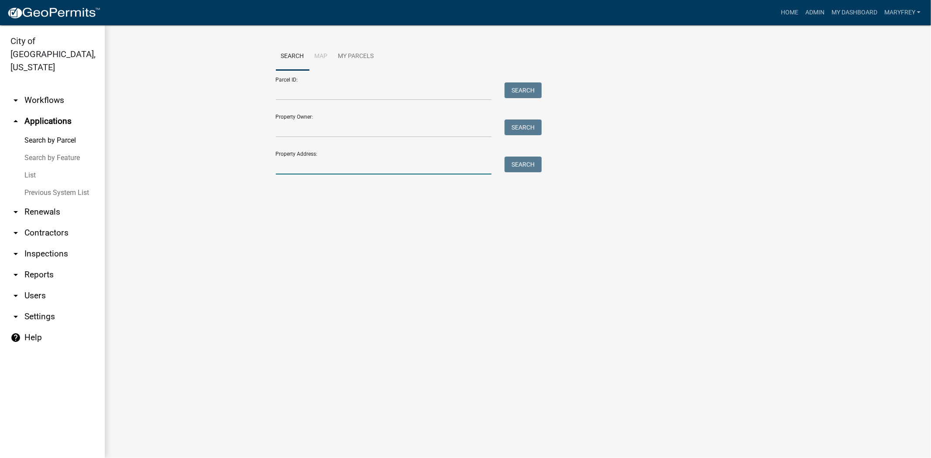
click at [297, 172] on input "Property Address:" at bounding box center [384, 166] width 216 height 18
type input "307 maple"
click at [533, 168] on button "Search" at bounding box center [522, 165] width 37 height 16
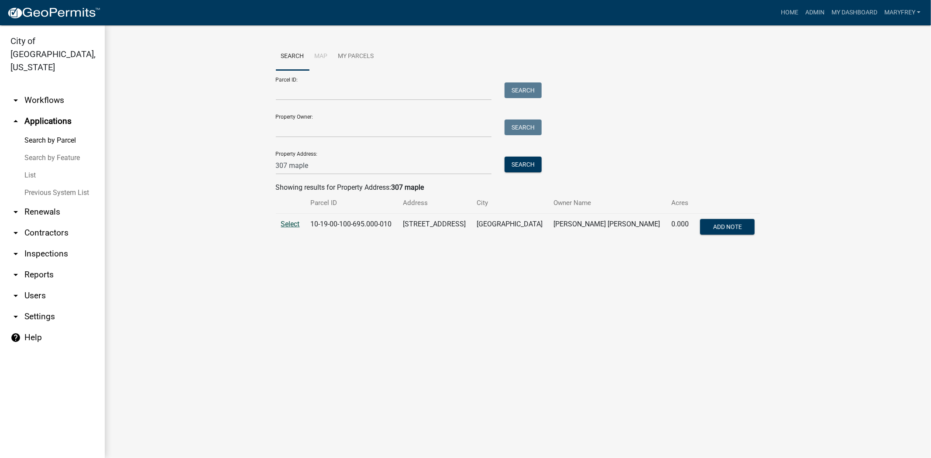
click at [289, 225] on span "Select" at bounding box center [290, 224] width 19 height 8
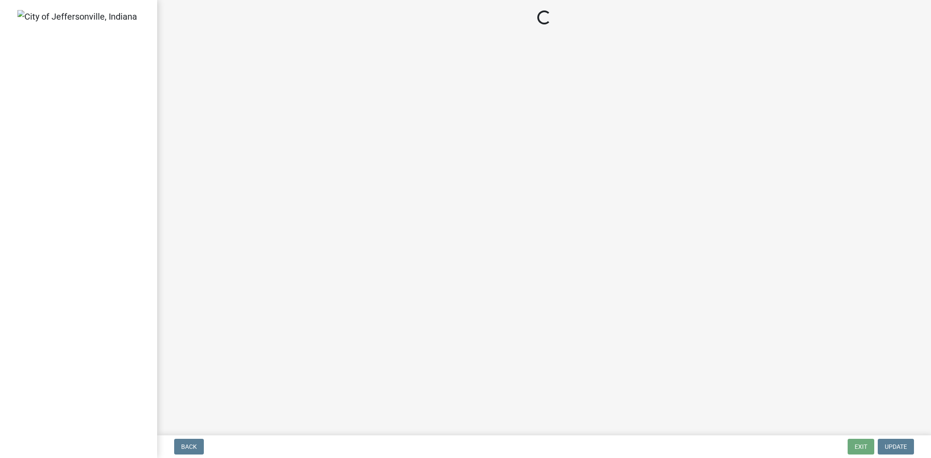
select select "3: 3"
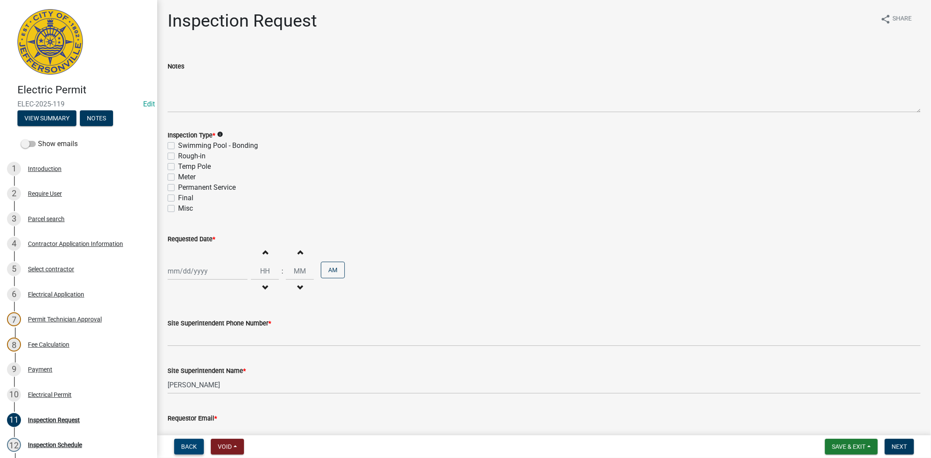
click at [183, 445] on span "Back" at bounding box center [189, 446] width 16 height 7
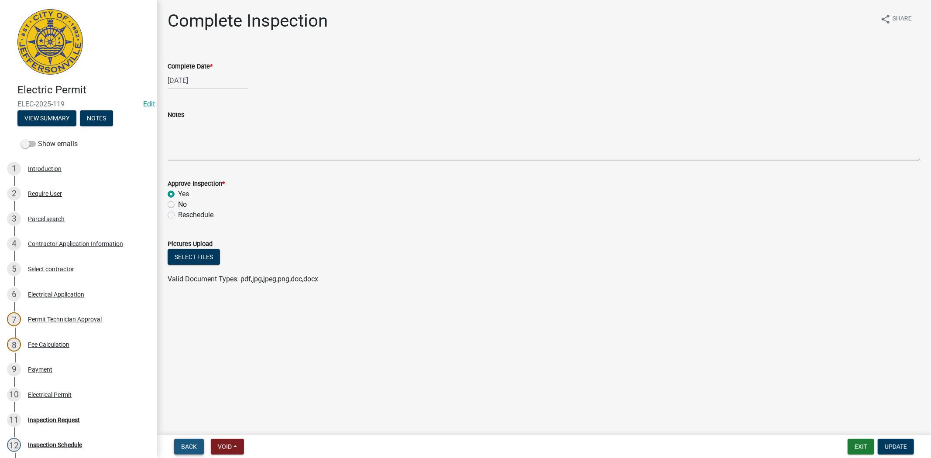
click at [182, 441] on button "Back" at bounding box center [189, 447] width 30 height 16
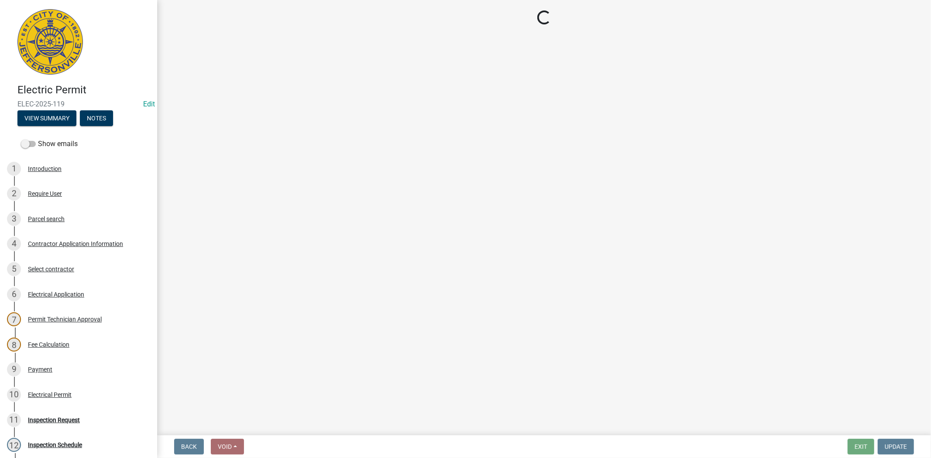
select select "fdb3bcc6-ce93-4663-8a18-5c08884dd177"
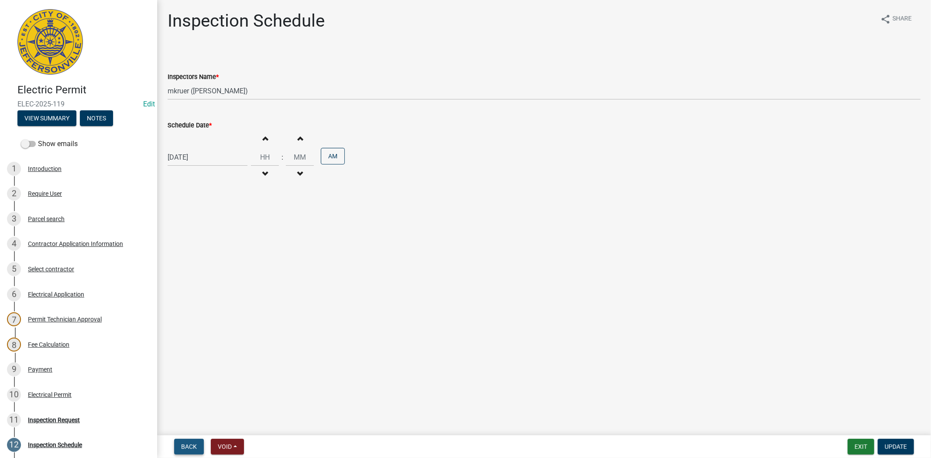
click at [182, 441] on button "Back" at bounding box center [189, 447] width 30 height 16
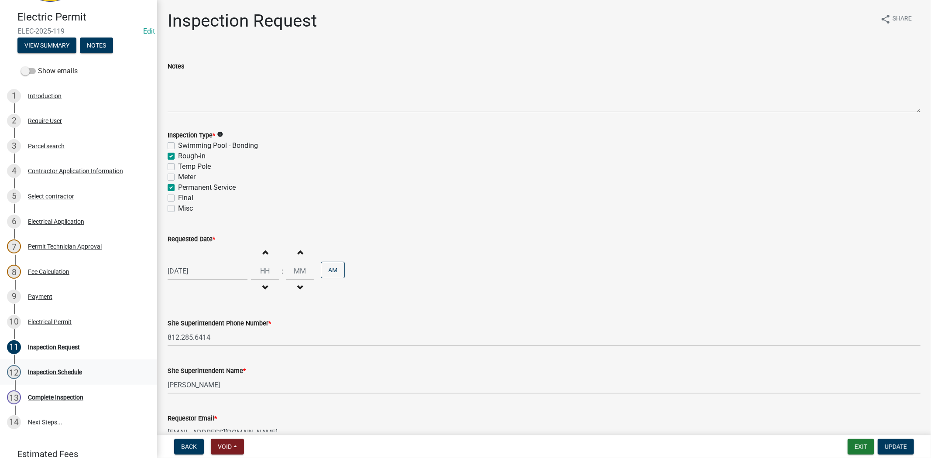
scroll to position [80, 0]
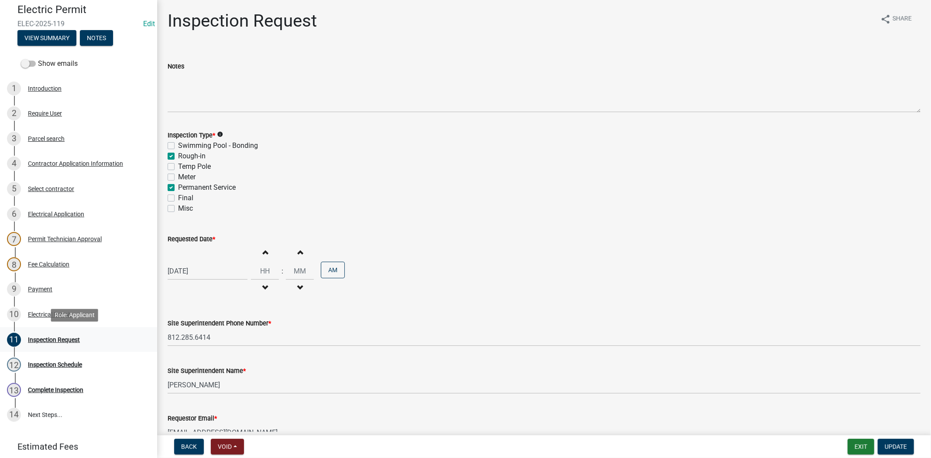
click at [66, 339] on div "Inspection Request" at bounding box center [54, 340] width 52 height 6
click at [178, 197] on label "Final" at bounding box center [185, 198] width 15 height 10
click at [178, 197] on input "Final" at bounding box center [181, 196] width 6 height 6
checkbox input "true"
checkbox input "false"
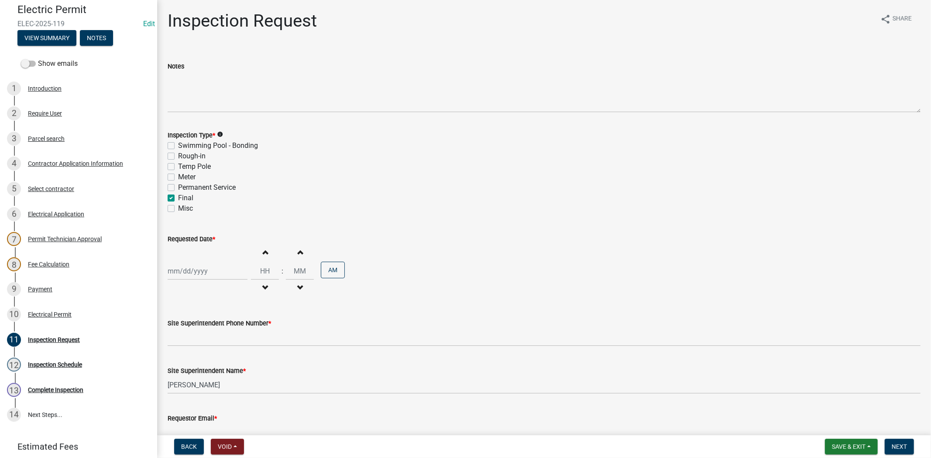
checkbox input "false"
checkbox input "true"
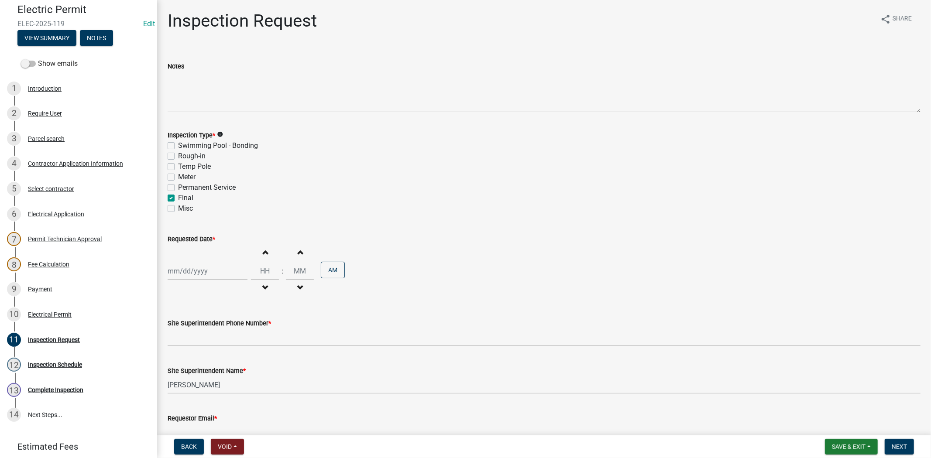
checkbox input "false"
click at [205, 271] on div at bounding box center [208, 271] width 80 height 18
select select "9"
select select "2025"
click at [173, 348] on div "15" at bounding box center [176, 346] width 14 height 14
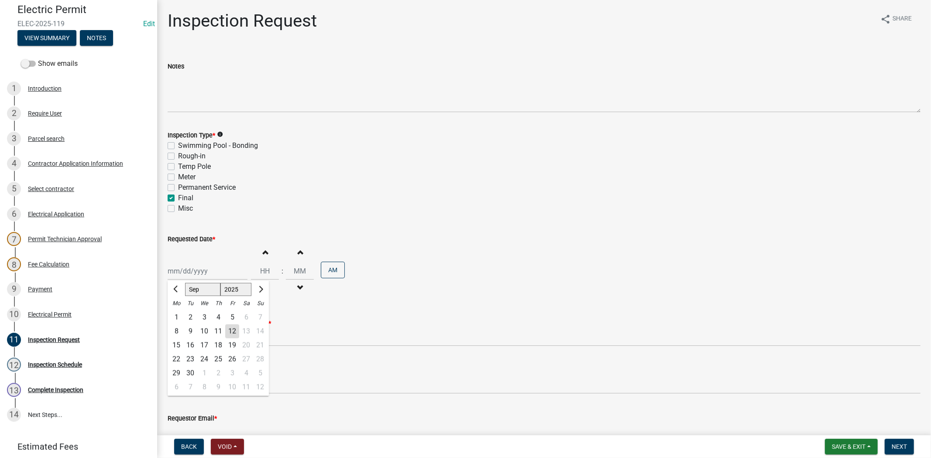
type input "09/15/2025"
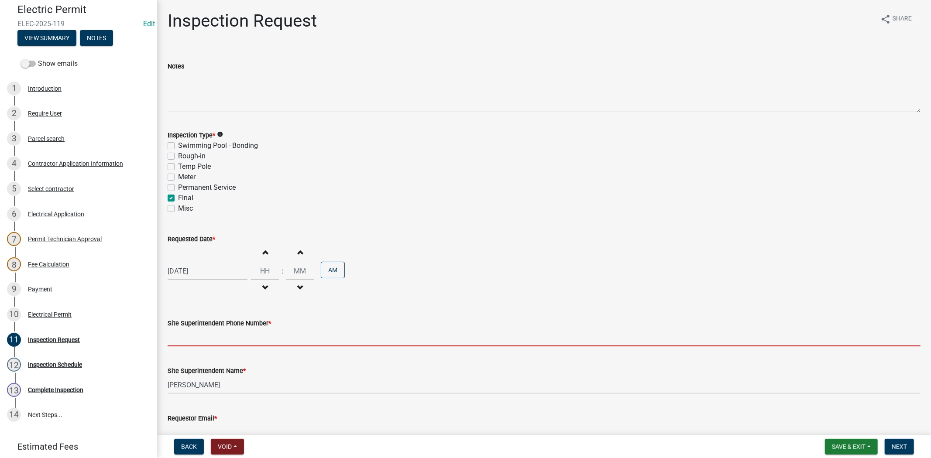
click at [181, 335] on input "Site Superintendent Phone Number *" at bounding box center [544, 338] width 753 height 18
type input "812.285.6414"
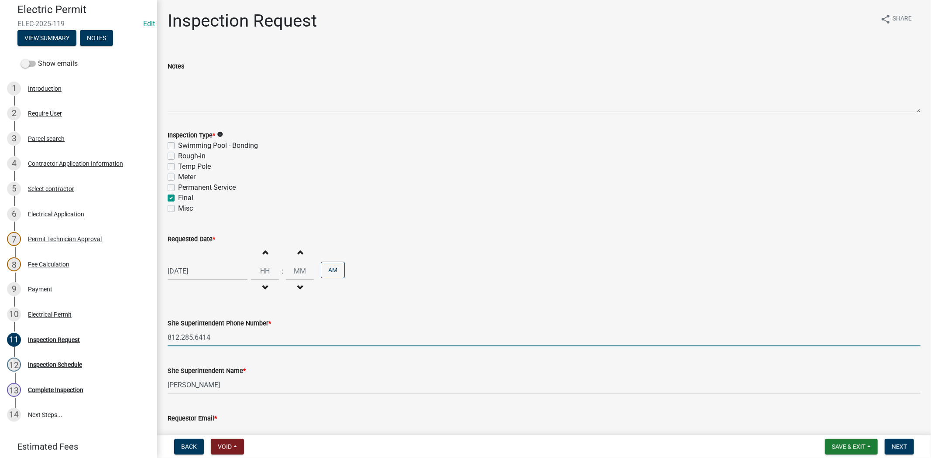
scroll to position [50, 0]
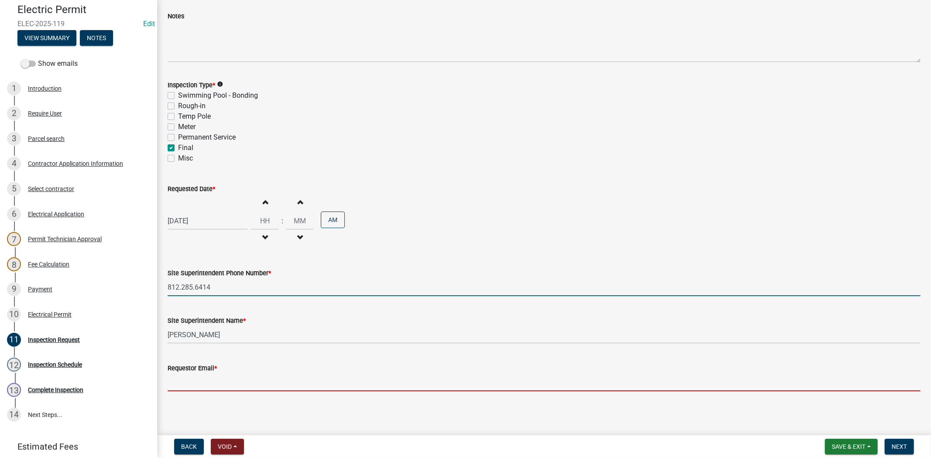
click at [169, 387] on input "Requestor Email *" at bounding box center [544, 382] width 753 height 18
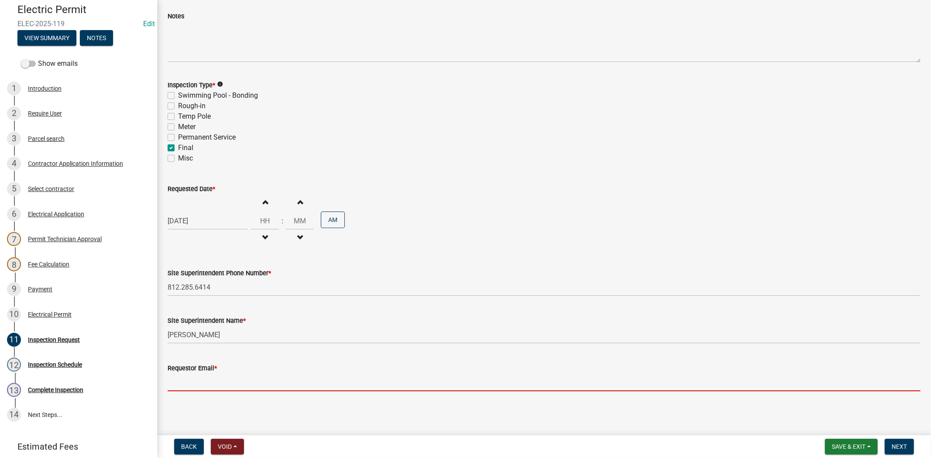
type input "mfrey@cityofjeff.net"
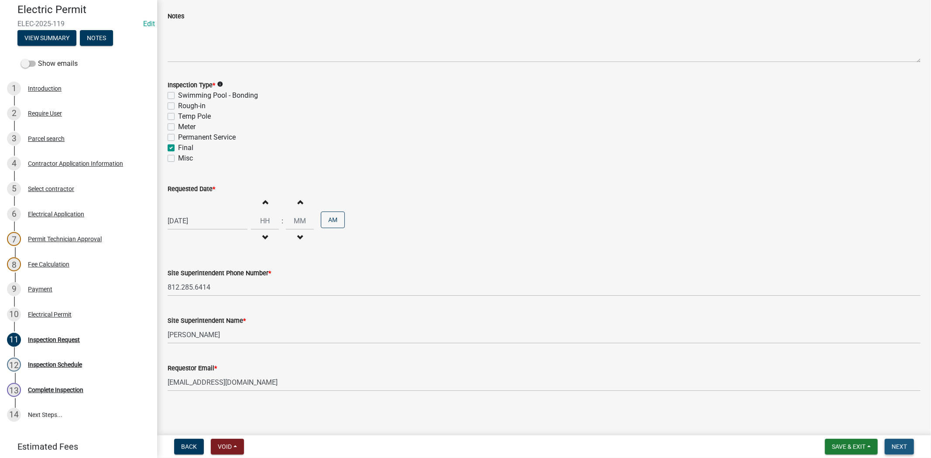
click at [891, 445] on span "Next" at bounding box center [898, 446] width 15 height 7
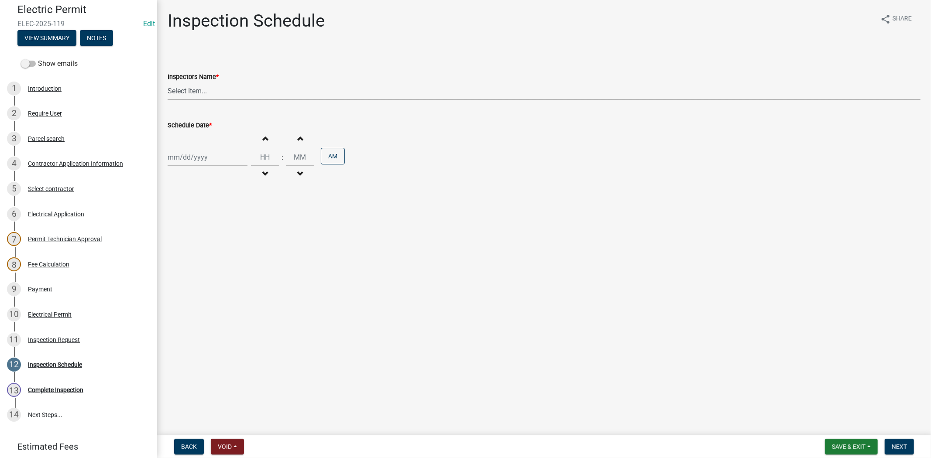
click at [219, 91] on select "Select Item... jramsey (Jeremy Ramsey) MaryFrey (Mary Frey) mkruer (Mike Kruer)…" at bounding box center [544, 91] width 753 height 18
select select "36a8b8f0-2ef8-43e9-ae06-718f51af8d36"
click at [168, 82] on select "Select Item... jramsey (Jeremy Ramsey) MaryFrey (Mary Frey) mkruer (Mike Kruer)…" at bounding box center [544, 91] width 753 height 18
click at [211, 159] on div at bounding box center [208, 157] width 80 height 18
select select "9"
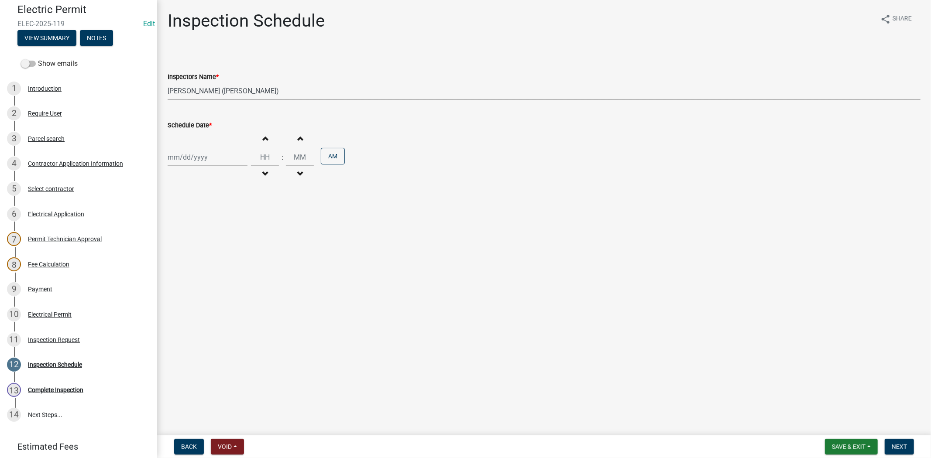
select select "2025"
click at [176, 231] on div "15" at bounding box center [176, 232] width 14 height 14
type input "09/15/2025"
click at [893, 446] on span "Next" at bounding box center [898, 446] width 15 height 7
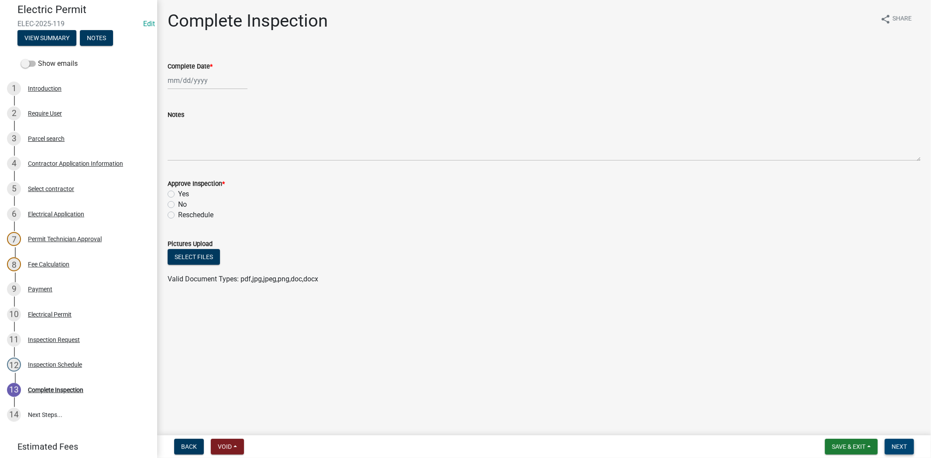
click at [893, 446] on span "Next" at bounding box center [898, 446] width 15 height 7
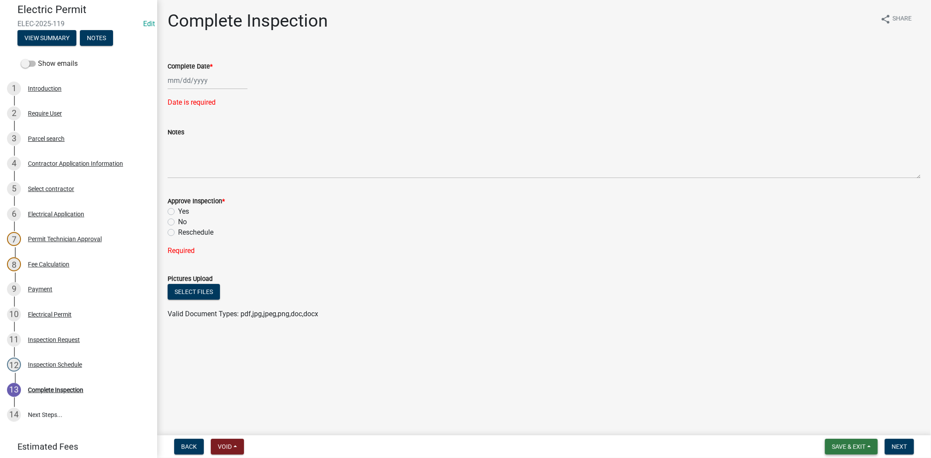
click at [856, 445] on span "Save & Exit" at bounding box center [849, 446] width 34 height 7
click at [839, 430] on button "Save & Exit" at bounding box center [843, 424] width 70 height 21
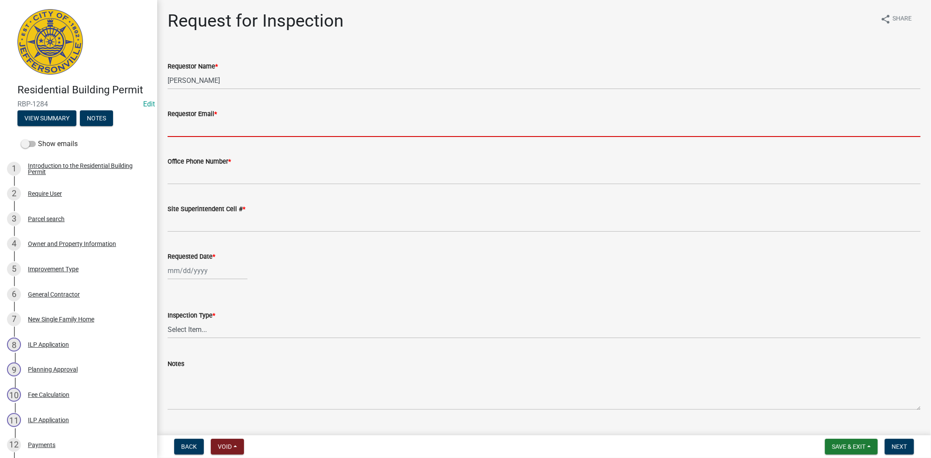
click at [192, 134] on input "Requestor Email *" at bounding box center [544, 128] width 753 height 18
type input "[EMAIL_ADDRESS][DOMAIN_NAME]"
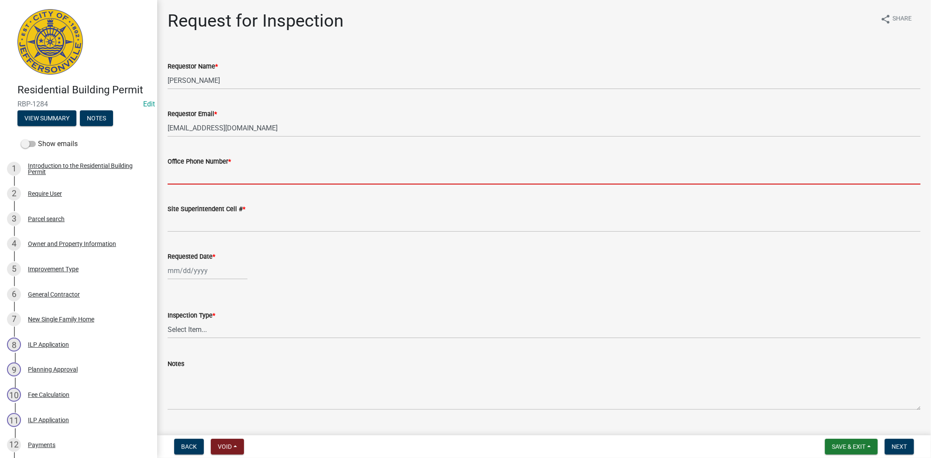
click at [212, 175] on input "Office Phone Number *" at bounding box center [544, 176] width 753 height 18
type input "812.285.6414"
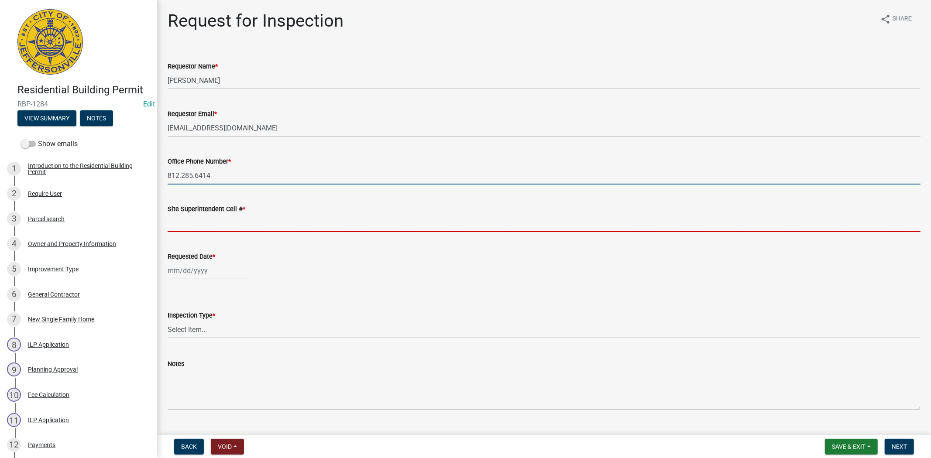
click at [201, 227] on input "Site Superintendent Cell # *" at bounding box center [544, 223] width 753 height 18
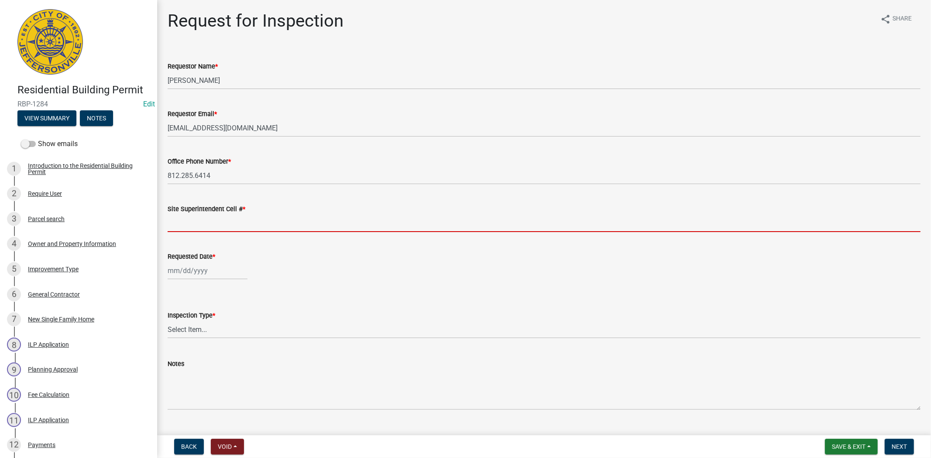
type input "812.285.6414"
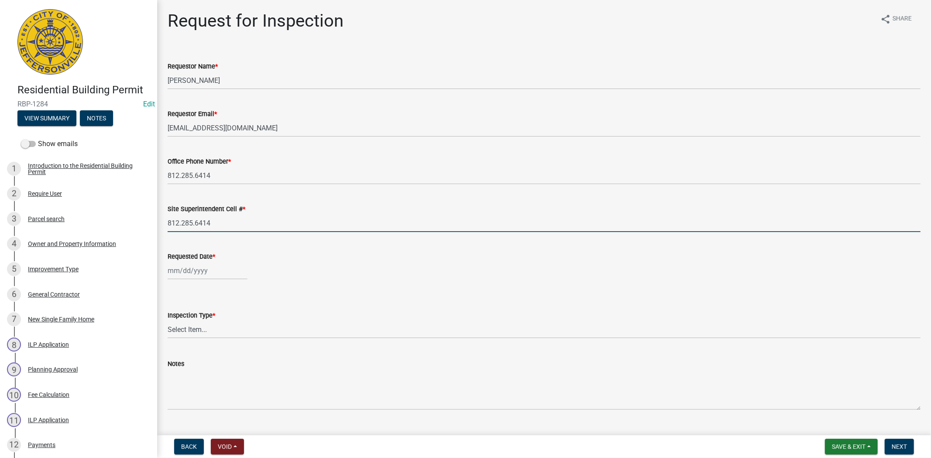
click at [212, 267] on div at bounding box center [208, 271] width 80 height 18
select select "9"
select select "2025"
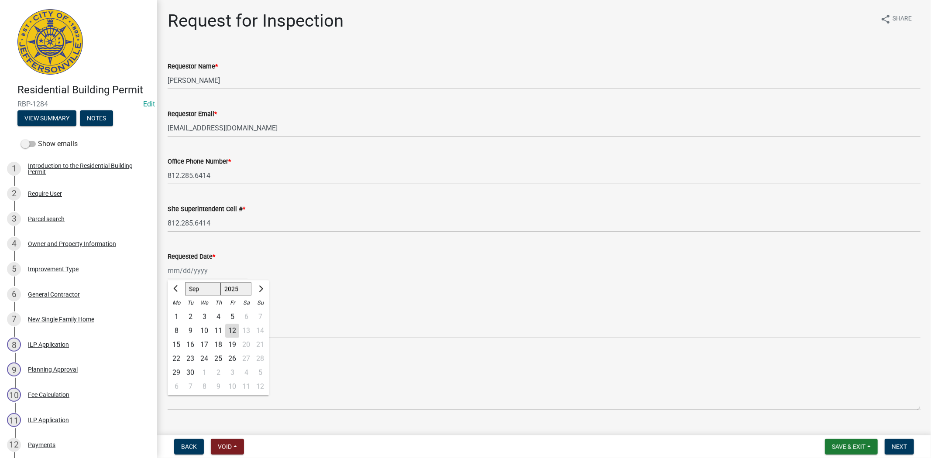
click at [178, 342] on div "15" at bounding box center [176, 345] width 14 height 14
type input "09/15/2025"
click at [180, 331] on select "Select Item... Footer Foundation Framing Final" at bounding box center [544, 330] width 753 height 18
click at [168, 321] on select "Select Item... Footer Foundation Framing Final" at bounding box center [544, 330] width 753 height 18
select select "8ea0f6e5-dde7-4881-a999-02519822ccbf"
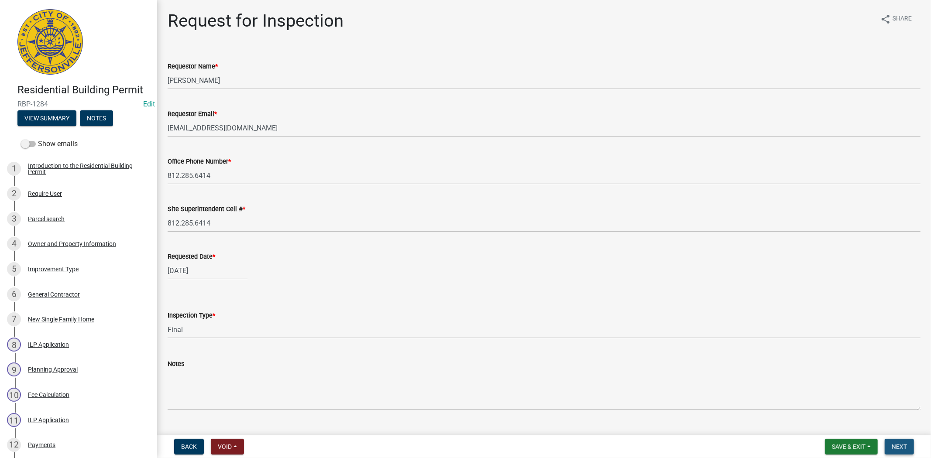
click at [900, 450] on button "Next" at bounding box center [898, 447] width 29 height 16
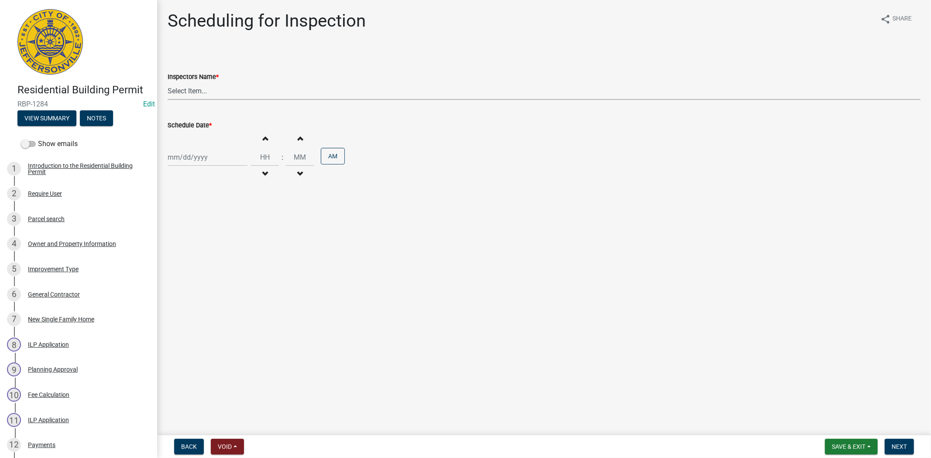
click at [206, 92] on select "Select Item... jramsey (Jeremy Ramsey) MaryFrey (Mary Frey) mkruer (Mike Kruer)…" at bounding box center [544, 91] width 753 height 18
select select "fdb3bcc6-ce93-4663-8a18-5c08884dd177"
click at [168, 82] on select "Select Item... [PERSON_NAME] ([PERSON_NAME]) [PERSON_NAME] ([PERSON_NAME]) mkru…" at bounding box center [544, 91] width 753 height 18
click at [212, 162] on div at bounding box center [208, 157] width 80 height 18
select select "9"
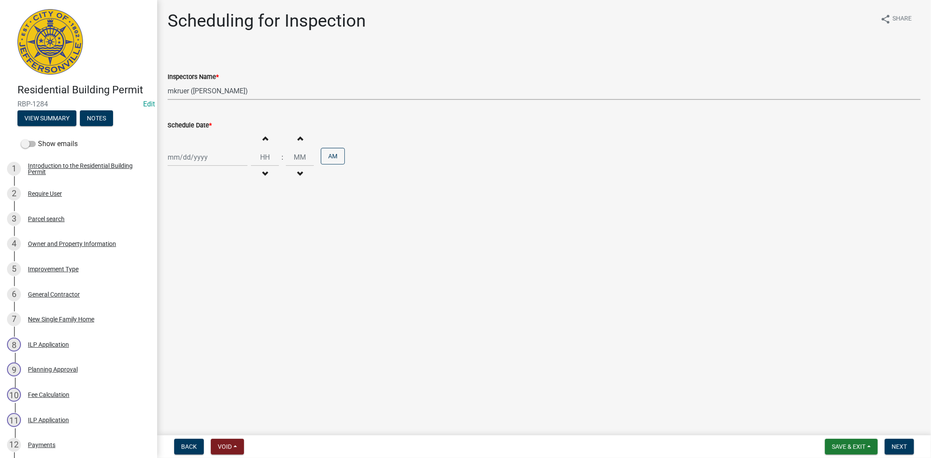
select select "2025"
click at [176, 229] on div "15" at bounding box center [176, 232] width 14 height 14
type input "[DATE]"
click at [908, 442] on button "Next" at bounding box center [898, 447] width 29 height 16
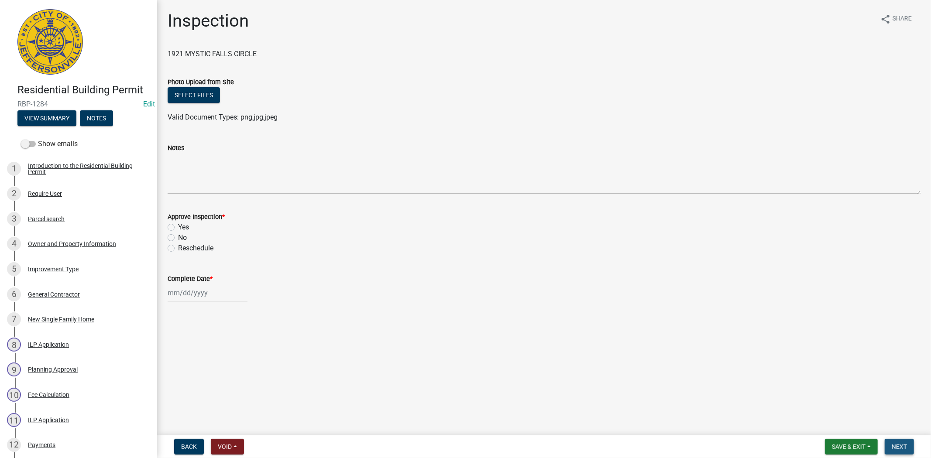
click at [908, 442] on button "Next" at bounding box center [898, 447] width 29 height 16
click at [849, 446] on span "Save & Exit" at bounding box center [849, 446] width 34 height 7
click at [838, 430] on button "Save & Exit" at bounding box center [843, 424] width 70 height 21
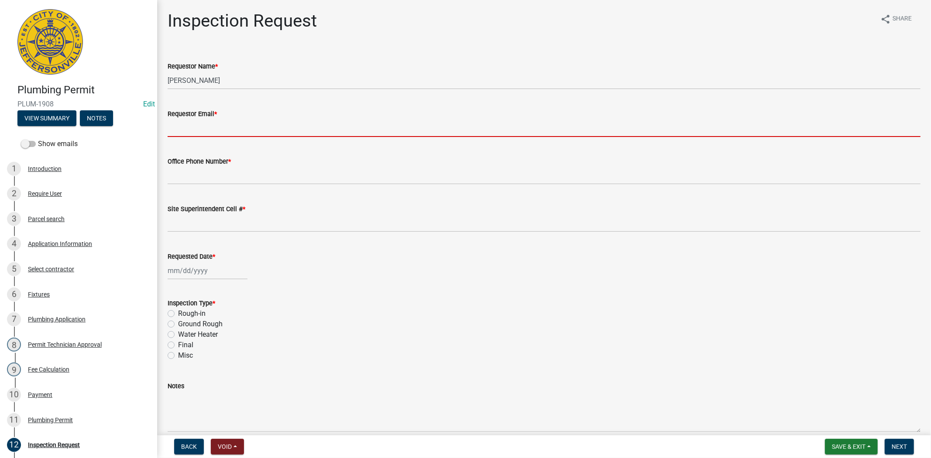
click at [194, 132] on input "Requestor Email *" at bounding box center [544, 128] width 753 height 18
type input "[EMAIL_ADDRESS][DOMAIN_NAME]"
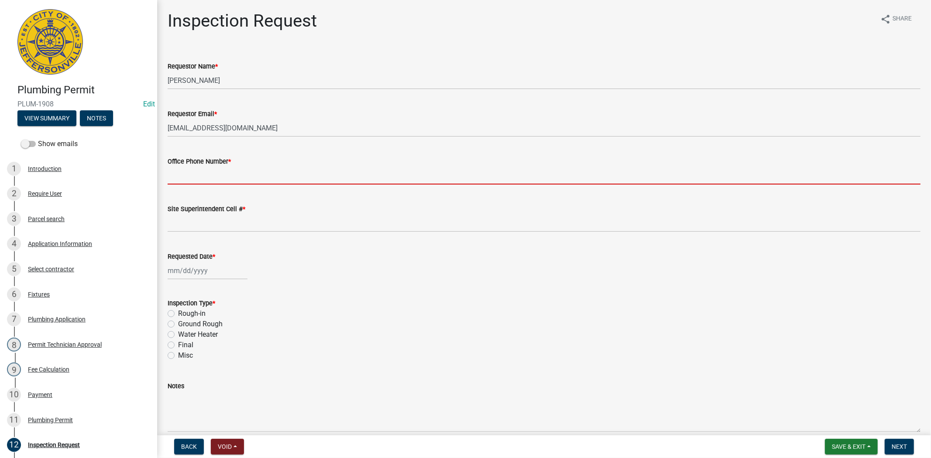
drag, startPoint x: 201, startPoint y: 176, endPoint x: 215, endPoint y: 185, distance: 16.1
click at [201, 176] on input "Office Phone Number *" at bounding box center [544, 176] width 753 height 18
type input "812.285.6414"
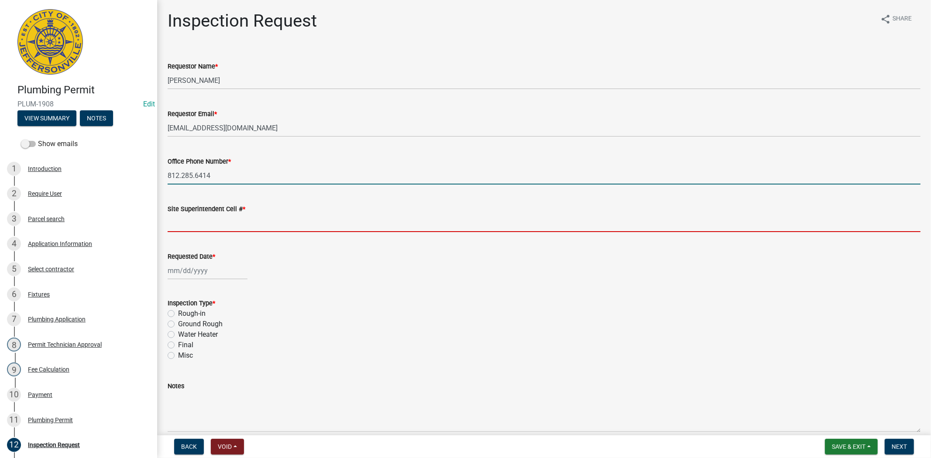
drag, startPoint x: 211, startPoint y: 221, endPoint x: 215, endPoint y: 224, distance: 5.0
click at [211, 221] on input "Site Superintendent Cell # *" at bounding box center [544, 223] width 753 height 18
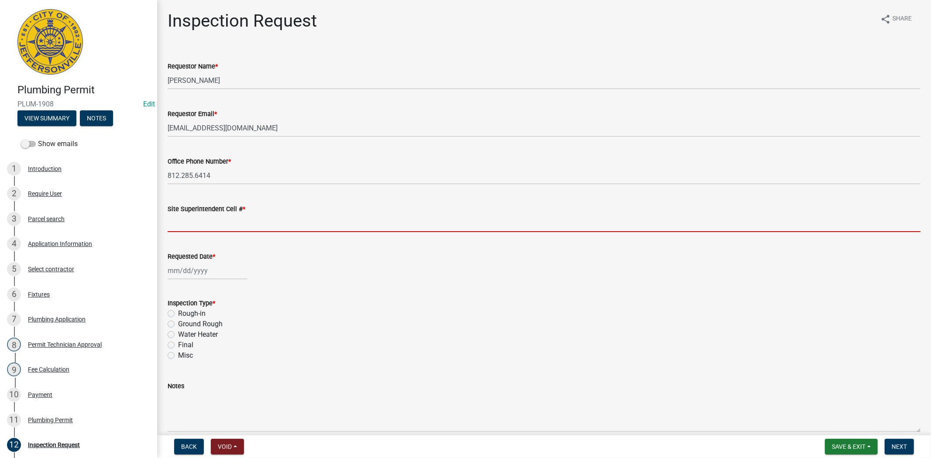
type input "812.285.6414"
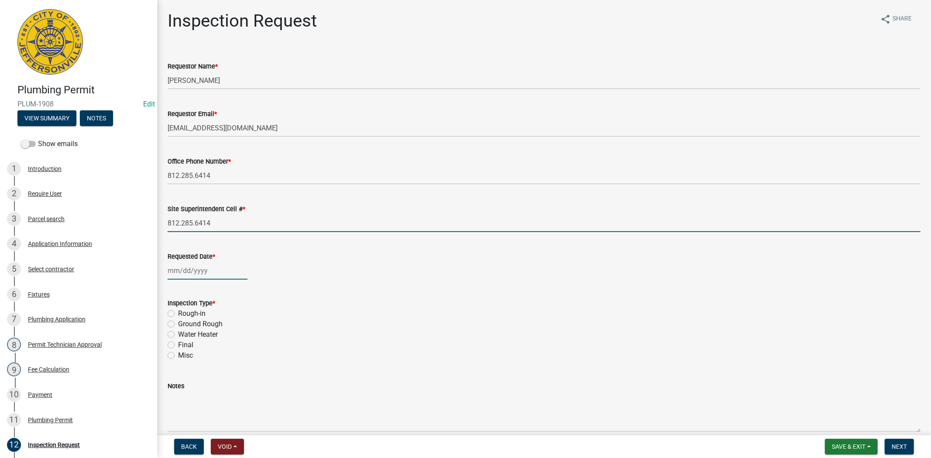
click at [215, 265] on div at bounding box center [208, 271] width 80 height 18
select select "9"
select select "2025"
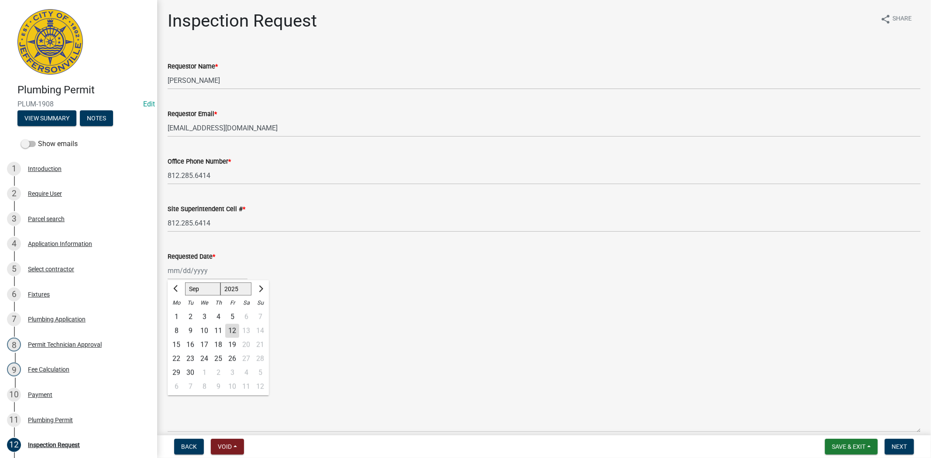
click at [177, 341] on div "15" at bounding box center [176, 345] width 14 height 14
type input "[DATE]"
click at [178, 345] on label "Final" at bounding box center [185, 345] width 15 height 10
click at [178, 345] on input "Final" at bounding box center [181, 343] width 6 height 6
radio input "true"
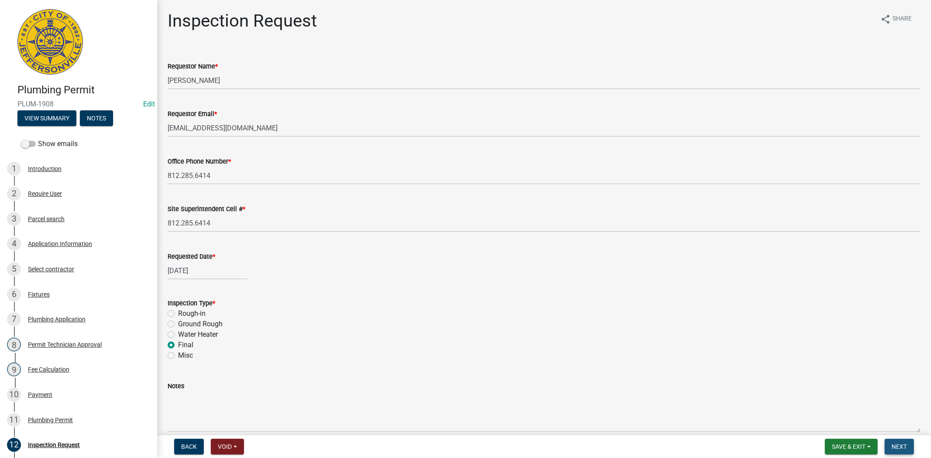
click at [892, 443] on span "Next" at bounding box center [898, 446] width 15 height 7
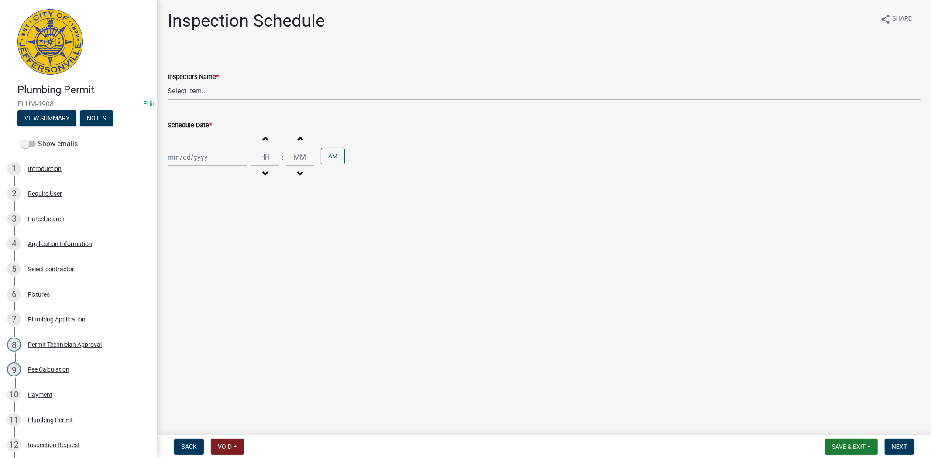
click at [211, 93] on select "Select Item... [PERSON_NAME] ([PERSON_NAME]) [PERSON_NAME] ([PERSON_NAME]) mkru…" at bounding box center [544, 91] width 753 height 18
select select "13c97fbc-c819-4cee-844a-0db3d3c4db95"
click at [168, 82] on select "Select Item... [PERSON_NAME] ([PERSON_NAME]) [PERSON_NAME] ([PERSON_NAME]) mkru…" at bounding box center [544, 91] width 753 height 18
click at [217, 163] on div at bounding box center [208, 157] width 80 height 18
select select "9"
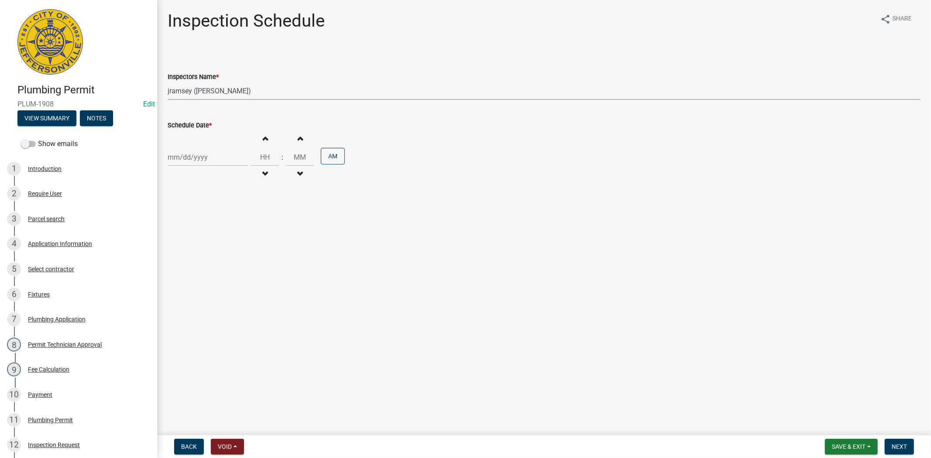
select select "2025"
click at [176, 232] on div "15" at bounding box center [176, 232] width 14 height 14
type input "[DATE]"
click at [901, 443] on span "Next" at bounding box center [898, 446] width 15 height 7
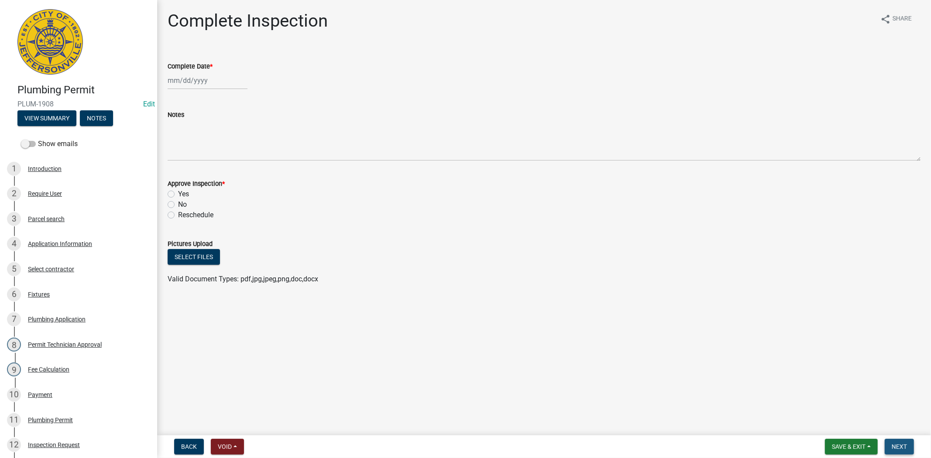
click at [898, 443] on span "Next" at bounding box center [898, 446] width 15 height 7
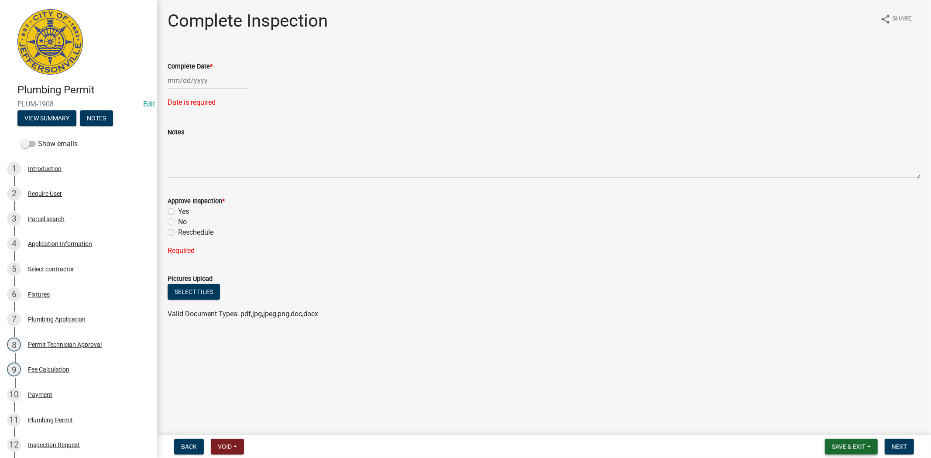
click at [858, 444] on span "Save & Exit" at bounding box center [849, 446] width 34 height 7
click at [844, 432] on button "Save & Exit" at bounding box center [843, 424] width 70 height 21
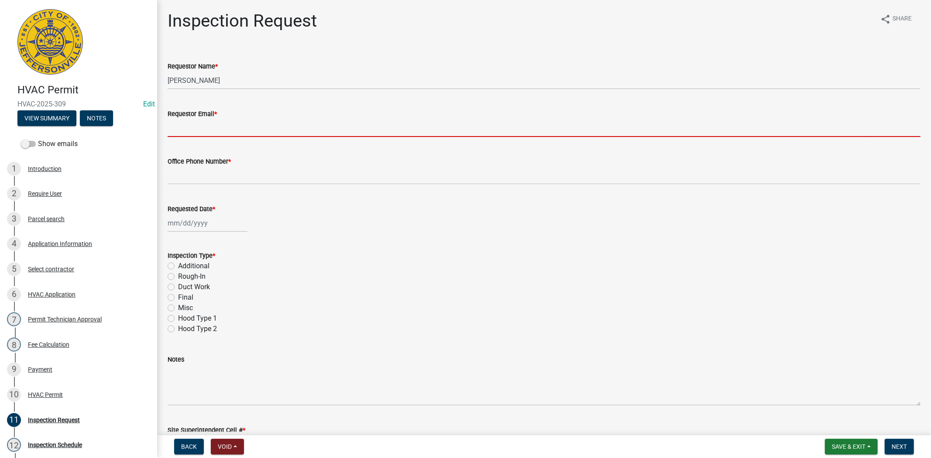
click at [191, 124] on input "Requestor Email *" at bounding box center [544, 128] width 753 height 18
type input "[EMAIL_ADDRESS][DOMAIN_NAME]"
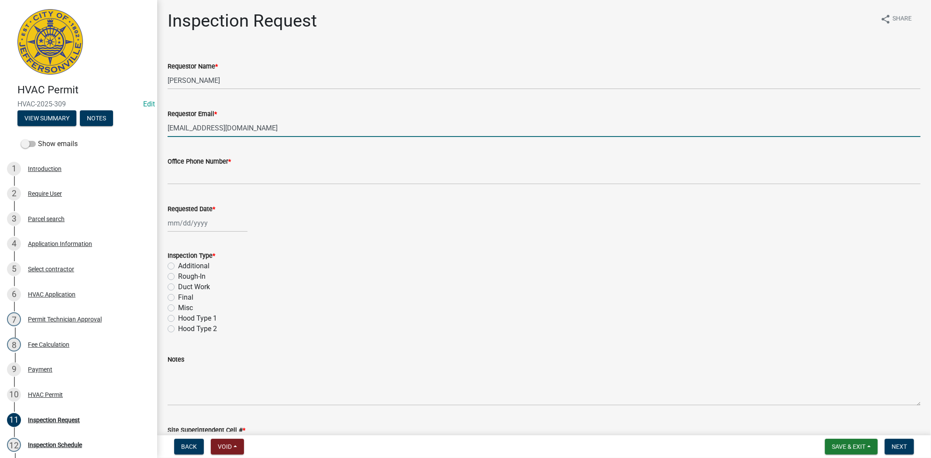
click at [189, 186] on wm-data-entity-input "Office Phone Number *" at bounding box center [544, 168] width 753 height 48
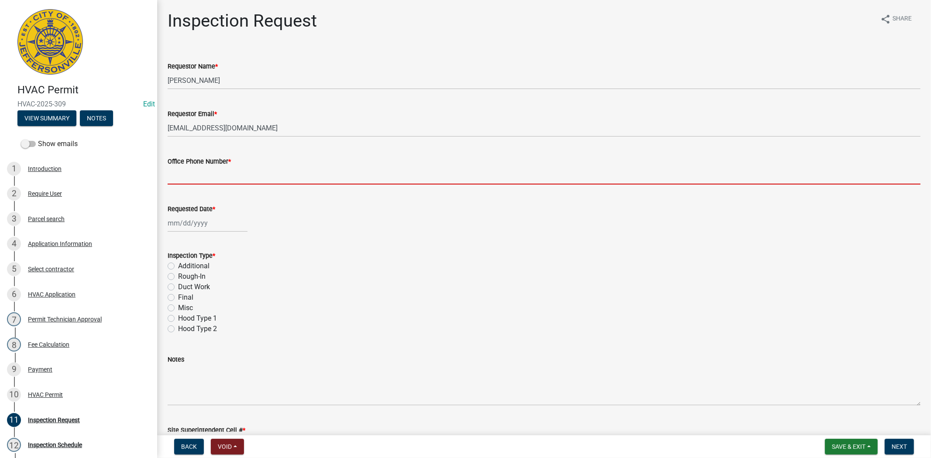
drag, startPoint x: 194, startPoint y: 180, endPoint x: 200, endPoint y: 185, distance: 7.5
click at [194, 180] on input "Office Phone Number *" at bounding box center [544, 176] width 753 height 18
type input "812.285.6414"
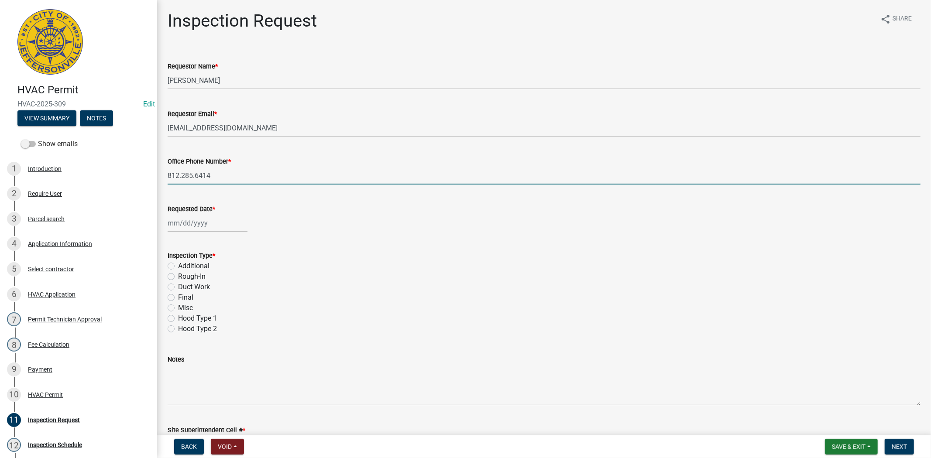
click at [219, 226] on div at bounding box center [208, 223] width 80 height 18
select select "9"
select select "2025"
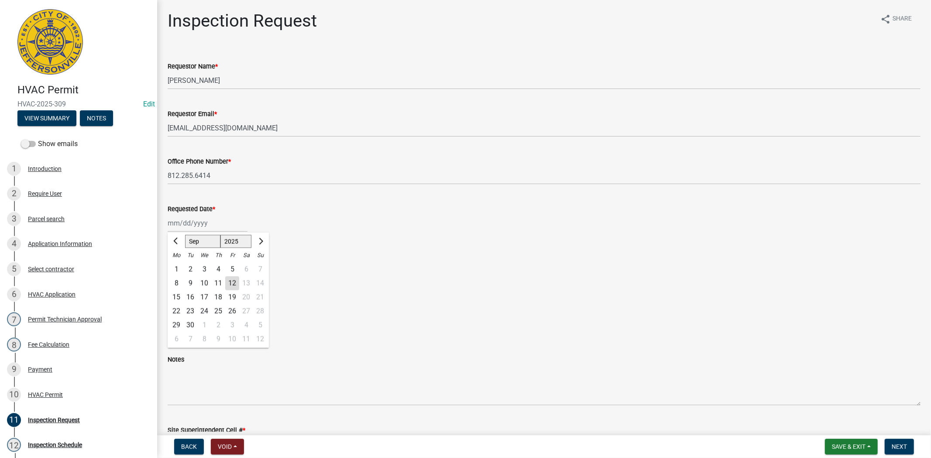
click at [178, 300] on div "15" at bounding box center [176, 297] width 14 height 14
type input "[DATE]"
click at [178, 299] on label "Final" at bounding box center [185, 297] width 15 height 10
click at [178, 298] on input "Final" at bounding box center [181, 295] width 6 height 6
radio input "true"
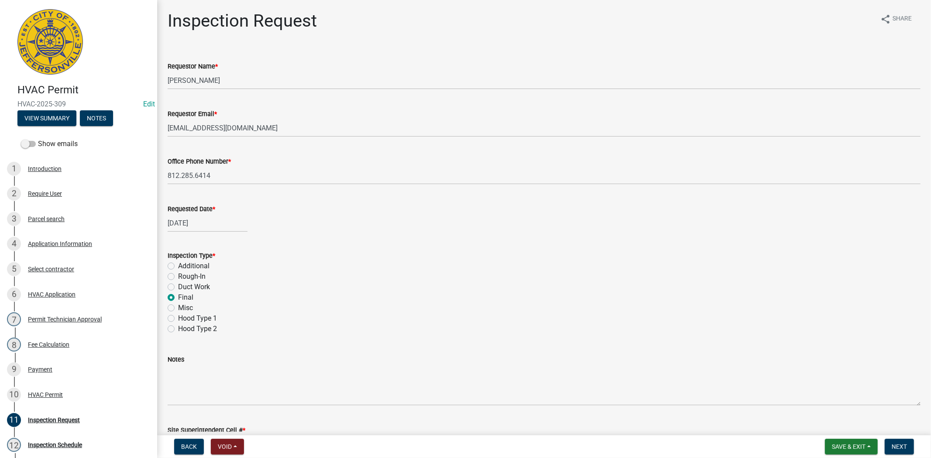
scroll to position [62, 0]
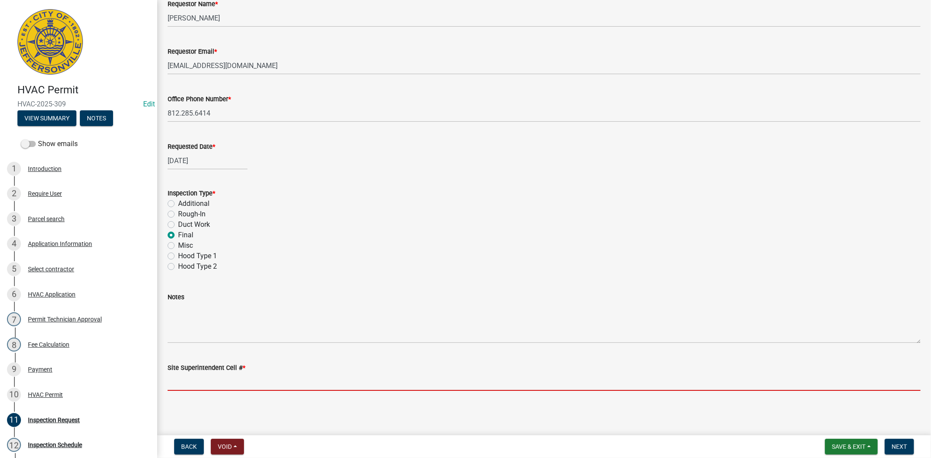
click at [192, 376] on input "Site Superintendent Cell # *" at bounding box center [544, 382] width 753 height 18
type input "812.285.6414"
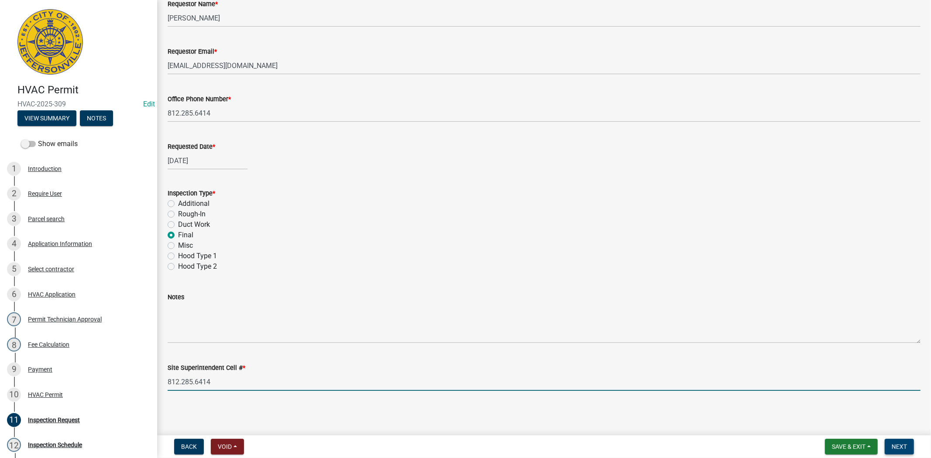
click at [897, 451] on button "Next" at bounding box center [898, 447] width 29 height 16
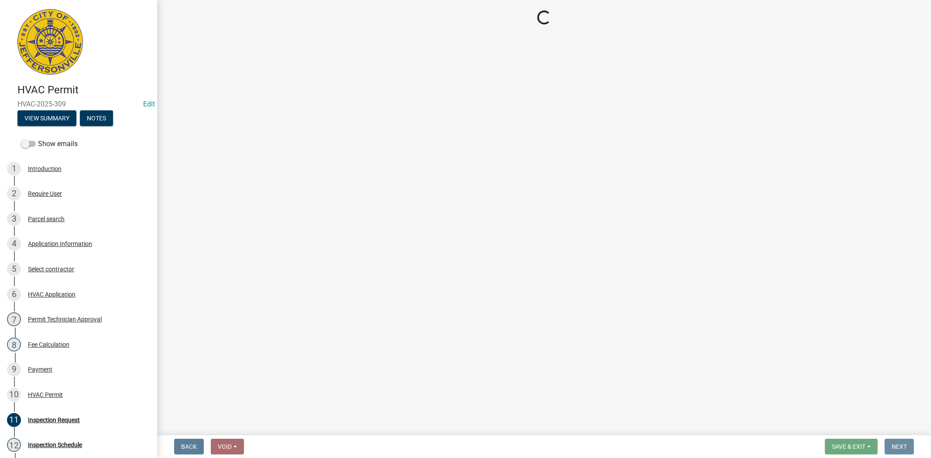
scroll to position [0, 0]
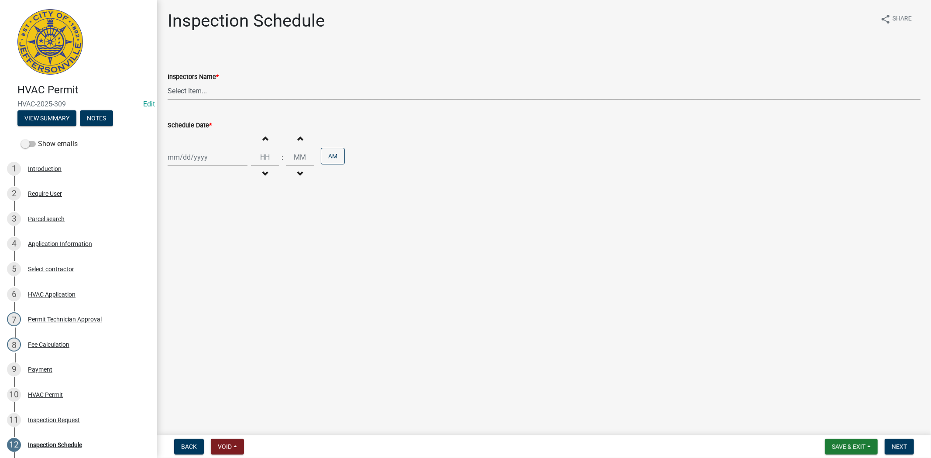
click at [222, 86] on select "Select Item... [PERSON_NAME] ([PERSON_NAME]) [PERSON_NAME] ([PERSON_NAME]) mkru…" at bounding box center [544, 91] width 753 height 18
select select "13c97fbc-c819-4cee-844a-0db3d3c4db95"
click at [168, 82] on select "Select Item... [PERSON_NAME] ([PERSON_NAME]) [PERSON_NAME] ([PERSON_NAME]) mkru…" at bounding box center [544, 91] width 753 height 18
click at [211, 155] on div at bounding box center [208, 157] width 80 height 18
select select "9"
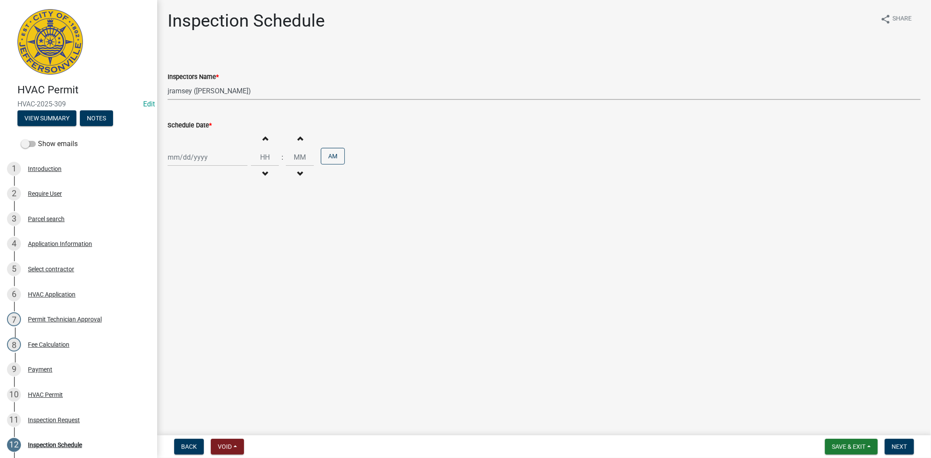
select select "2025"
click at [175, 232] on div "15" at bounding box center [176, 232] width 14 height 14
type input "[DATE]"
click at [896, 441] on button "Next" at bounding box center [898, 447] width 29 height 16
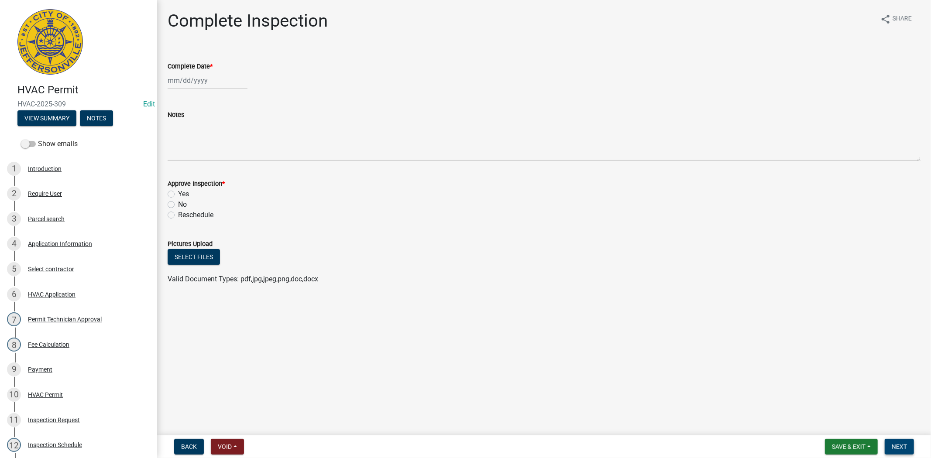
click at [901, 445] on span "Next" at bounding box center [898, 446] width 15 height 7
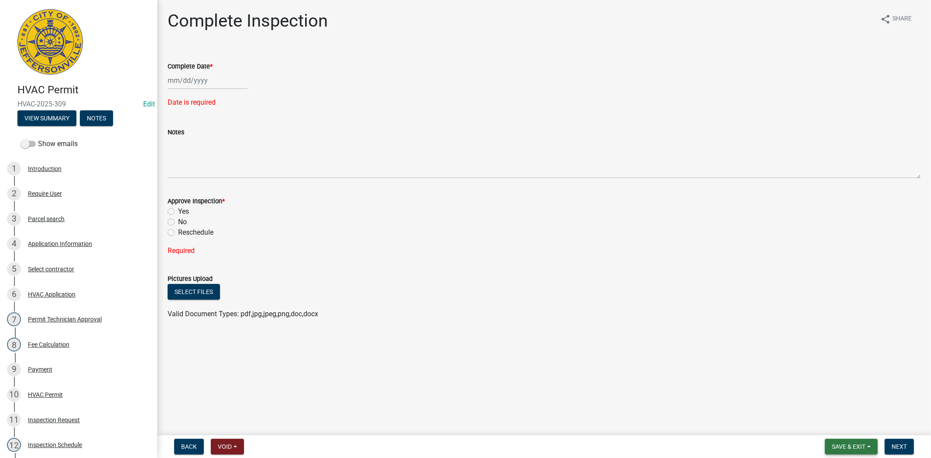
drag, startPoint x: 848, startPoint y: 447, endPoint x: 845, endPoint y: 438, distance: 9.7
click at [847, 447] on span "Save & Exit" at bounding box center [849, 446] width 34 height 7
click at [843, 434] on button "Save & Exit" at bounding box center [843, 424] width 70 height 21
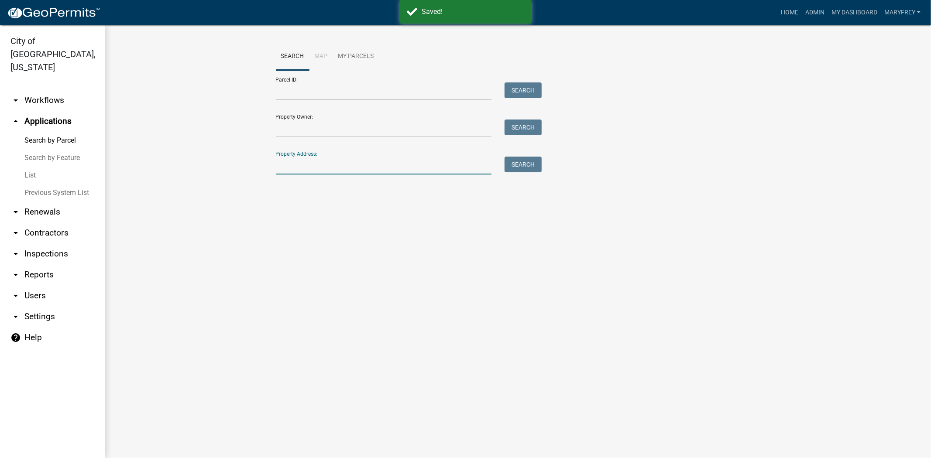
click at [286, 171] on input "Property Address:" at bounding box center [384, 166] width 216 height 18
type input "1923 mystic"
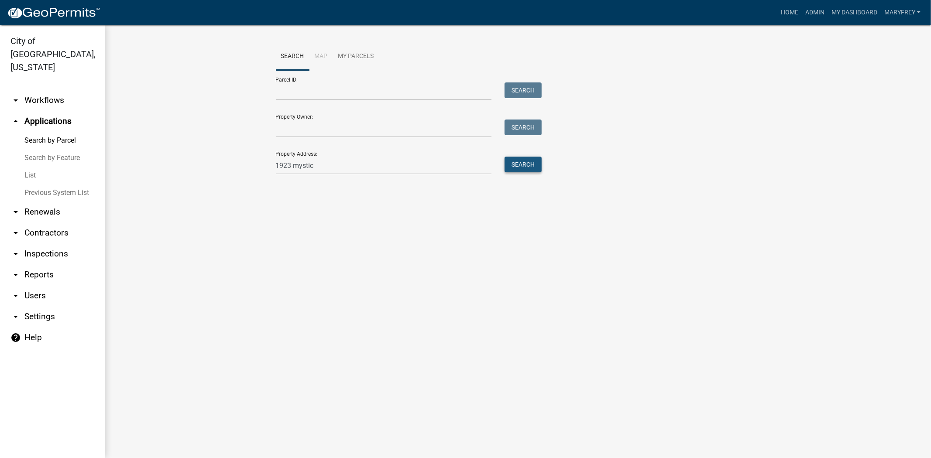
click at [522, 163] on button "Search" at bounding box center [522, 165] width 37 height 16
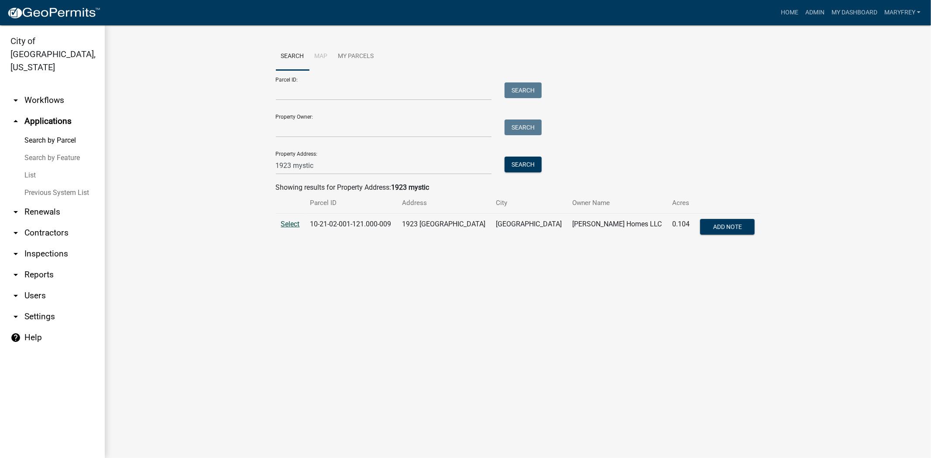
click at [288, 222] on span "Select" at bounding box center [290, 224] width 19 height 8
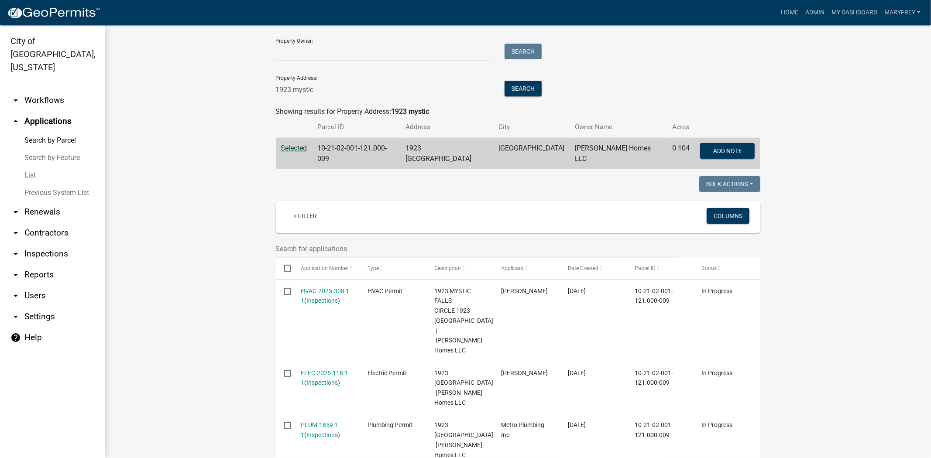
scroll to position [89, 0]
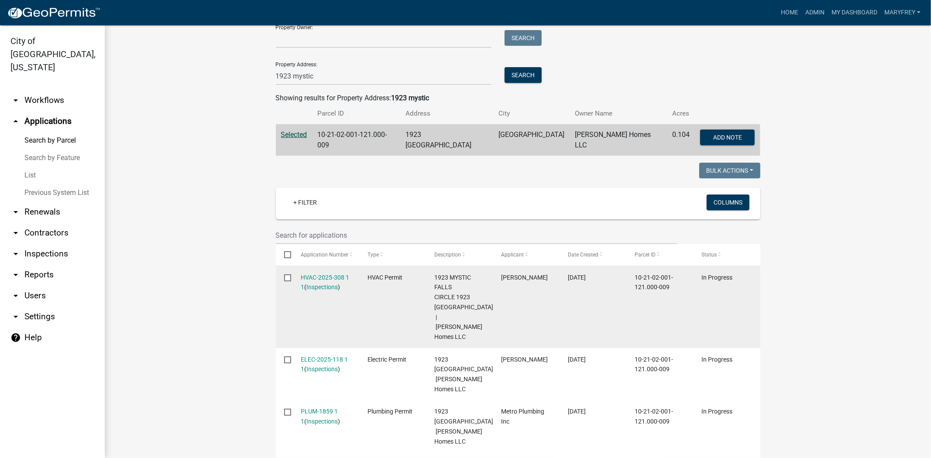
drag, startPoint x: 296, startPoint y: 285, endPoint x: 307, endPoint y: 283, distance: 11.6
click at [298, 285] on datatable-body-cell "HVAC-2025-308 1 1 ( Inspections )" at bounding box center [325, 307] width 67 height 82
click at [307, 284] on link "Inspections" at bounding box center [321, 287] width 31 height 7
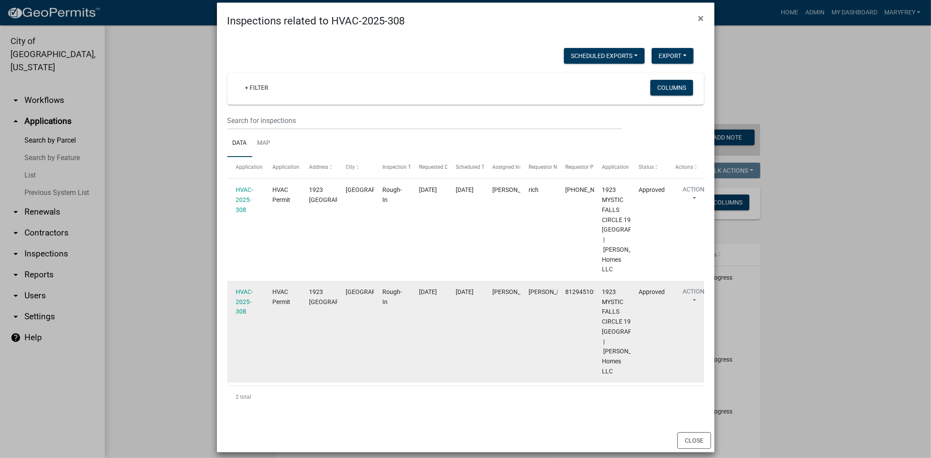
scroll to position [0, 0]
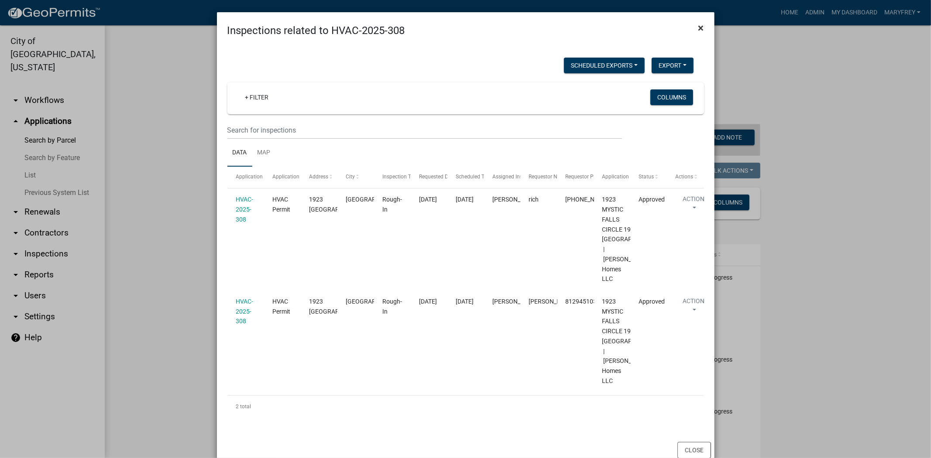
click at [698, 29] on span "×" at bounding box center [701, 28] width 6 height 12
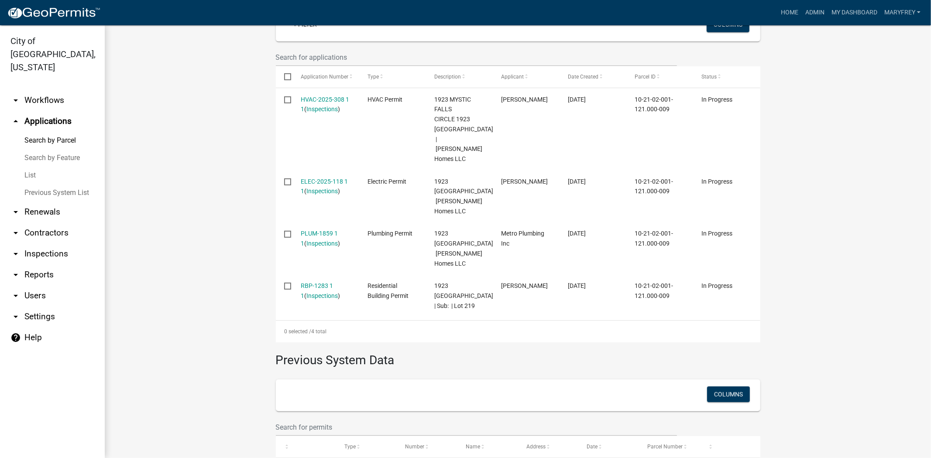
scroll to position [306, 0]
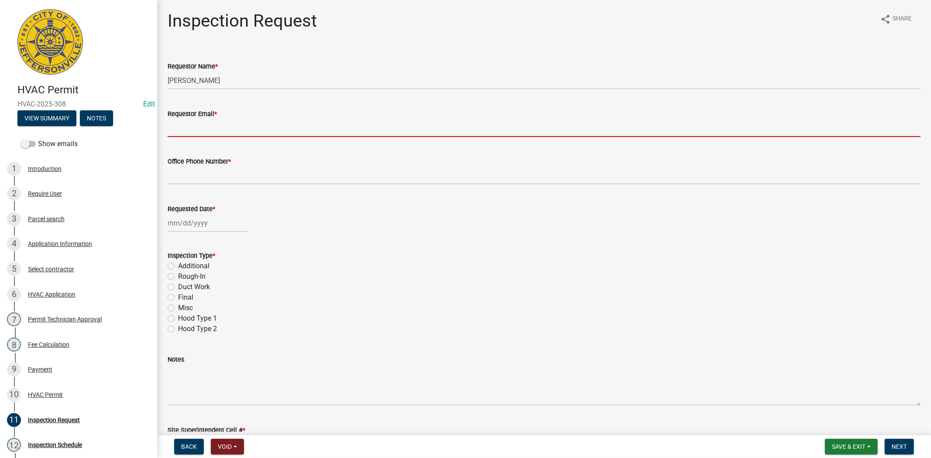
click at [190, 125] on input "Requestor Email *" at bounding box center [544, 128] width 753 height 18
type input "[EMAIL_ADDRESS][DOMAIN_NAME]"
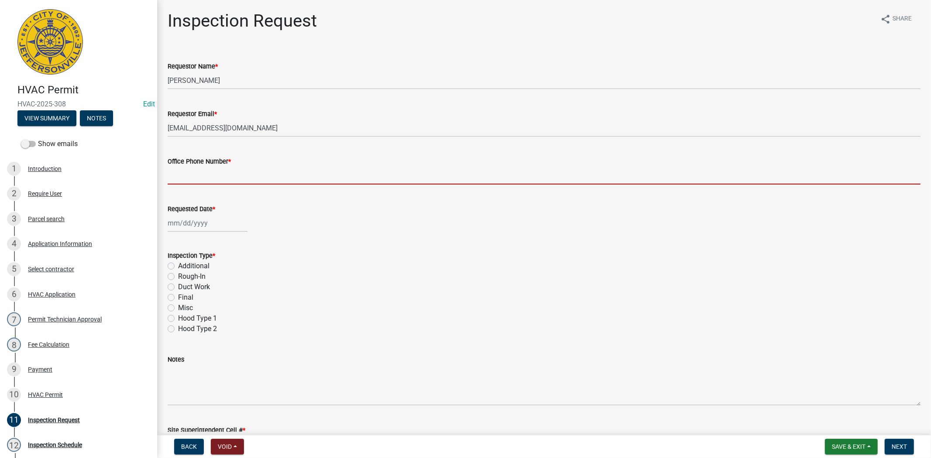
drag, startPoint x: 211, startPoint y: 173, endPoint x: 218, endPoint y: 185, distance: 13.9
click at [211, 173] on input "Office Phone Number *" at bounding box center [544, 176] width 753 height 18
type input "812.285.6414"
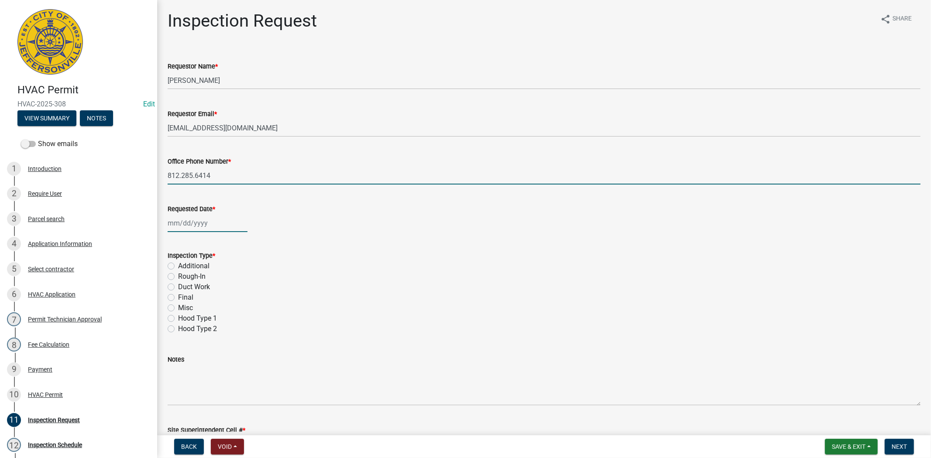
click at [209, 224] on div at bounding box center [208, 223] width 80 height 18
select select "9"
select select "2025"
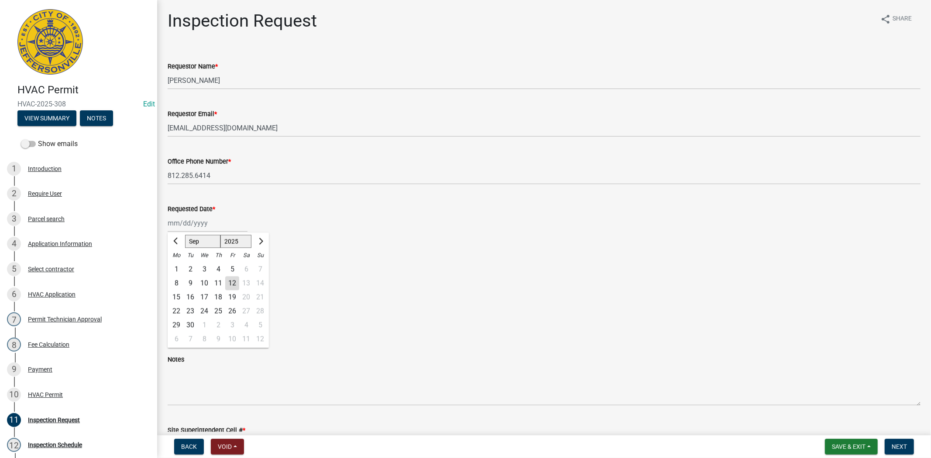
click at [176, 298] on div "15" at bounding box center [176, 297] width 14 height 14
type input "[DATE]"
click at [178, 298] on label "Final" at bounding box center [185, 297] width 15 height 10
click at [178, 298] on input "Final" at bounding box center [181, 295] width 6 height 6
radio input "true"
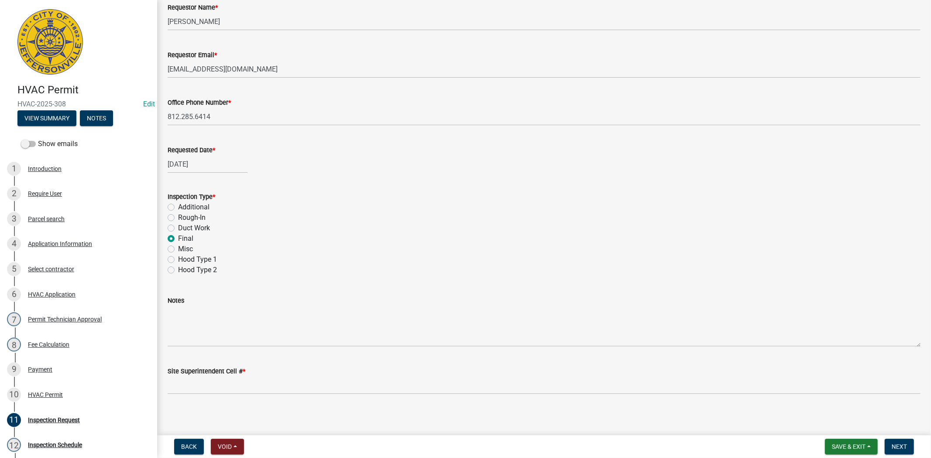
scroll to position [62, 0]
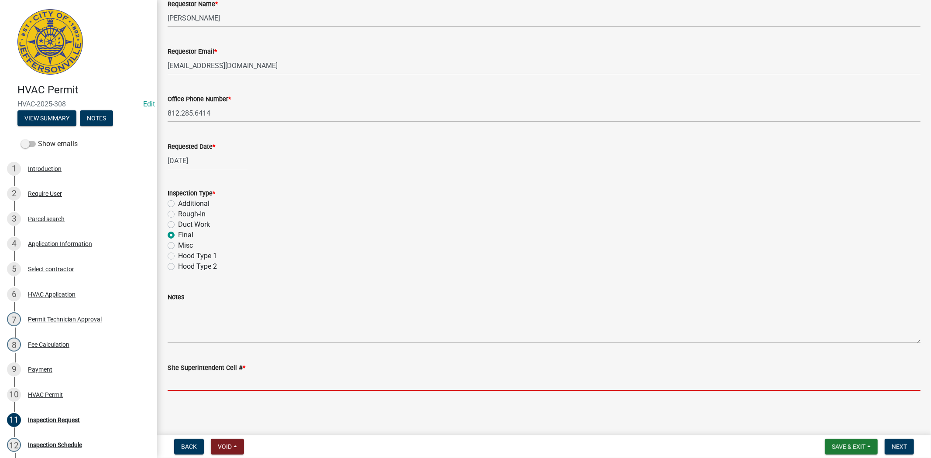
click at [215, 383] on input "Site Superintendent Cell # *" at bounding box center [544, 382] width 753 height 18
type input "812.285.6414"
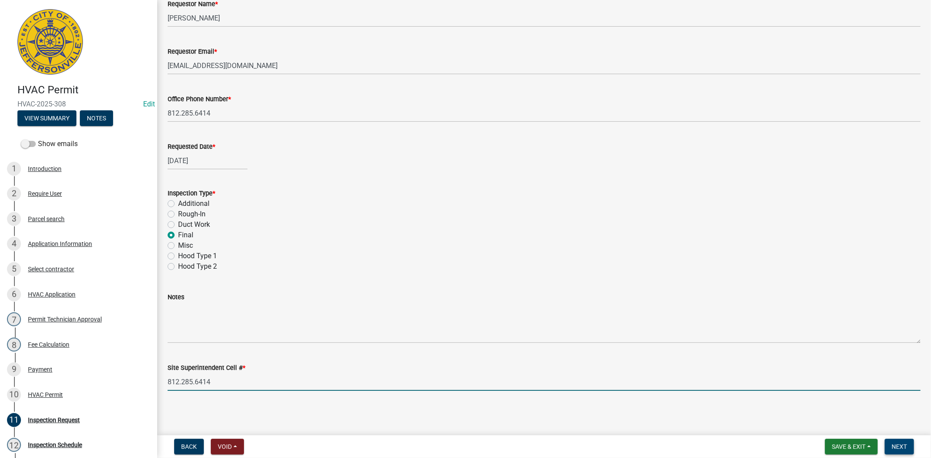
click at [896, 444] on span "Next" at bounding box center [898, 446] width 15 height 7
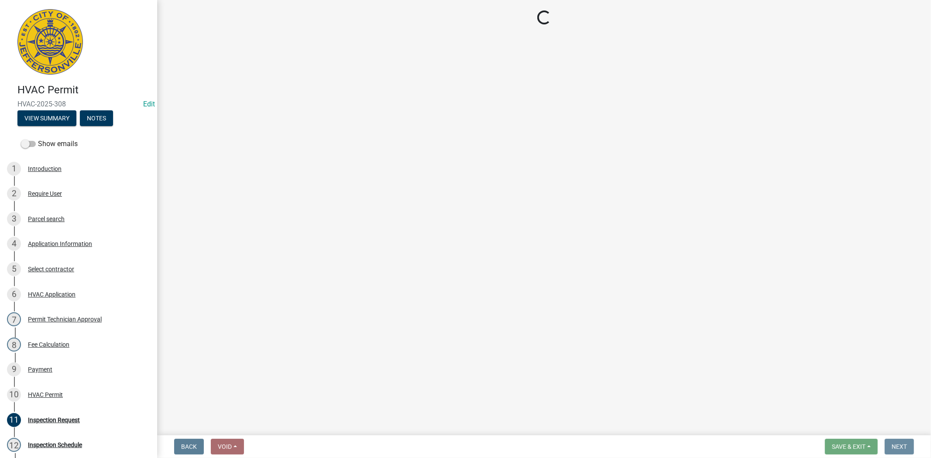
scroll to position [0, 0]
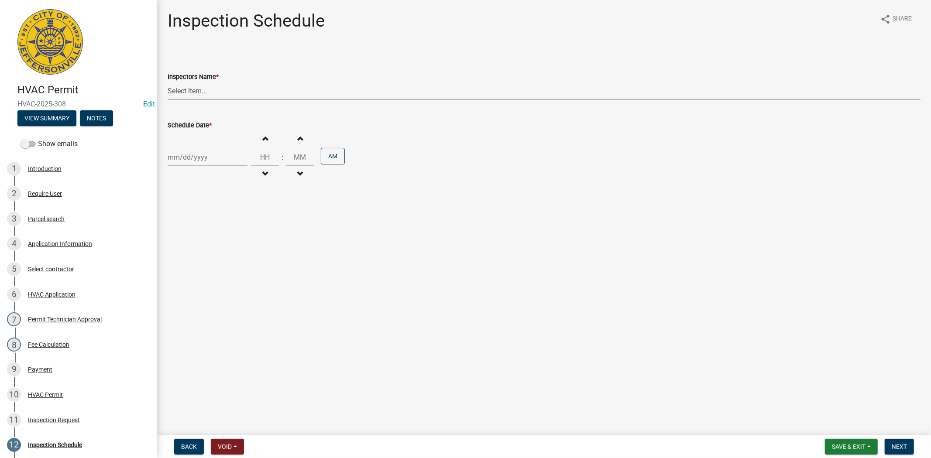
click at [207, 92] on select "Select Item... [PERSON_NAME] ([PERSON_NAME]) [PERSON_NAME] ([PERSON_NAME]) mkru…" at bounding box center [544, 91] width 753 height 18
select select "13c97fbc-c819-4cee-844a-0db3d3c4db95"
click at [168, 82] on select "Select Item... [PERSON_NAME] ([PERSON_NAME]) [PERSON_NAME] ([PERSON_NAME]) mkru…" at bounding box center [544, 91] width 753 height 18
click at [203, 154] on div at bounding box center [208, 157] width 80 height 18
select select "9"
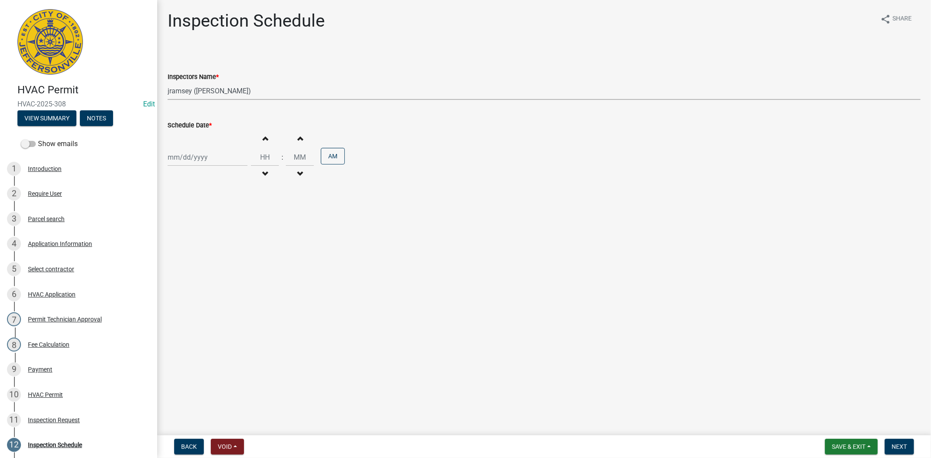
select select "2025"
click at [175, 227] on div "15" at bounding box center [176, 232] width 14 height 14
type input "[DATE]"
click at [899, 443] on span "Next" at bounding box center [898, 446] width 15 height 7
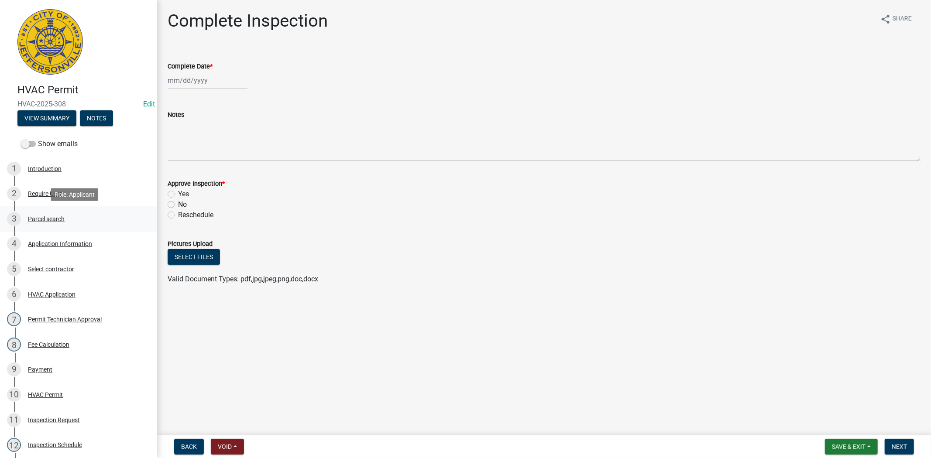
click at [58, 220] on div "Parcel search" at bounding box center [46, 219] width 37 height 6
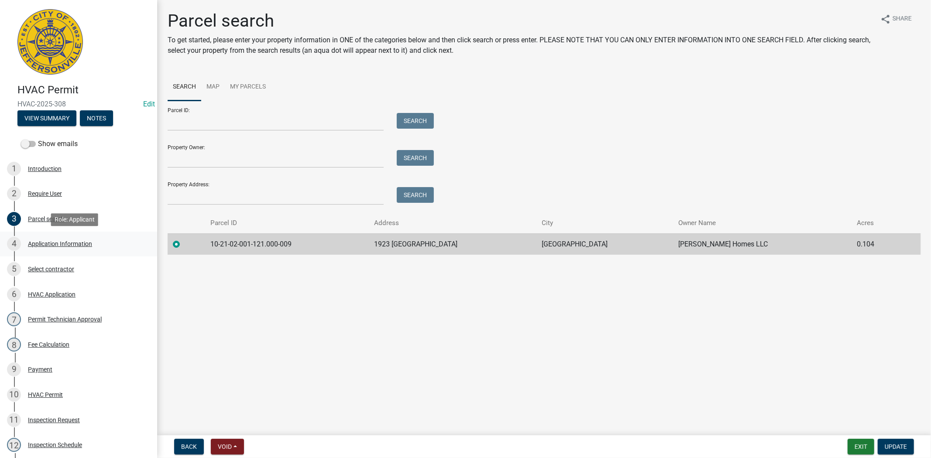
click at [58, 243] on div "Application Information" at bounding box center [60, 244] width 64 height 6
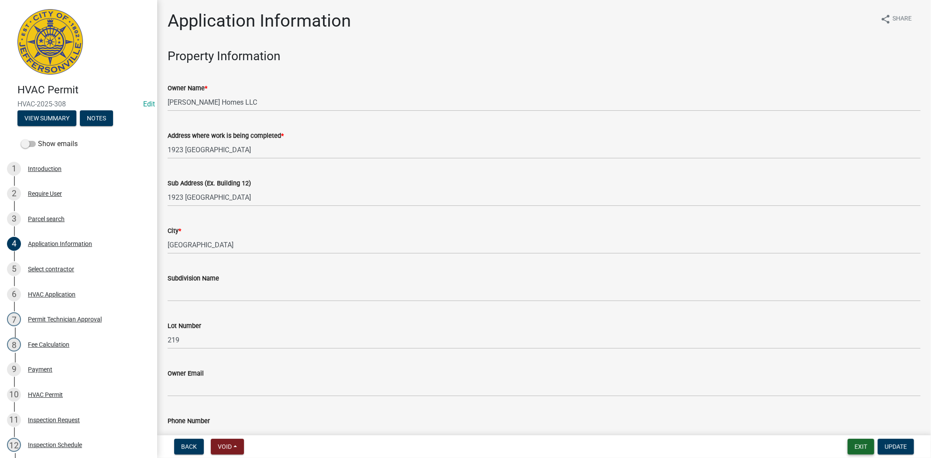
click at [864, 444] on button "Exit" at bounding box center [860, 447] width 27 height 16
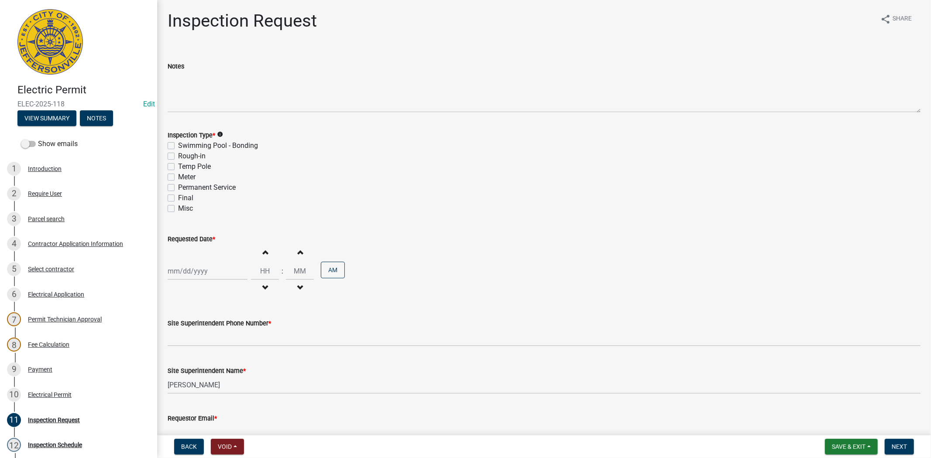
click at [178, 200] on label "Final" at bounding box center [185, 198] width 15 height 10
click at [178, 198] on input "Final" at bounding box center [181, 196] width 6 height 6
checkbox input "true"
checkbox input "false"
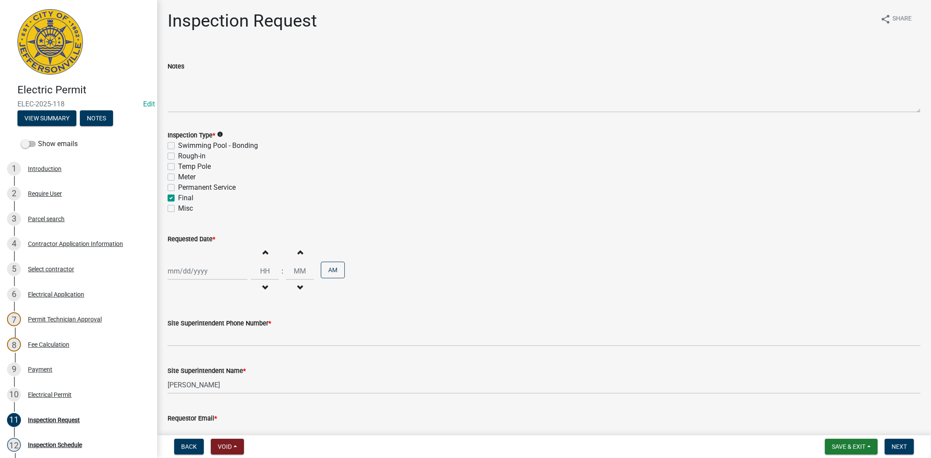
checkbox input "false"
checkbox input "true"
checkbox input "false"
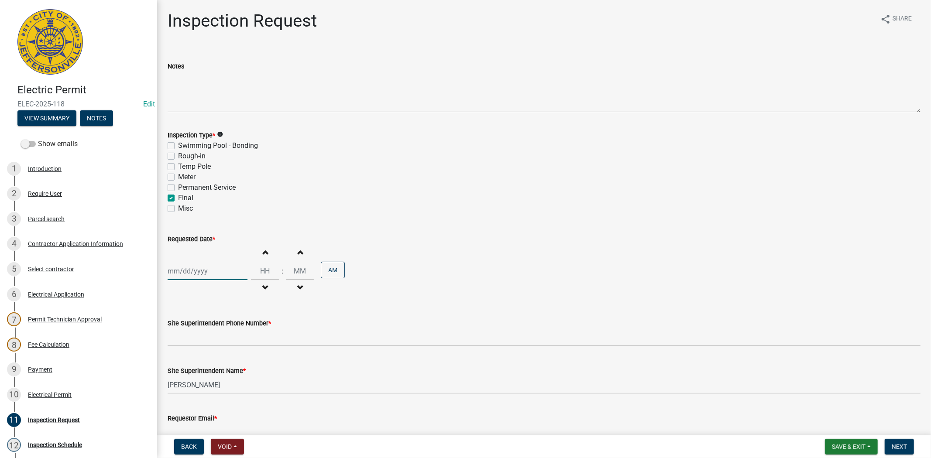
click at [212, 271] on div at bounding box center [208, 271] width 80 height 18
select select "9"
select select "2025"
click at [178, 347] on div "15" at bounding box center [176, 346] width 14 height 14
type input "[DATE]"
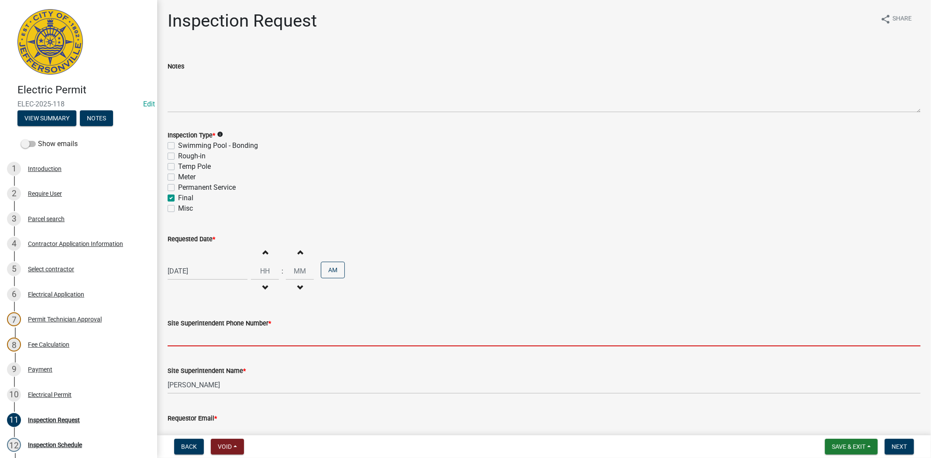
click at [184, 335] on input "Site Superintendent Phone Number *" at bounding box center [544, 338] width 753 height 18
type input "812.285.6414"
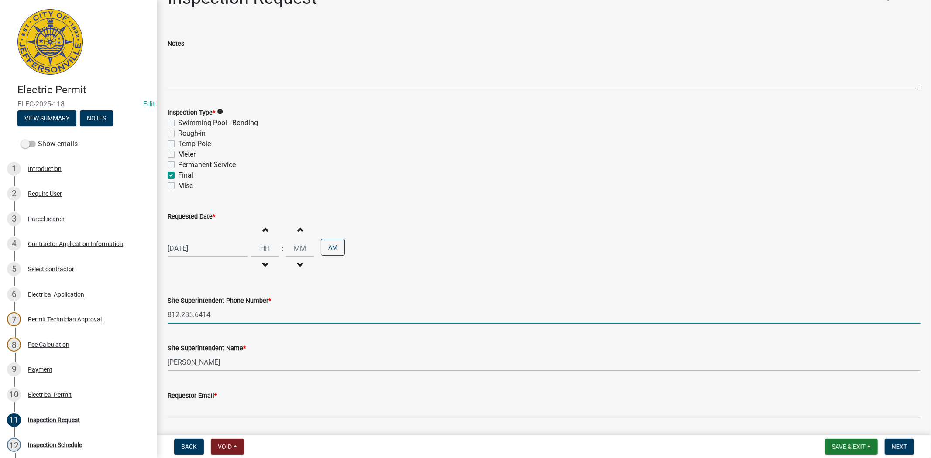
scroll to position [50, 0]
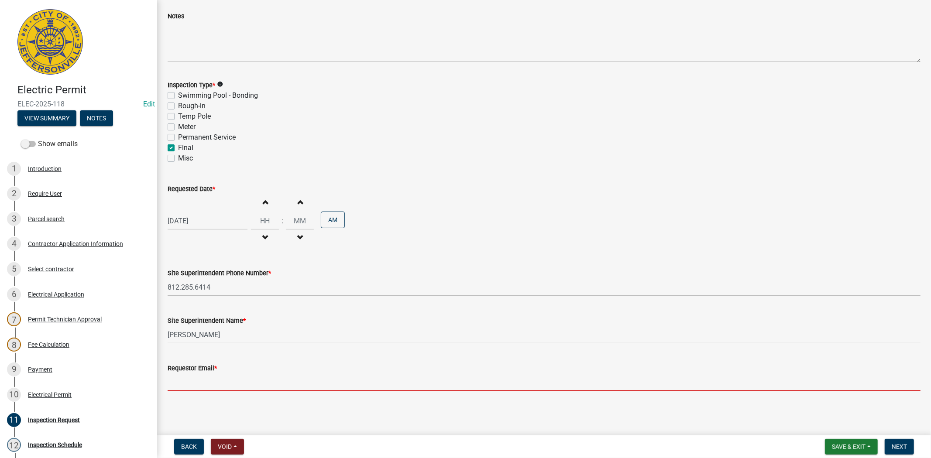
click at [195, 380] on input "Requestor Email *" at bounding box center [544, 382] width 753 height 18
type input "[EMAIL_ADDRESS][DOMAIN_NAME]"
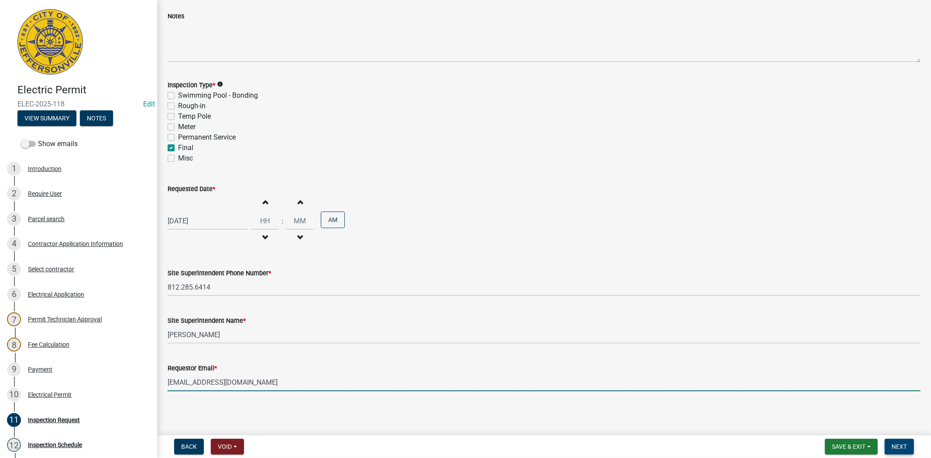
click at [901, 445] on span "Next" at bounding box center [898, 446] width 15 height 7
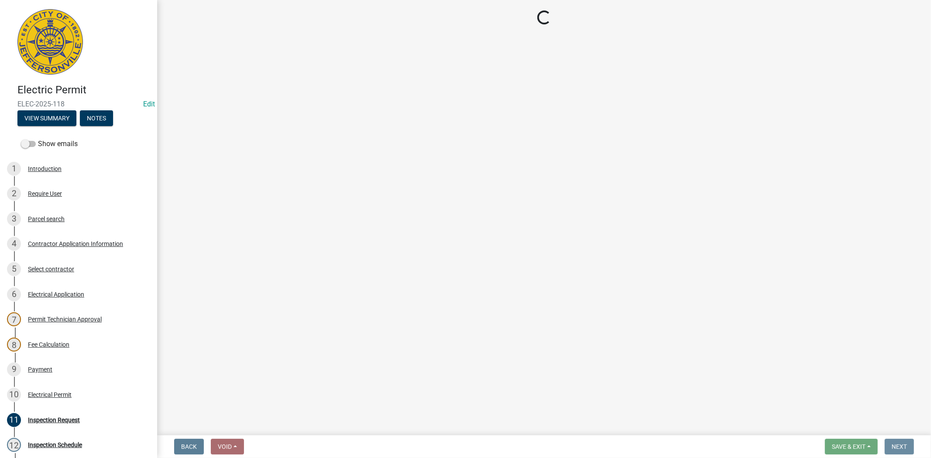
scroll to position [0, 0]
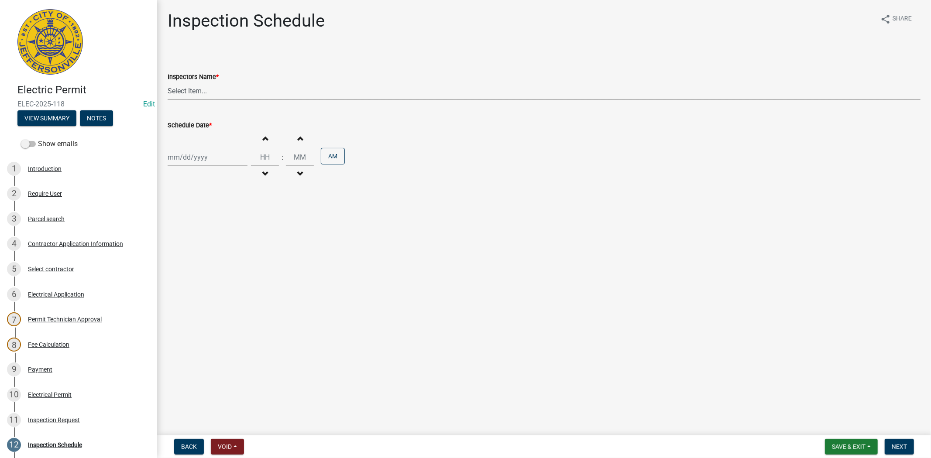
click at [195, 98] on select "Select Item... [PERSON_NAME] ([PERSON_NAME]) [PERSON_NAME] ([PERSON_NAME]) mkru…" at bounding box center [544, 91] width 753 height 18
select select "36a8b8f0-2ef8-43e9-ae06-718f51af8d36"
click at [168, 82] on select "Select Item... [PERSON_NAME] ([PERSON_NAME]) [PERSON_NAME] ([PERSON_NAME]) mkru…" at bounding box center [544, 91] width 753 height 18
click at [199, 159] on div at bounding box center [208, 157] width 80 height 18
select select "9"
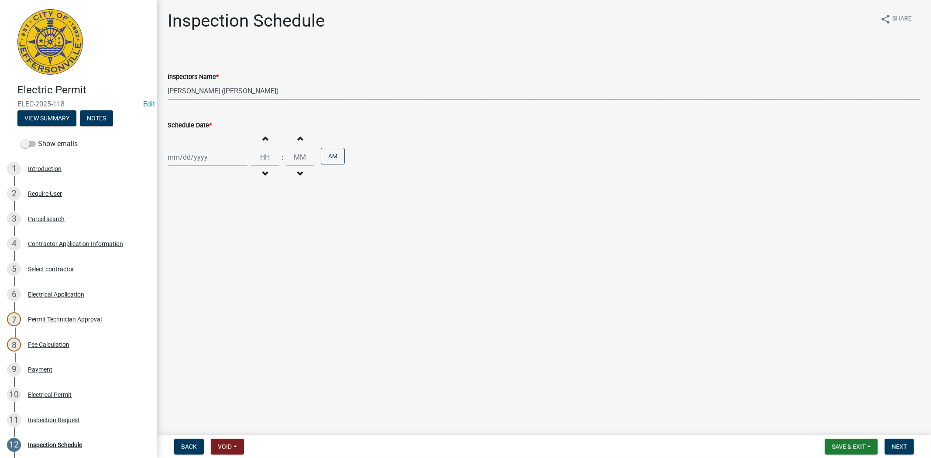
select select "2025"
click at [180, 232] on div "15" at bounding box center [176, 232] width 14 height 14
type input "[DATE]"
click at [902, 444] on span "Next" at bounding box center [898, 446] width 15 height 7
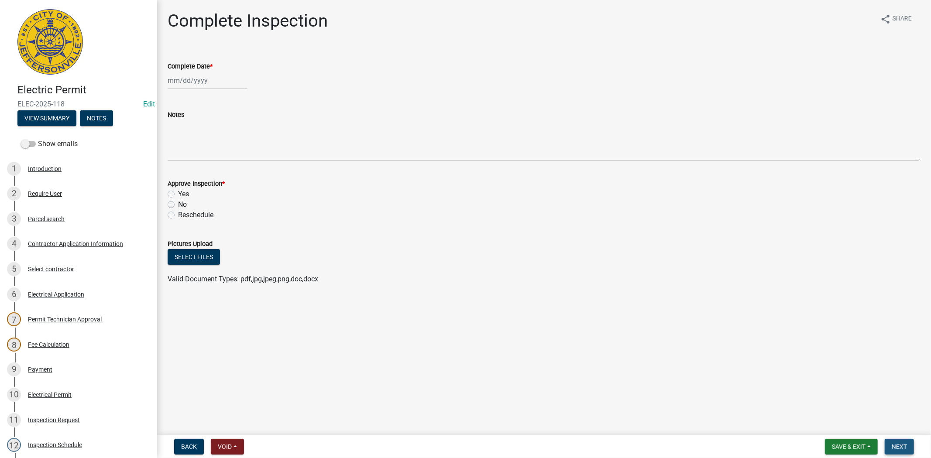
click at [902, 444] on span "Next" at bounding box center [898, 446] width 15 height 7
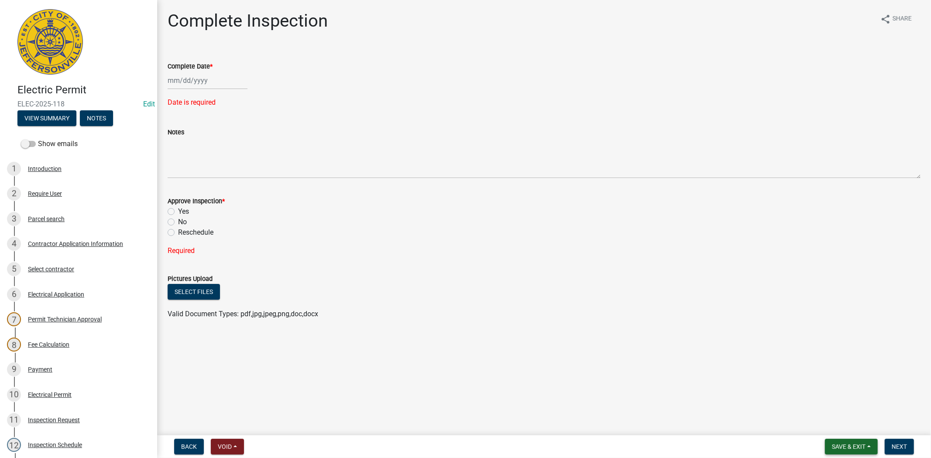
click at [862, 447] on span "Save & Exit" at bounding box center [849, 446] width 34 height 7
click at [845, 433] on button "Save & Exit" at bounding box center [843, 424] width 70 height 21
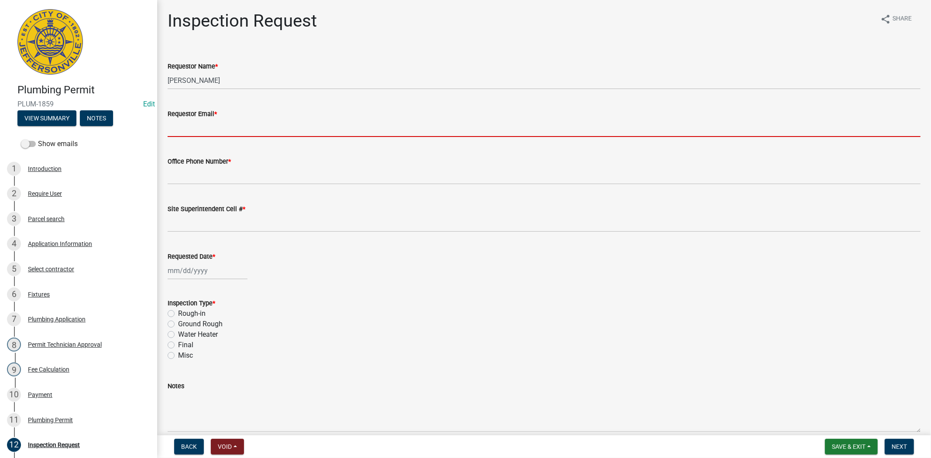
click at [194, 127] on input "Requestor Email *" at bounding box center [544, 128] width 753 height 18
type input "[EMAIL_ADDRESS][DOMAIN_NAME]"
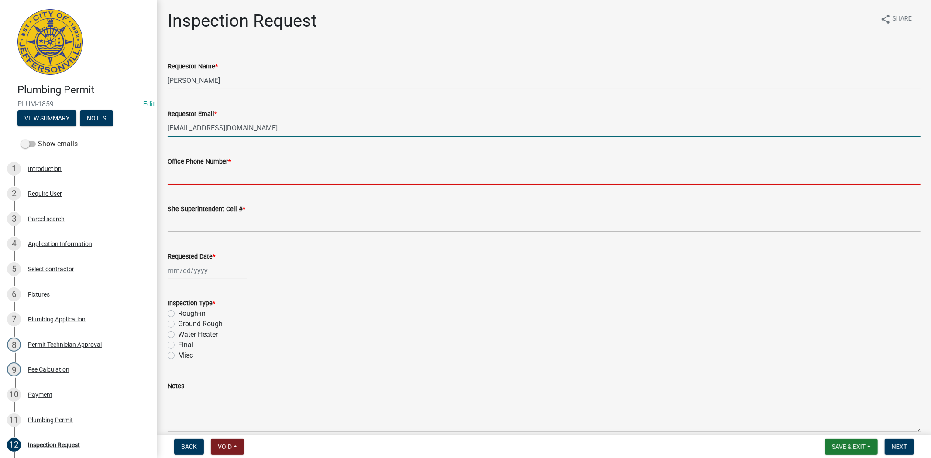
click at [210, 178] on input "Office Phone Number *" at bounding box center [544, 176] width 753 height 18
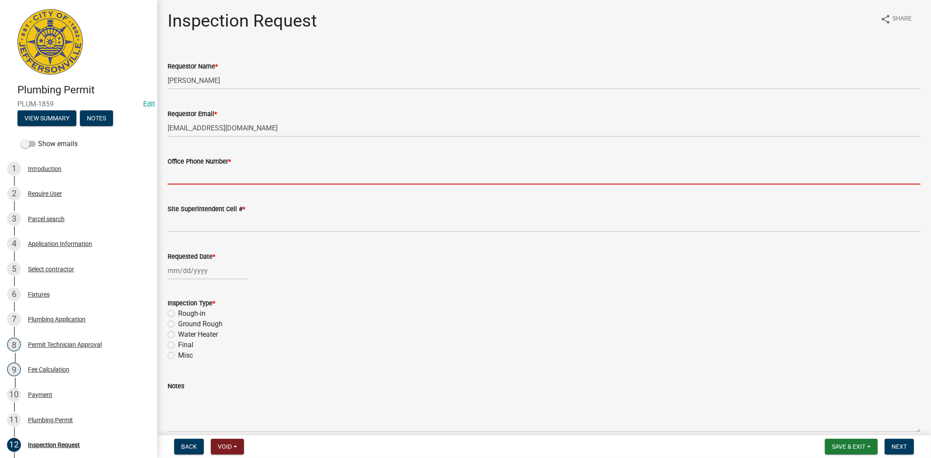
type input "812.285.6414"
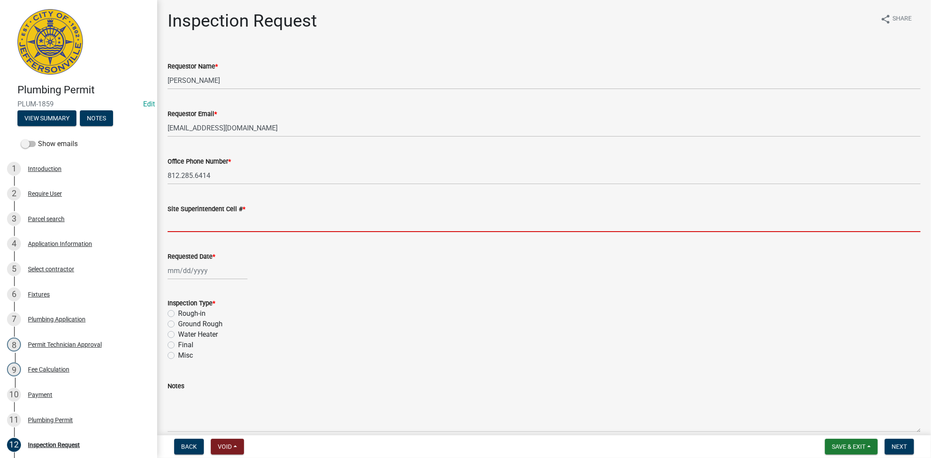
click at [201, 226] on input "Site Superintendent Cell # *" at bounding box center [544, 223] width 753 height 18
type input "812.285.6414"
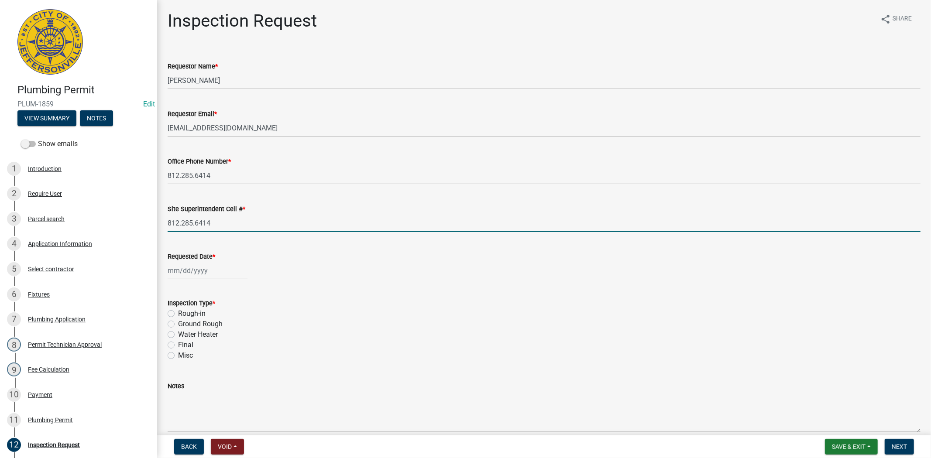
select select "9"
select select "2025"
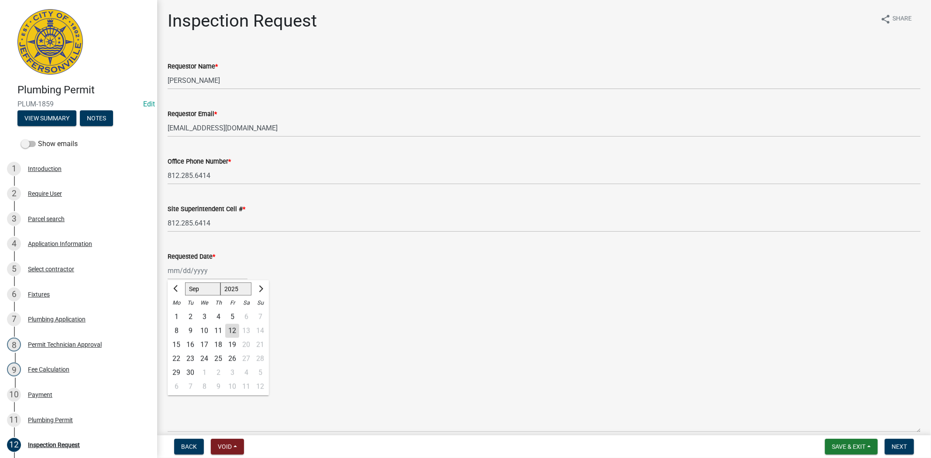
click at [215, 270] on div "Jan Feb Mar Apr May Jun Jul Aug Sep Oct Nov Dec 1525 1526 1527 1528 1529 1530 1…" at bounding box center [208, 271] width 80 height 18
click at [179, 345] on div "15" at bounding box center [176, 345] width 14 height 14
type input "[DATE]"
click at [178, 345] on label "Final" at bounding box center [185, 345] width 15 height 10
click at [178, 345] on input "Final" at bounding box center [181, 343] width 6 height 6
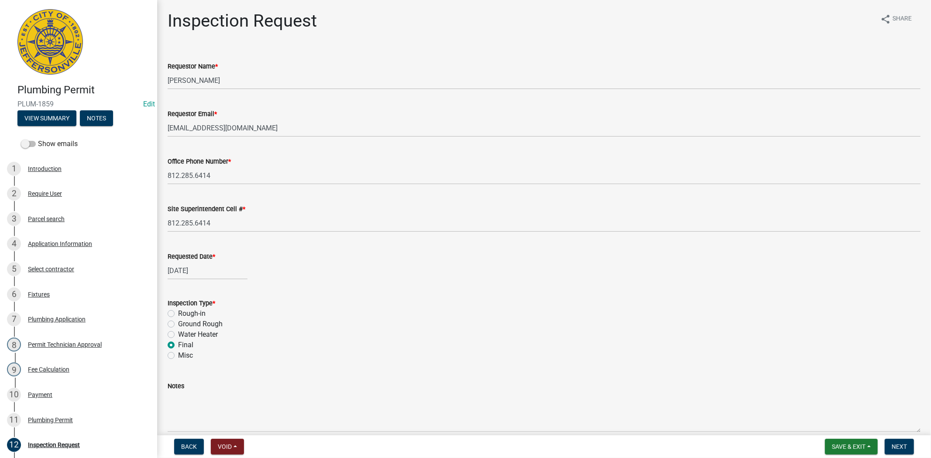
radio input "true"
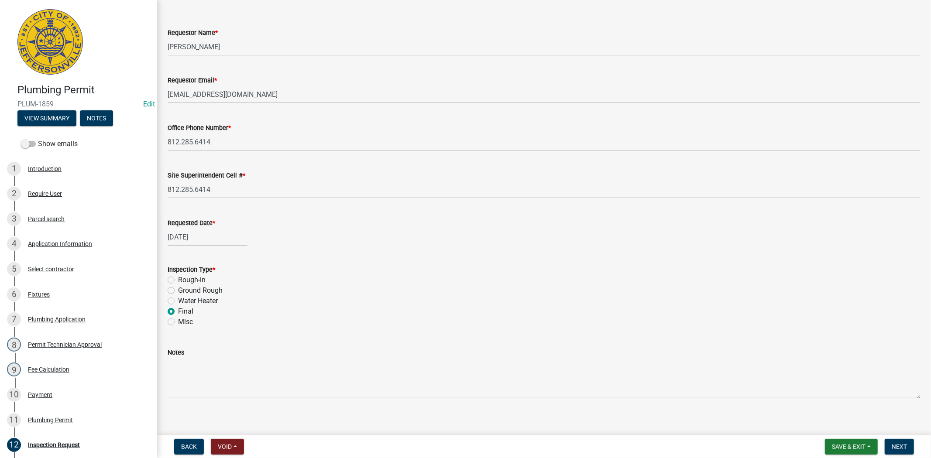
scroll to position [41, 0]
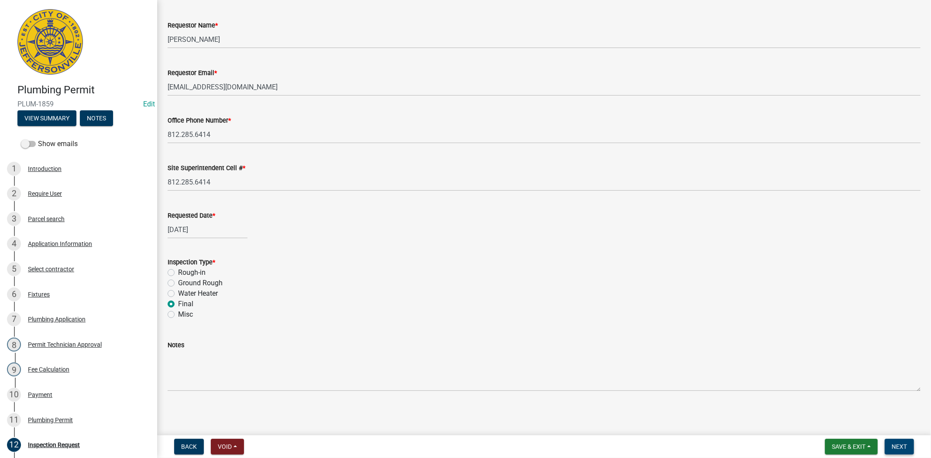
click at [902, 444] on span "Next" at bounding box center [898, 446] width 15 height 7
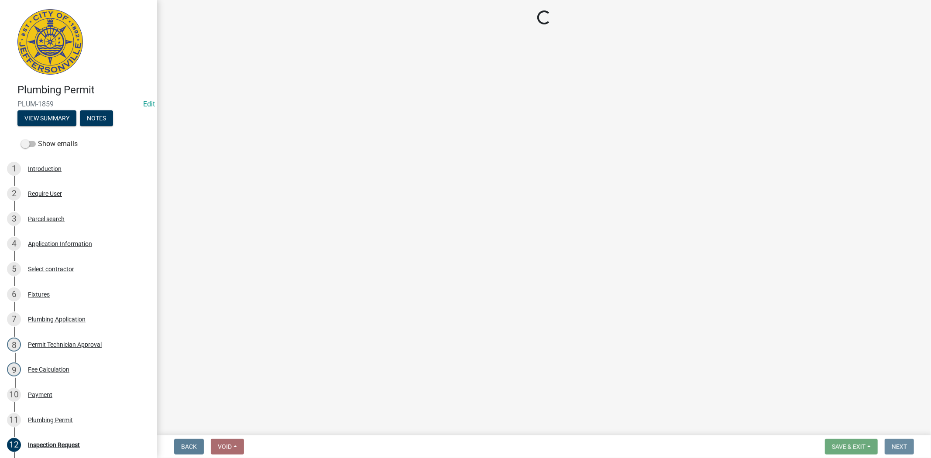
scroll to position [0, 0]
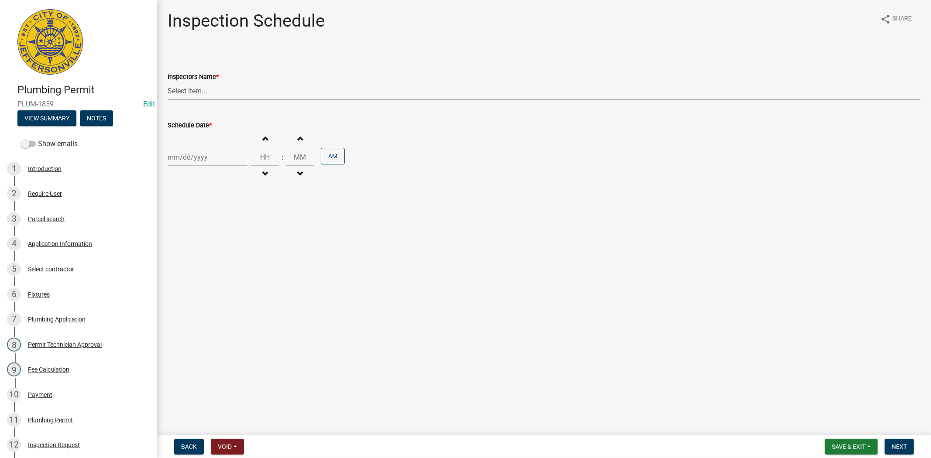
click at [217, 87] on select "Select Item... [PERSON_NAME] ([PERSON_NAME]) [PERSON_NAME] ([PERSON_NAME]) mkru…" at bounding box center [544, 91] width 753 height 18
select select "13c97fbc-c819-4cee-844a-0db3d3c4db95"
click at [168, 82] on select "Select Item... [PERSON_NAME] ([PERSON_NAME]) [PERSON_NAME] ([PERSON_NAME]) mkru…" at bounding box center [544, 91] width 753 height 18
click at [219, 161] on div at bounding box center [208, 157] width 80 height 18
select select "9"
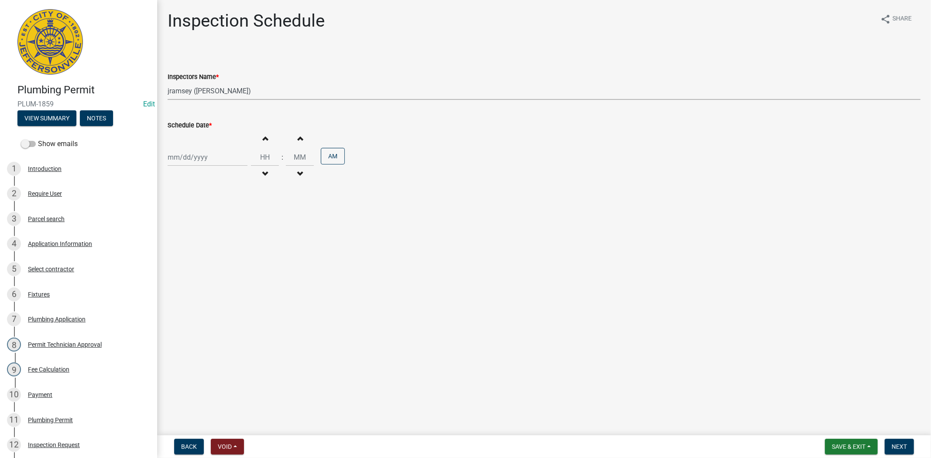
select select "2025"
click at [173, 230] on div "15" at bounding box center [176, 232] width 14 height 14
type input "[DATE]"
click at [899, 443] on span "Next" at bounding box center [898, 446] width 15 height 7
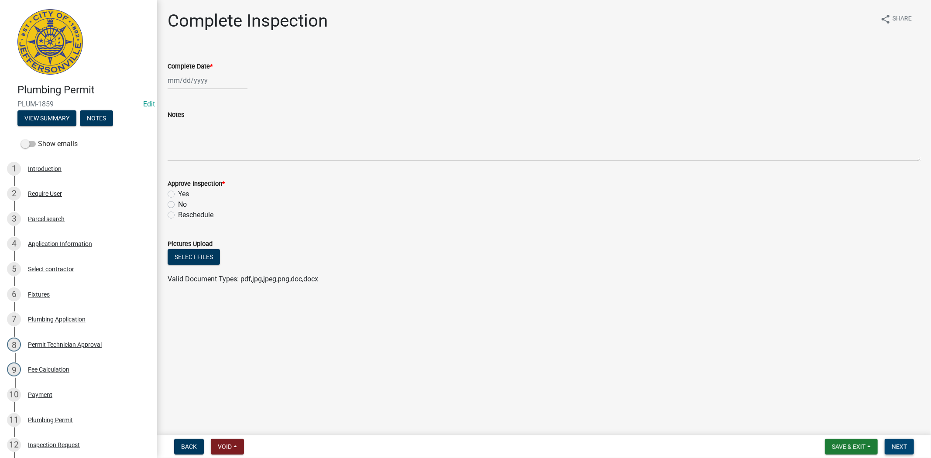
click at [909, 447] on button "Next" at bounding box center [898, 447] width 29 height 16
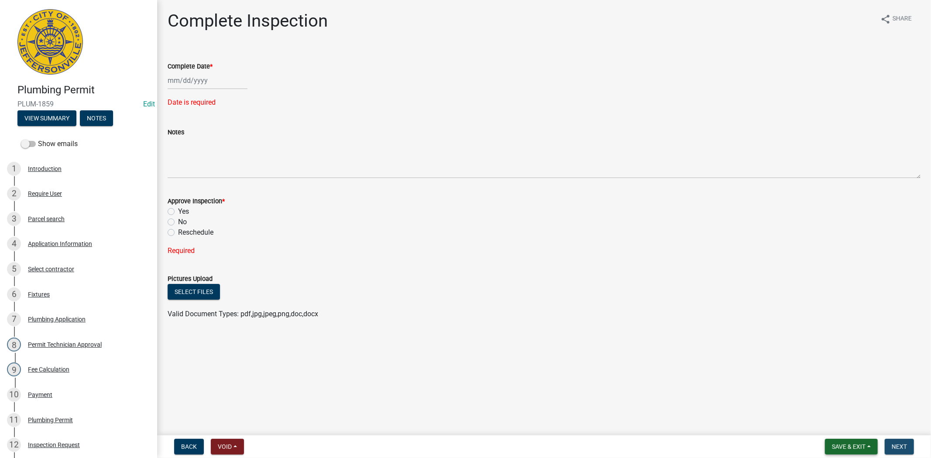
click at [849, 443] on span "Save & Exit" at bounding box center [849, 446] width 34 height 7
click at [836, 423] on button "Save & Exit" at bounding box center [843, 424] width 70 height 21
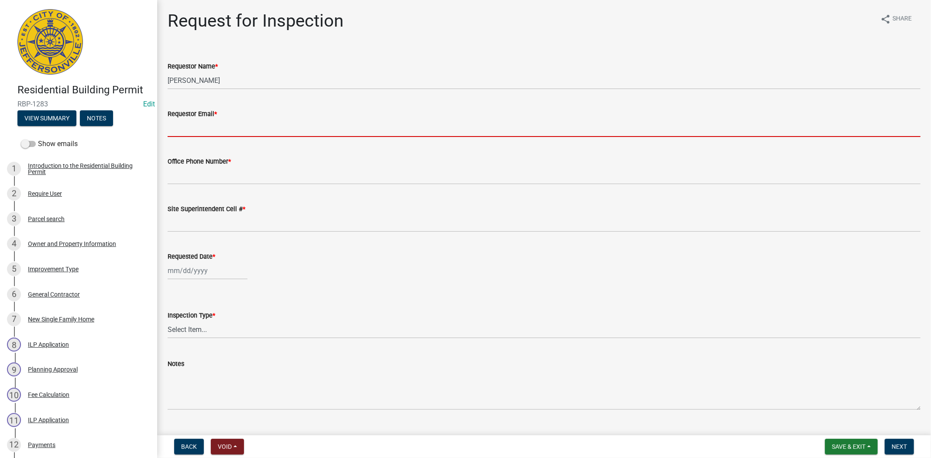
click at [195, 123] on input "Requestor Email *" at bounding box center [544, 128] width 753 height 18
type input "[EMAIL_ADDRESS][DOMAIN_NAME]"
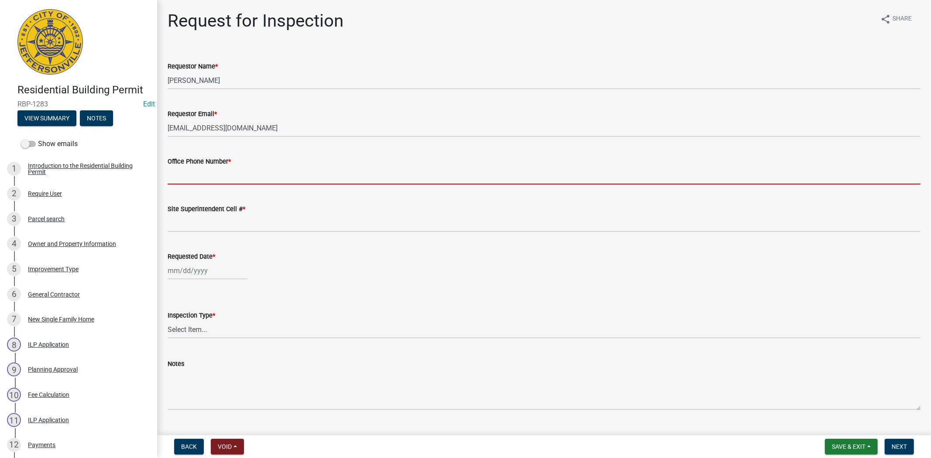
click at [201, 178] on input "Office Phone Number *" at bounding box center [544, 176] width 753 height 18
type input "812.285.6414"
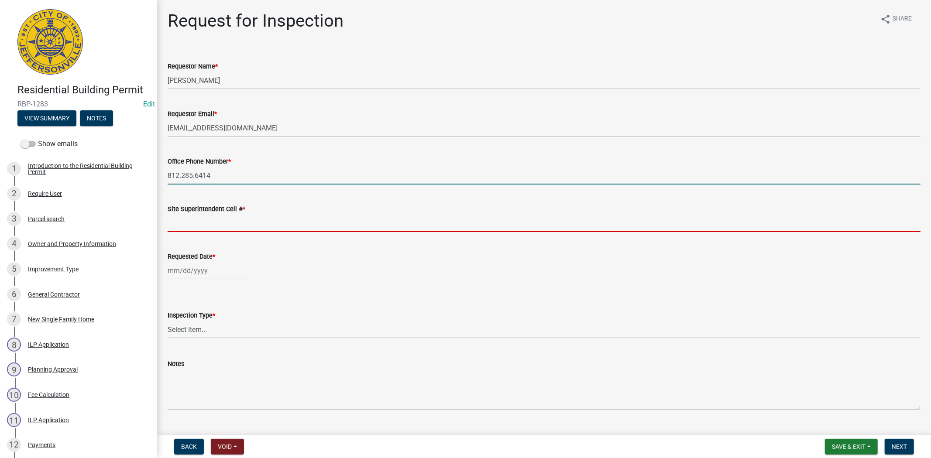
click at [198, 226] on input "Site Superintendent Cell # *" at bounding box center [544, 223] width 753 height 18
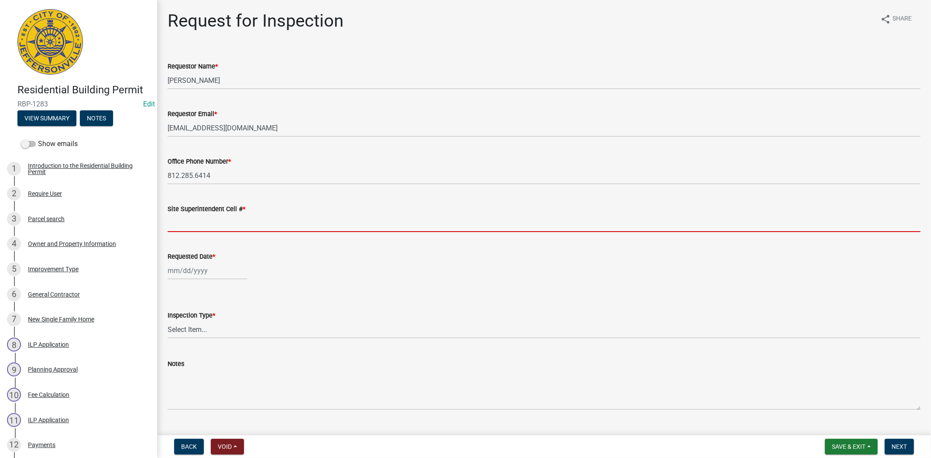
type input "812.285.6414"
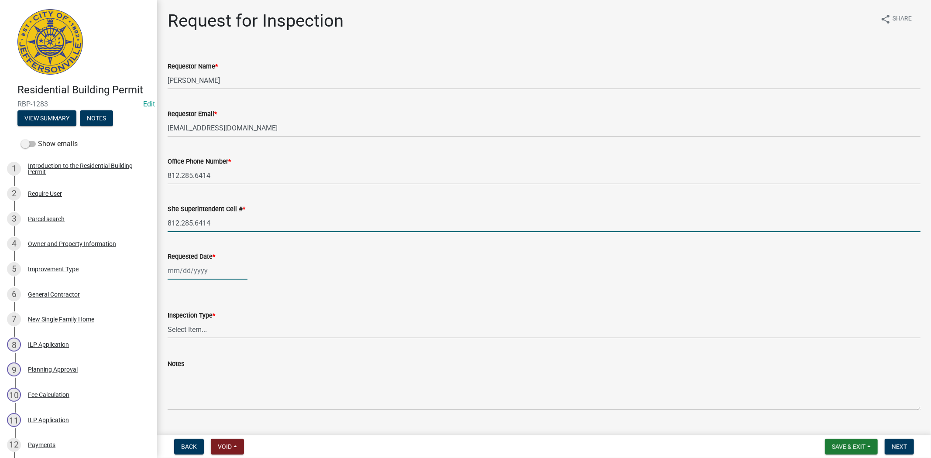
click at [195, 275] on div at bounding box center [208, 271] width 80 height 18
select select "9"
select select "2025"
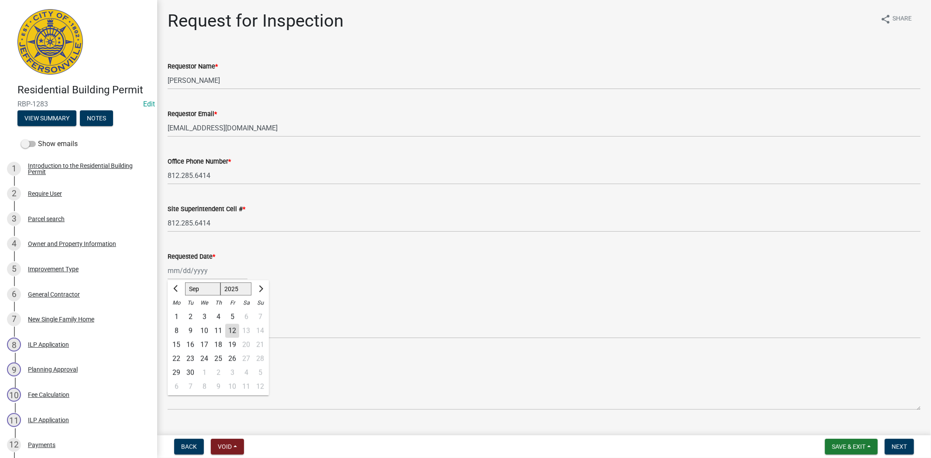
click at [176, 339] on div "15" at bounding box center [176, 345] width 14 height 14
type input "[DATE]"
click at [179, 328] on select "Select Item... Footer Foundation Framing Final" at bounding box center [544, 330] width 753 height 18
click at [168, 321] on select "Select Item... Footer Foundation Framing Final" at bounding box center [544, 330] width 753 height 18
select select "8ea0f6e5-dde7-4881-a999-02519822ccbf"
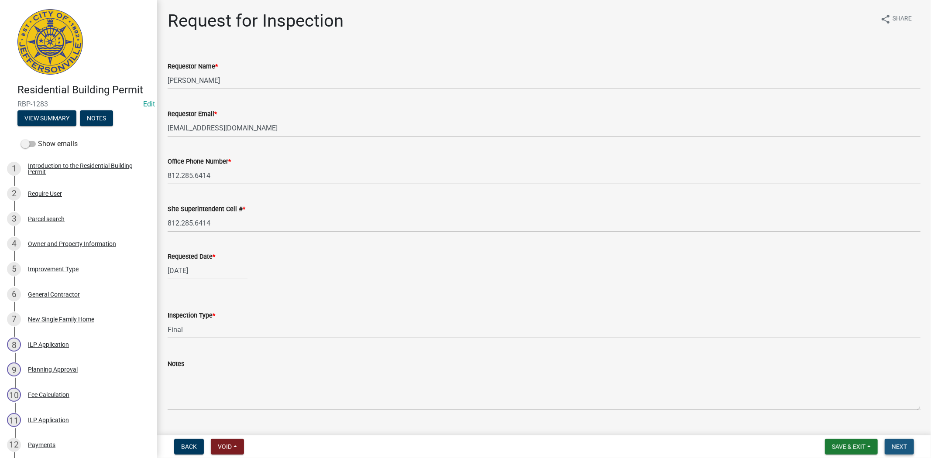
click at [895, 446] on span "Next" at bounding box center [898, 446] width 15 height 7
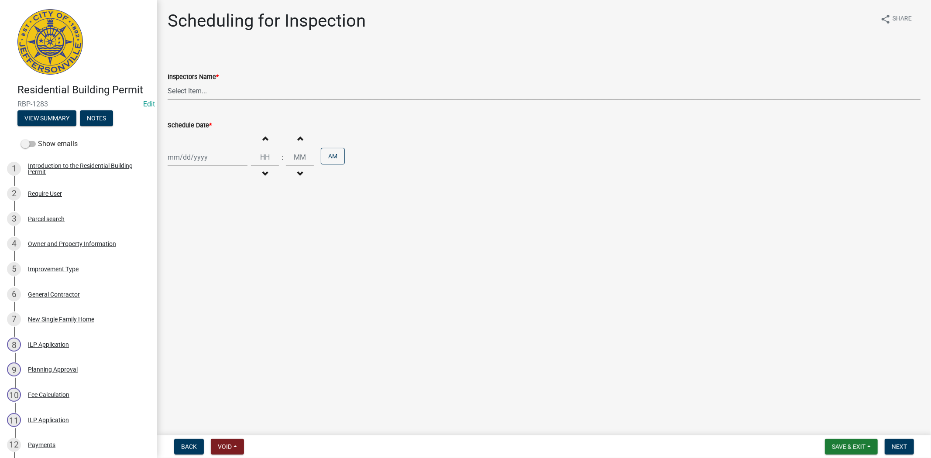
click at [221, 95] on select "Select Item... [PERSON_NAME] ([PERSON_NAME]) [PERSON_NAME] ([PERSON_NAME]) mkru…" at bounding box center [544, 91] width 753 height 18
select select "fdb3bcc6-ce93-4663-8a18-5c08884dd177"
click at [168, 82] on select "Select Item... [PERSON_NAME] ([PERSON_NAME]) [PERSON_NAME] ([PERSON_NAME]) mkru…" at bounding box center [544, 91] width 753 height 18
click at [212, 160] on div at bounding box center [208, 157] width 80 height 18
select select "9"
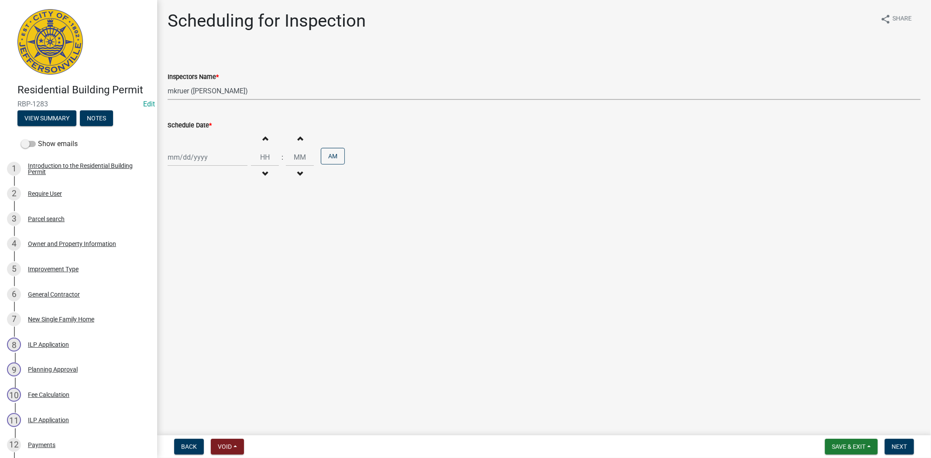
select select "2025"
click at [176, 231] on div "15" at bounding box center [176, 232] width 14 height 14
type input "[DATE]"
click at [907, 444] on button "Next" at bounding box center [898, 447] width 29 height 16
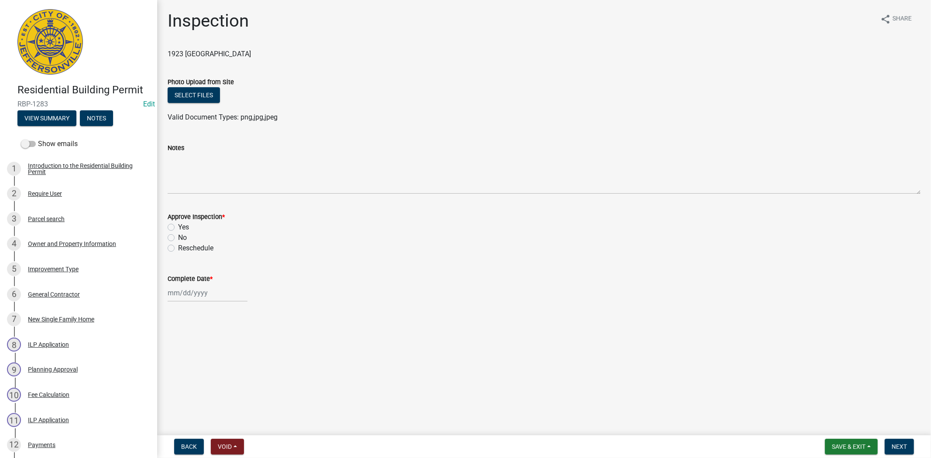
click at [901, 437] on nav "Back Void Withdraw Lock Expire Void Save & Exit Save Save & Exit Next" at bounding box center [543, 446] width 773 height 23
click at [902, 440] on button "Next" at bounding box center [898, 447] width 29 height 16
click at [857, 447] on span "Save & Exit" at bounding box center [849, 446] width 34 height 7
click at [832, 427] on button "Save & Exit" at bounding box center [843, 424] width 70 height 21
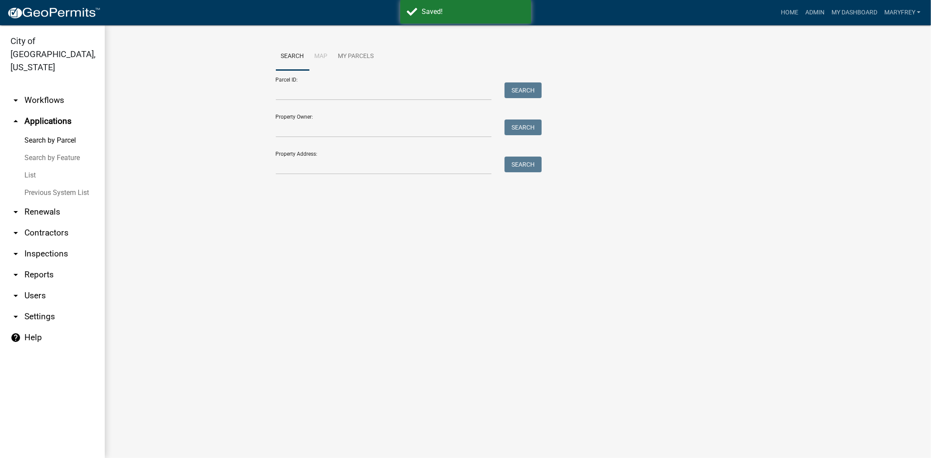
click at [42, 243] on link "arrow_drop_down Inspections" at bounding box center [52, 253] width 105 height 21
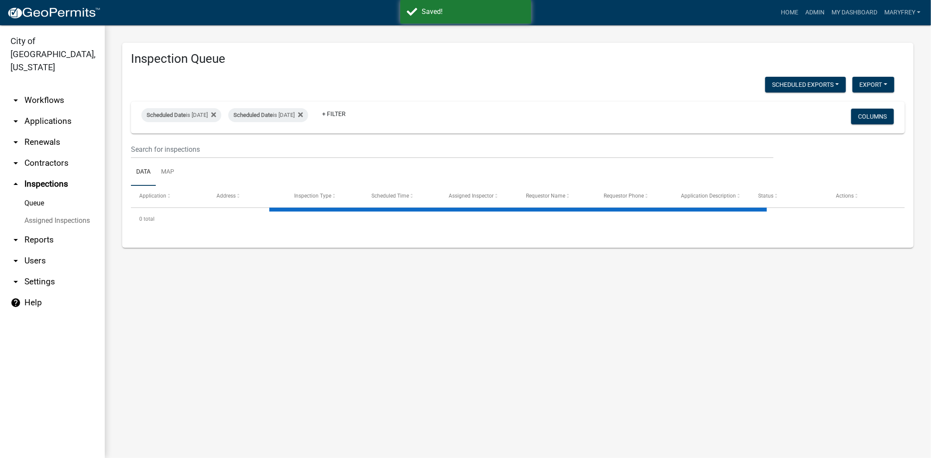
select select "3: 100"
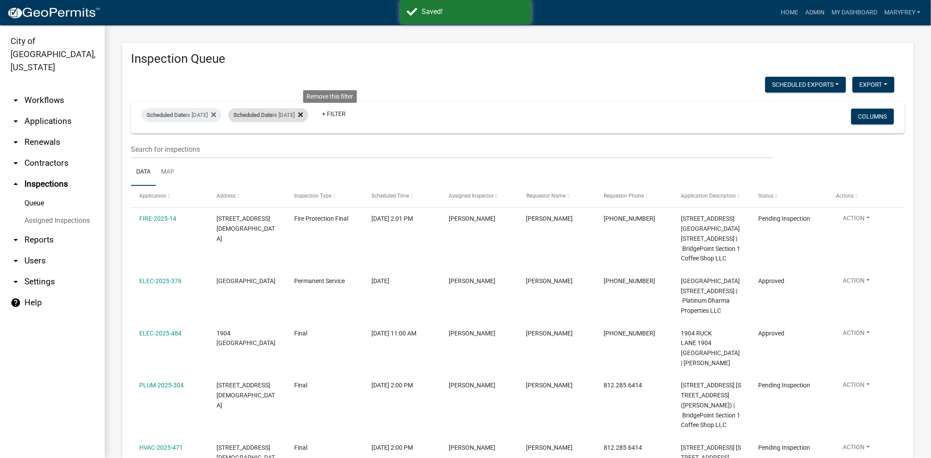
click at [303, 111] on icon at bounding box center [300, 114] width 5 height 7
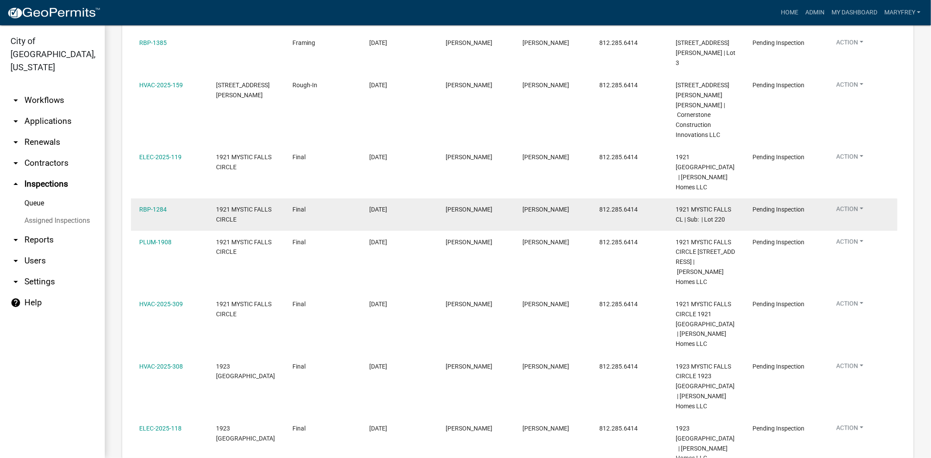
scroll to position [656, 0]
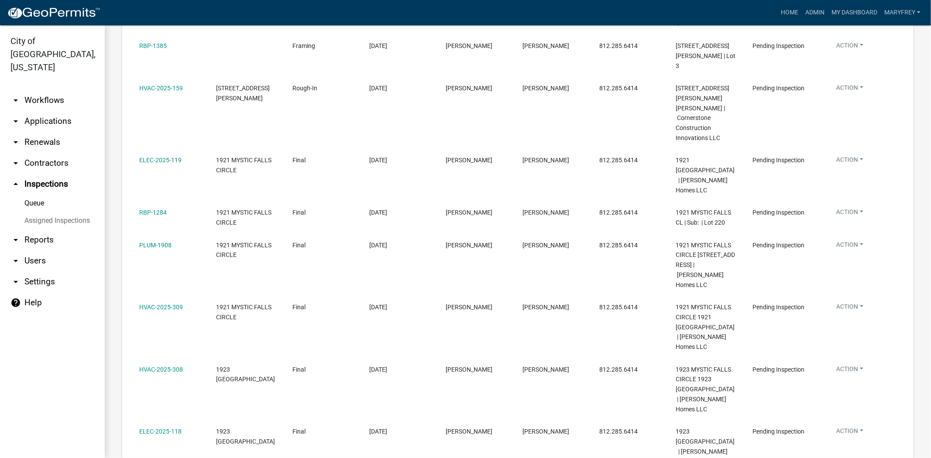
click at [37, 195] on link "Queue" at bounding box center [52, 203] width 105 height 17
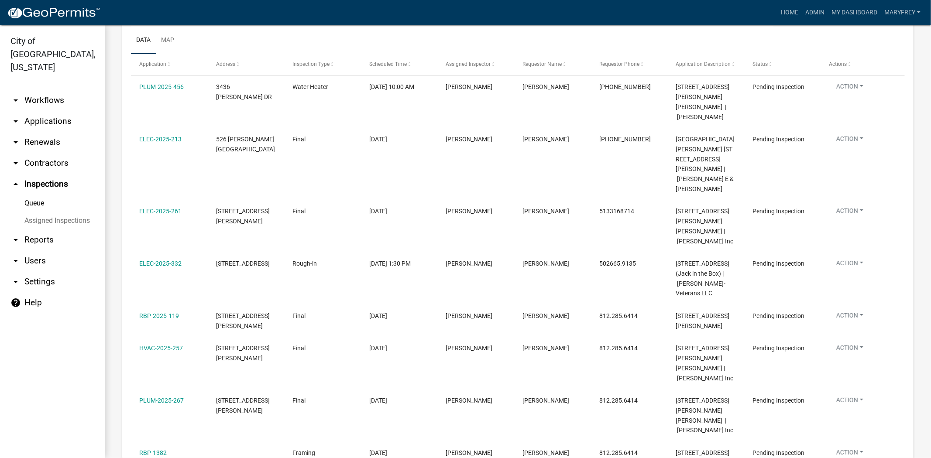
scroll to position [113, 0]
